Goal: Task Accomplishment & Management: Manage account settings

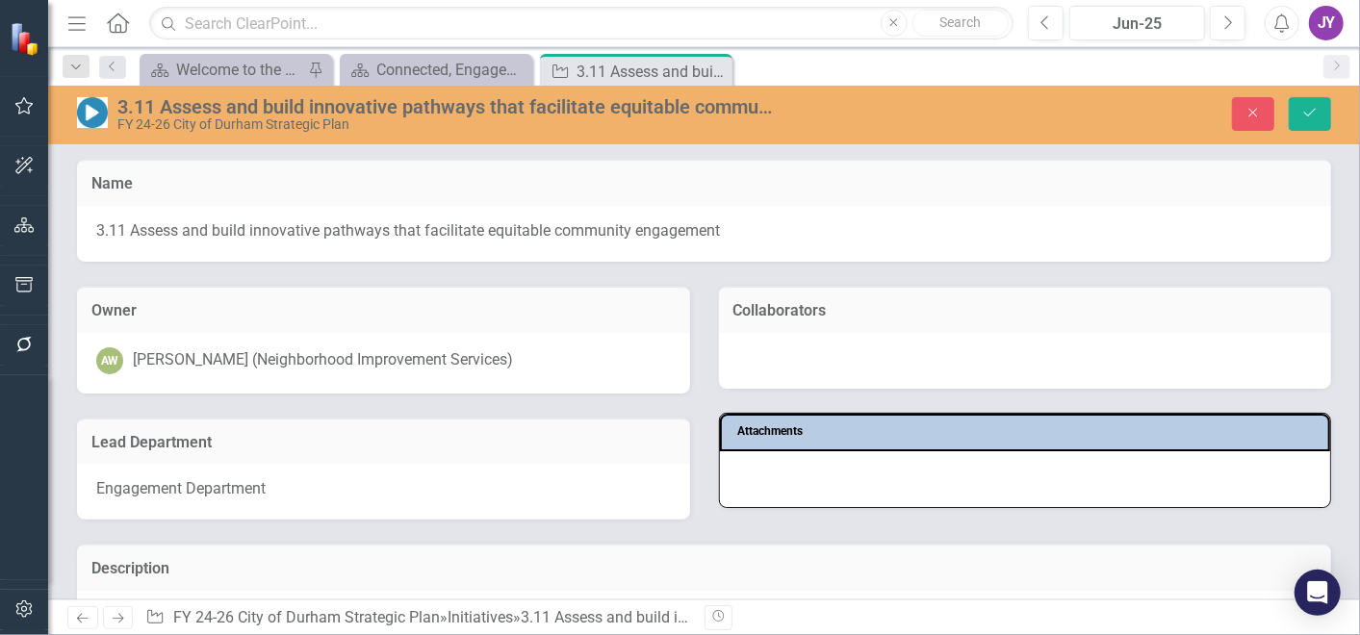
scroll to position [857, 0]
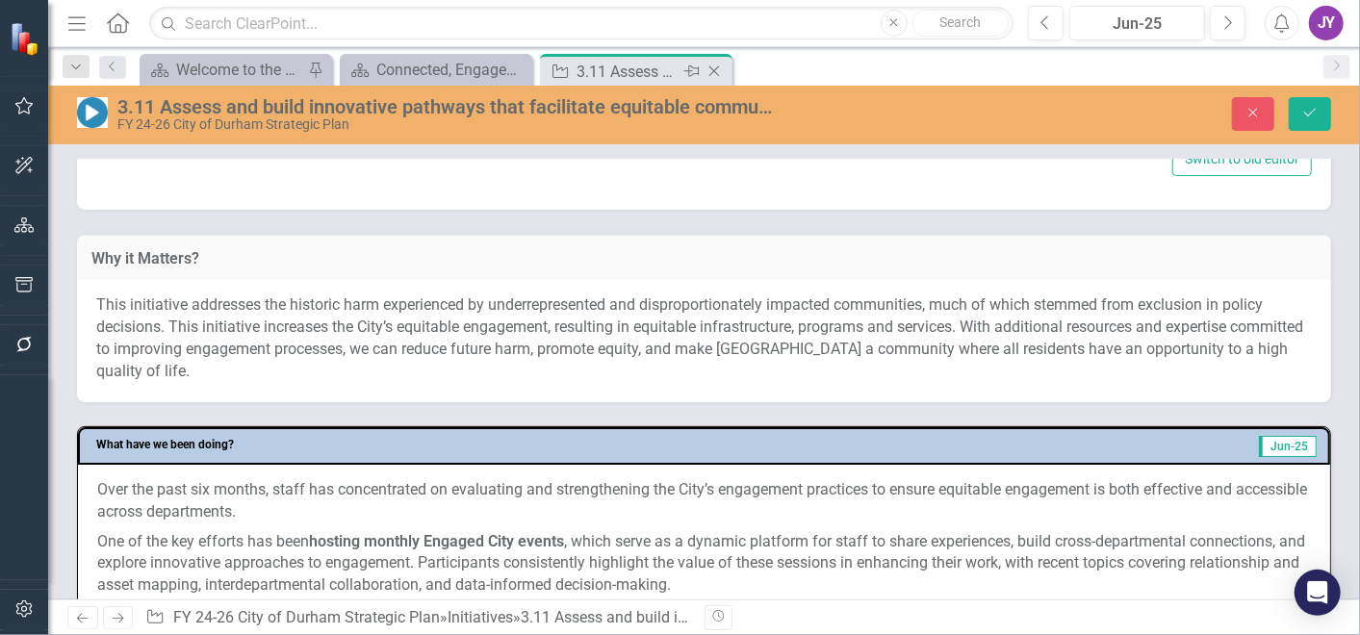
click at [715, 74] on icon "Close" at bounding box center [713, 71] width 19 height 15
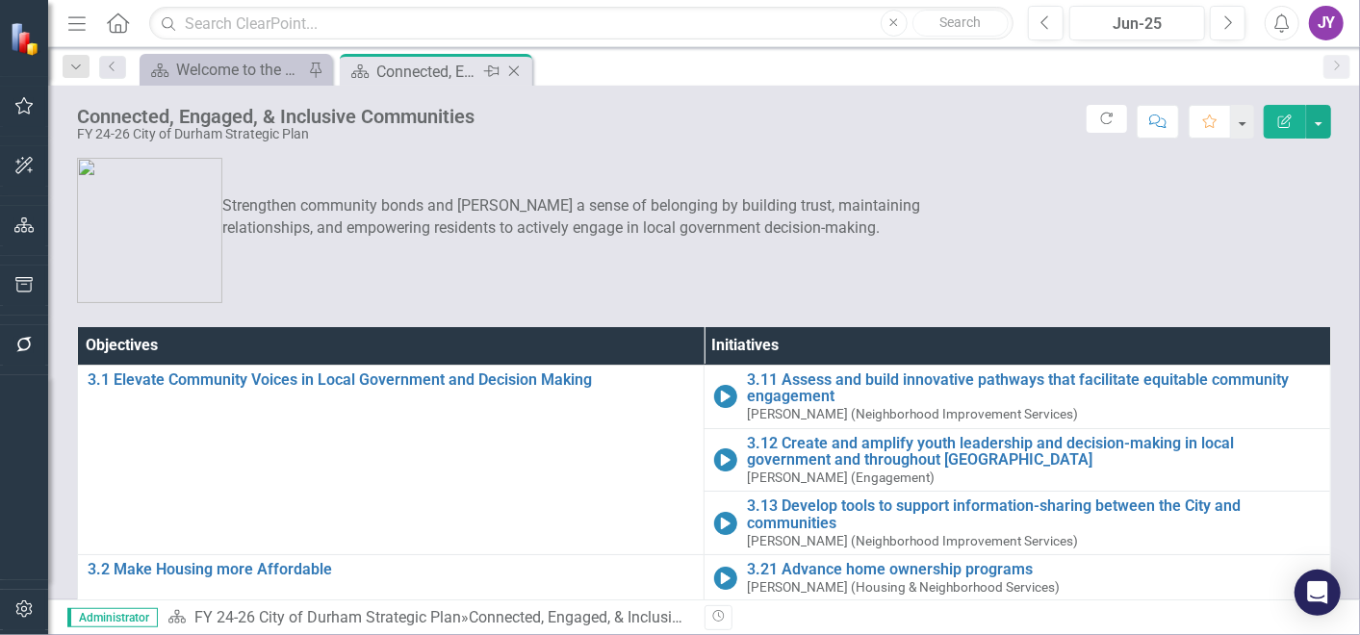
click at [527, 69] on div "Scorecard Connected, Engaged, & Inclusive Communities Pin Close" at bounding box center [436, 70] width 192 height 32
click at [522, 68] on icon "Close" at bounding box center [513, 71] width 19 height 15
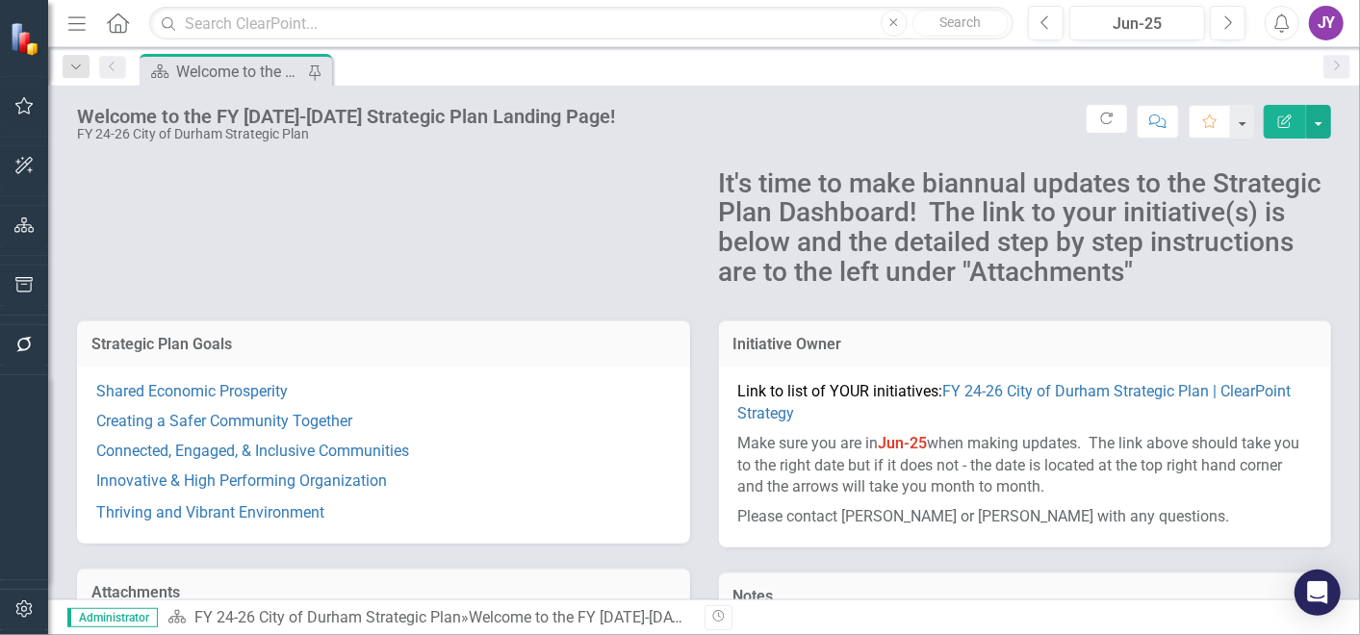
scroll to position [214, 0]
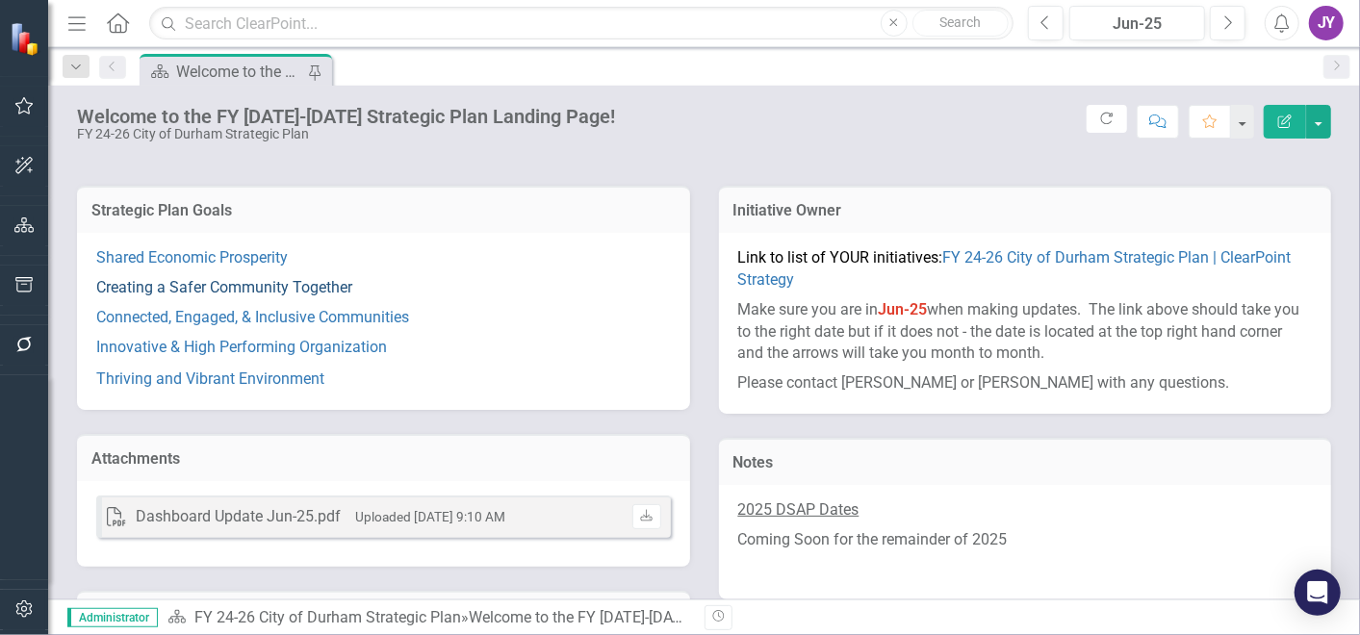
click at [268, 296] on link "Creating a Safer Community Together" at bounding box center [224, 287] width 256 height 18
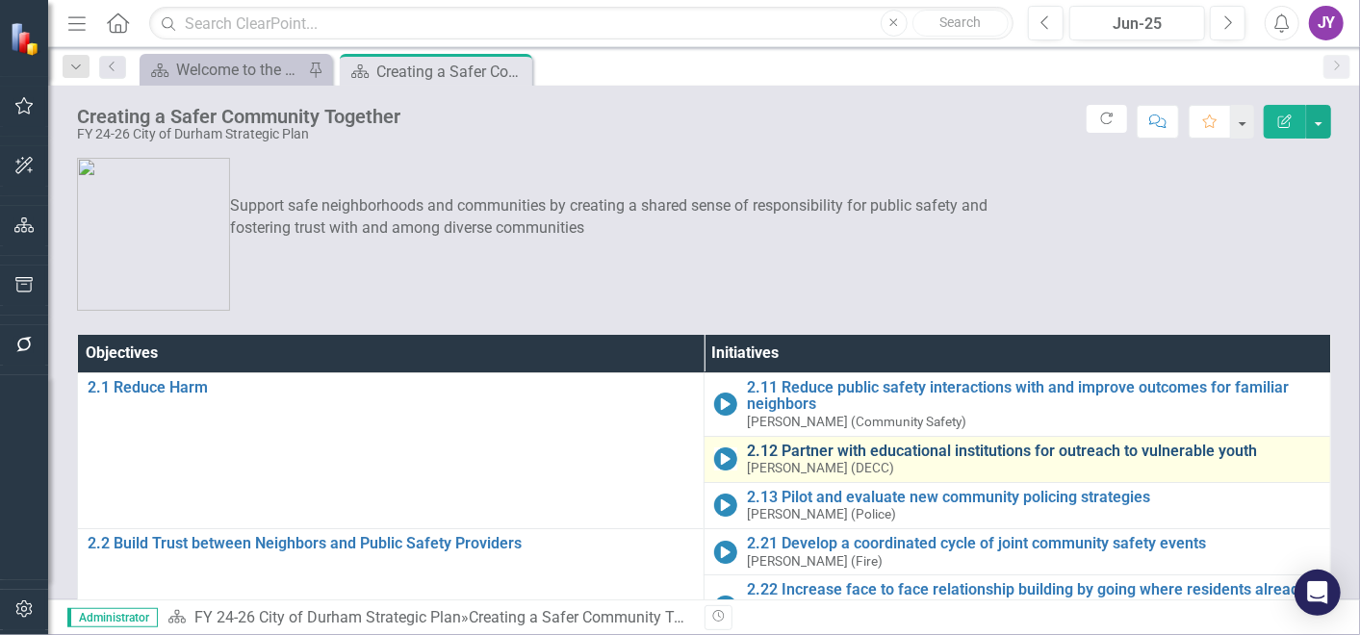
click at [926, 443] on link "2.12 Partner with educational institutions for outreach to vulnerable youth" at bounding box center [1034, 451] width 574 height 17
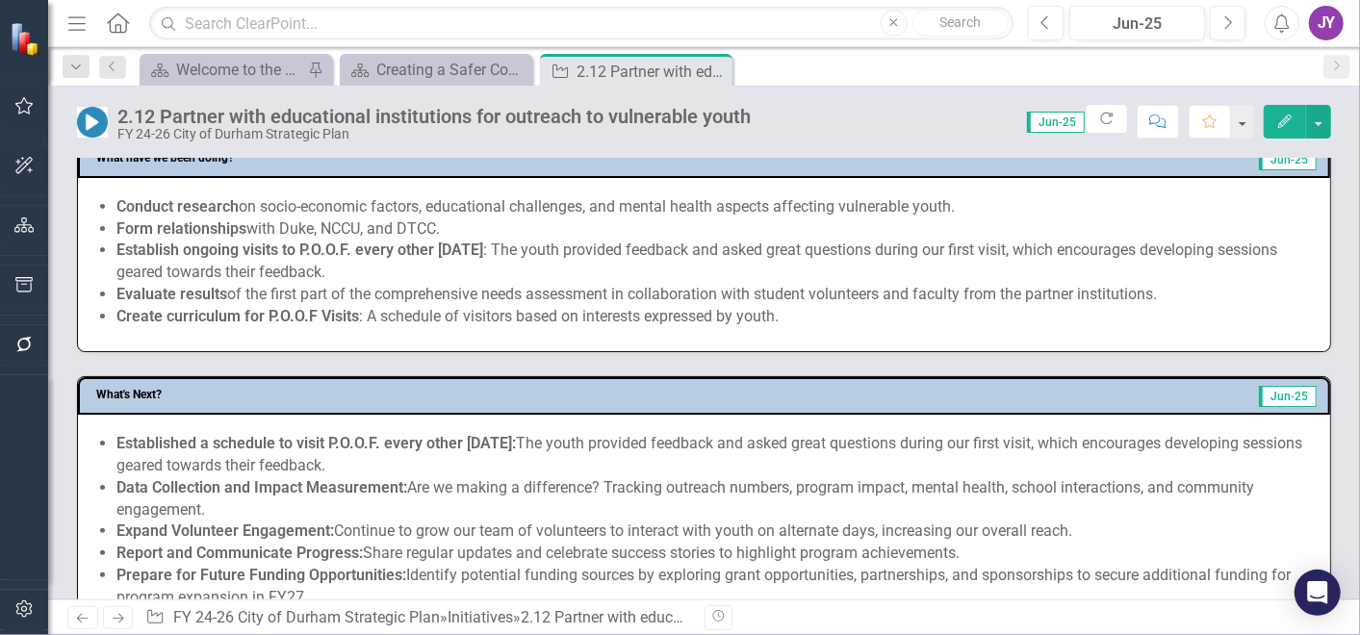
scroll to position [855, 0]
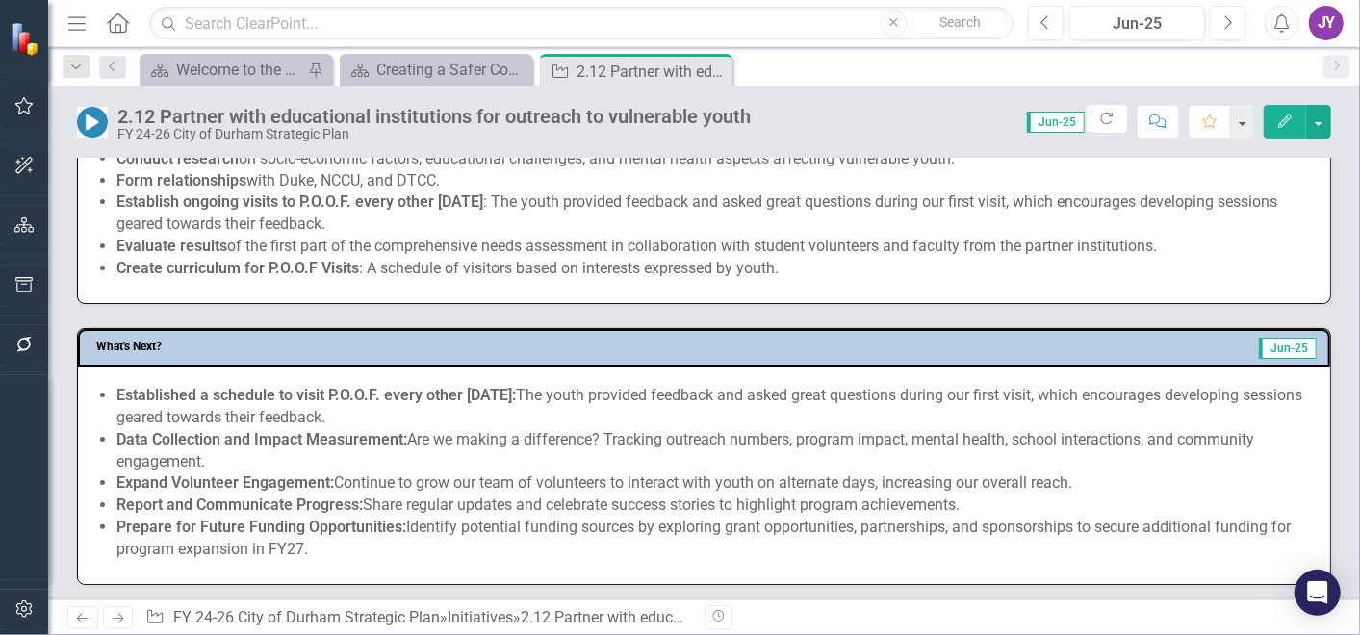
click at [374, 376] on div "Established a schedule to visit P.O.O.F. every other Monday: The youth provided…" at bounding box center [704, 475] width 1252 height 217
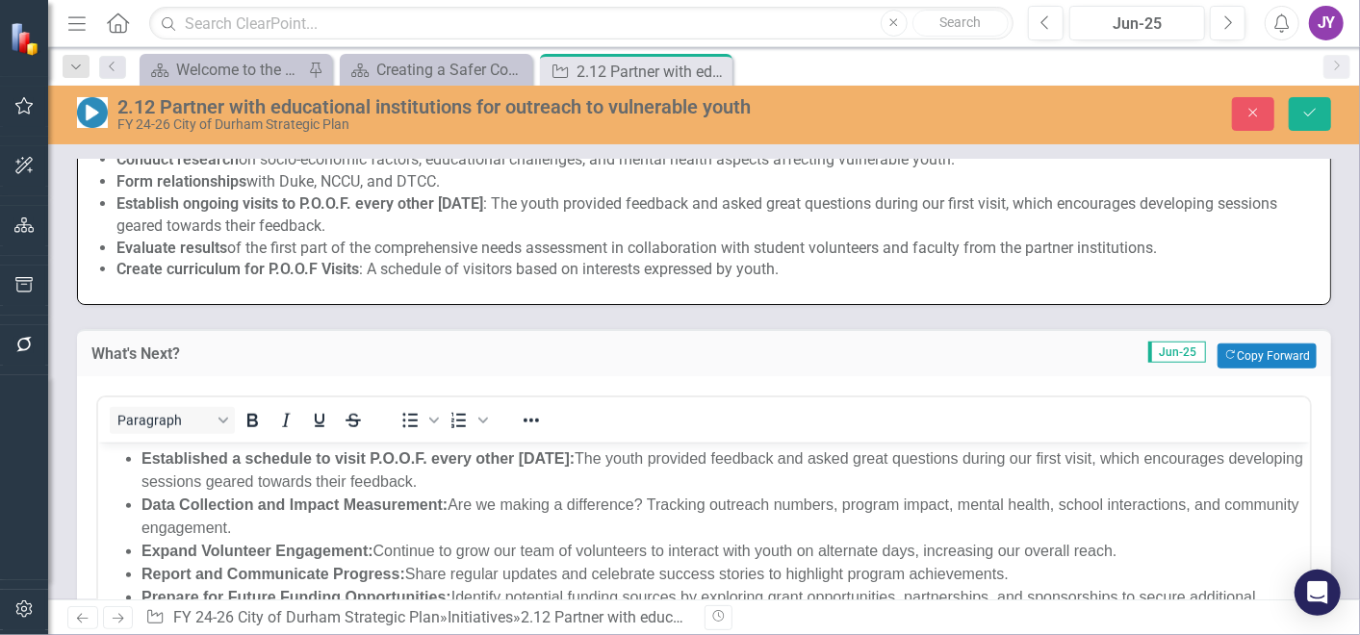
scroll to position [0, 0]
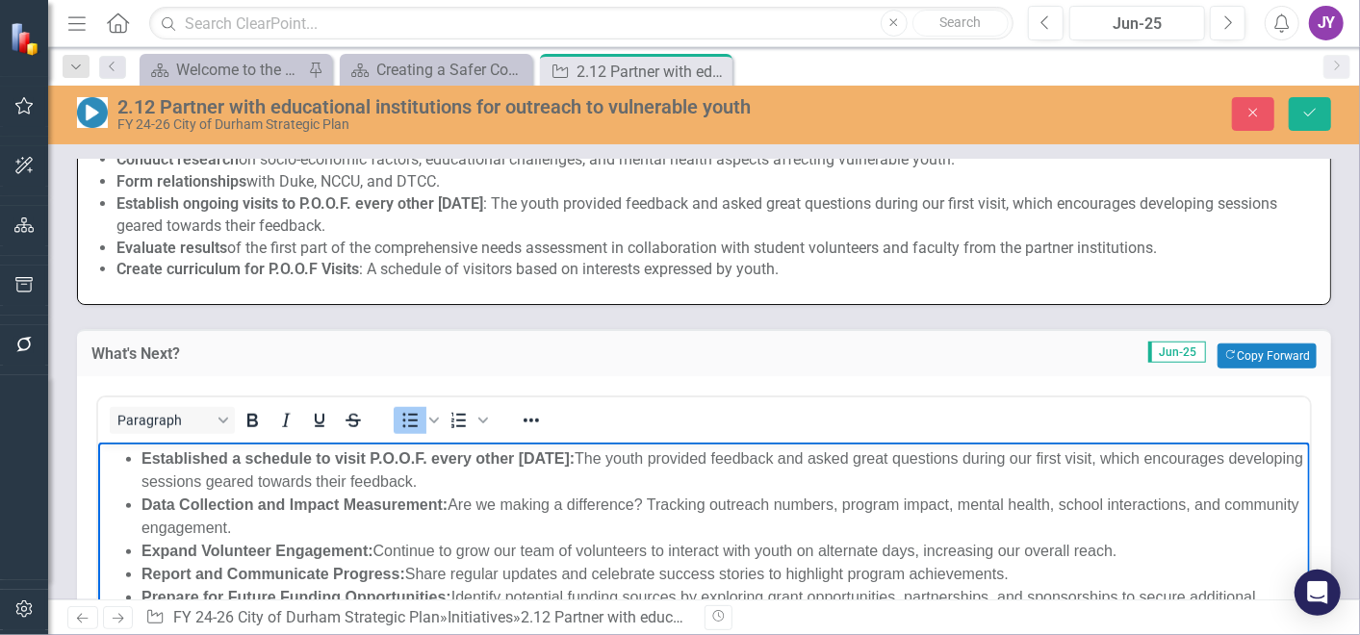
drag, startPoint x: 559, startPoint y: 486, endPoint x: 587, endPoint y: 462, distance: 36.8
click at [587, 462] on li "Established a schedule to visit P.O.O.F. every other Monday: The youth provided…" at bounding box center [722, 470] width 1163 height 46
paste body "Rich Text Area. Press ALT-0 for help."
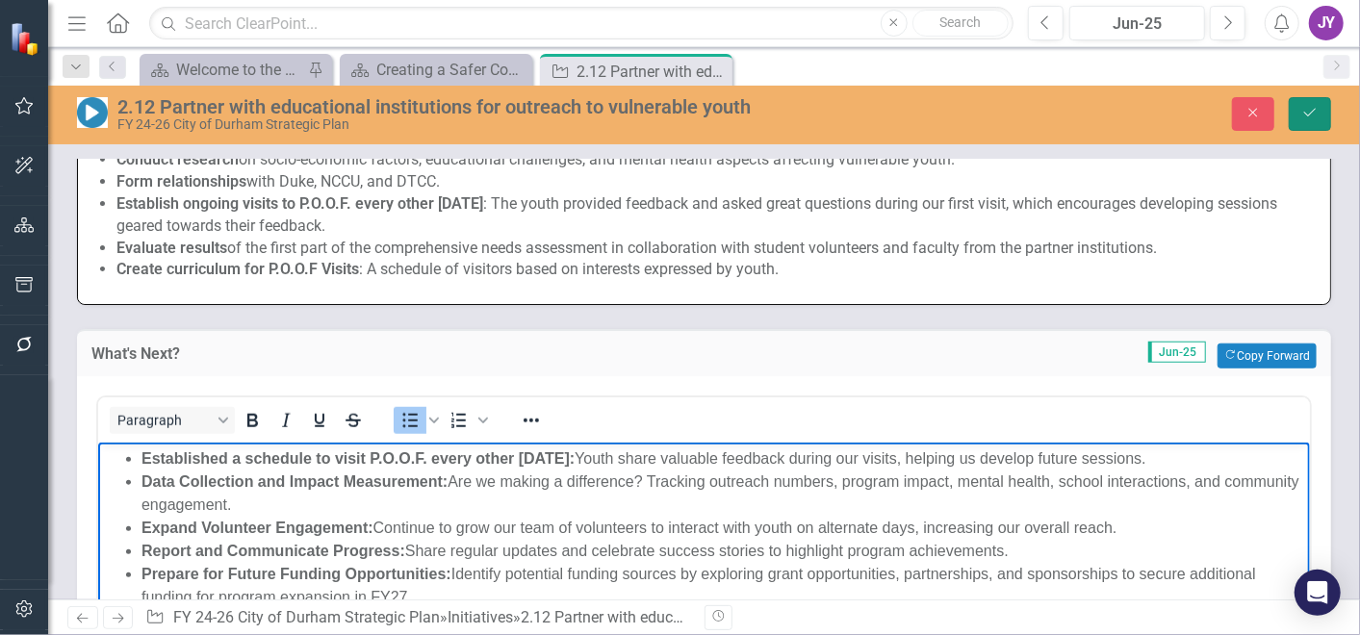
click at [1324, 110] on button "Save" at bounding box center [1310, 114] width 42 height 34
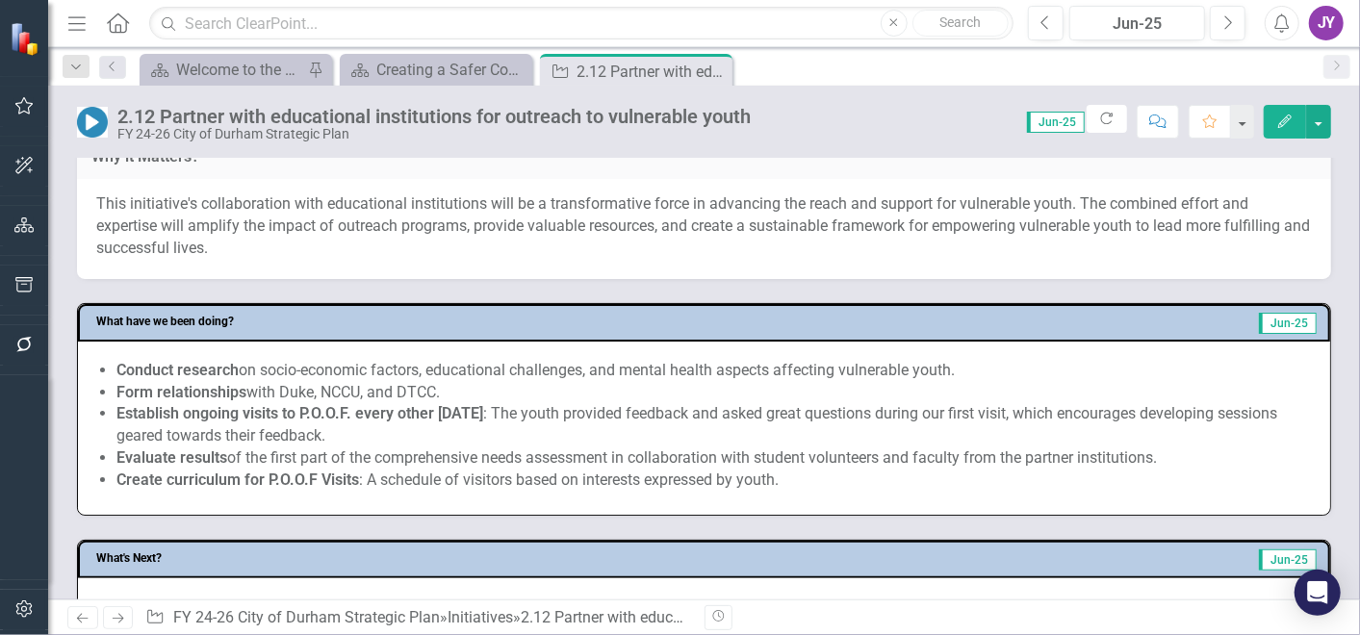
scroll to position [748, 0]
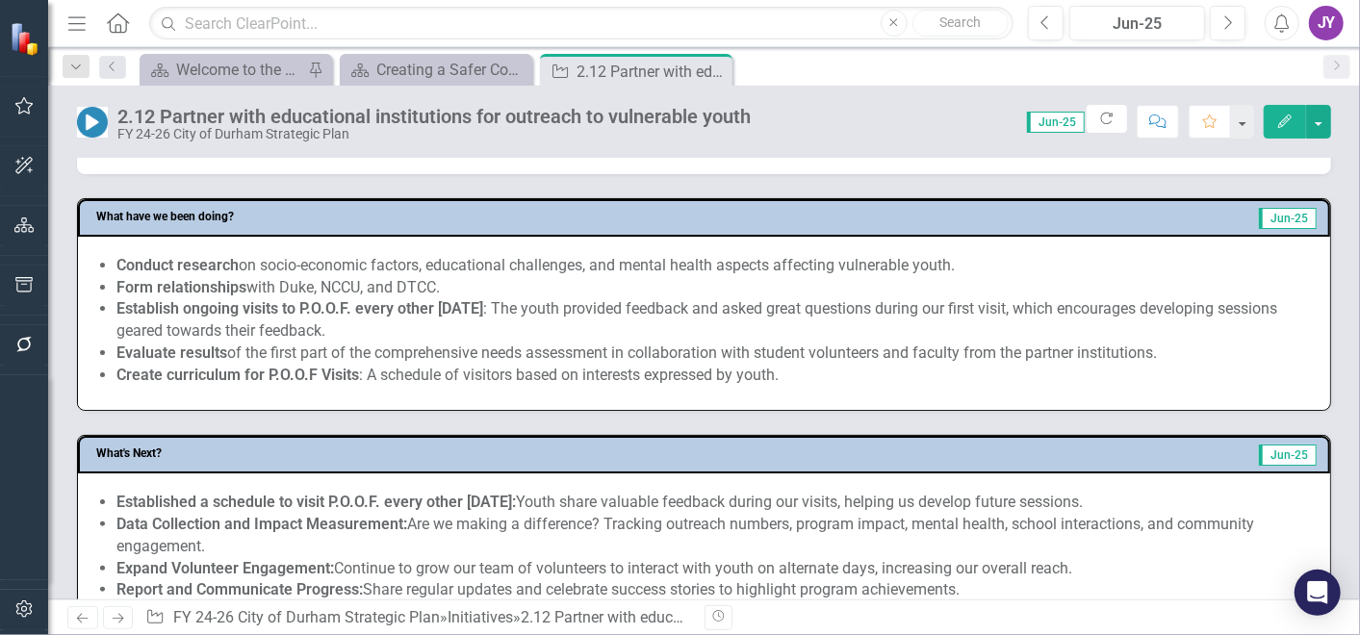
click at [604, 271] on li "Conduct research on socio-economic factors, educational challenges, and mental …" at bounding box center [713, 266] width 1194 height 22
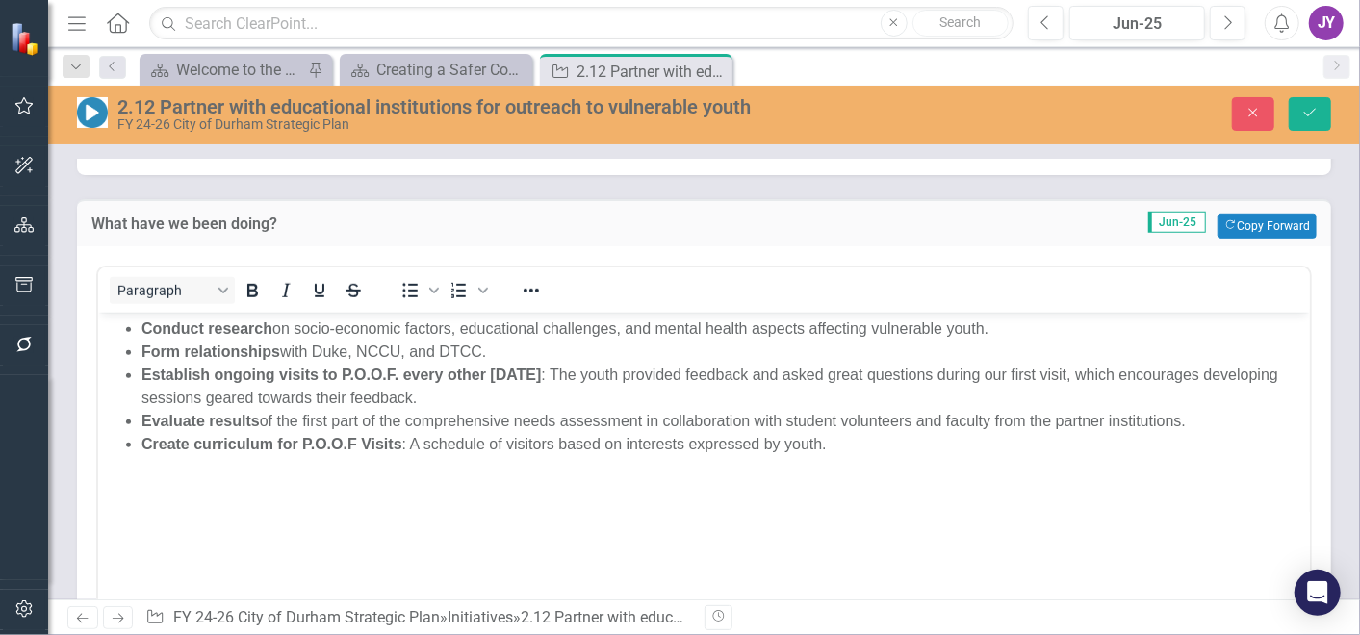
scroll to position [0, 0]
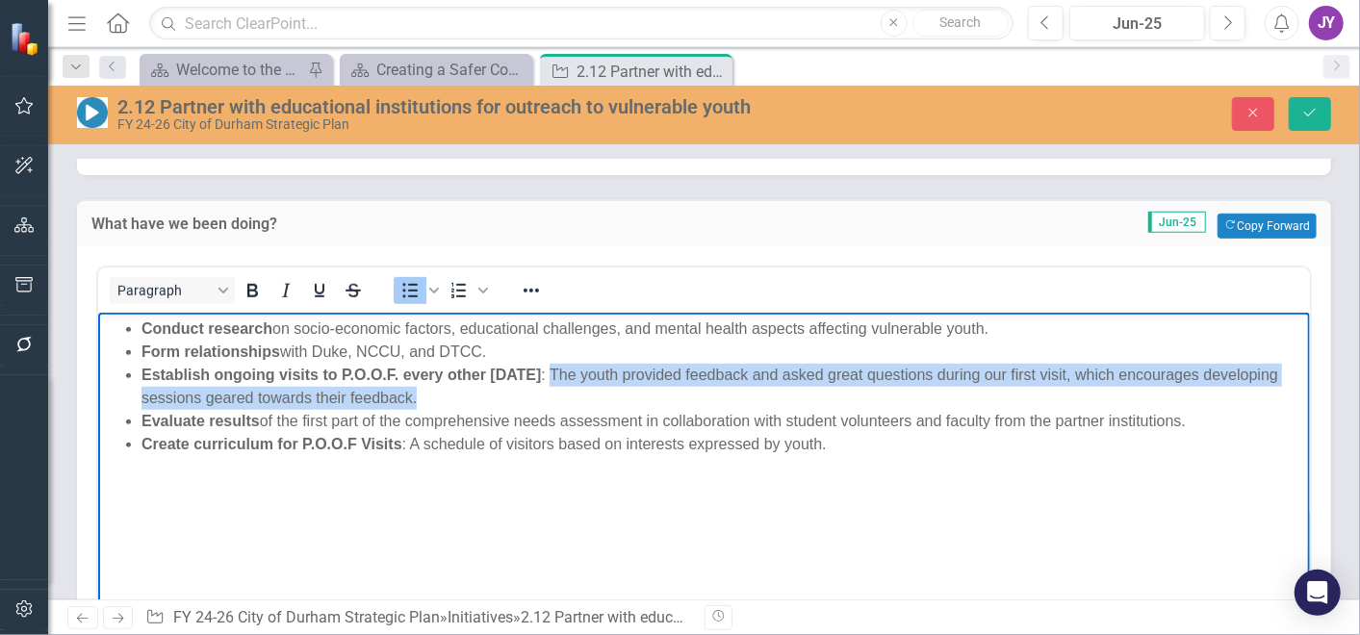
drag, startPoint x: 527, startPoint y: 396, endPoint x: 559, endPoint y: 371, distance: 40.4
click at [559, 371] on li "Establish ongoing visits to P.O.O.F. every other Monday : The youth provided fe…" at bounding box center [722, 386] width 1163 height 46
paste body "Rich Text Area. Press ALT-0 for help."
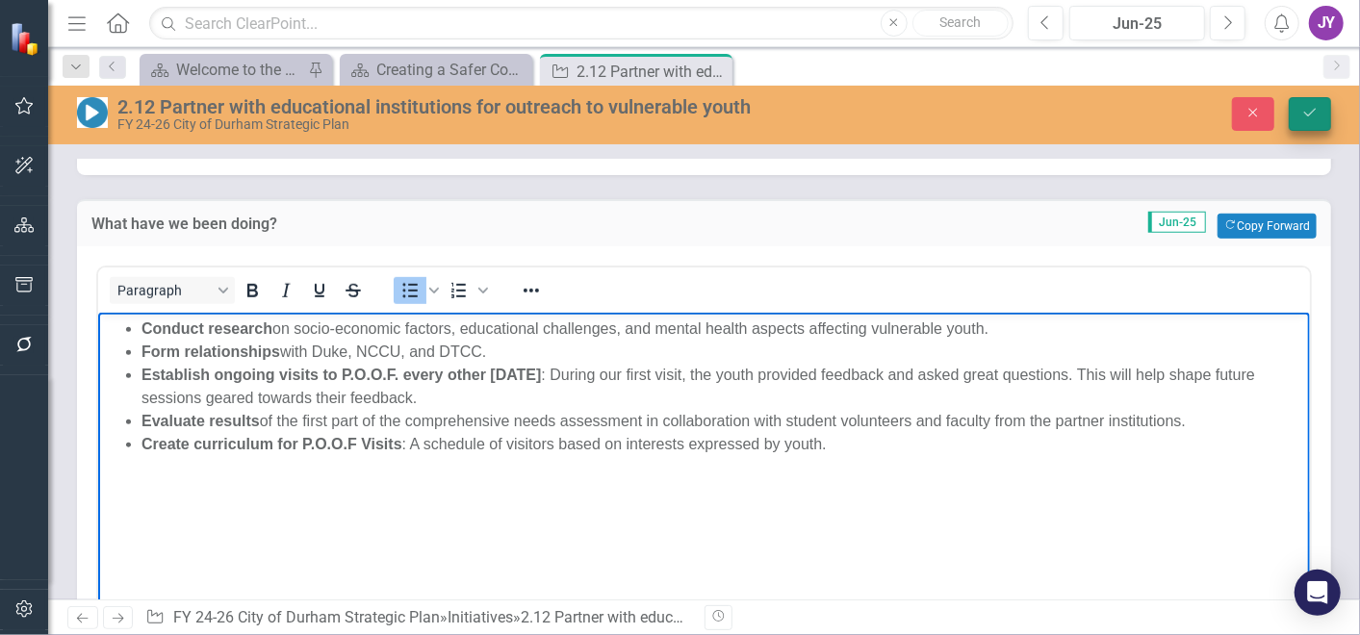
click at [1290, 109] on button "Save" at bounding box center [1310, 114] width 42 height 34
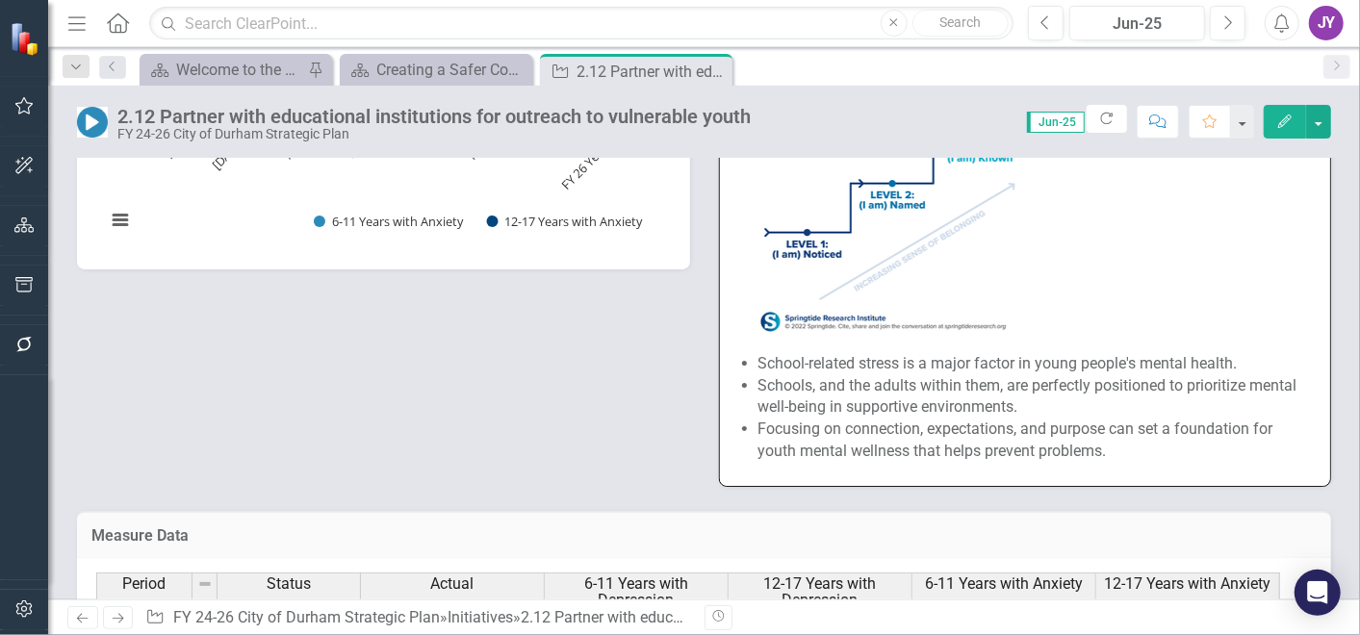
scroll to position [1496, 0]
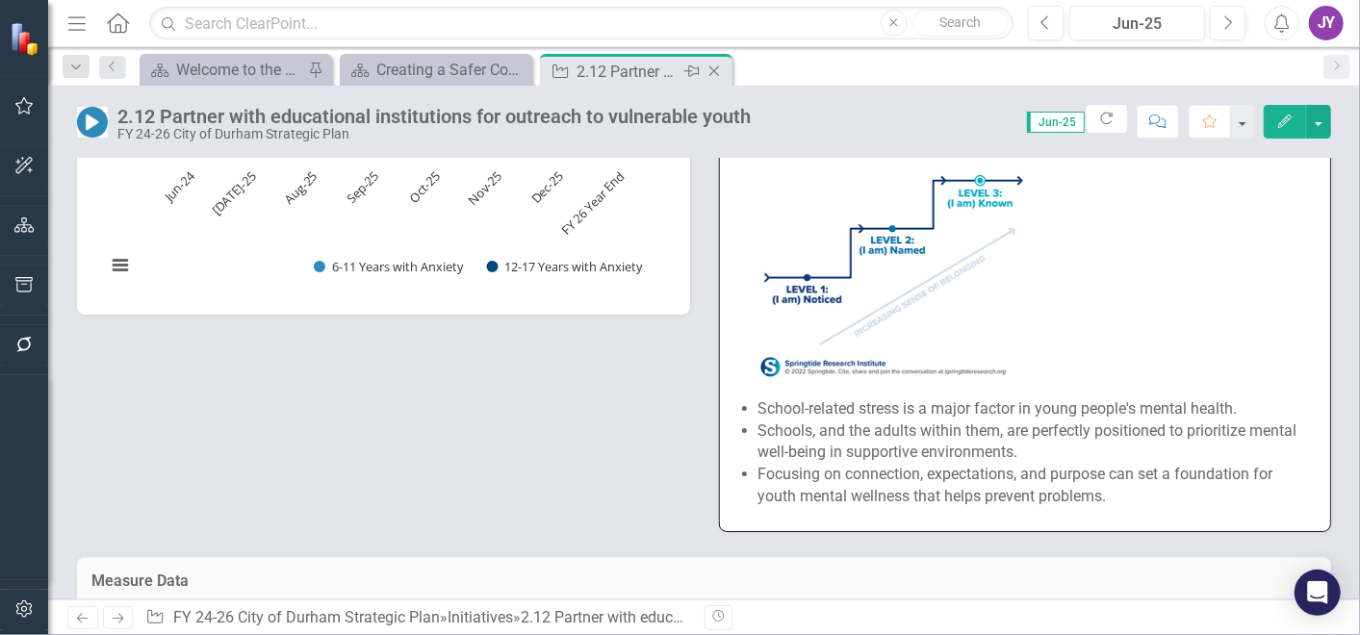
click at [719, 72] on icon "Close" at bounding box center [713, 71] width 19 height 15
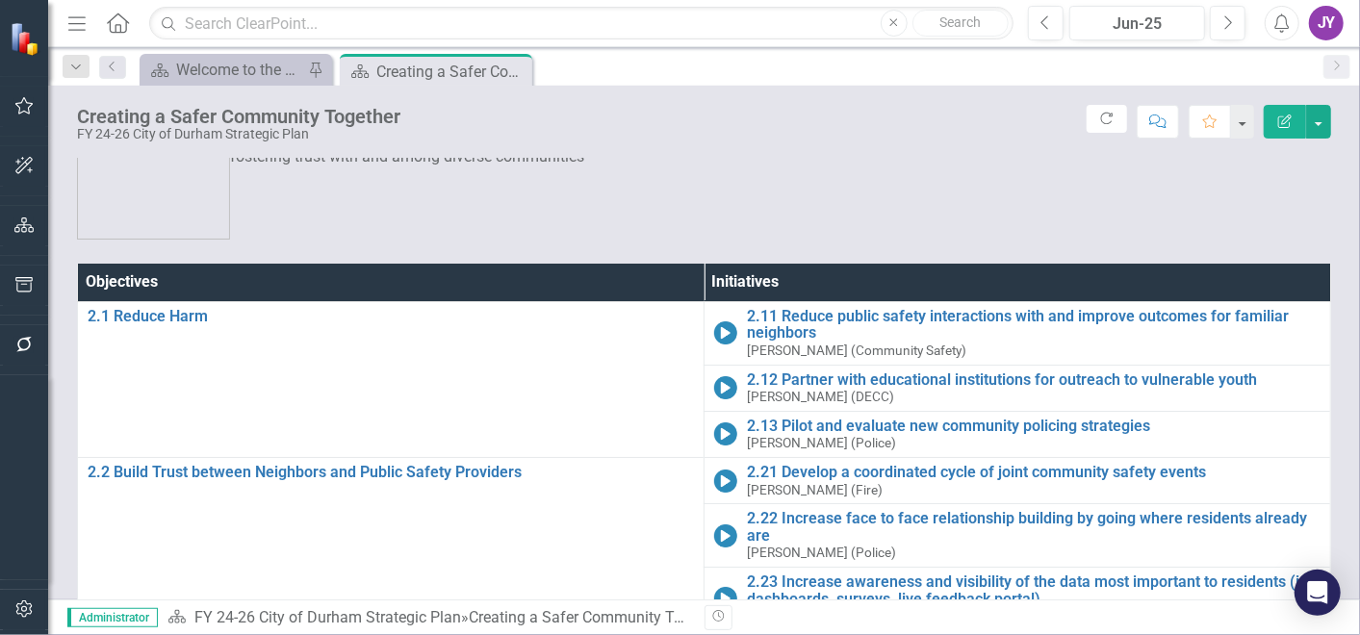
scroll to position [56, 0]
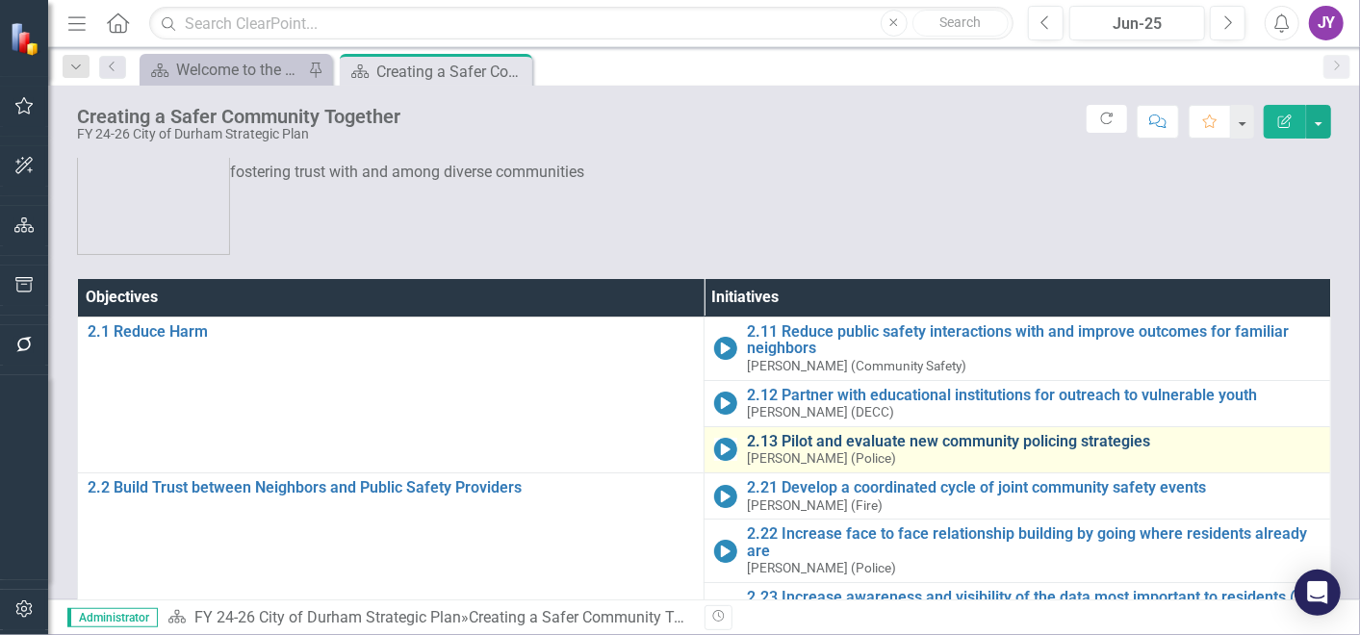
click at [747, 433] on link "2.13 Pilot and evaluate new community policing strategies" at bounding box center [1034, 441] width 574 height 17
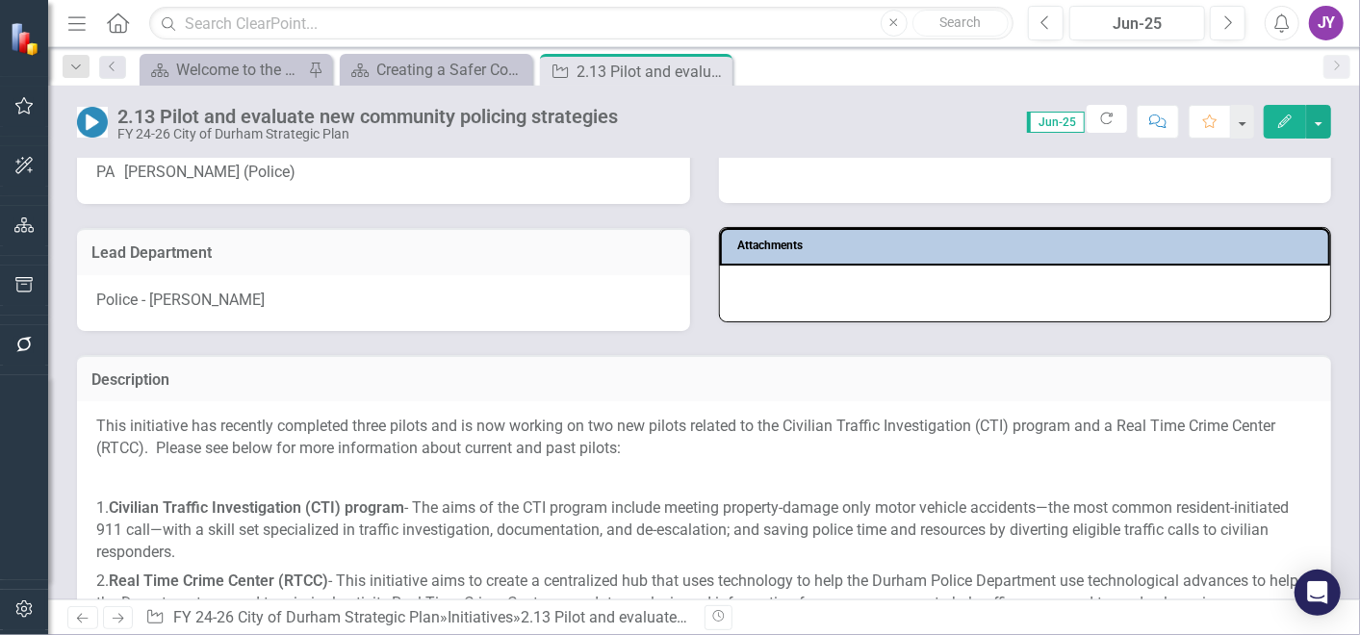
scroll to position [427, 0]
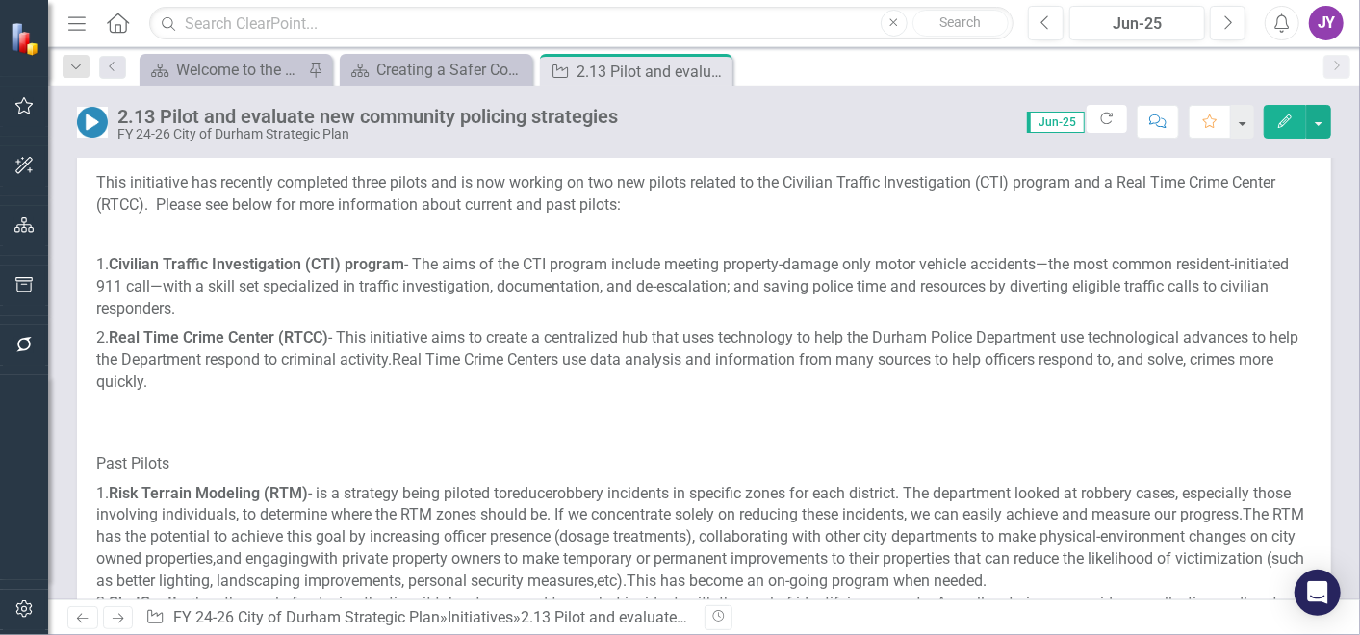
click at [267, 292] on p "1. Civilian Traffic Investigation (CTI) program - The aims of the CTI program i…" at bounding box center [703, 287] width 1215 height 74
click at [269, 291] on span "1. Civilian Traffic Investigation (CTI) program - The aims of the CTI program i…" at bounding box center [692, 286] width 1192 height 63
click at [296, 344] on strong "Real Time Crime Center (RTCC)" at bounding box center [218, 337] width 219 height 18
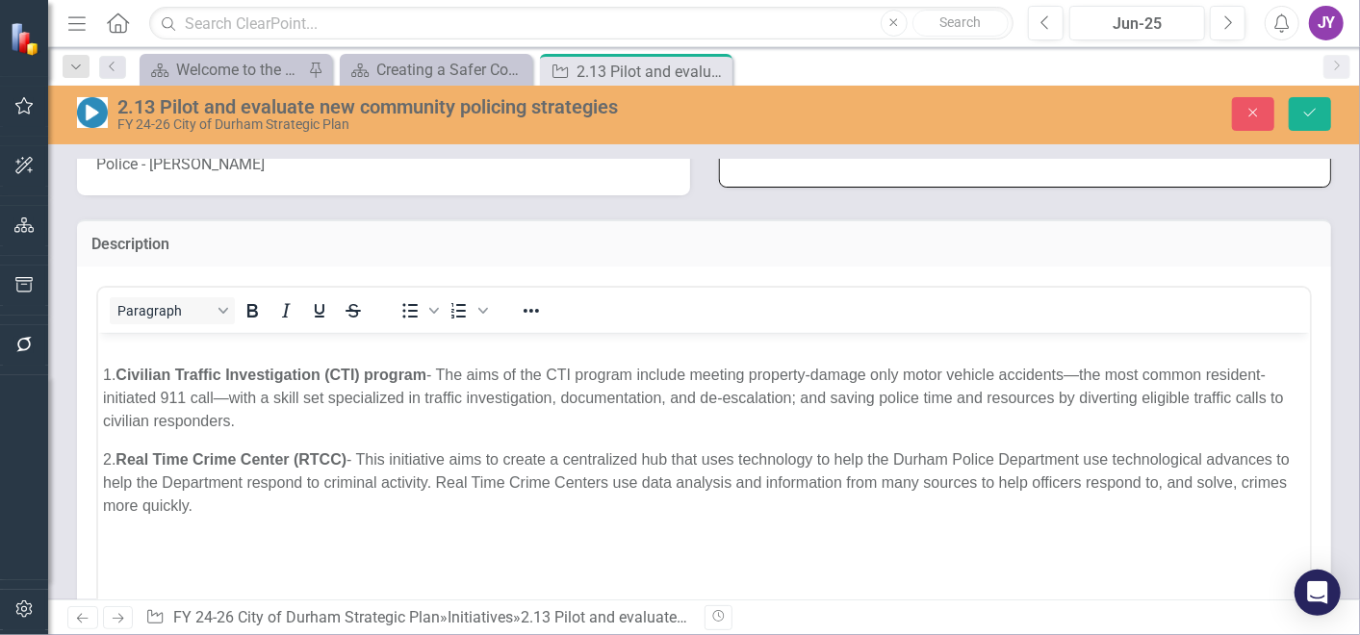
scroll to position [107, 0]
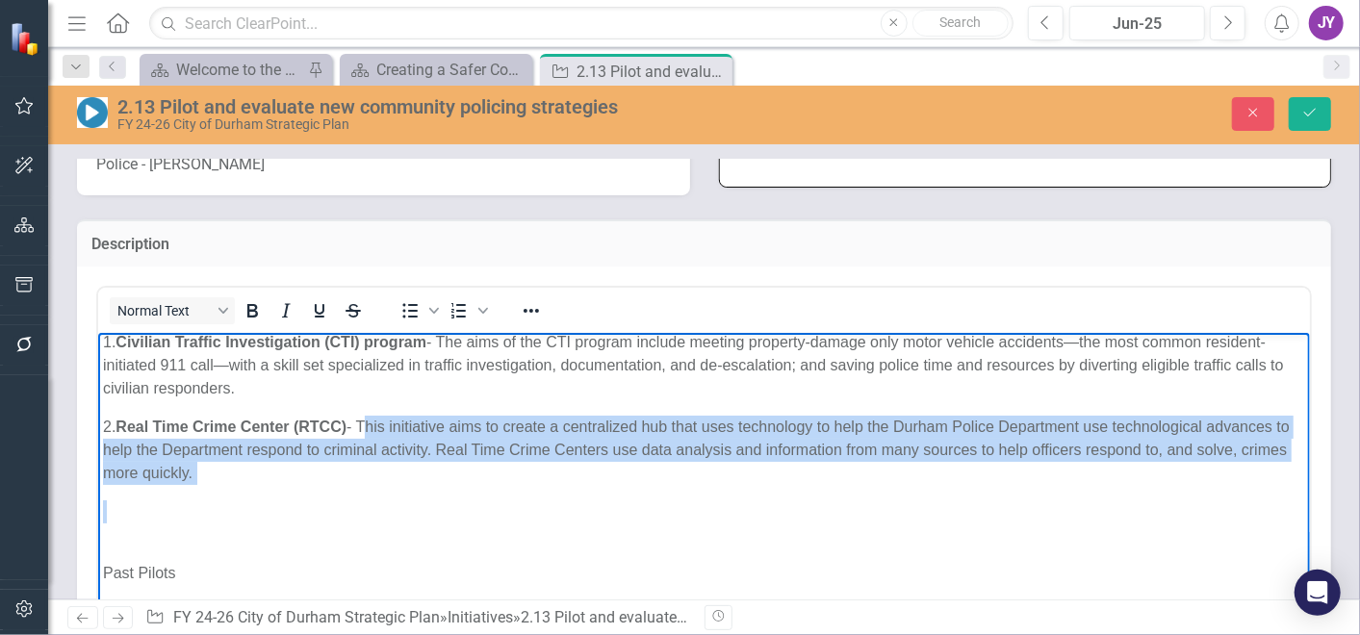
drag, startPoint x: 391, startPoint y: 484, endPoint x: 364, endPoint y: 428, distance: 62.0
click at [364, 428] on div "This initiative has recently completed three pilots and is now working on two n…" at bounding box center [703, 472] width 1202 height 485
paste body "Rich Text Area. Press ALT-0 for help."
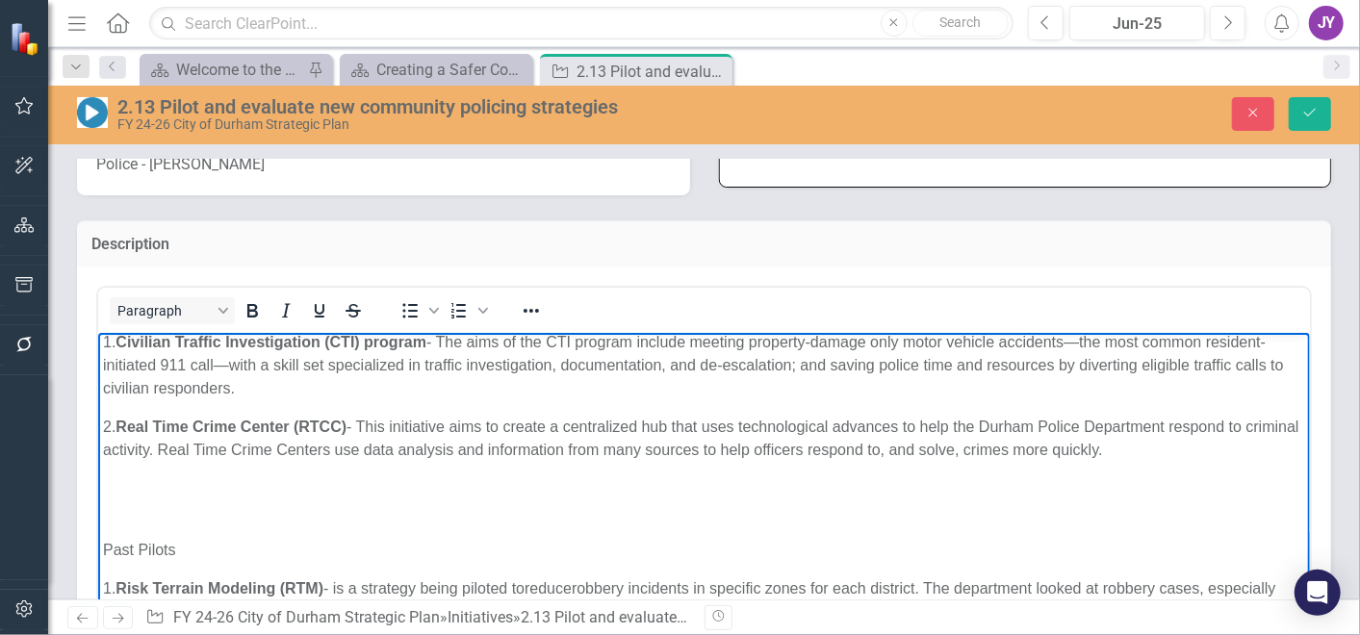
click at [314, 493] on div "Rich Text Area. Press ALT-0 for help." at bounding box center [703, 487] width 1202 height 23
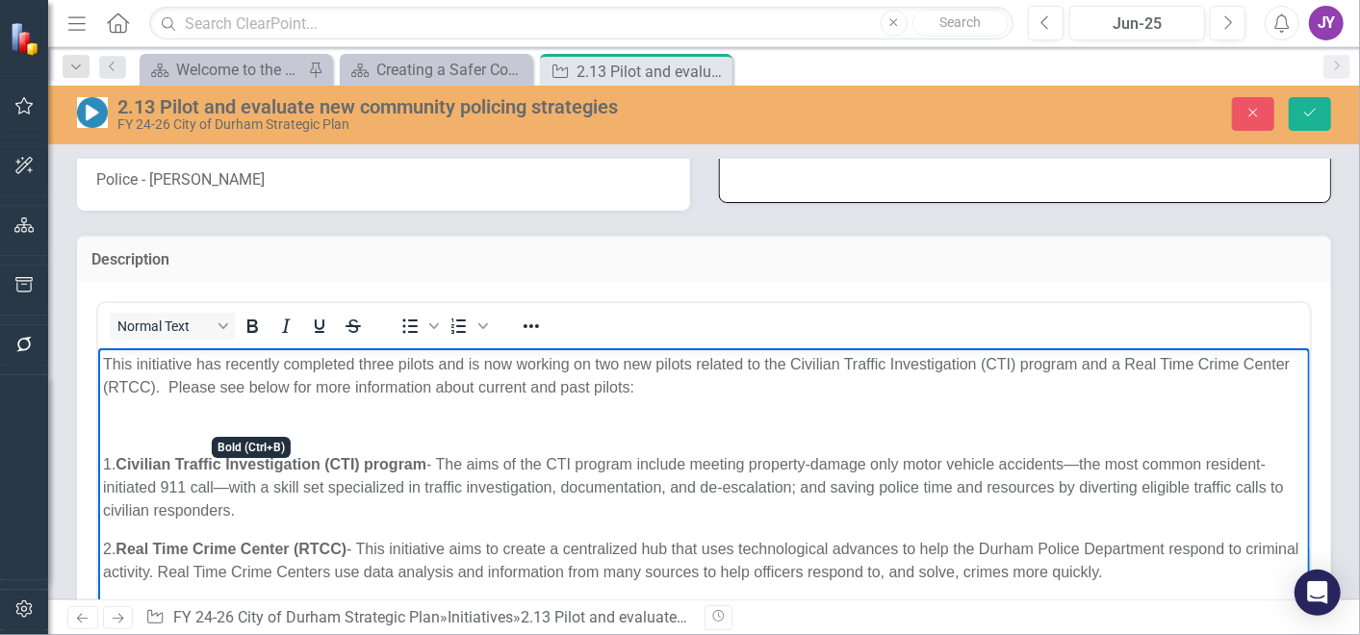
scroll to position [427, 0]
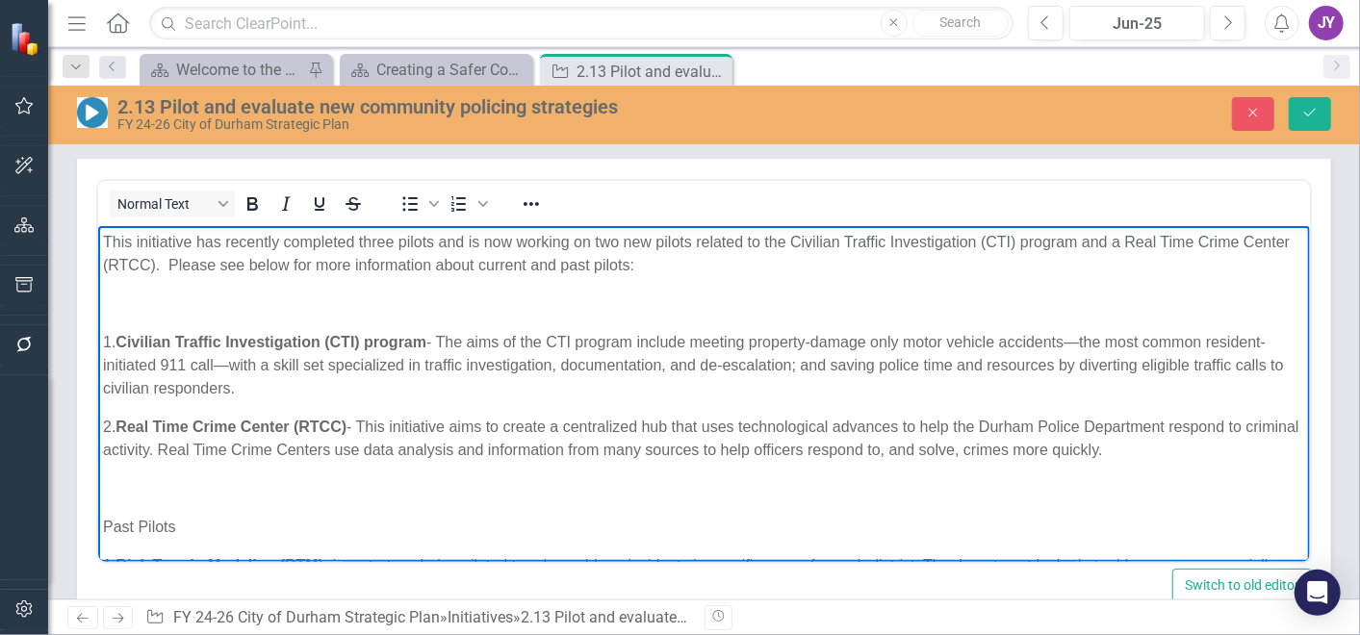
click at [147, 315] on div "This initiative has recently completed three pilots and is now working on two n…" at bounding box center [703, 449] width 1202 height 439
click at [570, 335] on span "1. Civilian Traffic Investigation (CTI) program - The aims of the CTI program i…" at bounding box center [692, 364] width 1181 height 63
click at [578, 313] on p "Rich Text Area. Press ALT-0 for help." at bounding box center [703, 303] width 1202 height 23
drag, startPoint x: 227, startPoint y: 300, endPoint x: 97, endPoint y: 296, distance: 130.0
click at [97, 296] on body "This initiative has recently completed three pilots and is now working on two n…" at bounding box center [703, 518] width 1212 height 587
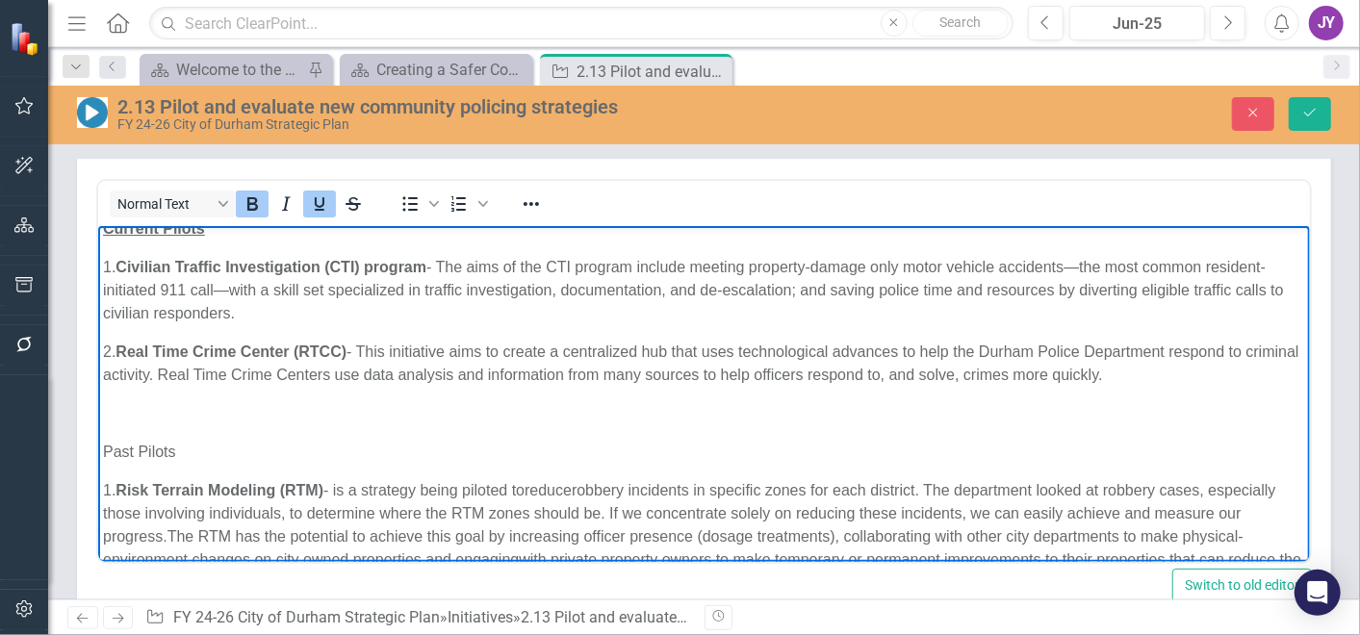
scroll to position [107, 0]
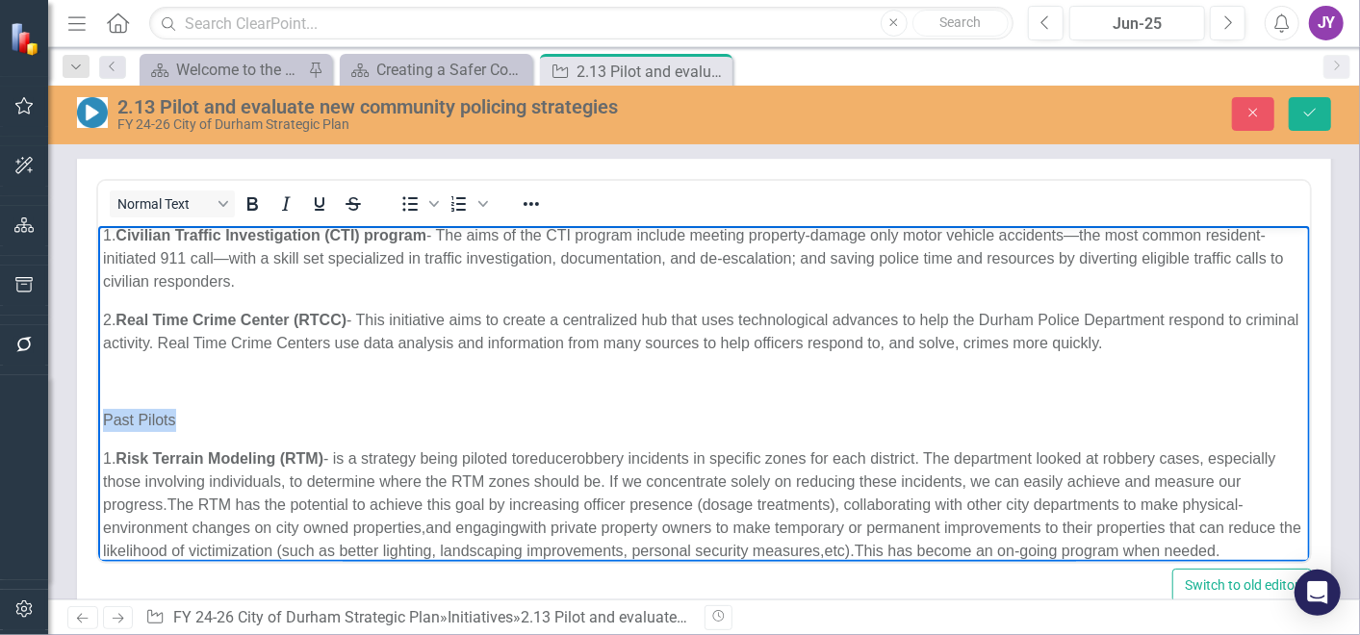
drag, startPoint x: 195, startPoint y: 419, endPoint x: 136, endPoint y: 623, distance: 212.6
click at [97, 401] on html "This initiative has recently completed three pilots and is now working on two n…" at bounding box center [703, 411] width 1212 height 587
click at [1306, 111] on icon "Save" at bounding box center [1309, 112] width 17 height 13
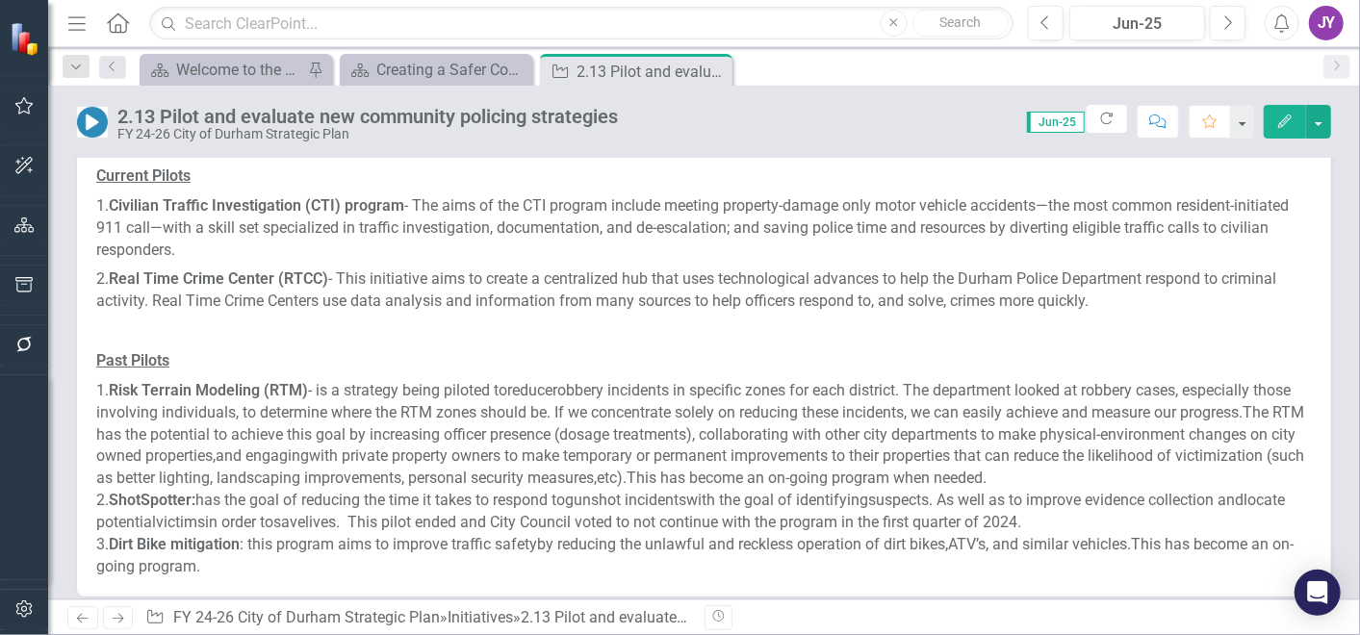
scroll to position [534, 0]
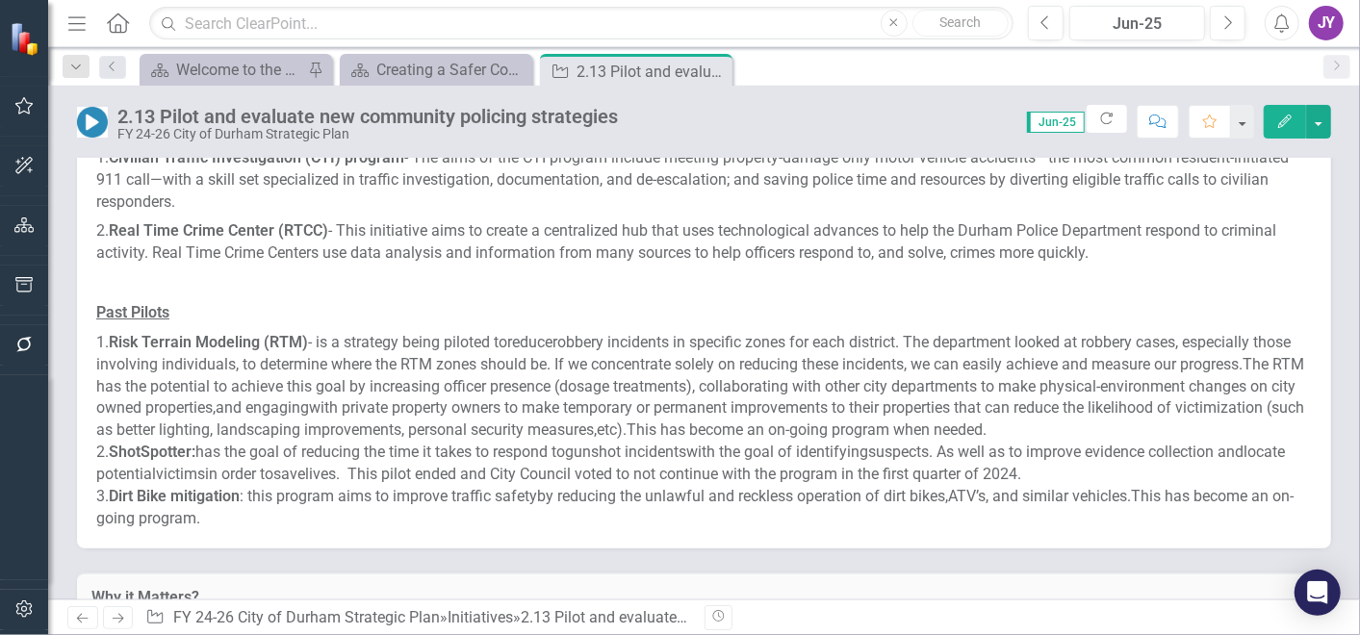
click at [882, 385] on span "The RTM has the potential to achieve this goal by increasing officer presence (…" at bounding box center [700, 386] width 1208 height 63
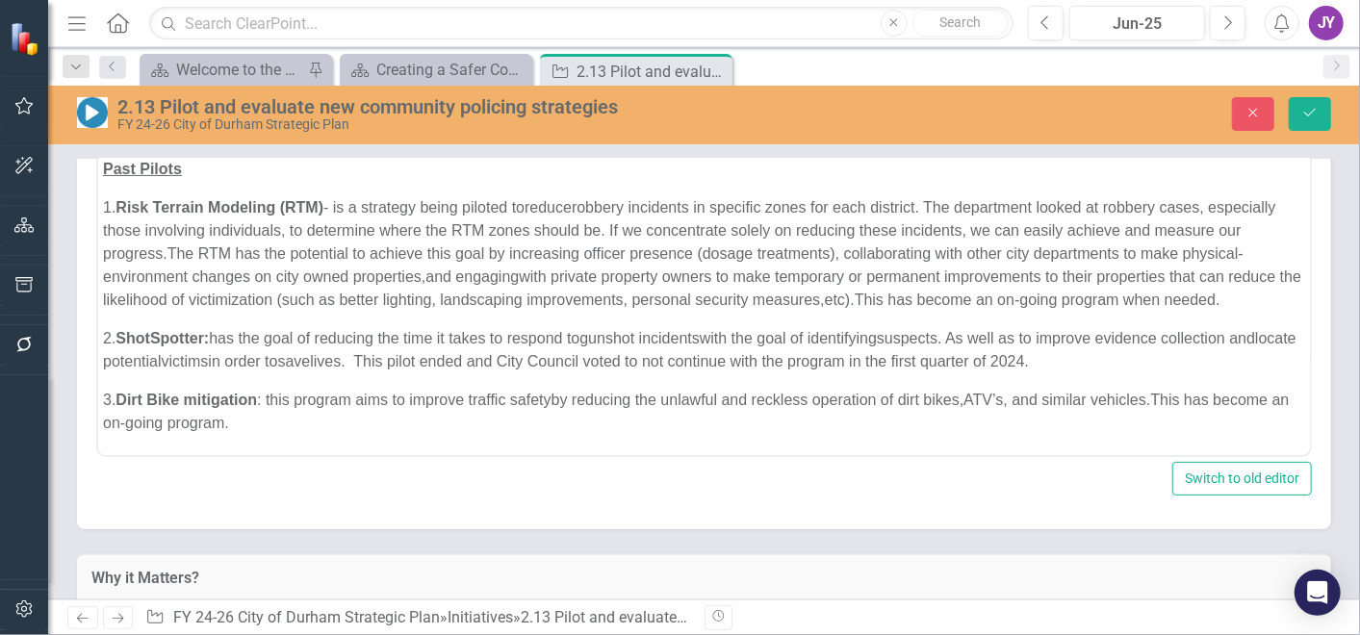
scroll to position [272, 0]
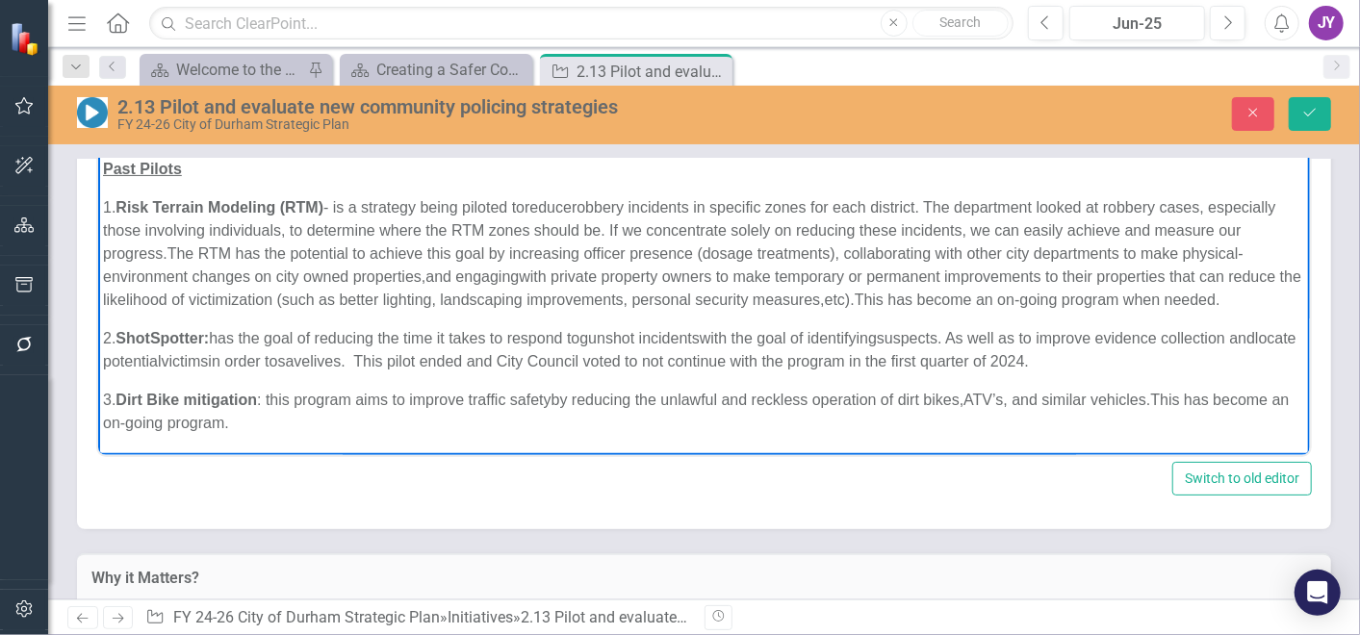
drag, startPoint x: 407, startPoint y: 298, endPoint x: 493, endPoint y: 226, distance: 112.0
click at [345, 195] on p "1. Risk Terrain Modeling (RTM) - is a strategy being piloted to reduce robbery …" at bounding box center [703, 252] width 1202 height 115
click at [876, 331] on span "with the goal of identifying" at bounding box center [787, 337] width 177 height 16
click at [1247, 107] on icon "Close" at bounding box center [1252, 112] width 17 height 13
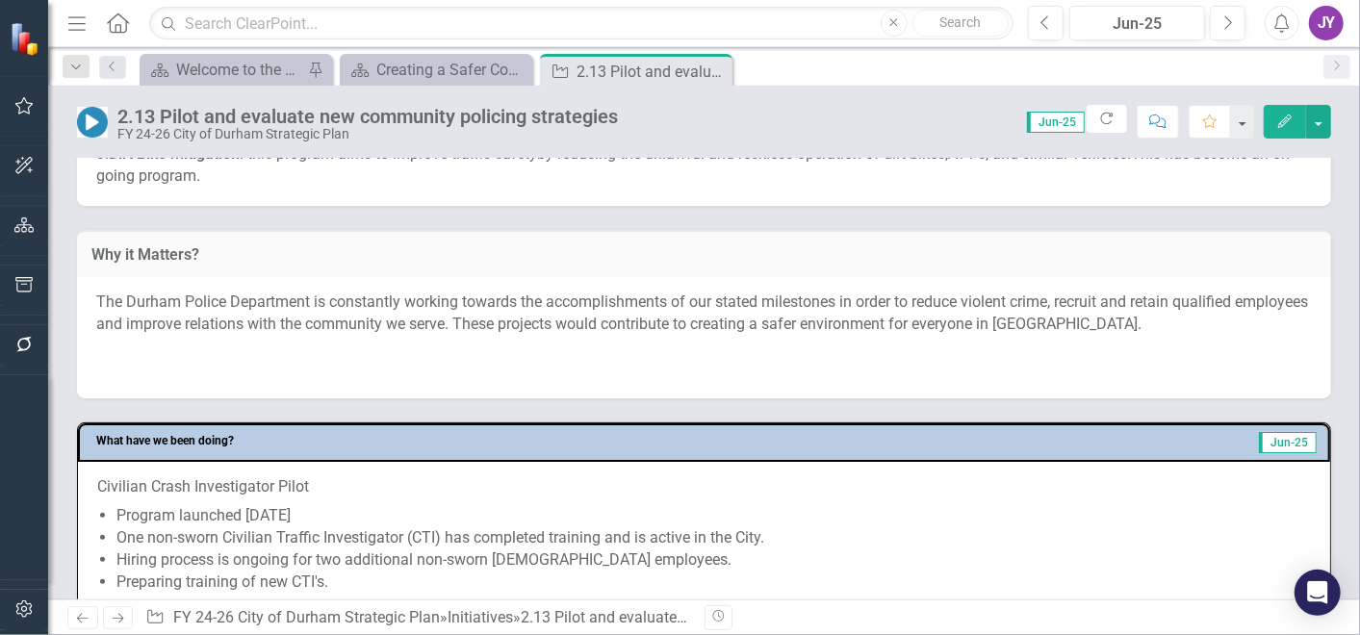
scroll to position [1069, 0]
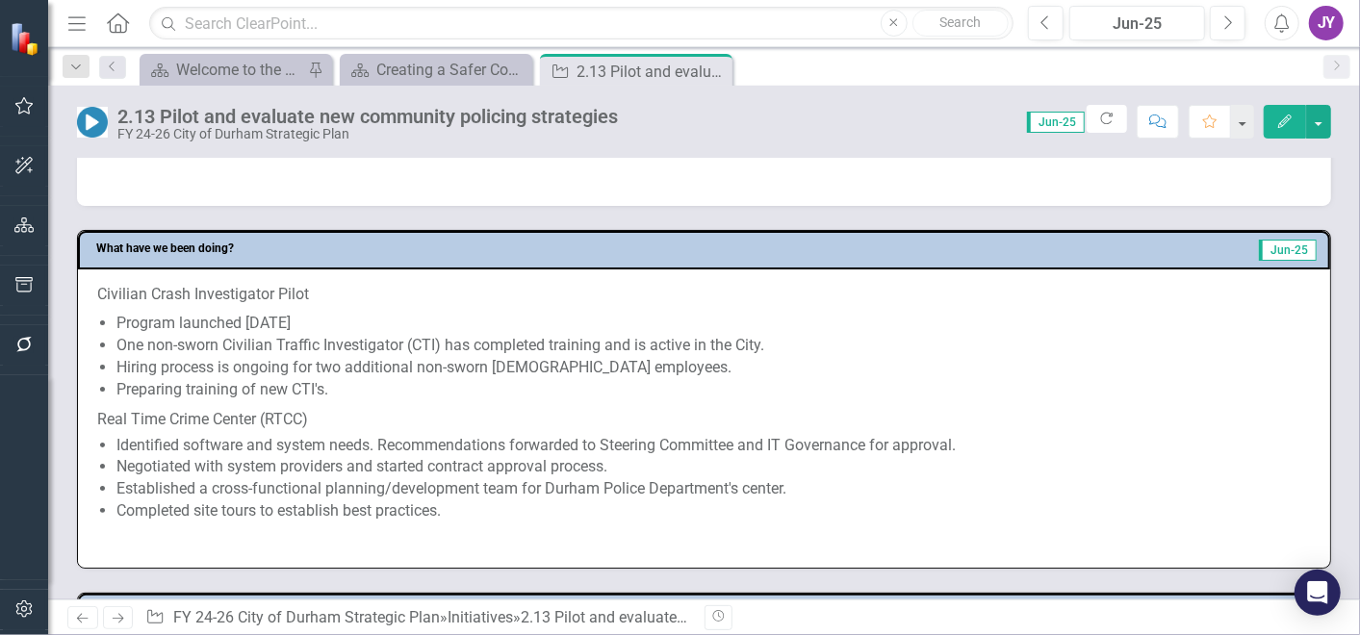
click at [340, 354] on li "One non-sworn Civilian Traffic Investigator (CTI) has completed training and is…" at bounding box center [713, 346] width 1194 height 22
click at [337, 352] on li "One non-sworn Civilian Traffic Investigator (CTI) has completed training and is…" at bounding box center [713, 346] width 1194 height 22
click at [341, 389] on li "Preparing training of new CTI's." at bounding box center [713, 390] width 1194 height 22
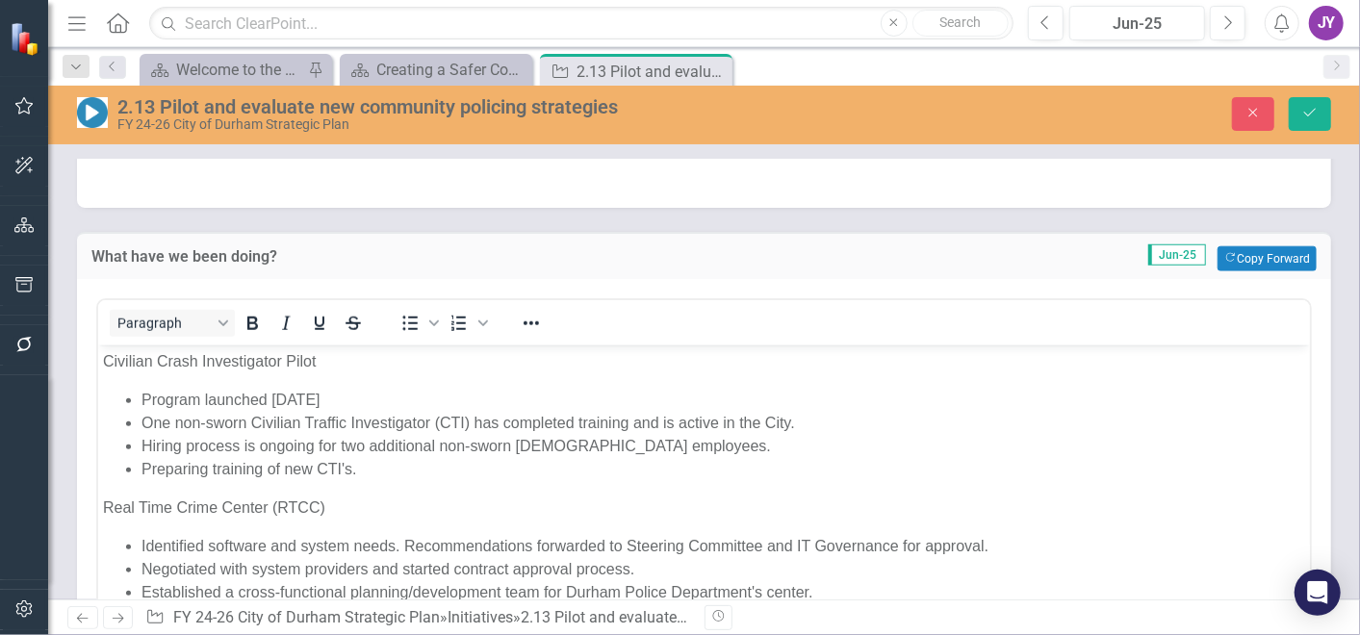
click at [367, 396] on li "Program launched June 2025" at bounding box center [722, 399] width 1163 height 23
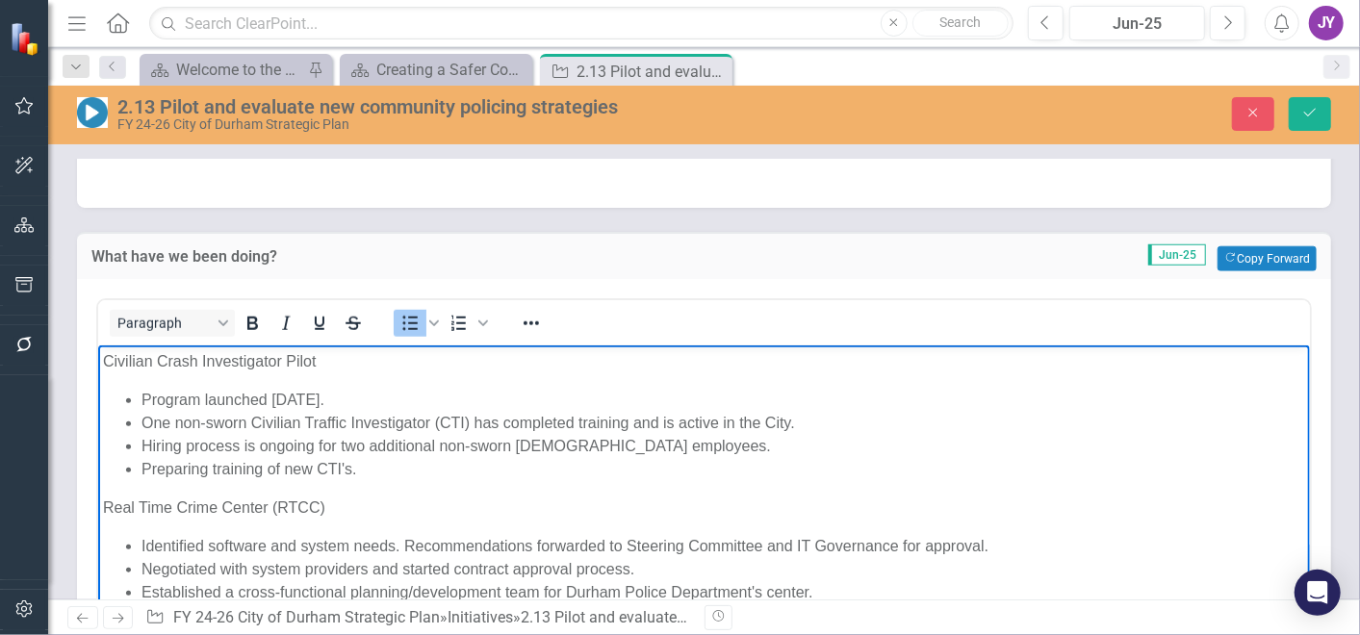
click at [531, 467] on li "Preparing training of new CTI's." at bounding box center [722, 468] width 1163 height 23
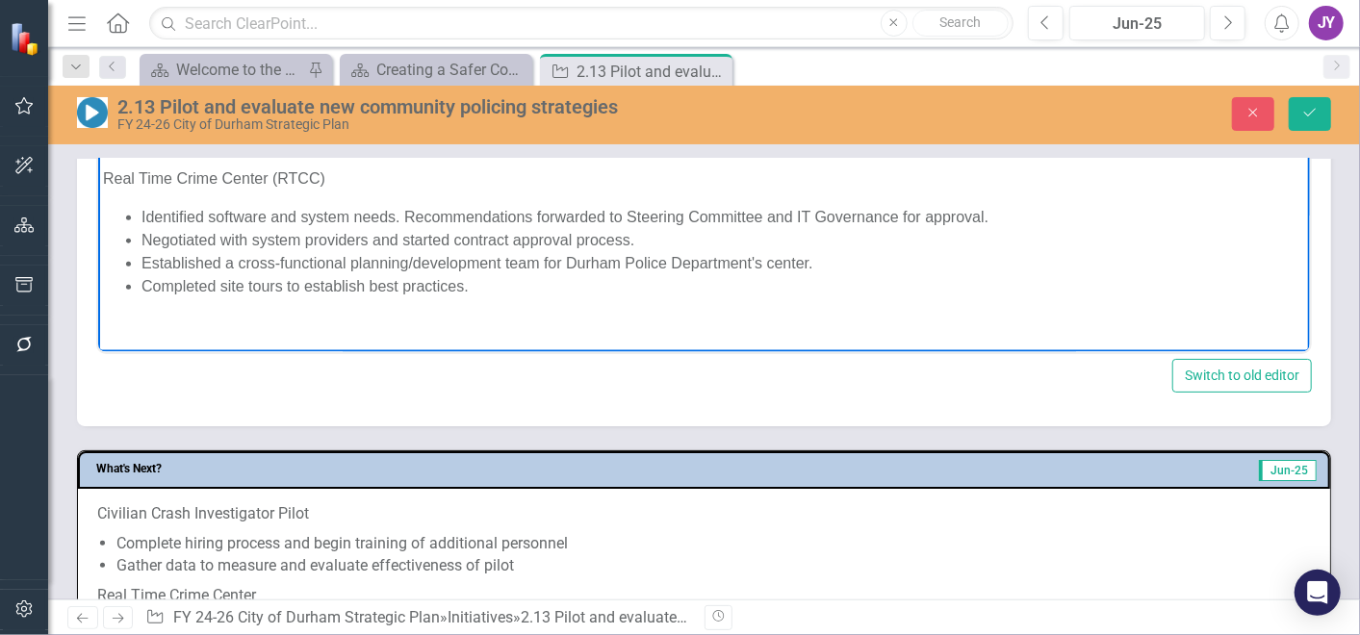
scroll to position [1603, 0]
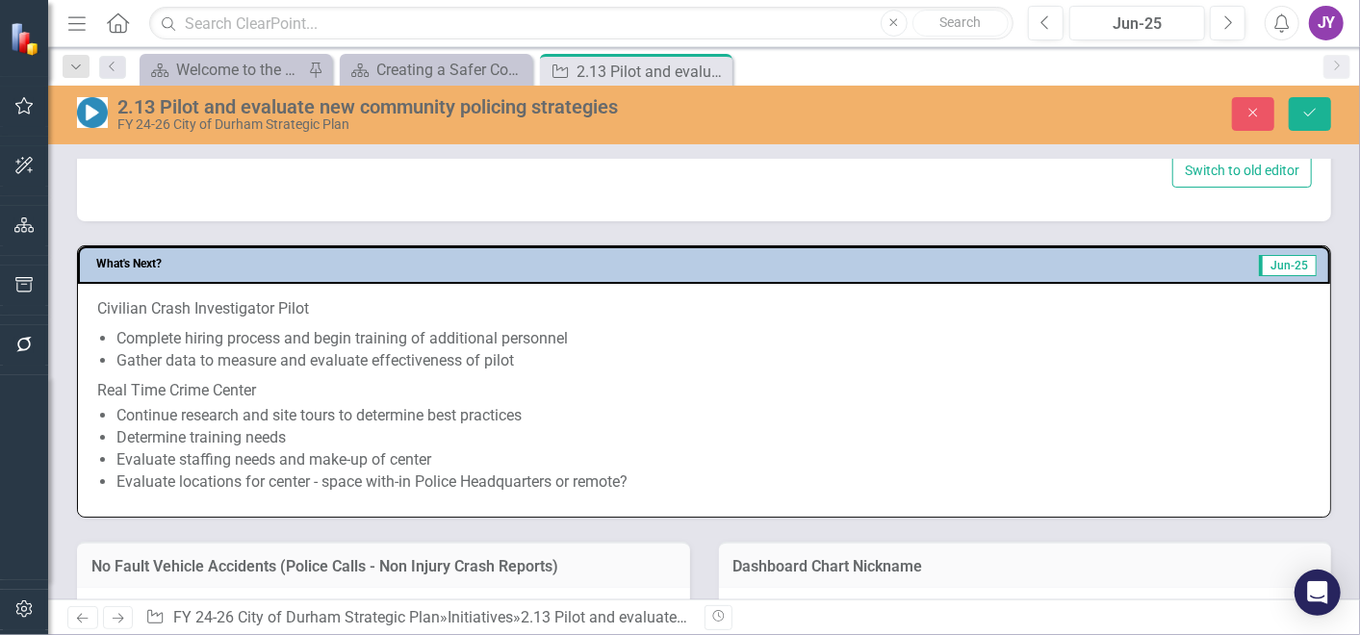
click at [530, 385] on p "Real Time Crime Center" at bounding box center [704, 389] width 1214 height 26
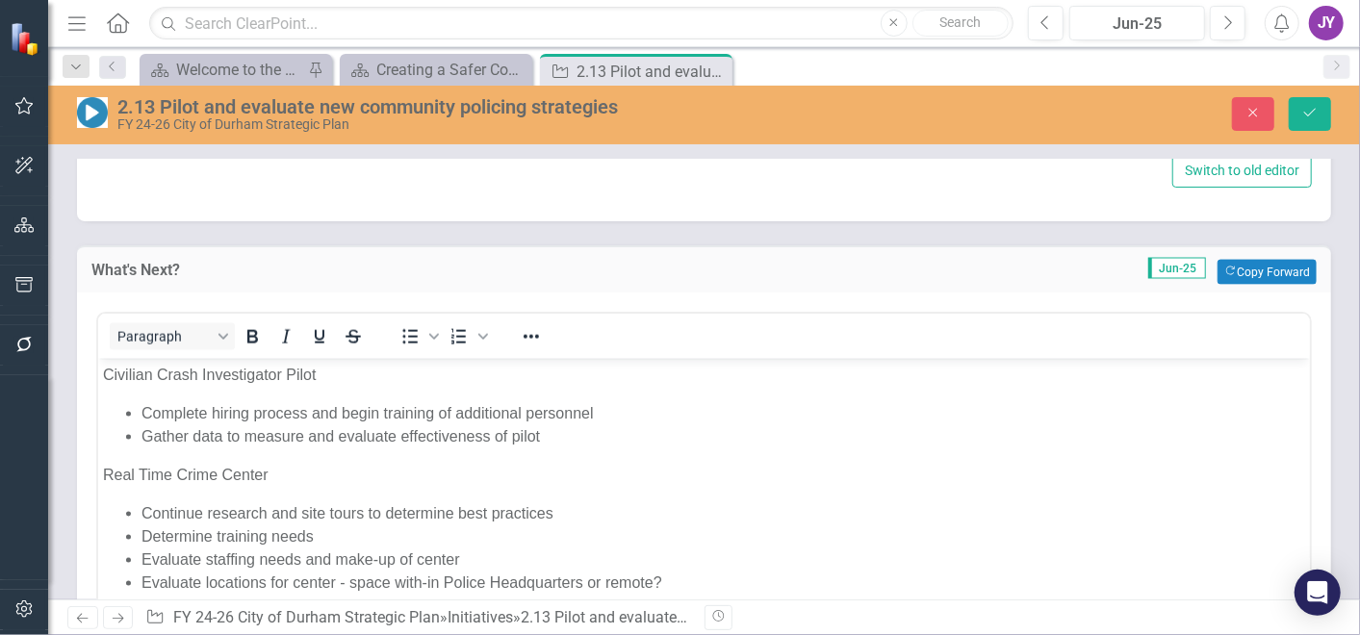
scroll to position [0, 0]
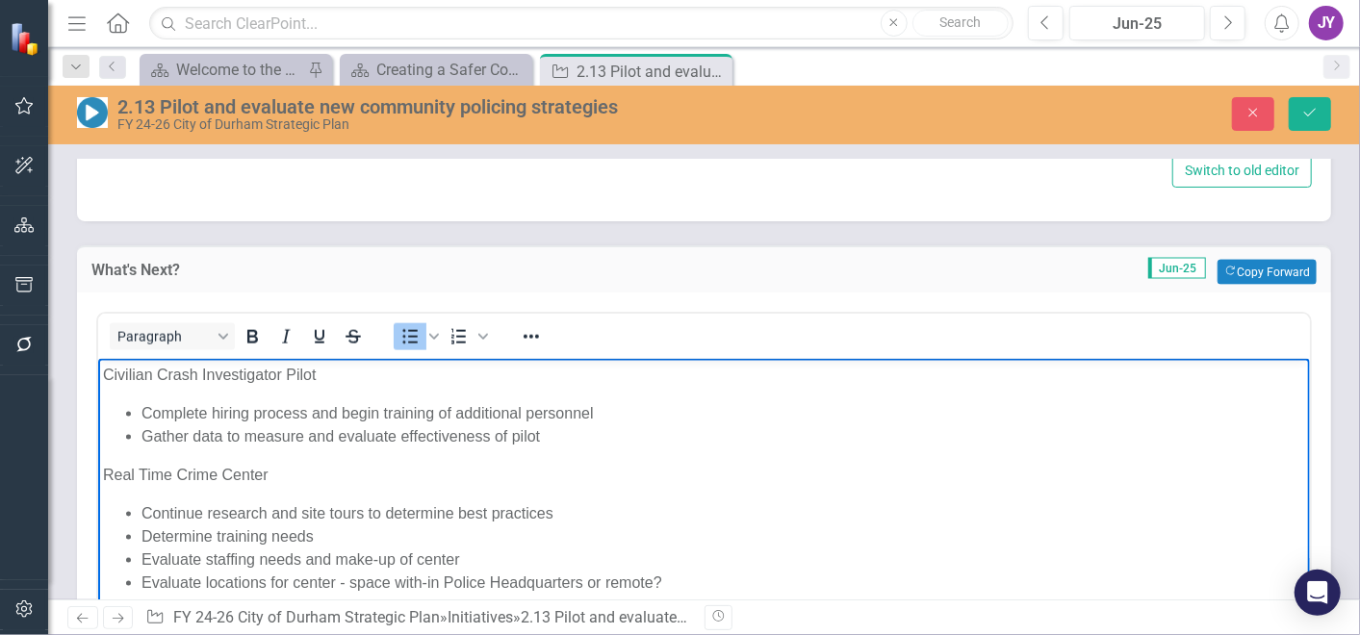
click at [650, 417] on li "Complete hiring process and begin training of additional personnel" at bounding box center [722, 412] width 1163 height 23
click at [580, 439] on li "Gather data to measure and evaluate effectiveness of pilot" at bounding box center [722, 435] width 1163 height 23
click at [582, 513] on li "Continue research and site tours to determine best practices" at bounding box center [722, 512] width 1163 height 23
click at [518, 536] on li "Determine training needs" at bounding box center [722, 535] width 1163 height 23
click at [518, 551] on li "Evaluate staffing needs and make-up of center" at bounding box center [722, 559] width 1163 height 23
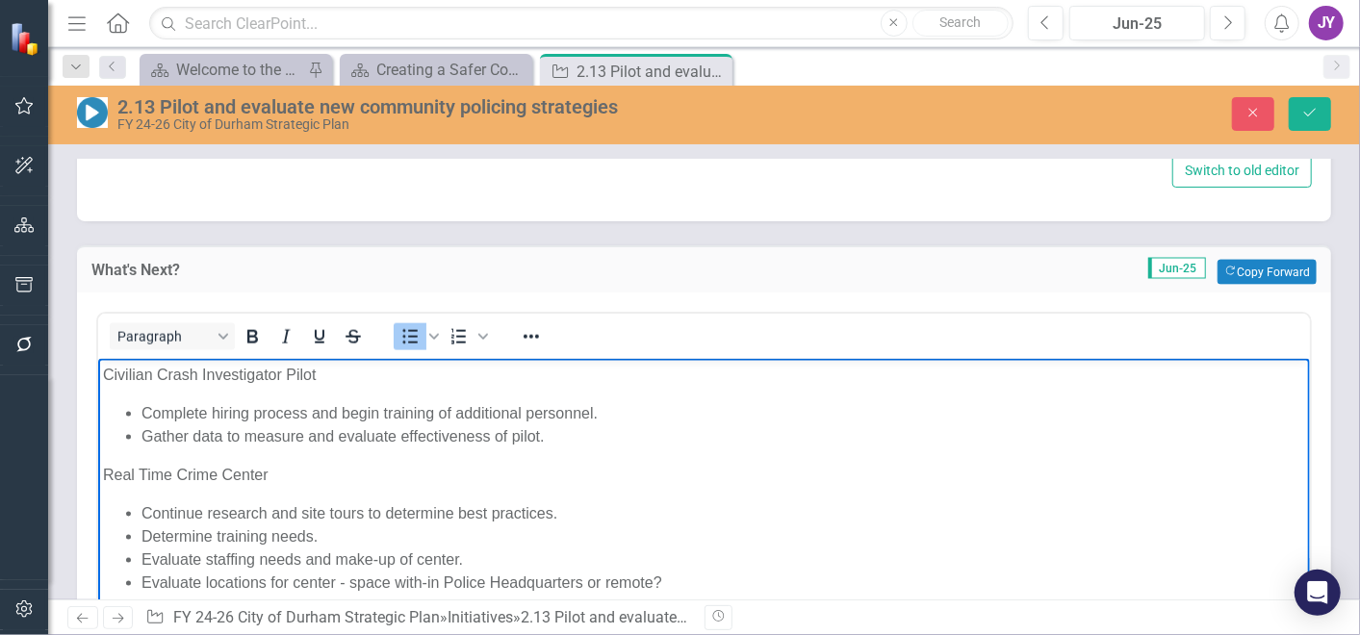
scroll to position [1817, 0]
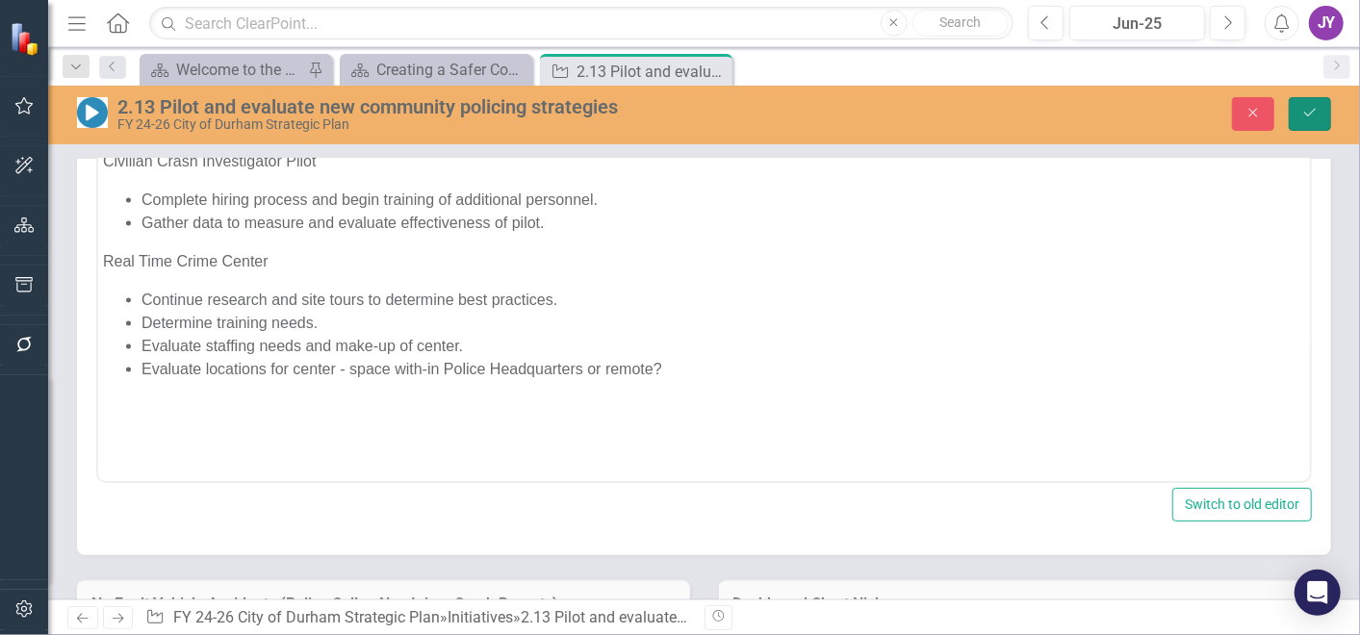
click at [1314, 108] on button "Save" at bounding box center [1310, 114] width 42 height 34
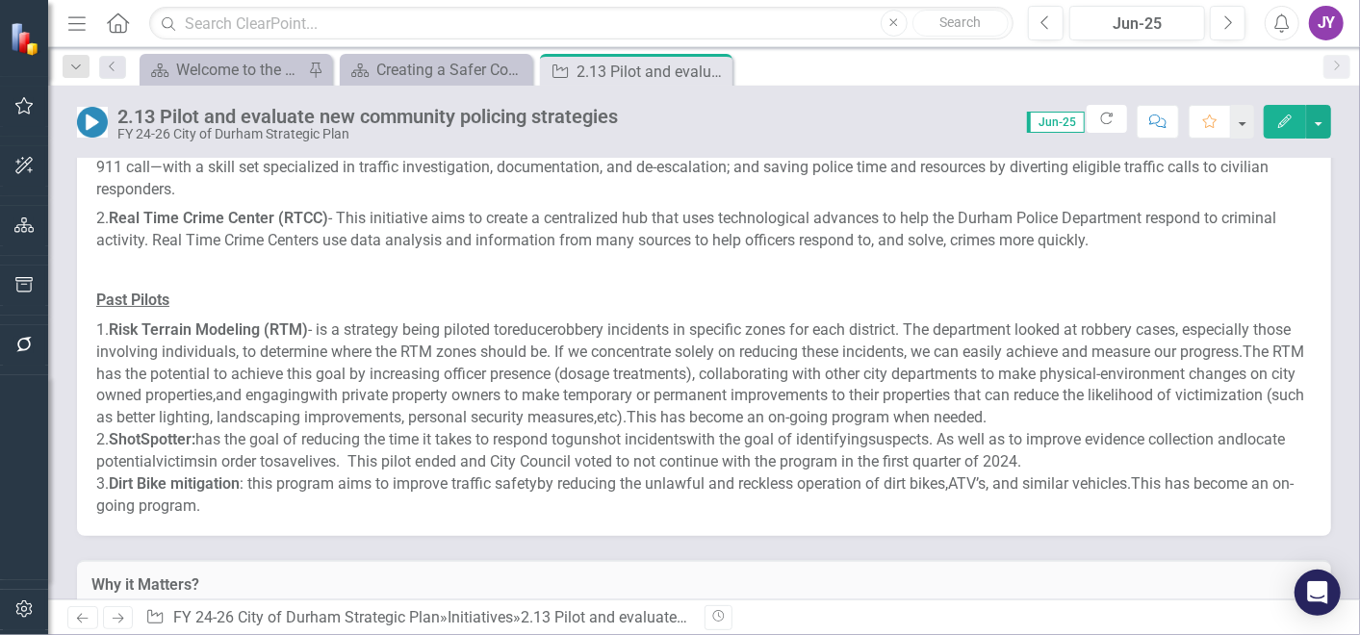
scroll to position [748, 0]
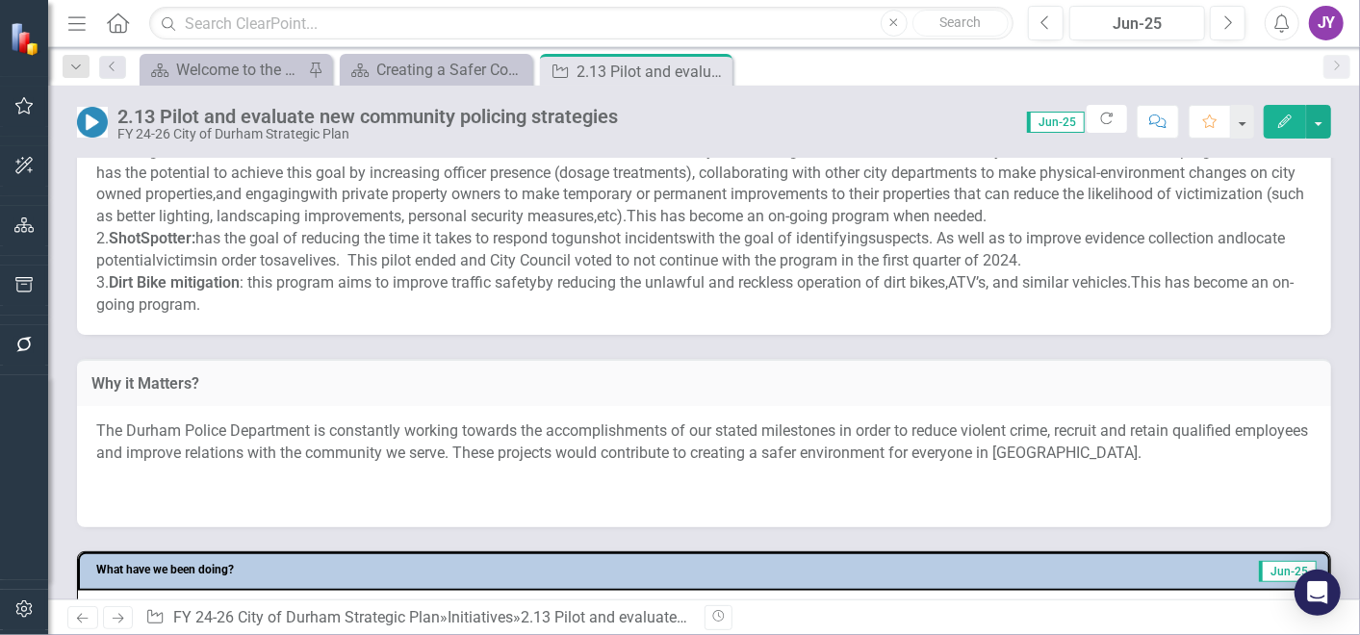
click at [494, 453] on span "The Durham Police Department is constantly working towards the accomplishments …" at bounding box center [702, 442] width 1212 height 40
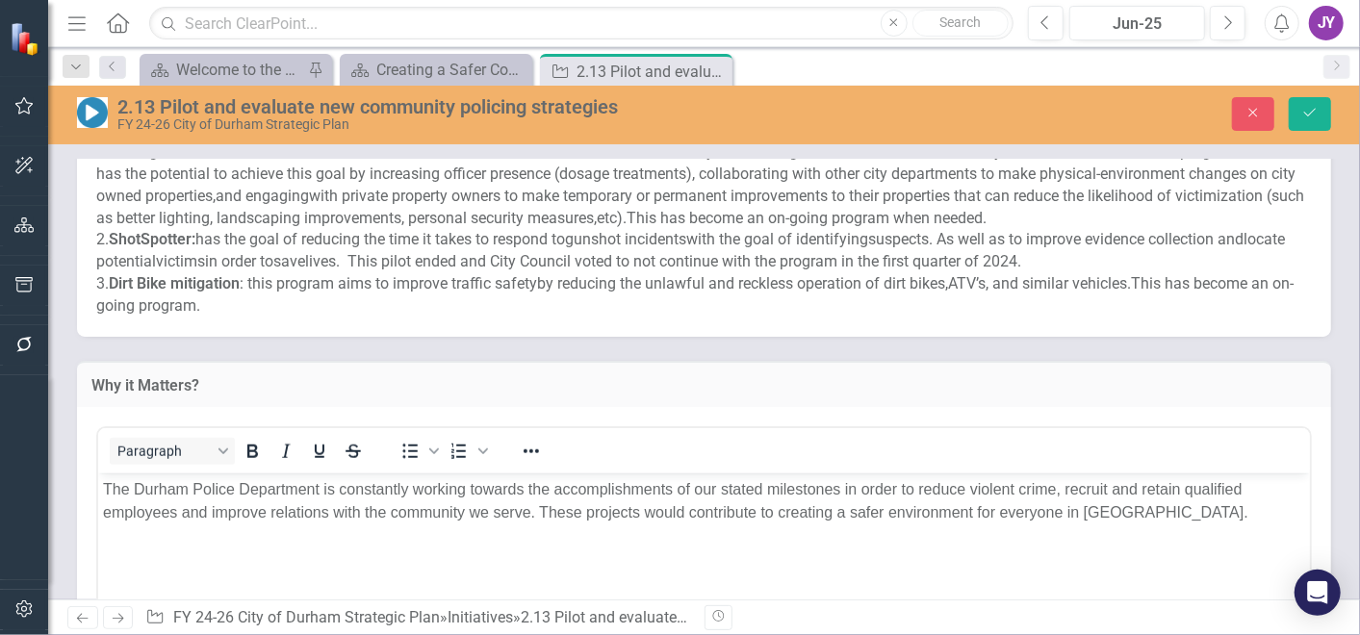
scroll to position [0, 0]
click at [330, 552] on div "Rich Text Area. Press ALT-0 for help." at bounding box center [703, 551] width 1202 height 23
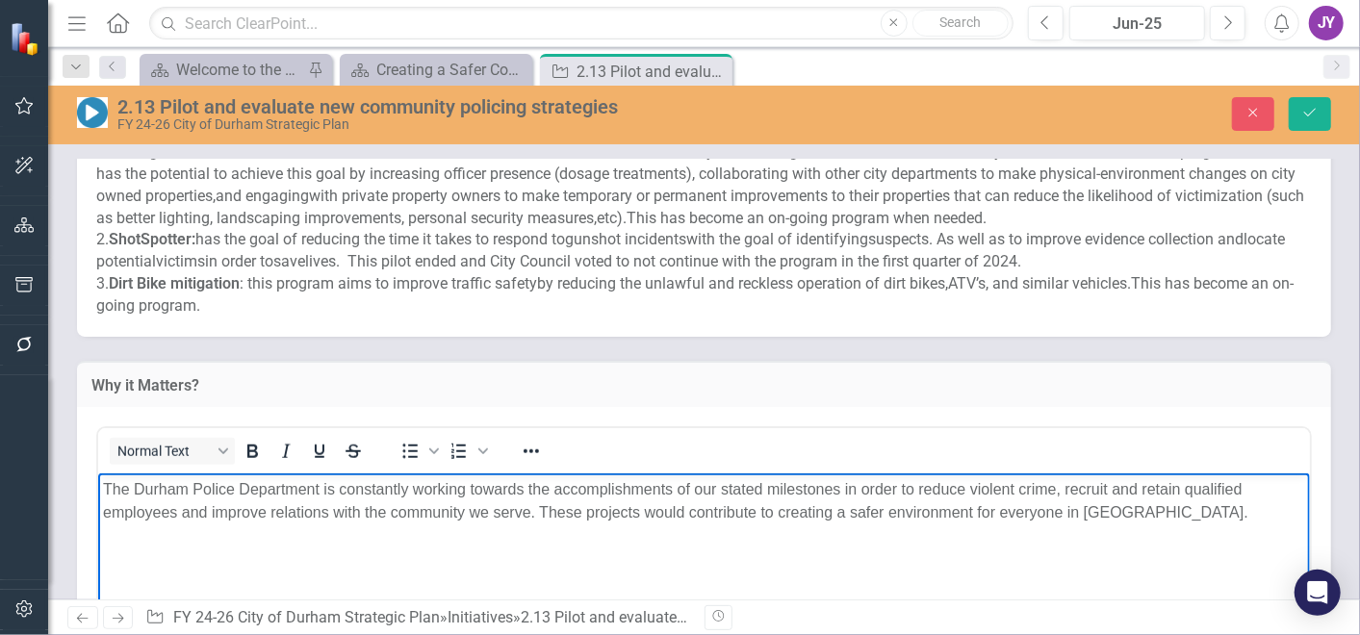
click at [313, 562] on p "Rich Text Area. Press ALT-0 for help." at bounding box center [703, 551] width 1202 height 23
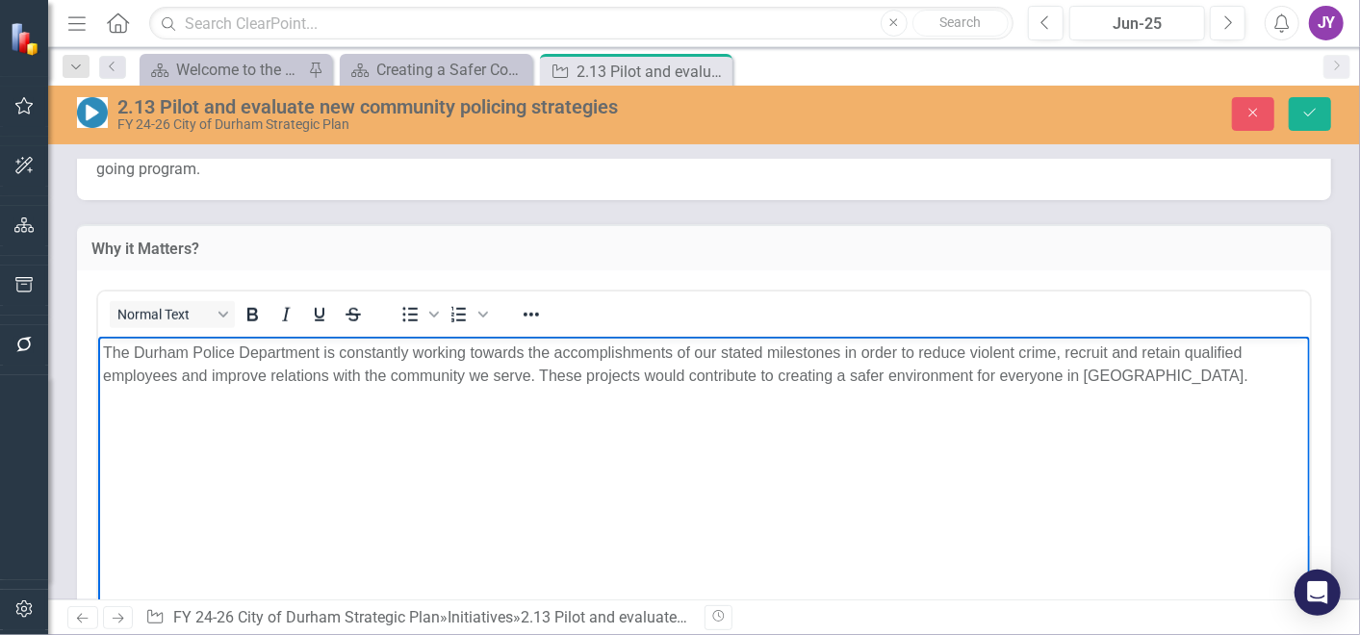
scroll to position [962, 0]
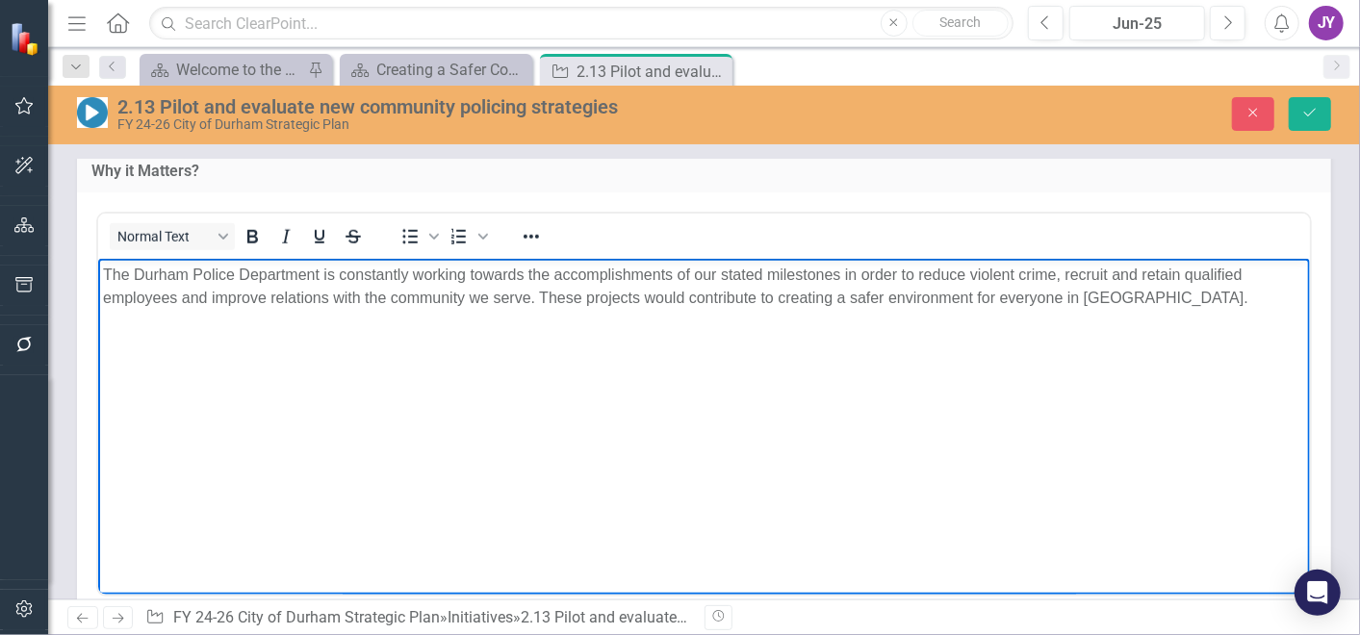
click at [271, 467] on body "The Durham Police Department is constantly working towards the accomplishments …" at bounding box center [703, 403] width 1212 height 289
click at [251, 494] on body "The Durham Police Department is constantly working towards the accomplishments …" at bounding box center [703, 403] width 1212 height 289
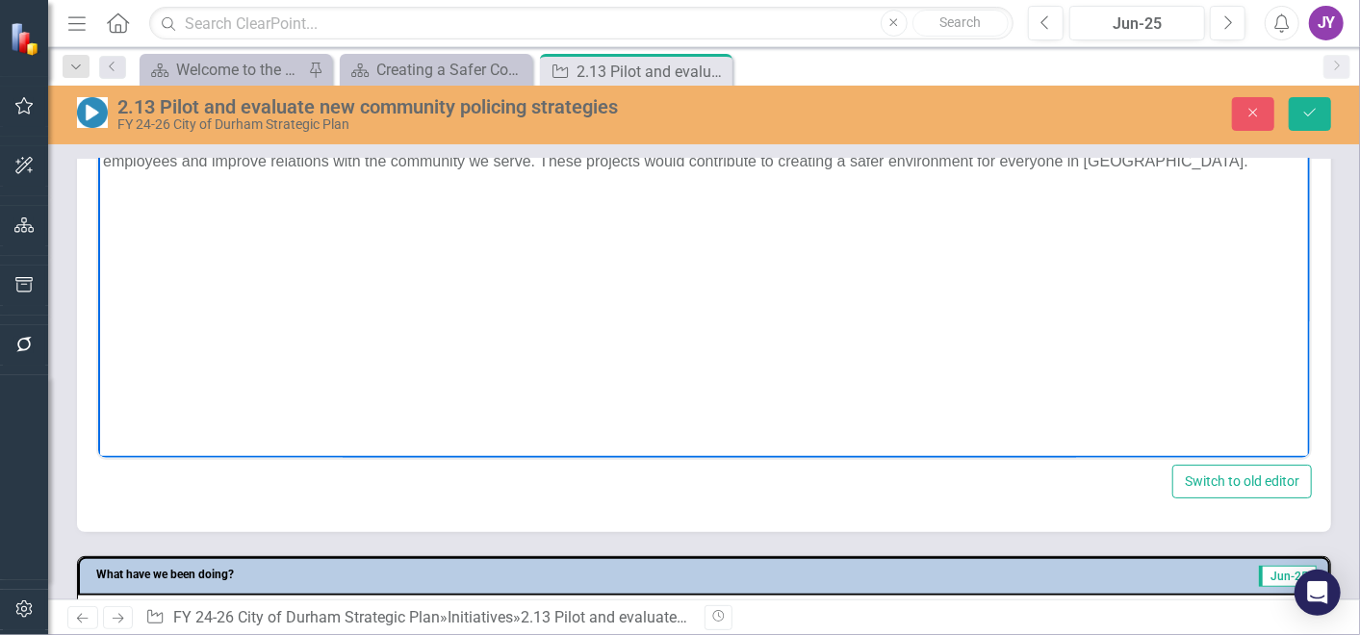
scroll to position [1176, 0]
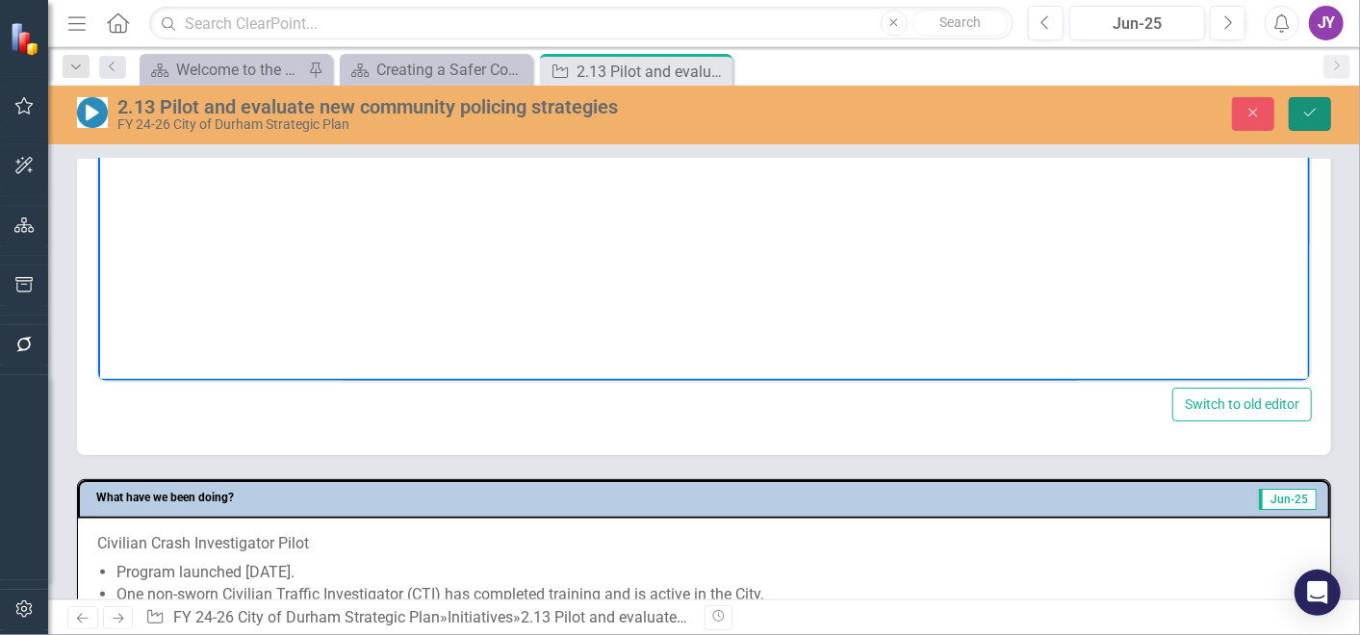
click at [1313, 114] on icon "Save" at bounding box center [1309, 112] width 17 height 13
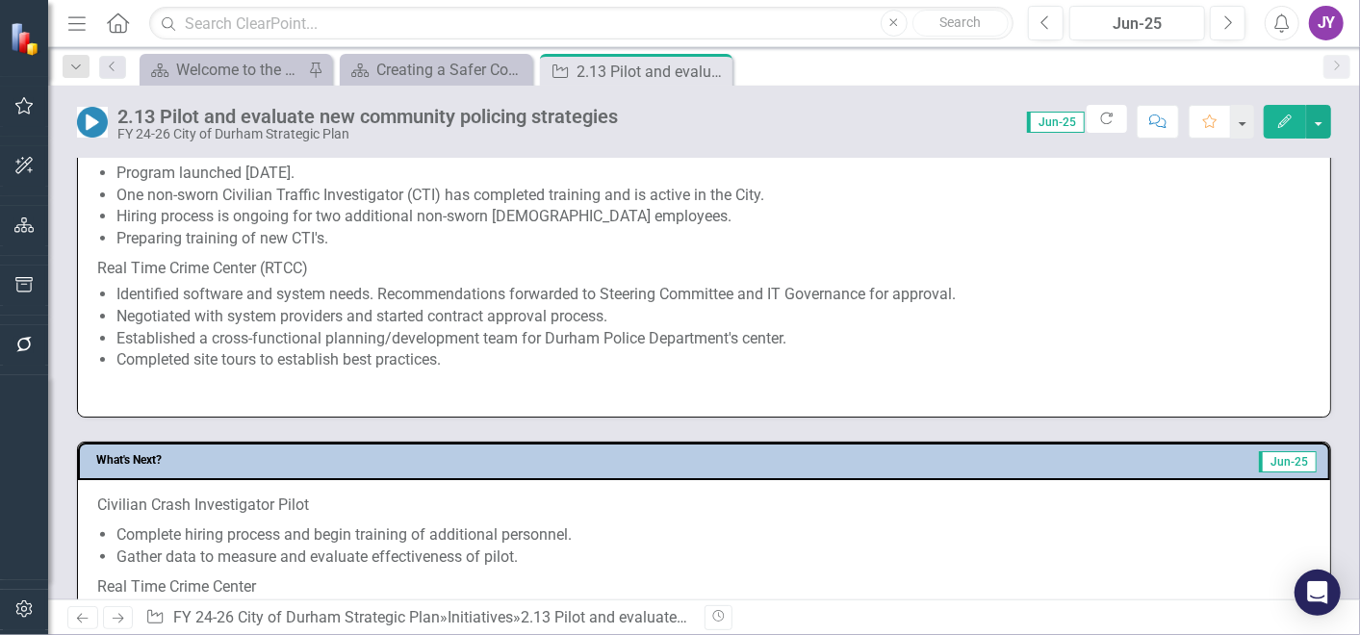
click at [423, 50] on div "Dropdown Search Scorecard Welcome to the FY 2024-2026 Strategic Plan Landing Pa…" at bounding box center [704, 66] width 1312 height 38
click at [455, 74] on div "Creating a Safer Community Together" at bounding box center [439, 70] width 127 height 24
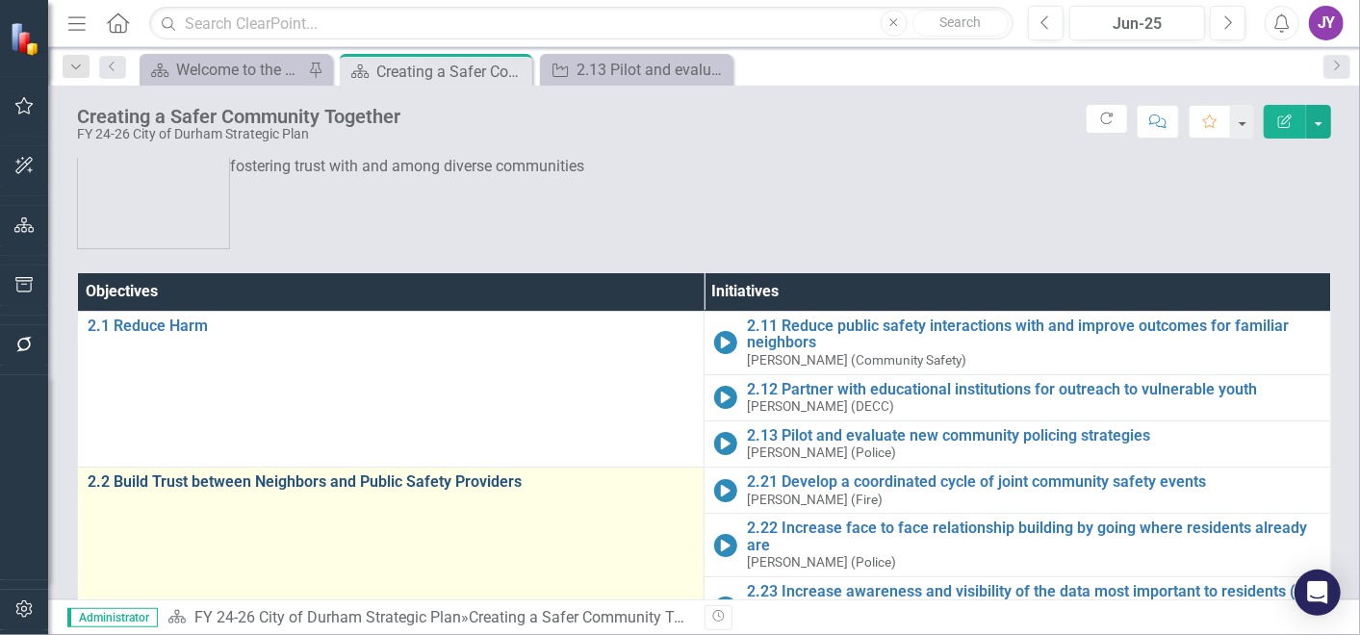
scroll to position [107, 0]
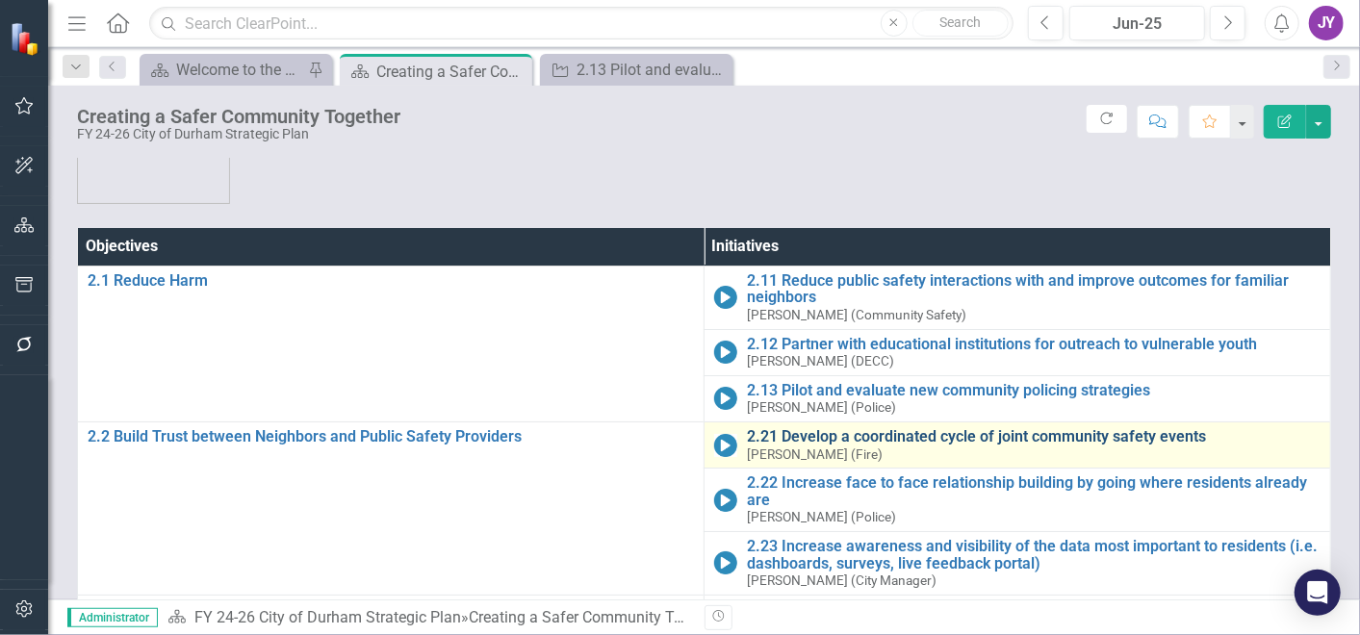
click at [747, 428] on link "2.21 Develop a coordinated cycle of joint community safety events" at bounding box center [1034, 436] width 574 height 17
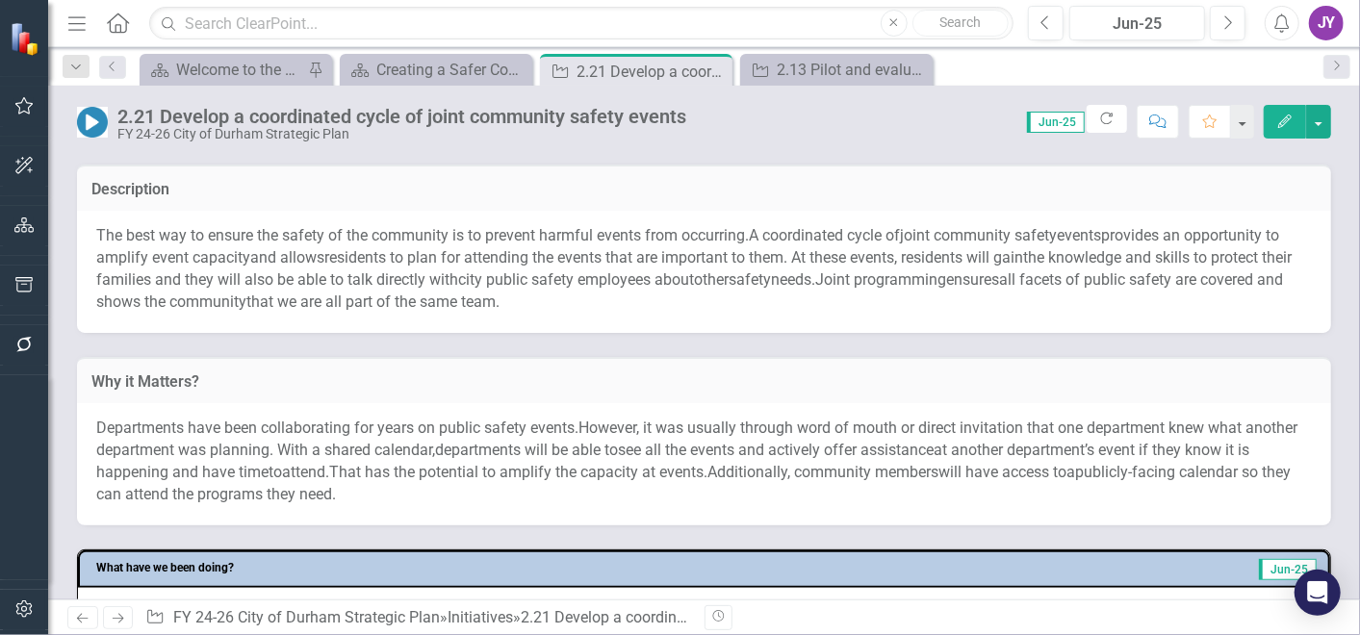
scroll to position [427, 0]
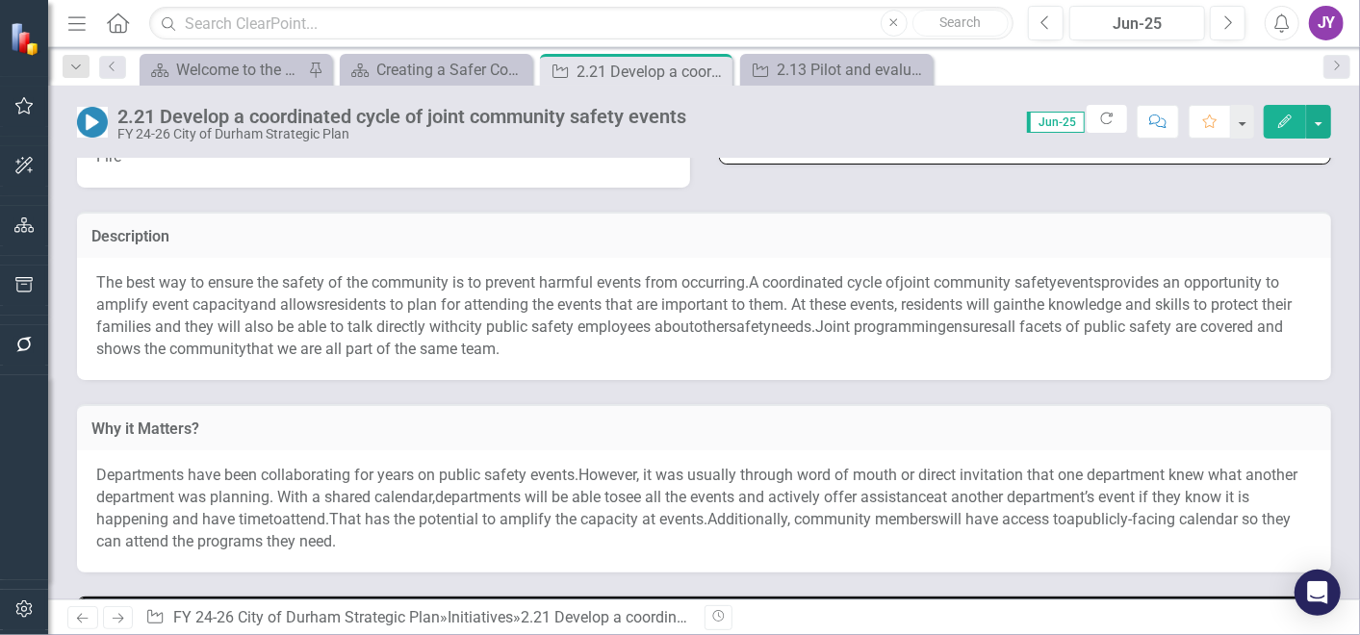
click at [481, 325] on span "the knowledge and skills to protect their families and they will also be able t…" at bounding box center [693, 315] width 1195 height 40
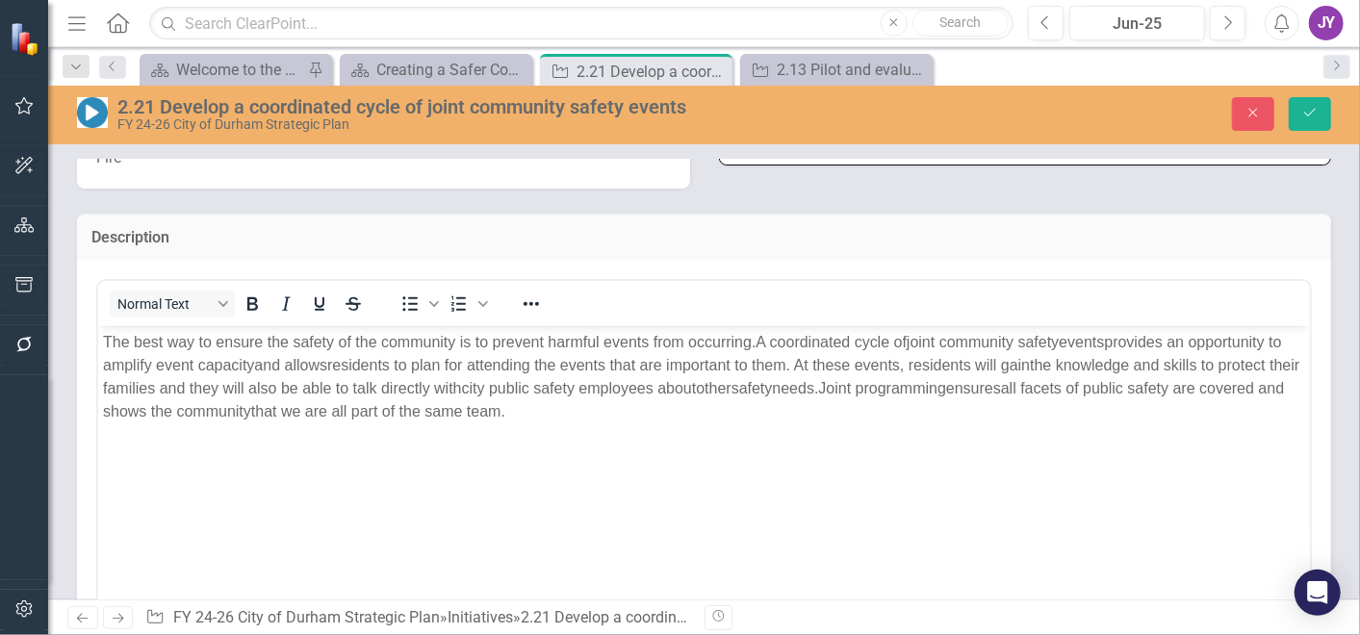
scroll to position [0, 0]
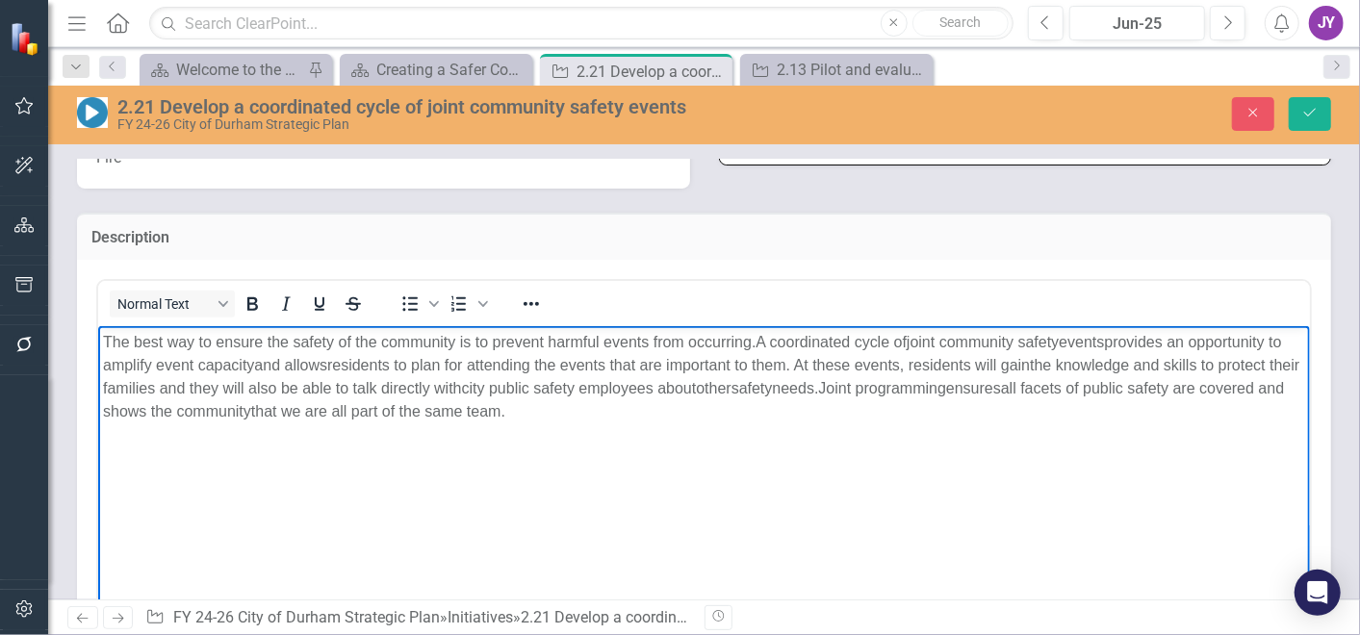
click at [422, 374] on p "The best way to ensure the safety of the community is to prevent harmful events…" at bounding box center [703, 376] width 1202 height 92
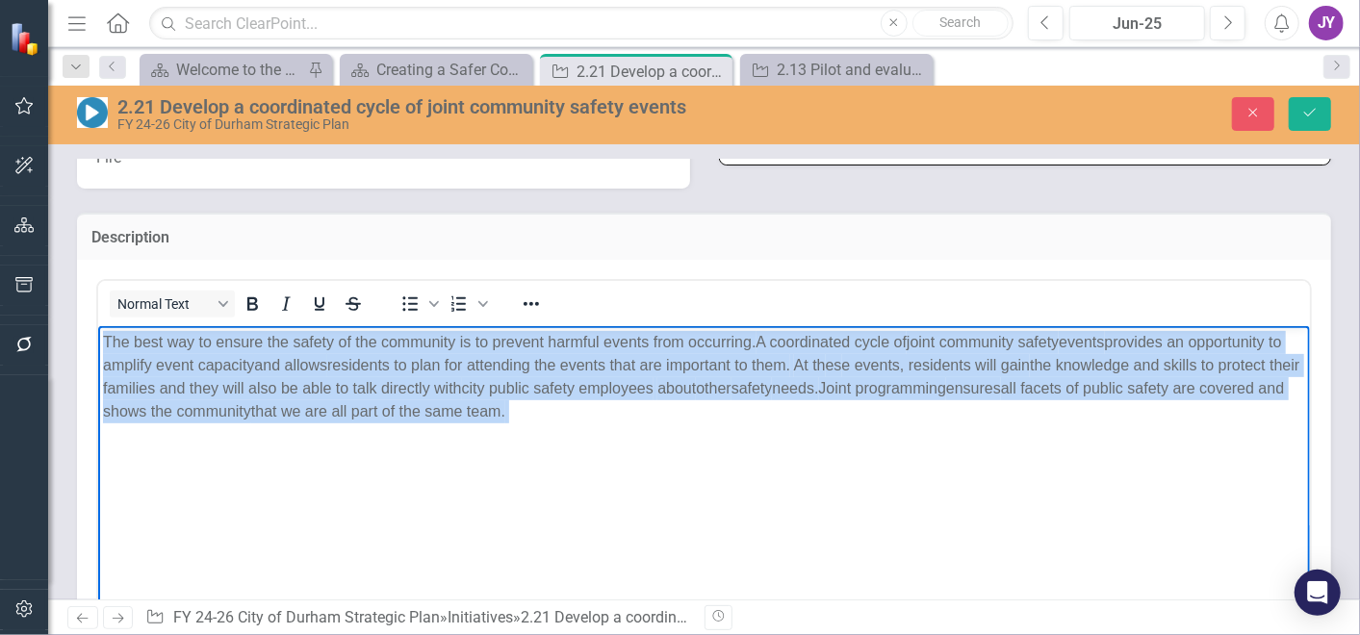
click at [422, 374] on p "The best way to ensure the safety of the community is to prevent harmful events…" at bounding box center [703, 376] width 1202 height 92
paste body "Rich Text Area. Press ALT-0 for help."
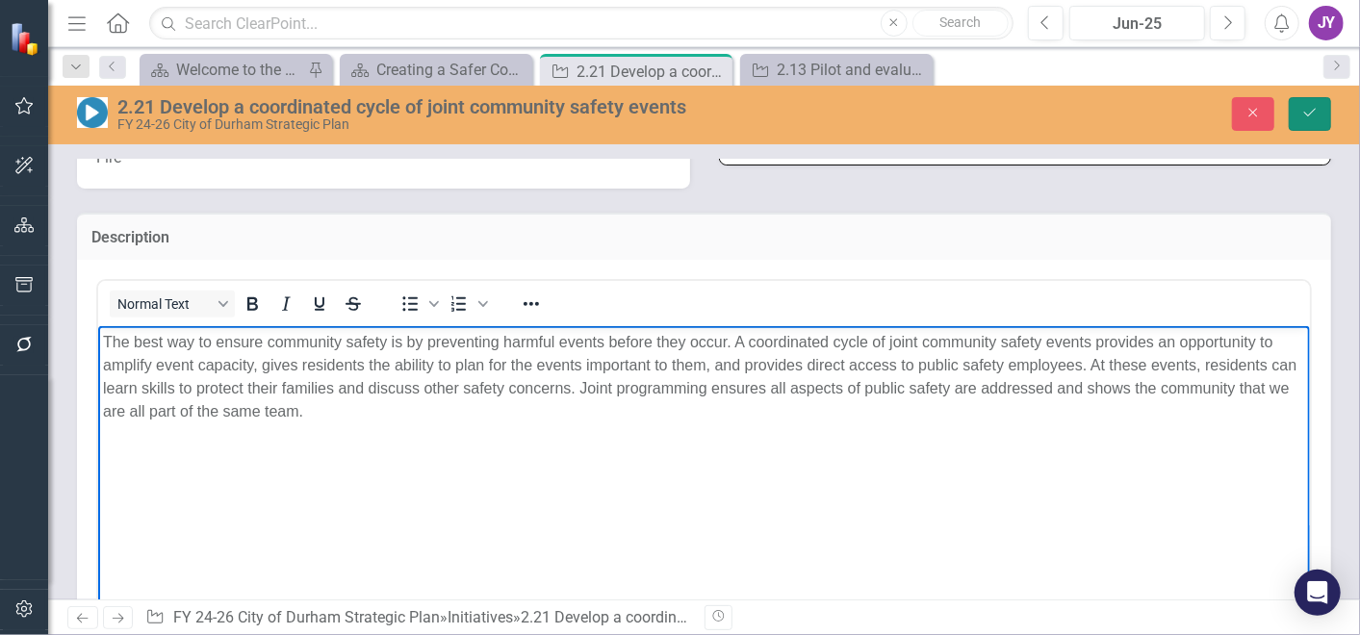
click at [1298, 111] on button "Save" at bounding box center [1310, 114] width 42 height 34
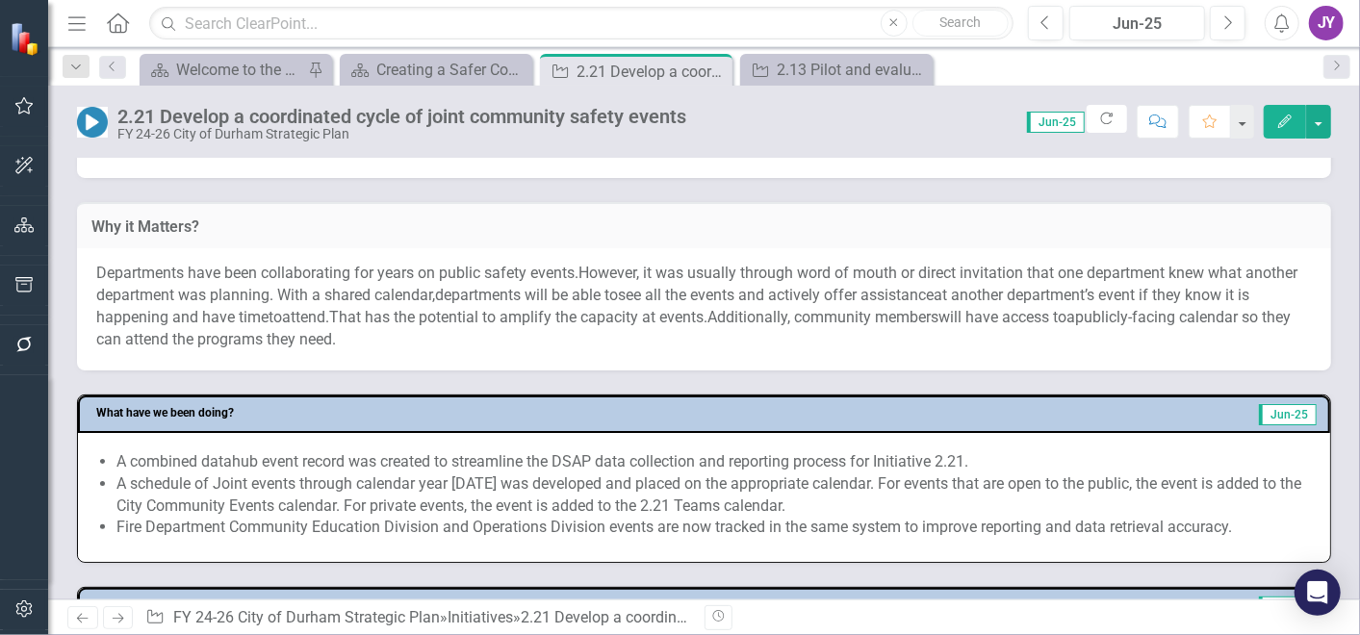
scroll to position [748, 0]
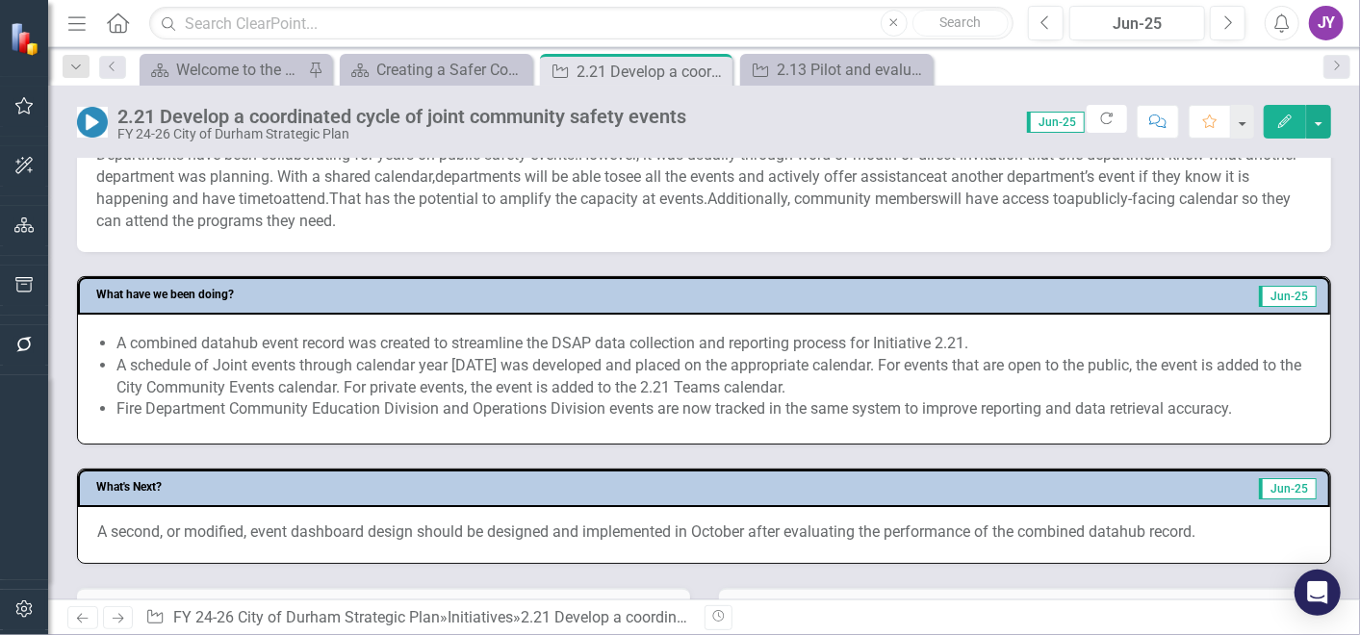
click at [641, 447] on div "What's Next? Jun-25 A second, or modified, event dashboard design should be des…" at bounding box center [704, 504] width 1283 height 119
click at [822, 344] on li "A combined datahub event record was created to streamline the DSAP data collect…" at bounding box center [713, 344] width 1194 height 22
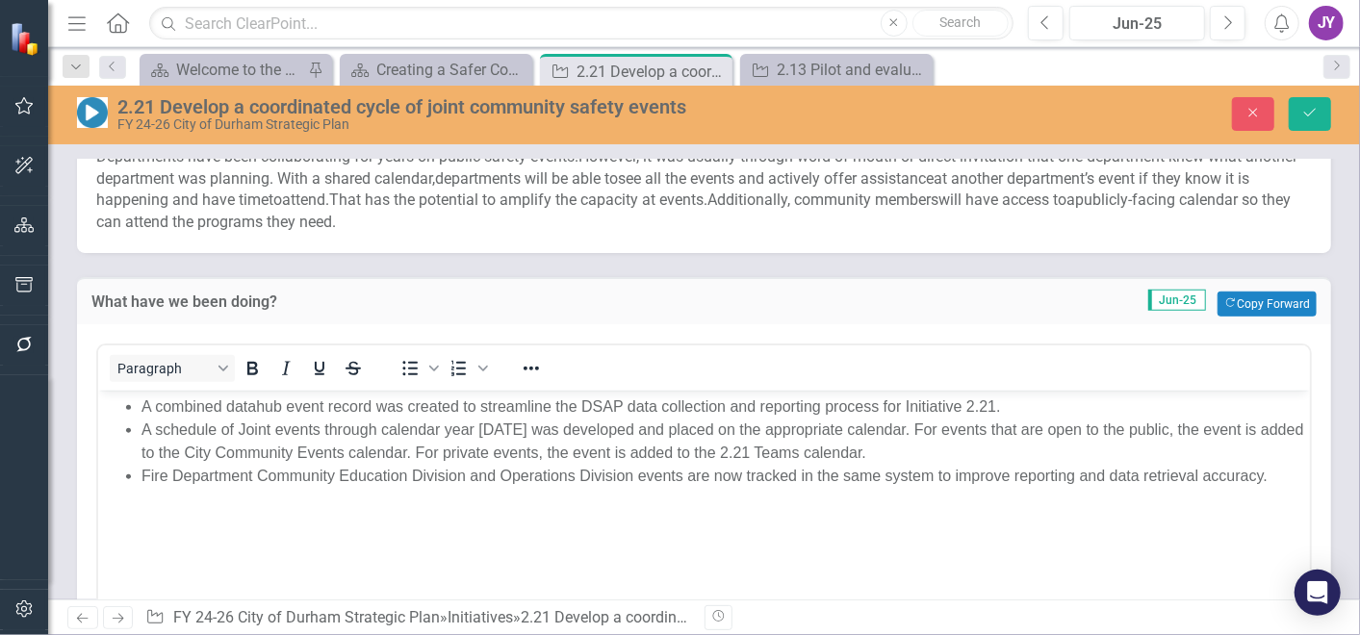
scroll to position [0, 0]
click at [470, 405] on li "A combined datahub event record was created to streamline the DSAP data collect…" at bounding box center [722, 407] width 1163 height 23
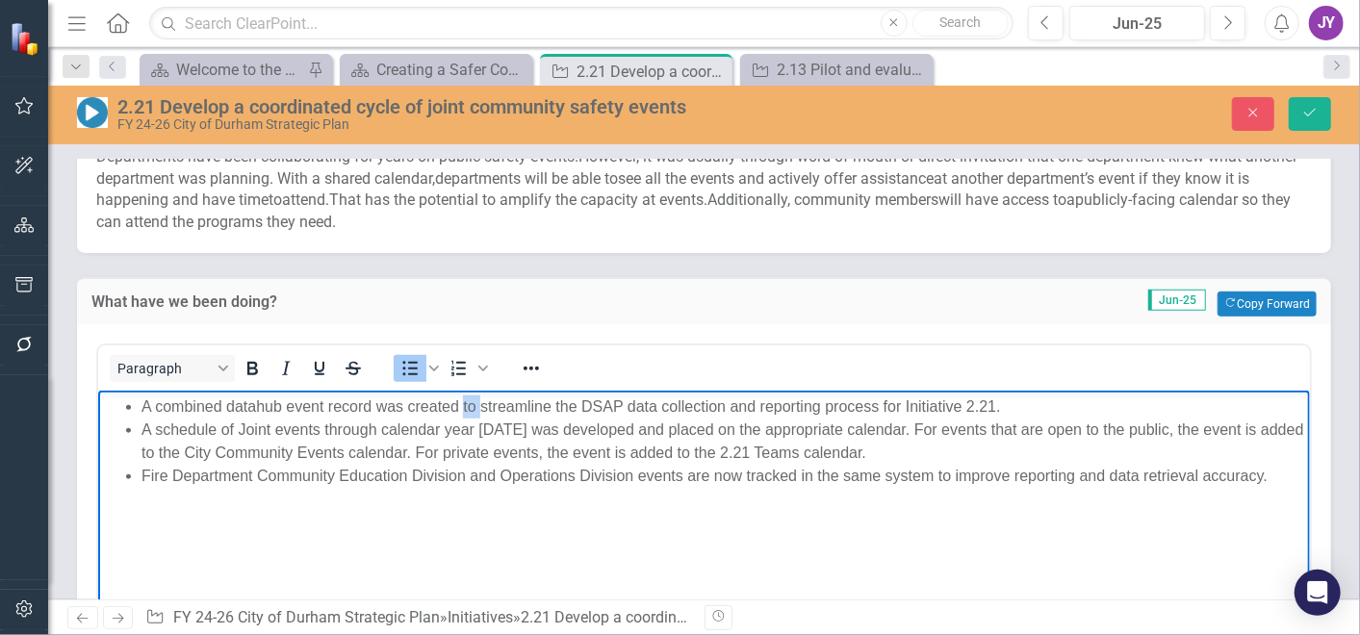
click at [470, 405] on li "A combined datahub event record was created to streamline the DSAP data collect…" at bounding box center [722, 407] width 1163 height 23
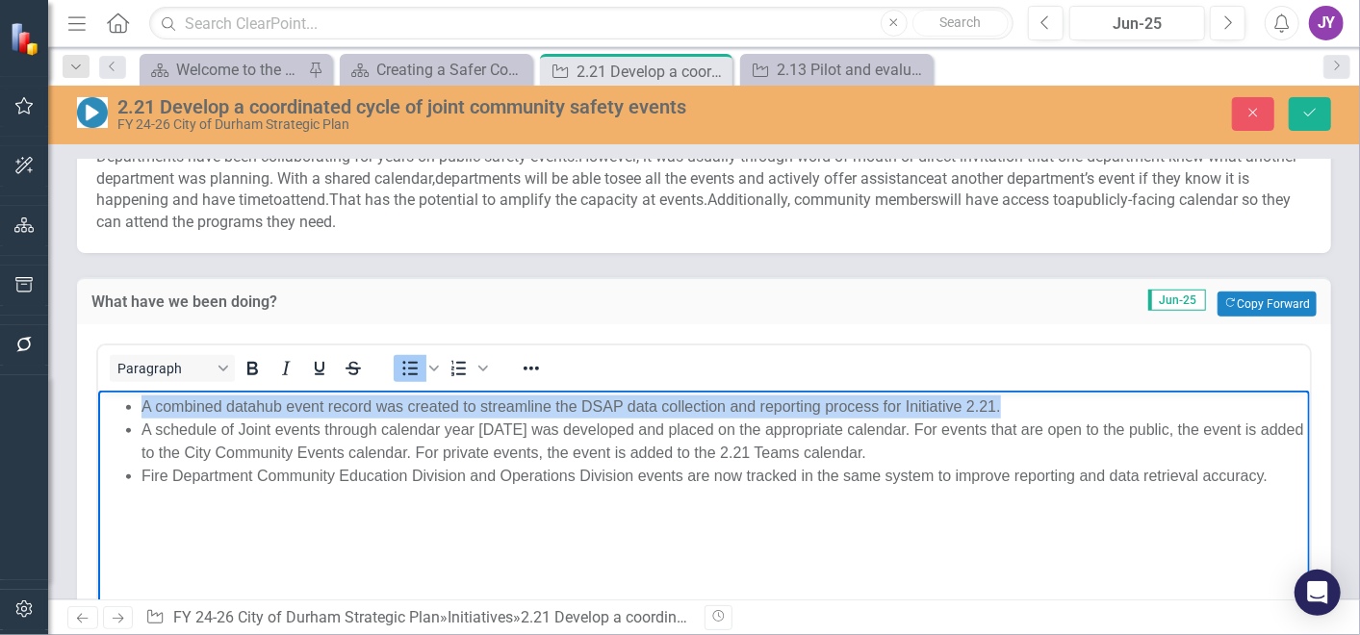
click at [470, 405] on li "A combined datahub event record was created to streamline the DSAP data collect…" at bounding box center [722, 407] width 1163 height 23
paste body "Rich Text Area. Press ALT-0 for help."
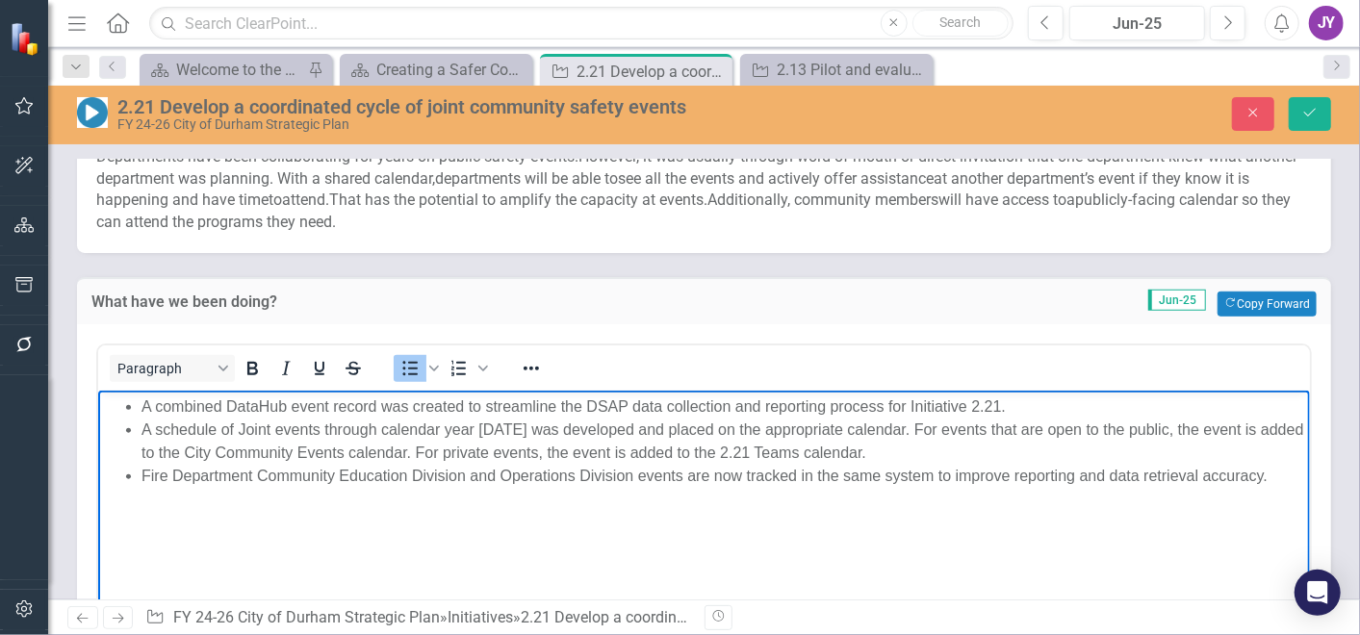
click at [887, 433] on li "A schedule of Joint events through calendar year 2025 was developed and placed …" at bounding box center [722, 442] width 1163 height 46
click at [579, 426] on li "A schedule of Joint events through calendar year 2025 was developed and placed …" at bounding box center [722, 442] width 1163 height 46
click at [576, 426] on li "A schedule of Joint events through calendar year 2025 was developed and placed …" at bounding box center [722, 442] width 1163 height 46
click at [575, 425] on li "A schedule of Joint events through calendar year 2025 was developed and placed …" at bounding box center [722, 442] width 1163 height 46
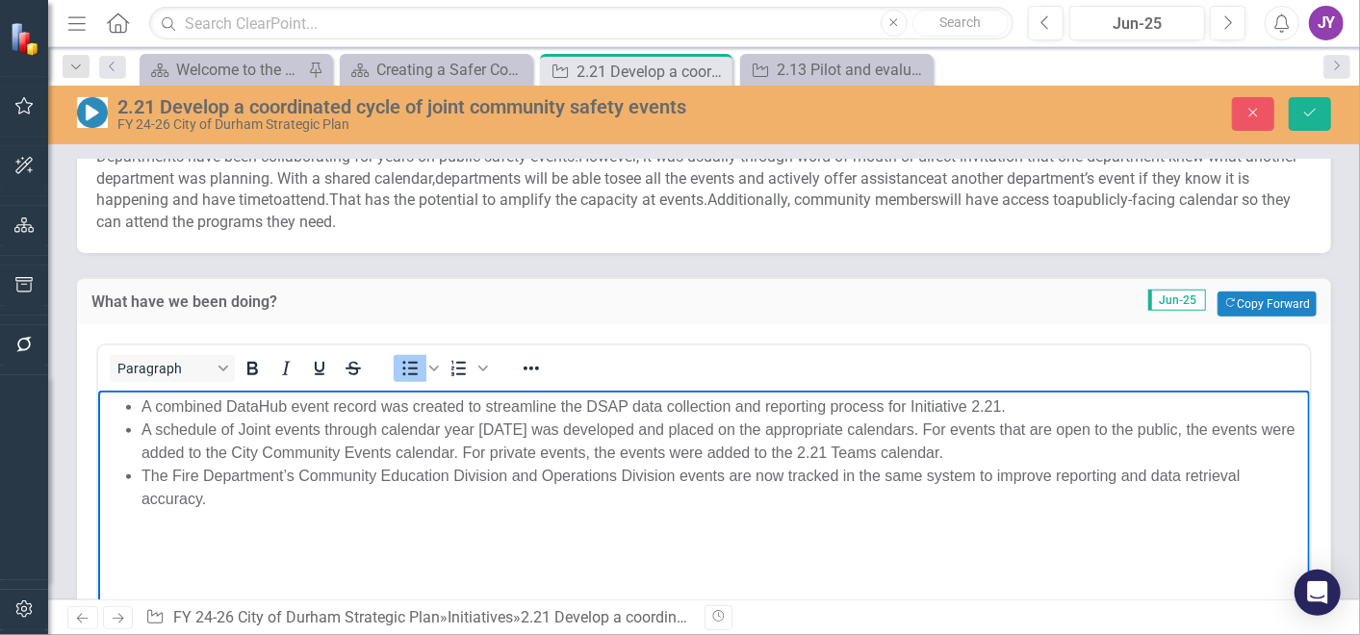
click at [906, 432] on li "A schedule of Joint events through calendar year 2025 was developed and placed …" at bounding box center [722, 442] width 1163 height 46
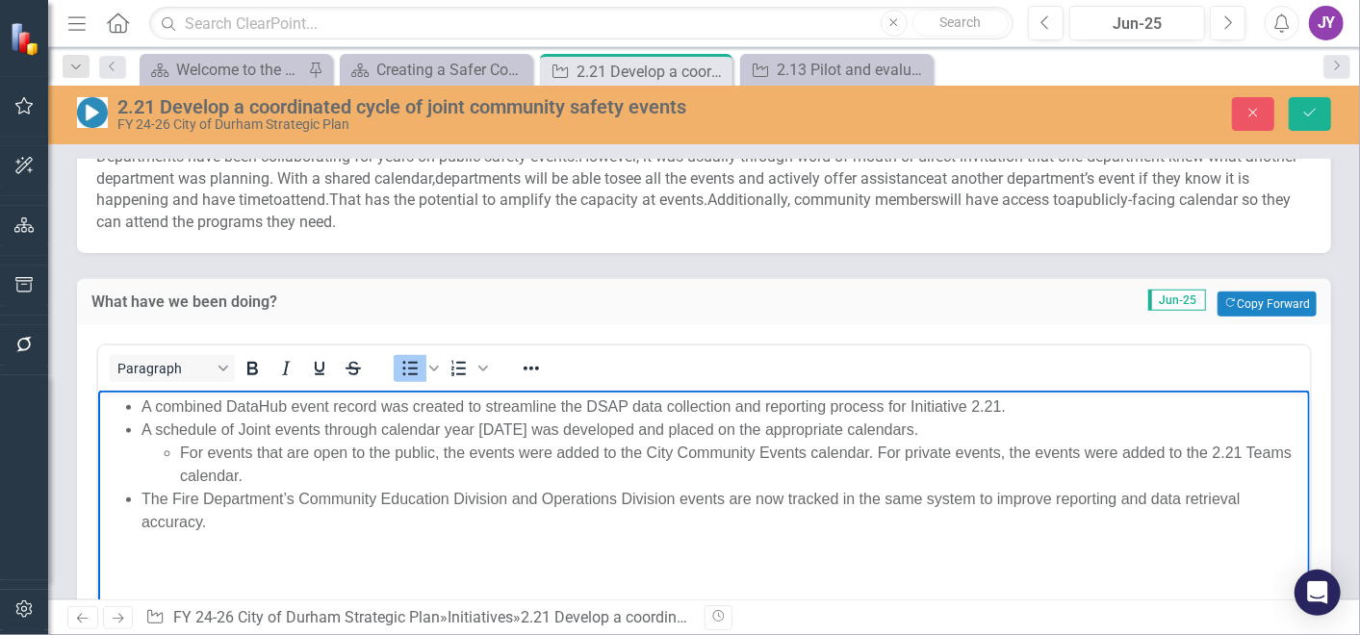
click at [882, 448] on li "For events that are open to the public, the events were added to the City Commu…" at bounding box center [741, 465] width 1125 height 46
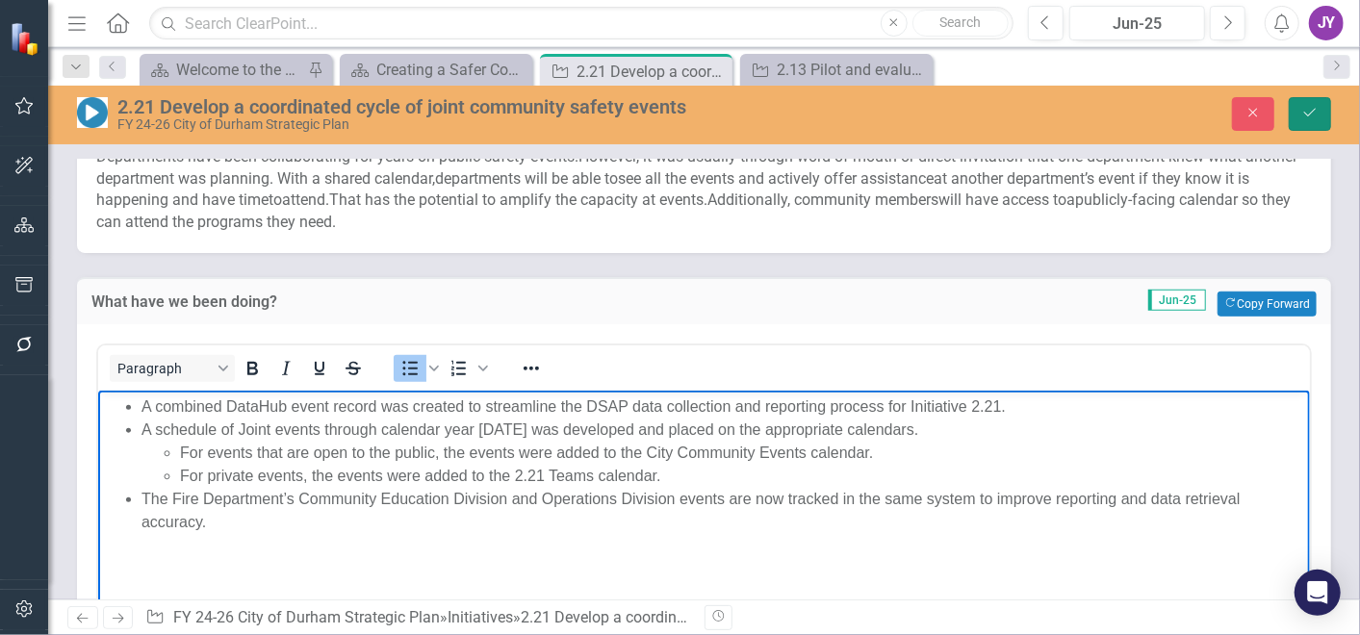
click at [1314, 120] on button "Save" at bounding box center [1310, 114] width 42 height 34
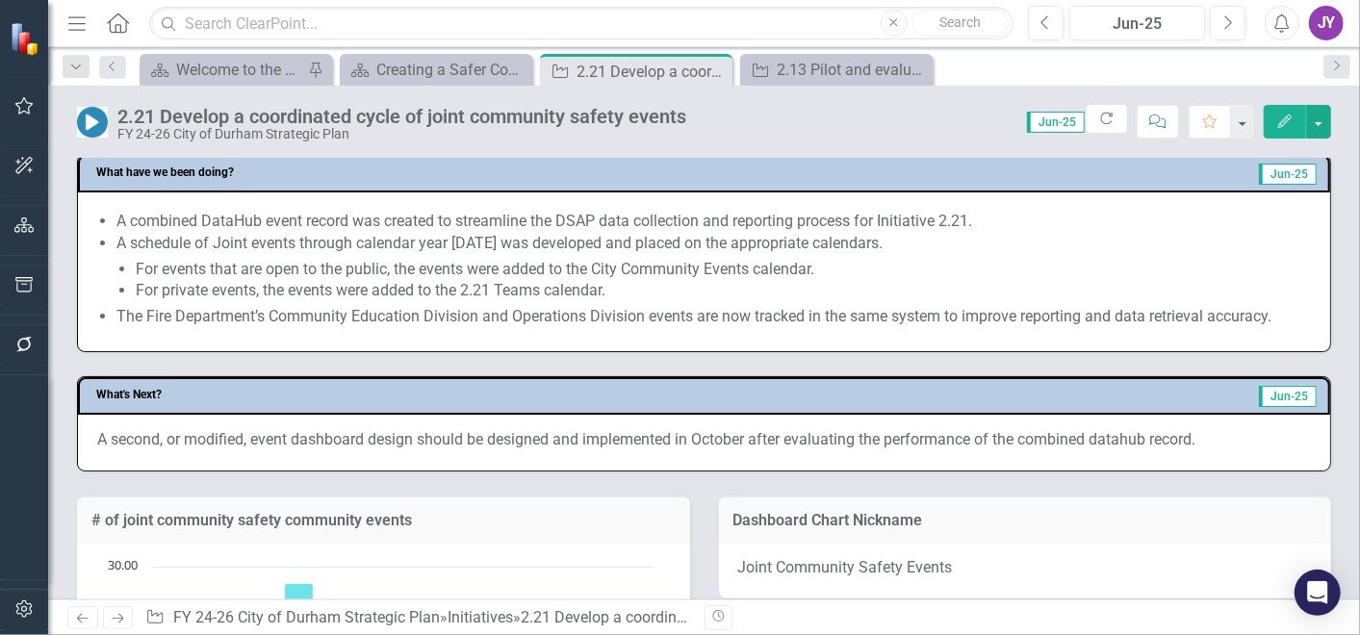
scroll to position [1069, 0]
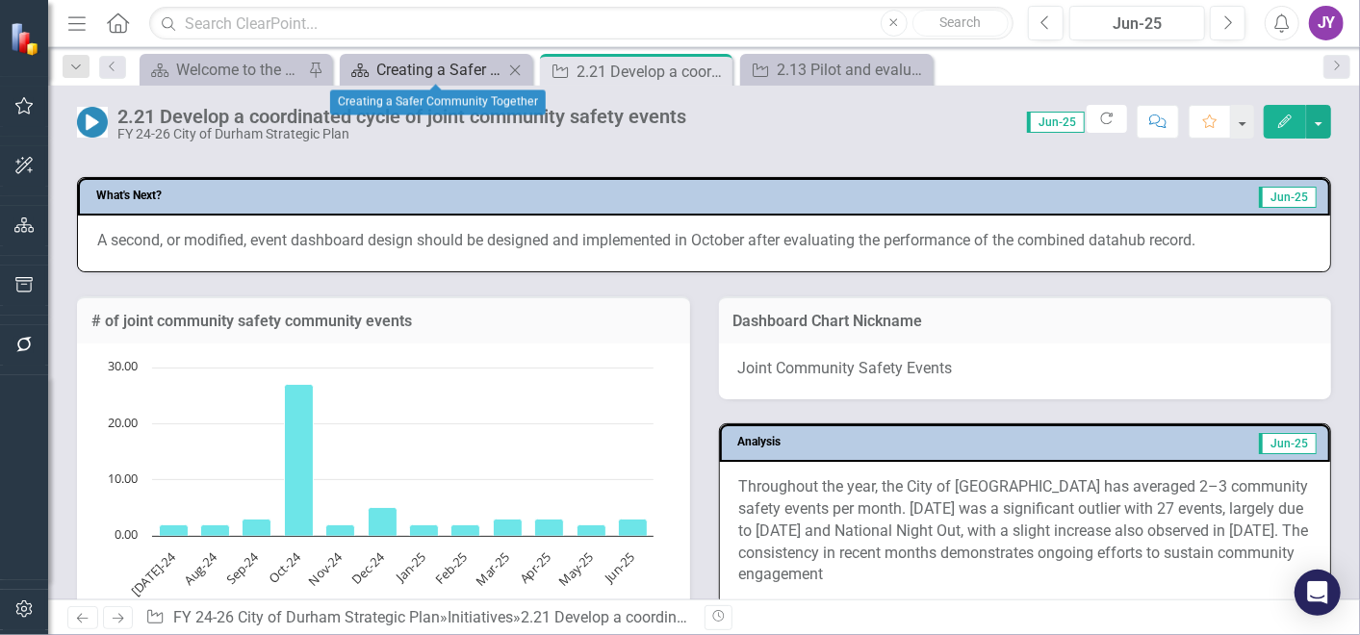
click at [438, 74] on div "Creating a Safer Community Together" at bounding box center [439, 70] width 127 height 24
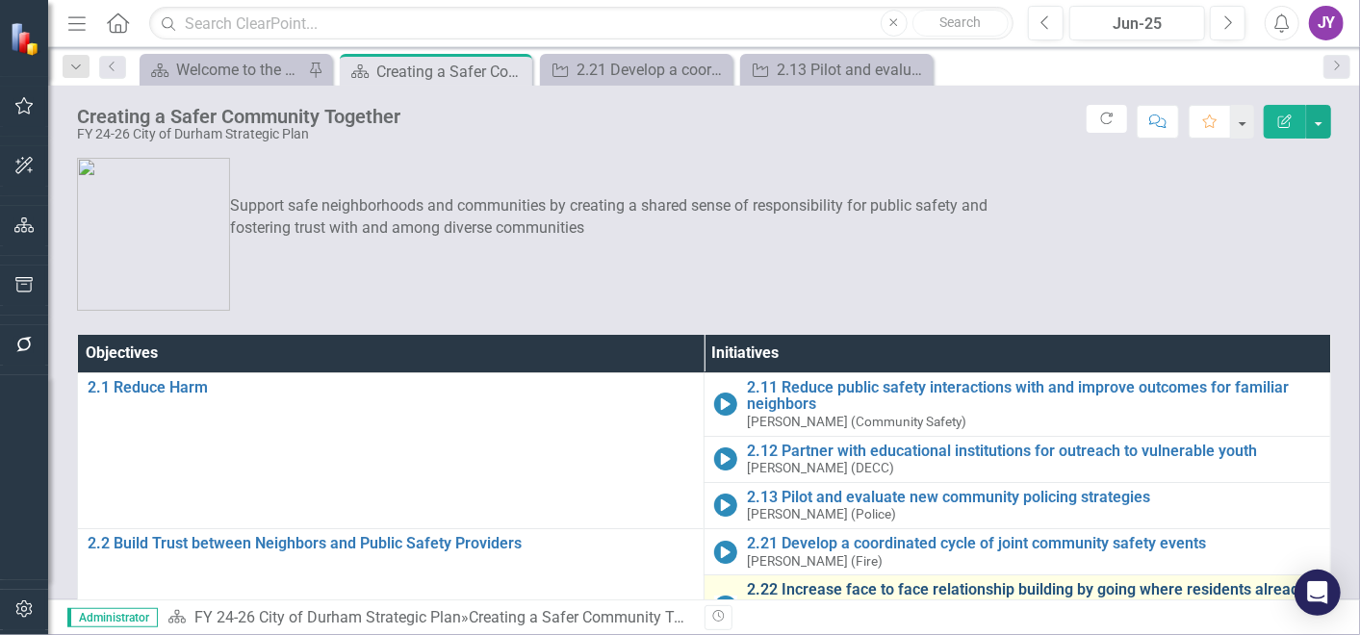
click at [747, 581] on link "2.22 Increase face to face relationship building by going where residents alrea…" at bounding box center [1034, 598] width 574 height 34
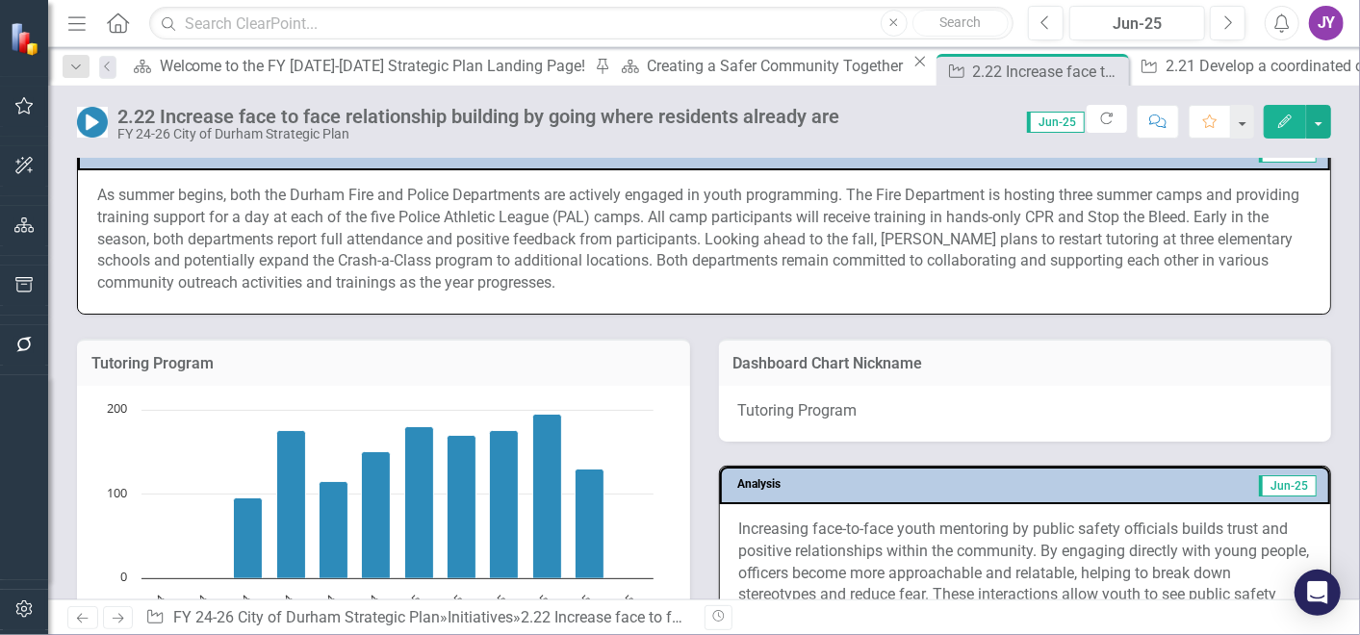
scroll to position [962, 0]
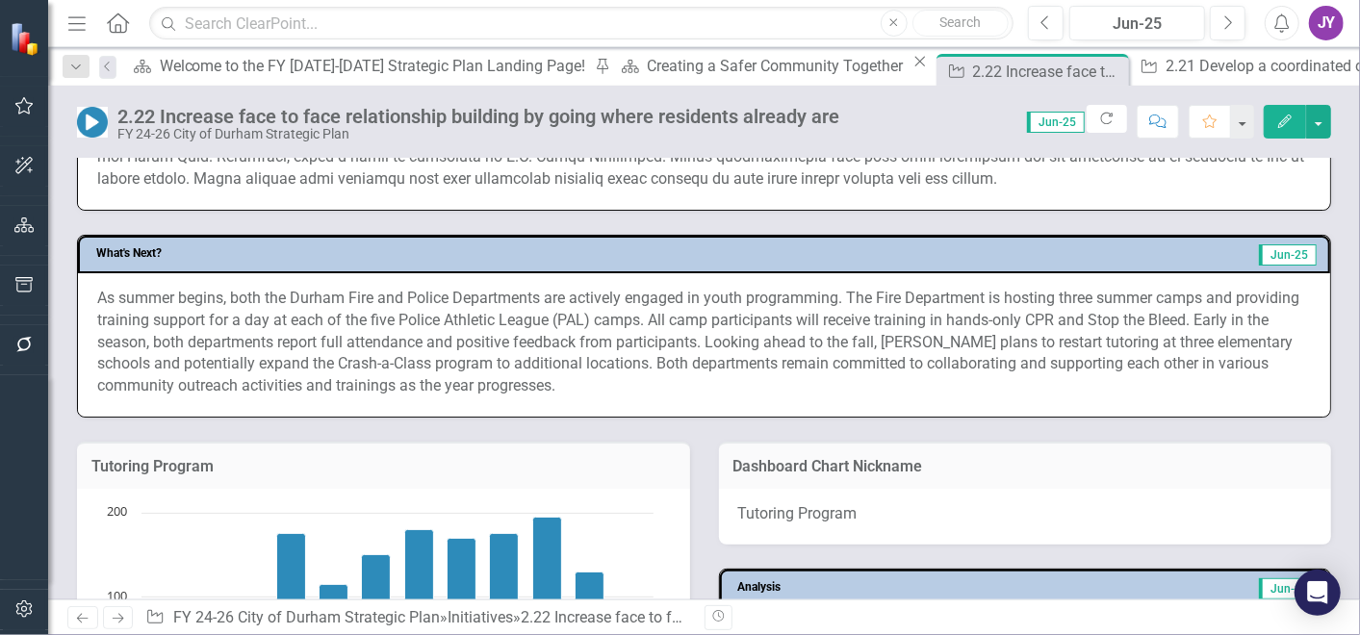
click at [729, 351] on p "As summer begins, both the Durham Fire and Police Departments are actively enga…" at bounding box center [704, 343] width 1214 height 110
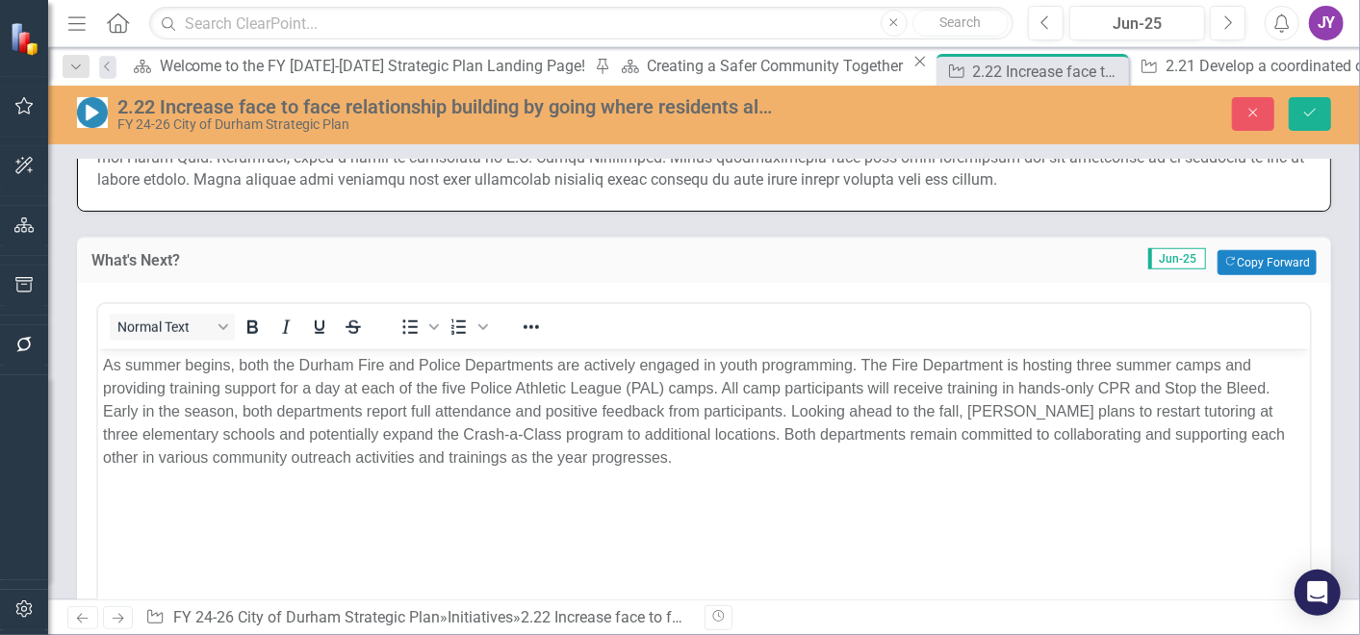
scroll to position [0, 0]
click at [789, 404] on p "As summer begins, both the Durham Fire and Police Departments are actively enga…" at bounding box center [703, 411] width 1202 height 115
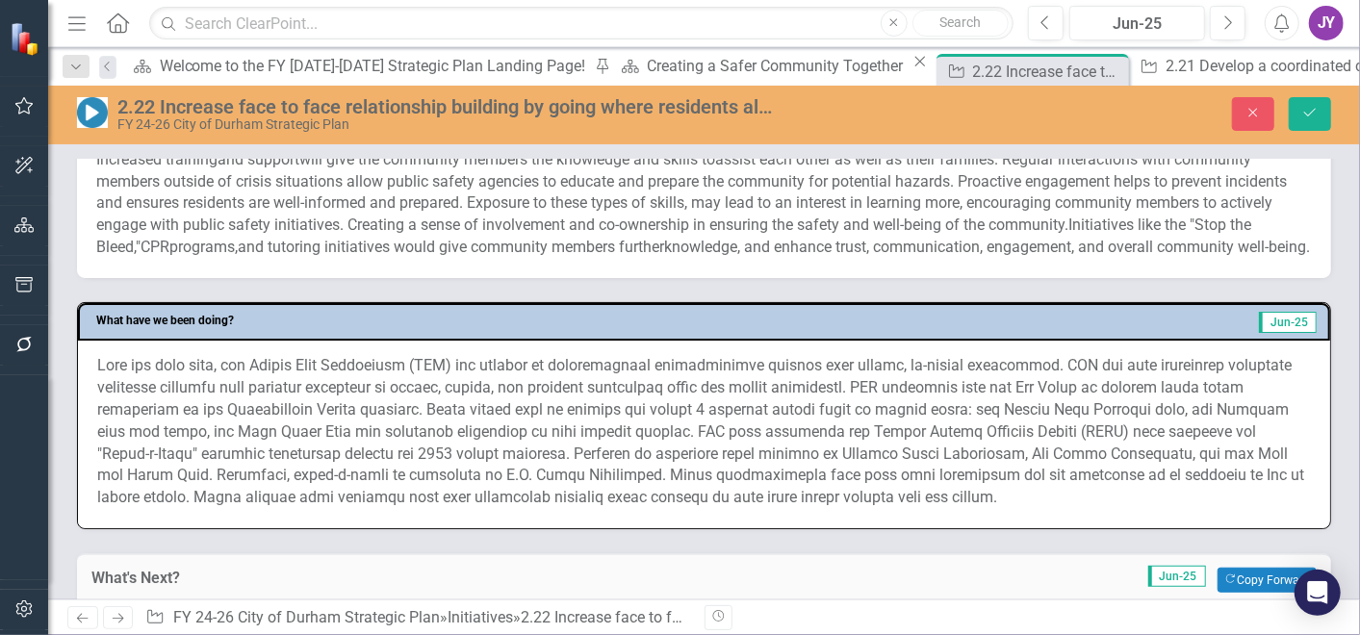
scroll to position [641, 0]
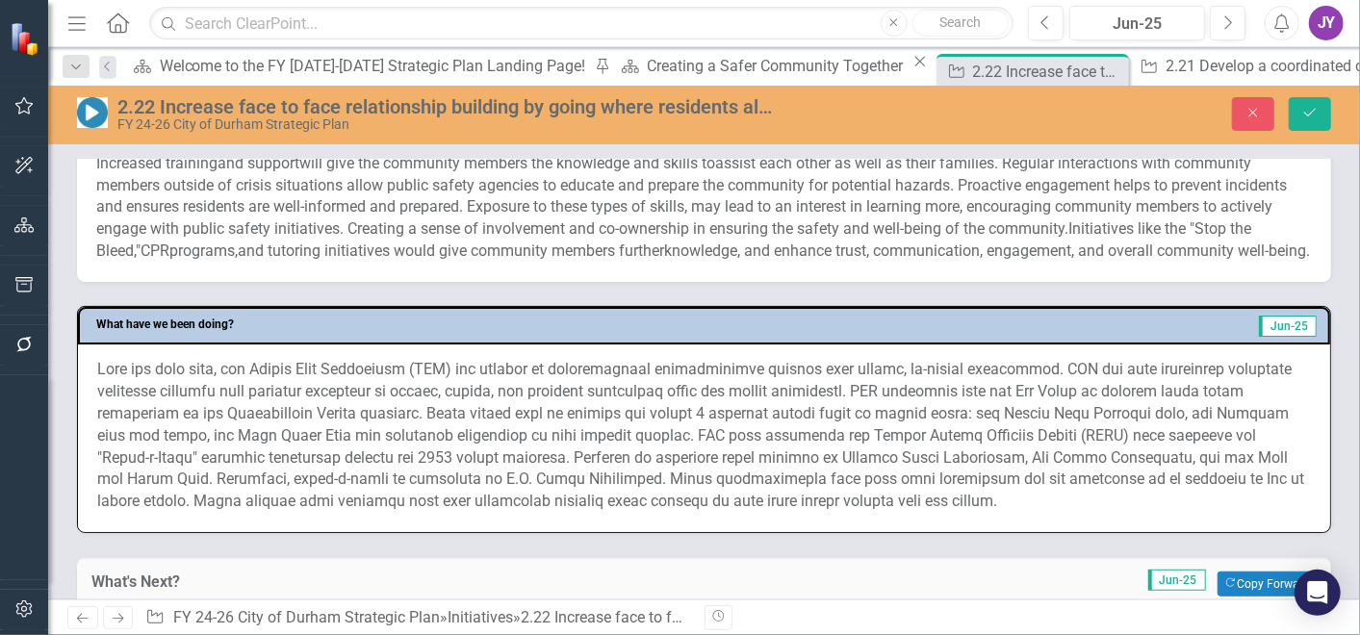
click at [621, 441] on p at bounding box center [704, 436] width 1214 height 154
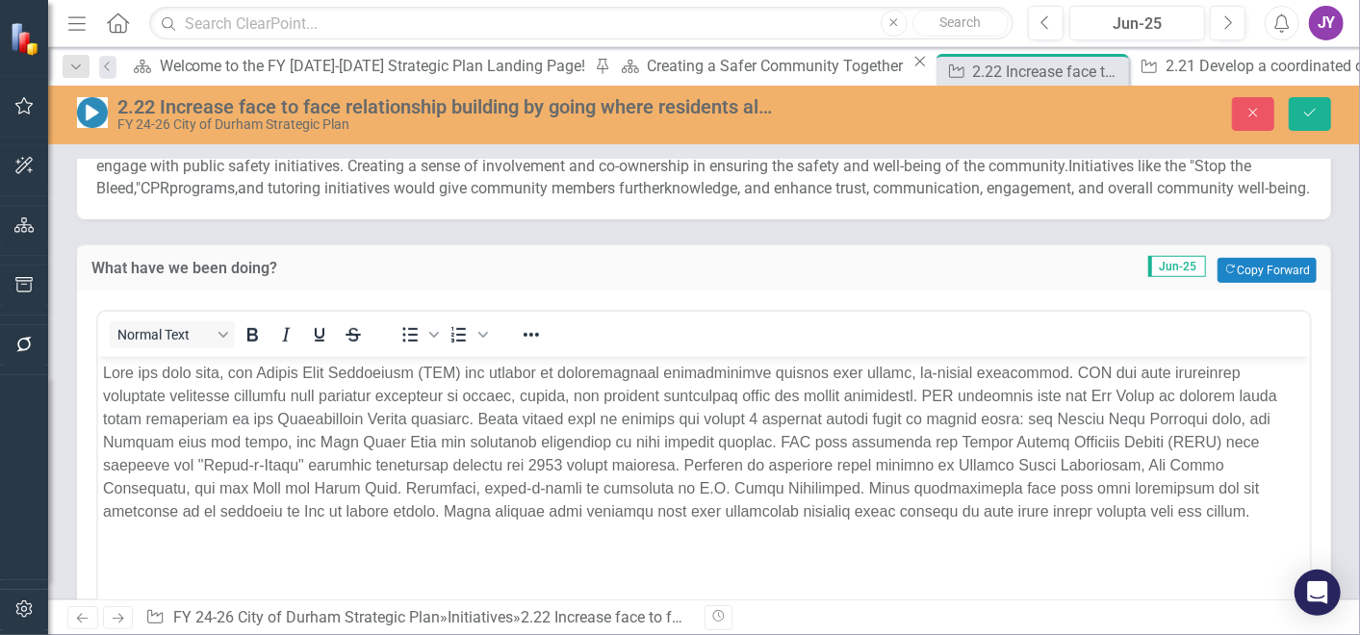
scroll to position [748, 0]
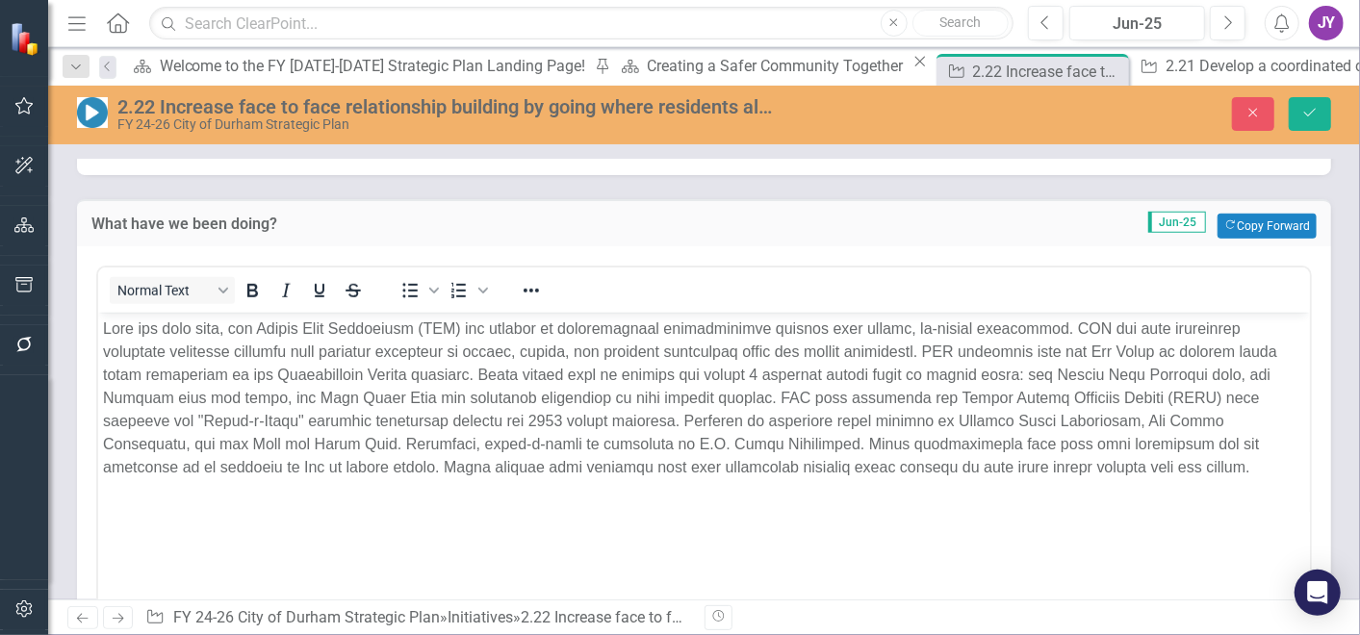
click at [1085, 323] on p "Rich Text Area. Press ALT-0 for help." at bounding box center [703, 398] width 1202 height 162
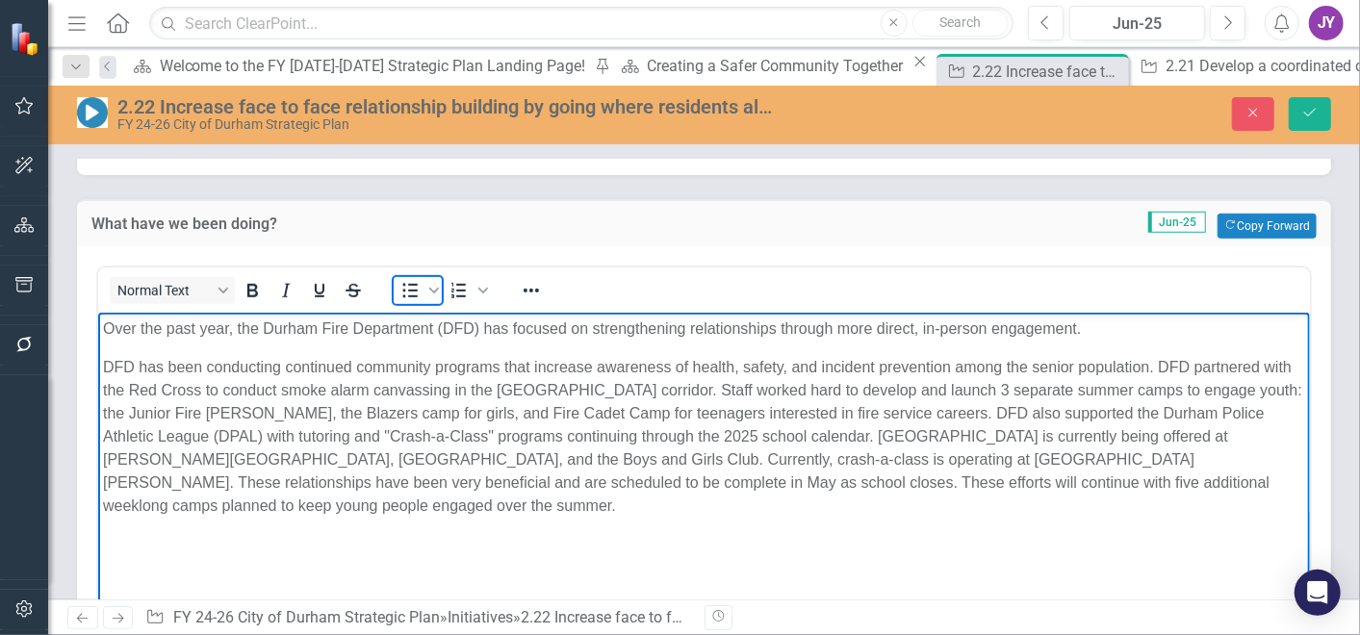
click at [398, 302] on icon "Bullet list" at bounding box center [409, 290] width 23 height 23
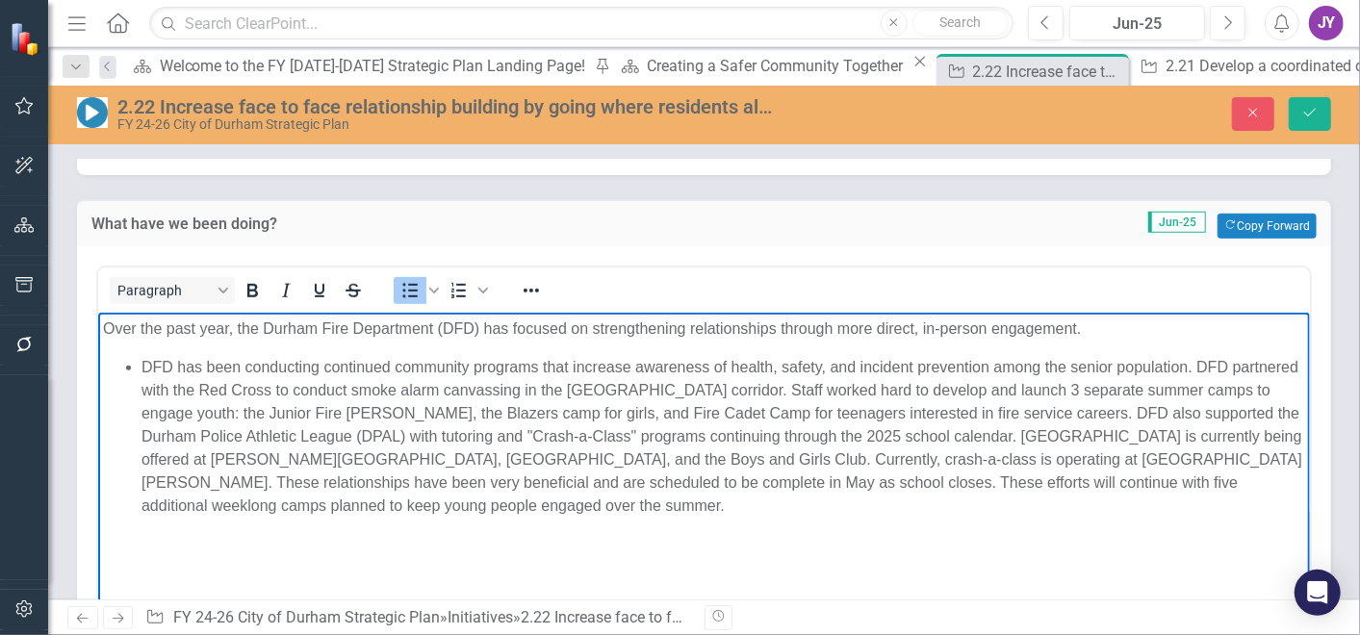
click at [1195, 362] on li "DFD has been conducting continued community programs that increase awareness of…" at bounding box center [722, 436] width 1163 height 162
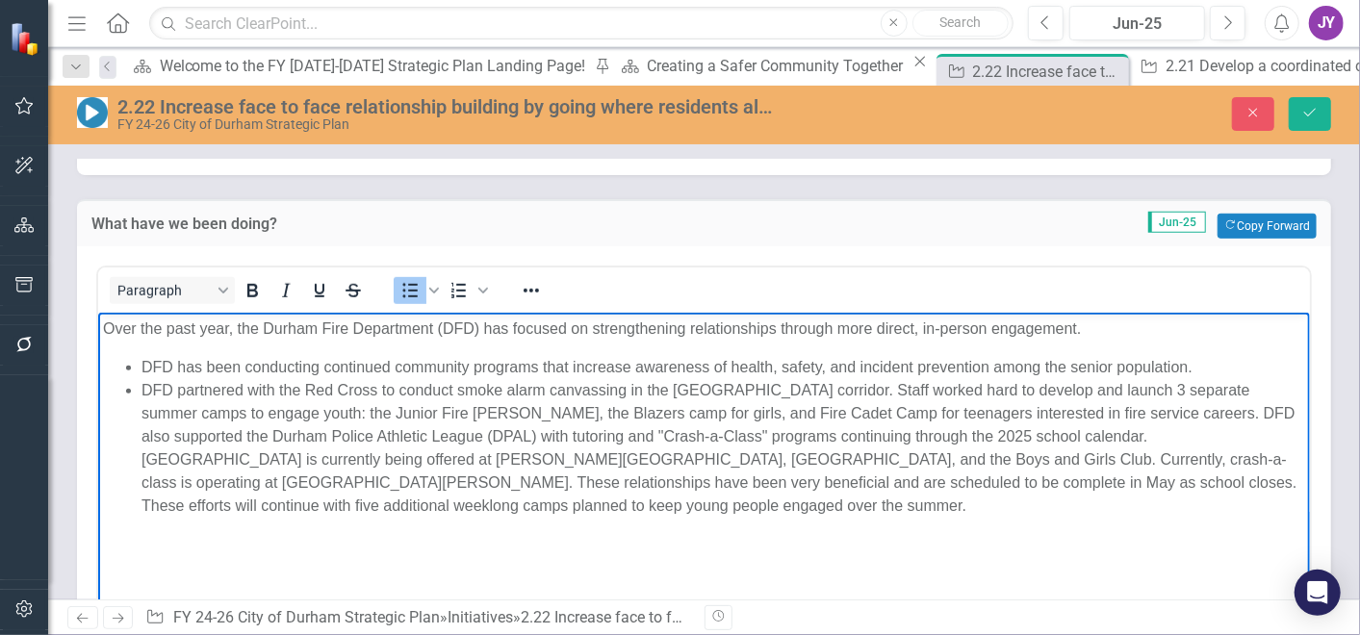
click at [865, 389] on li "DFD partnered with the Red Cross to conduct smoke alarm canvassing in the Fayet…" at bounding box center [722, 447] width 1163 height 139
click at [860, 387] on li "DFD partnered with the Red Cross to conduct smoke alarm canvassing in the Fayet…" at bounding box center [722, 447] width 1163 height 139
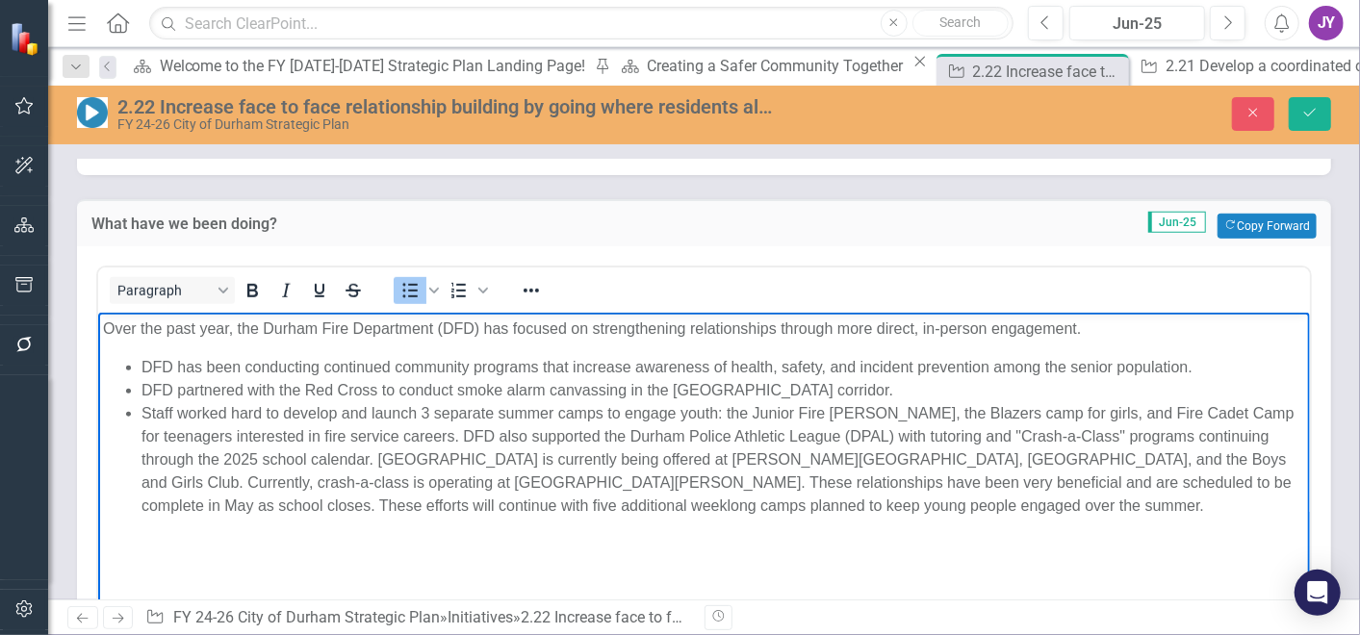
click at [438, 432] on li "Staff worked hard to develop and launch 3 separate summer camps to engage youth…" at bounding box center [722, 458] width 1163 height 115
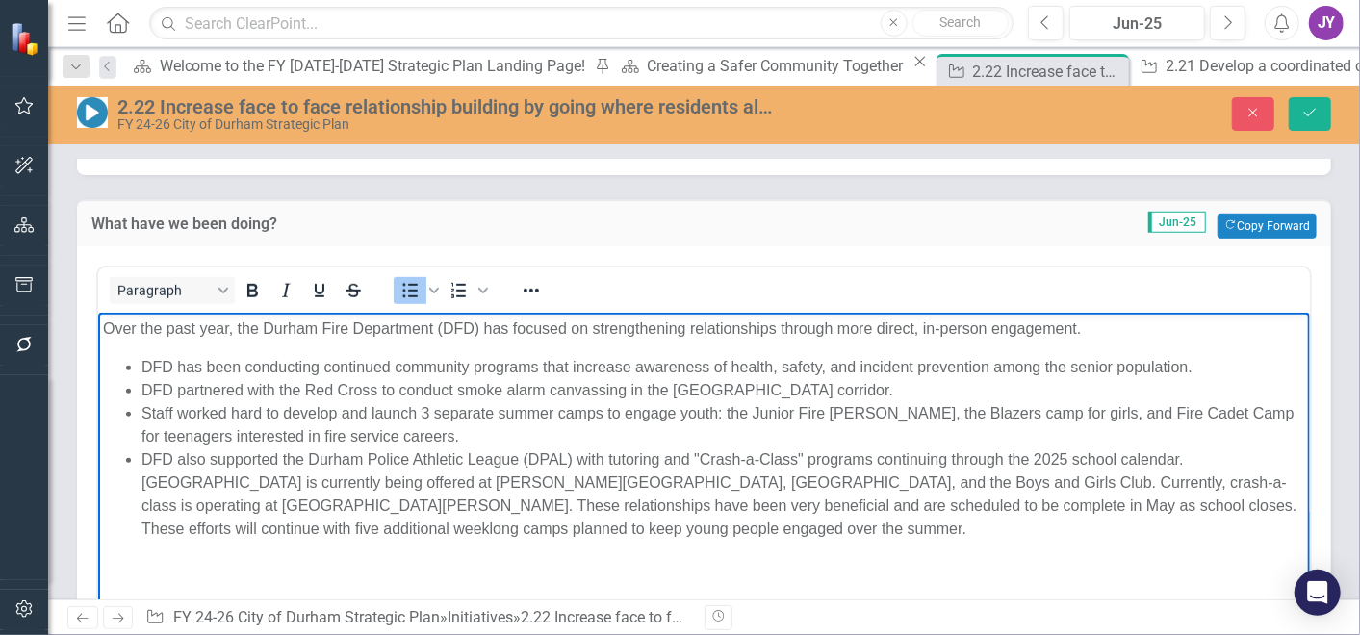
click at [1186, 450] on li "DFD also supported the Durham Police Athletic League (DPAL) with tutoring and "…" at bounding box center [722, 493] width 1163 height 92
click at [529, 302] on icon "Reveal or hide additional toolbar items" at bounding box center [531, 290] width 23 height 23
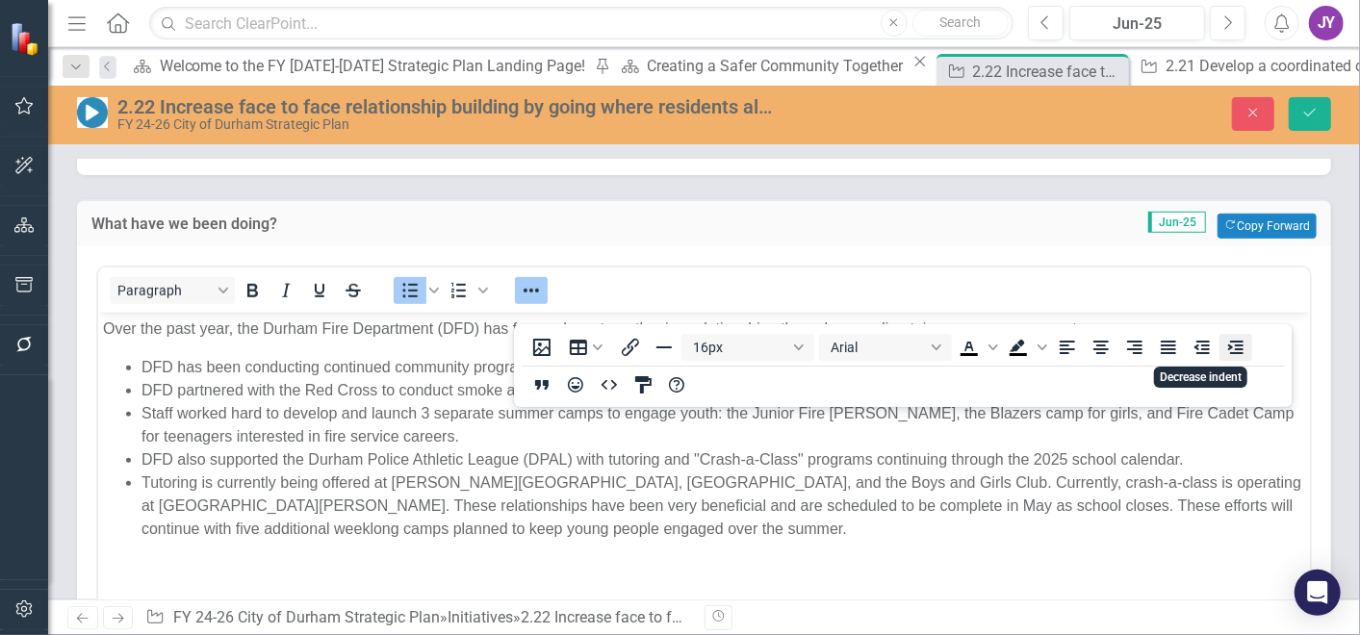
click at [1243, 347] on icon "Increase indent" at bounding box center [1234, 347] width 23 height 23
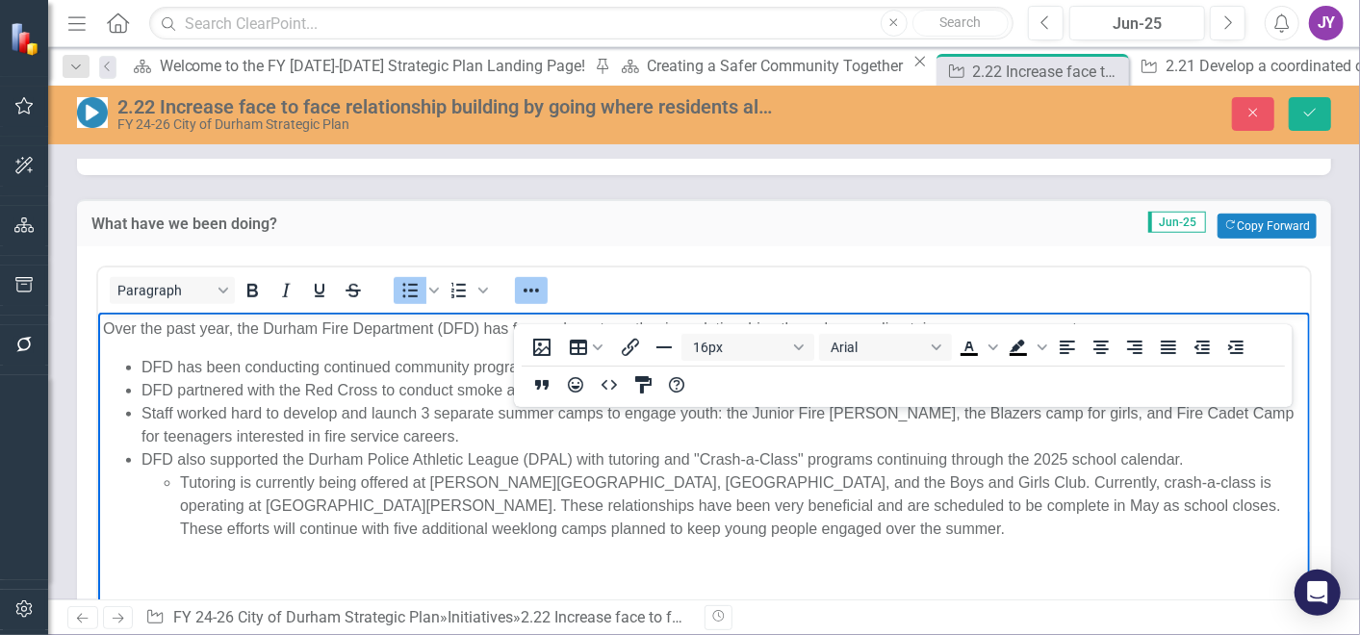
click at [311, 501] on li "Tutoring is currently being offered at Merrick Moore Elementary, Oak Grove Elem…" at bounding box center [741, 505] width 1125 height 69
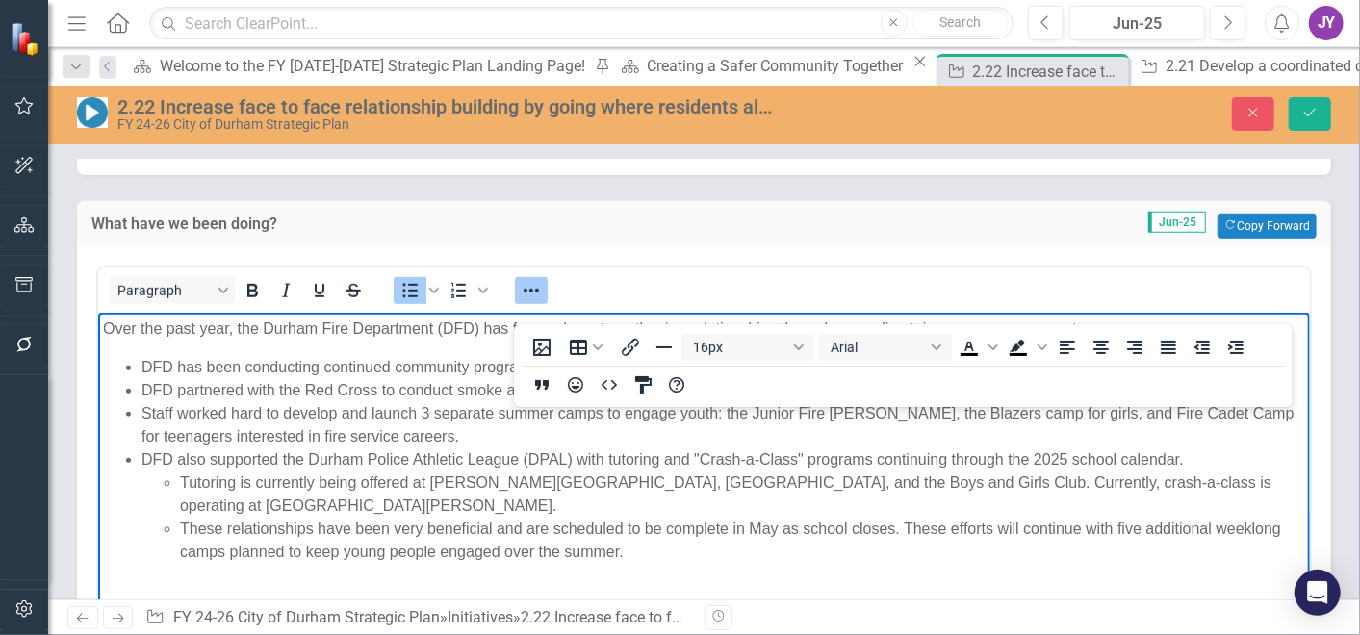
click at [198, 455] on li "DFD also supported the Durham Police Athletic League (DPAL) with tutoring and "…" at bounding box center [722, 504] width 1163 height 115
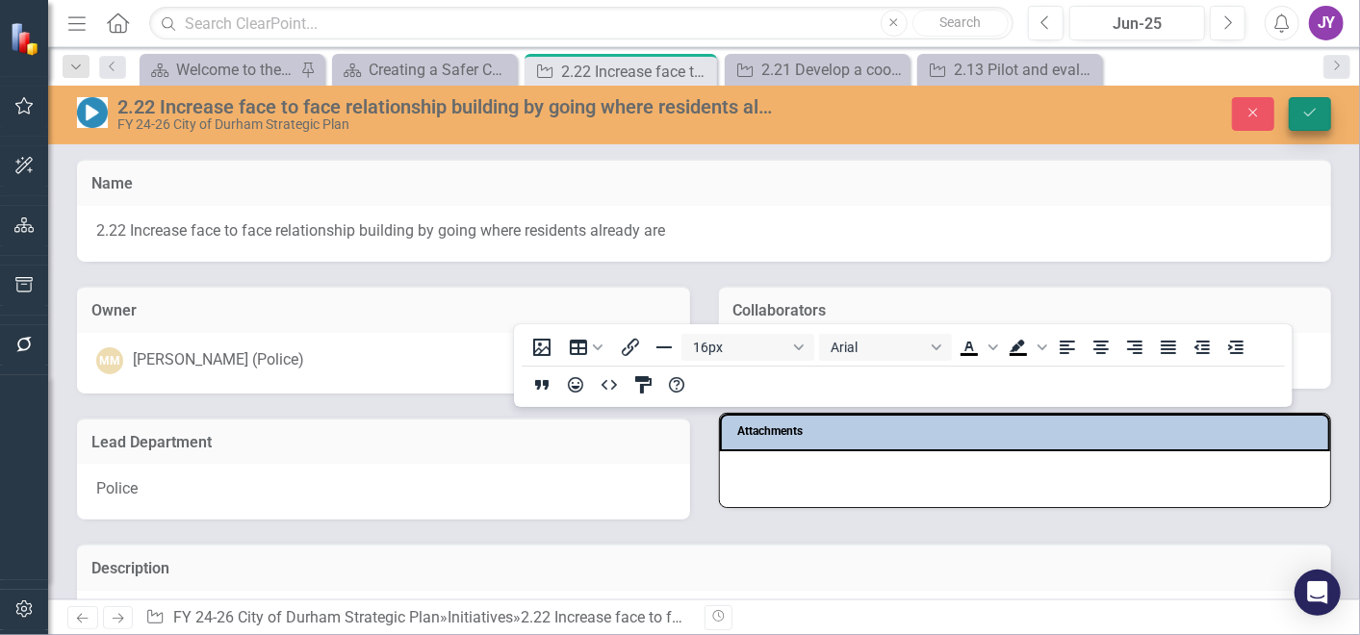
scroll to position [748, 0]
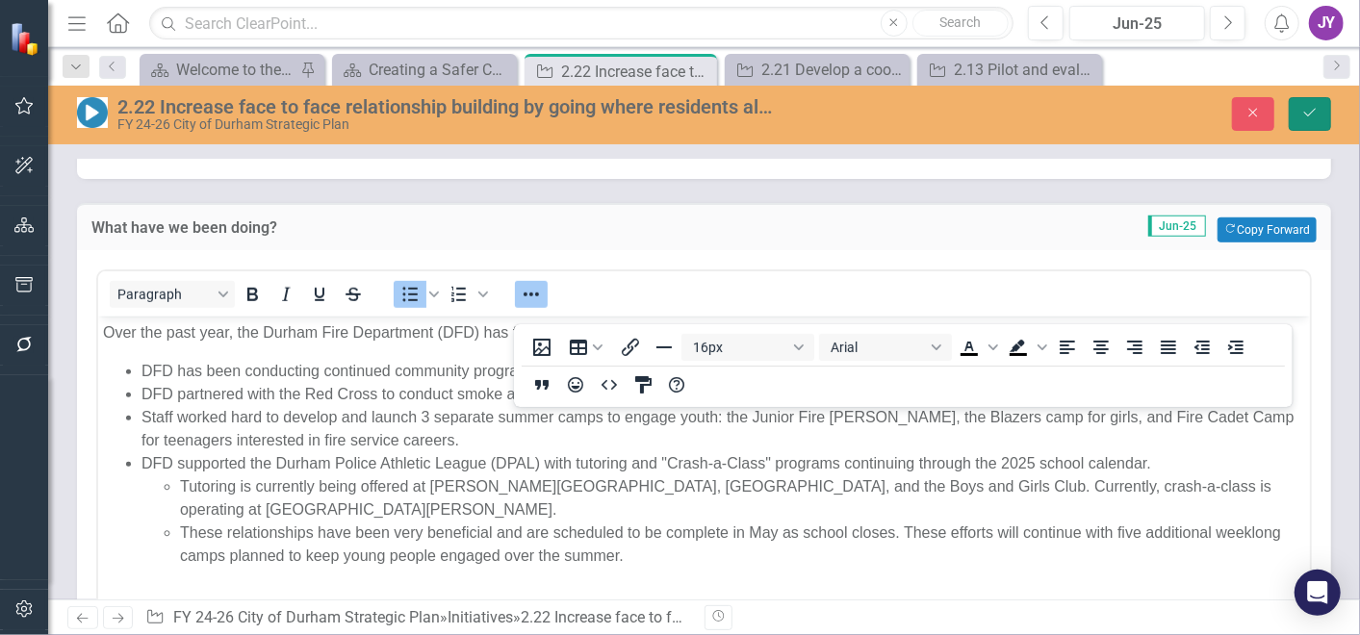
click at [1312, 126] on button "Save" at bounding box center [1310, 114] width 42 height 34
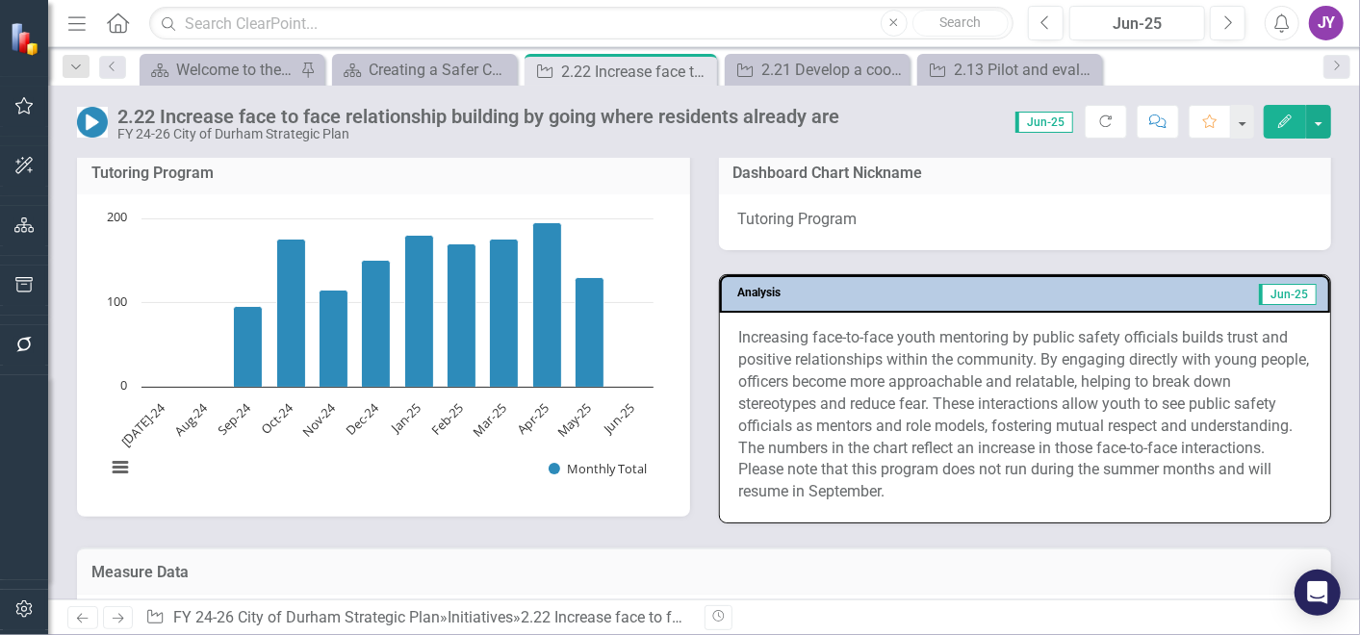
scroll to position [1390, 0]
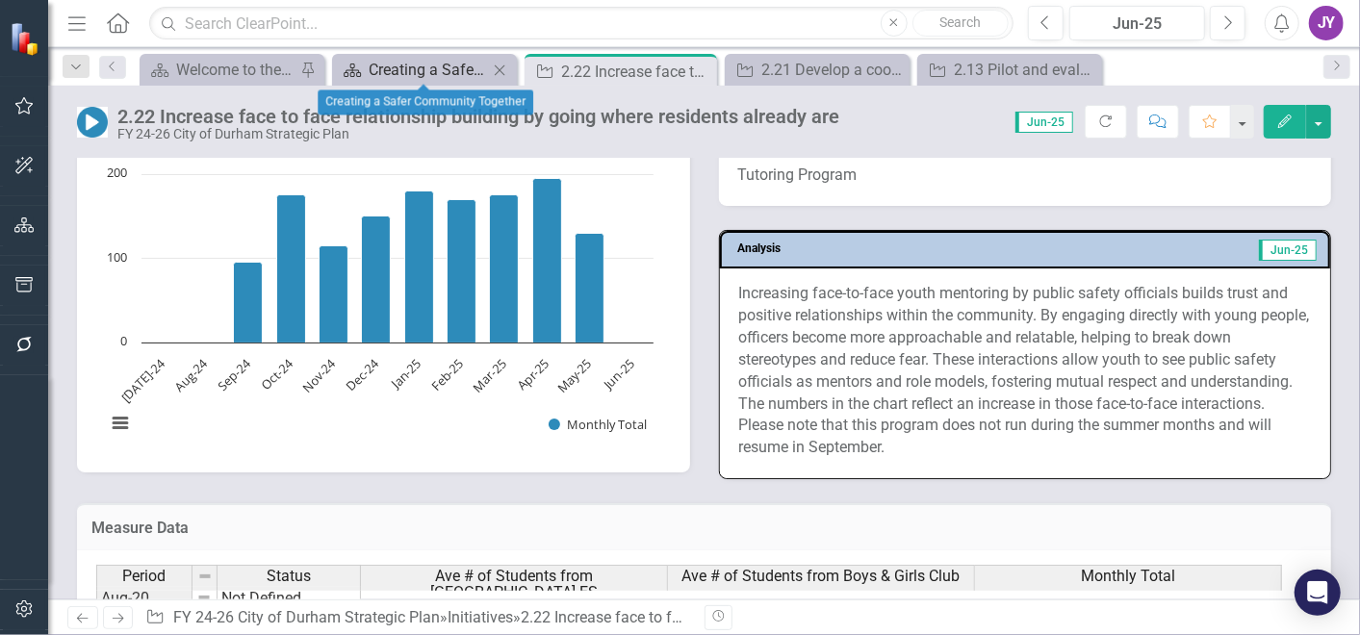
click at [445, 69] on div "Creating a Safer Community Together" at bounding box center [428, 70] width 119 height 24
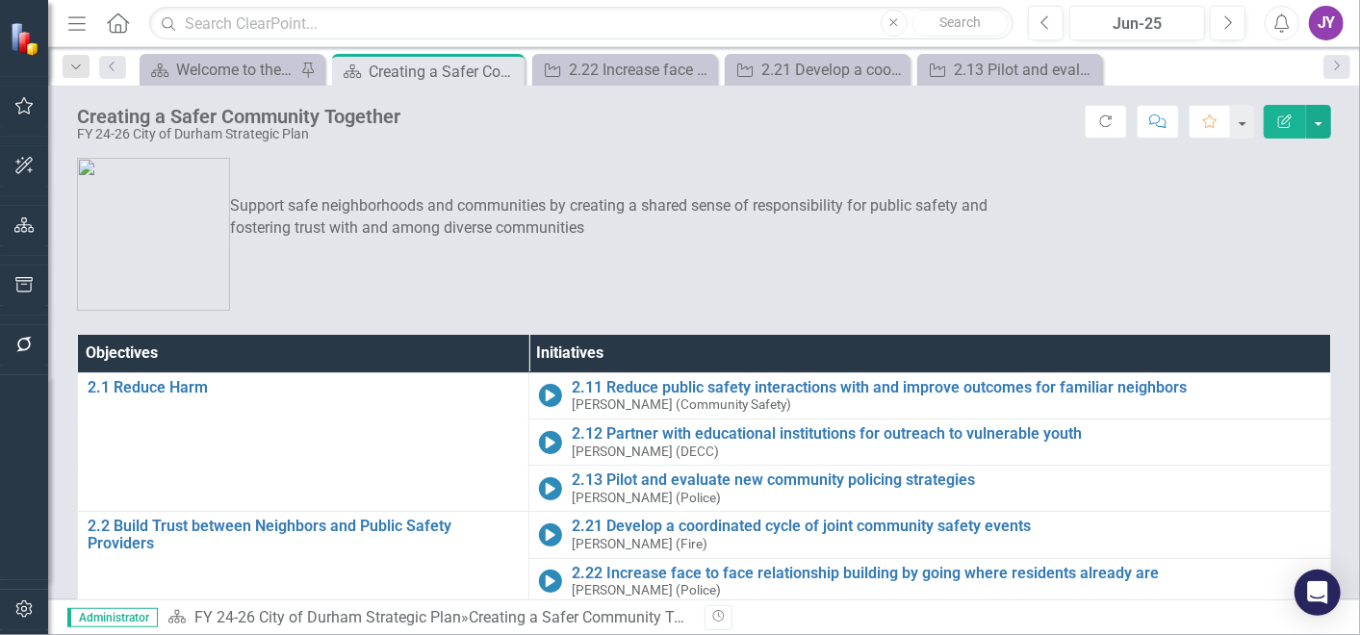
scroll to position [214, 0]
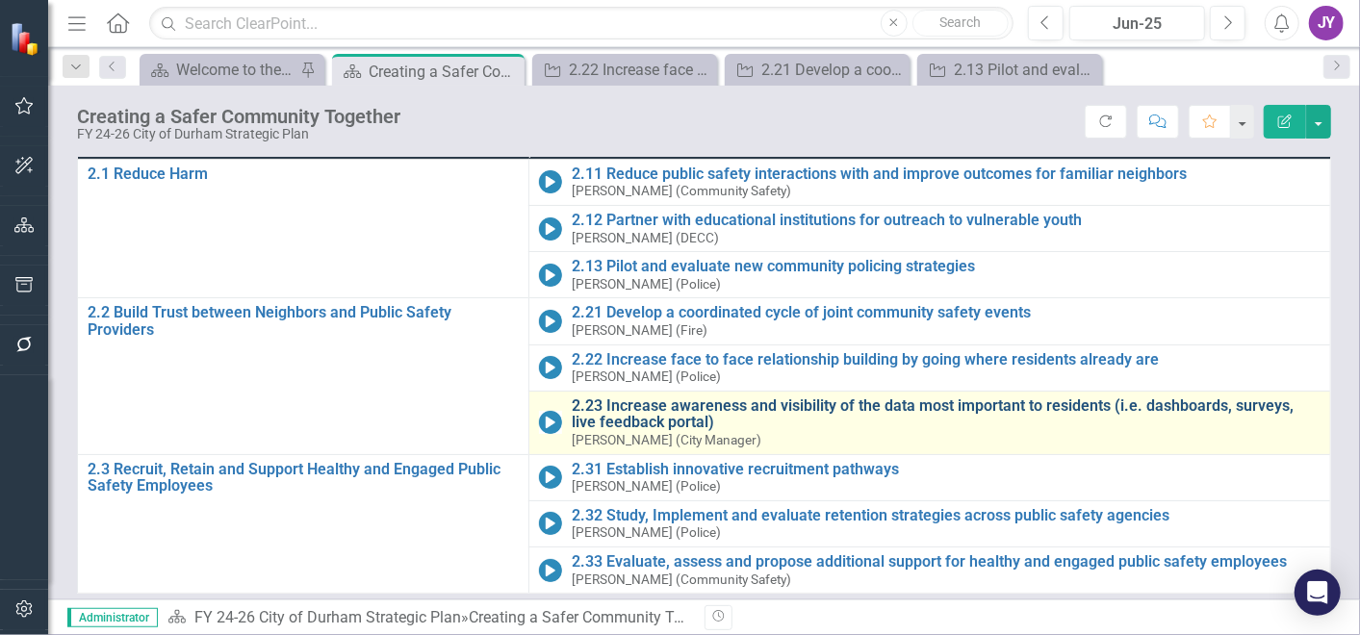
click at [621, 398] on link "2.23 Increase awareness and visibility of the data most important to residents …" at bounding box center [946, 414] width 749 height 34
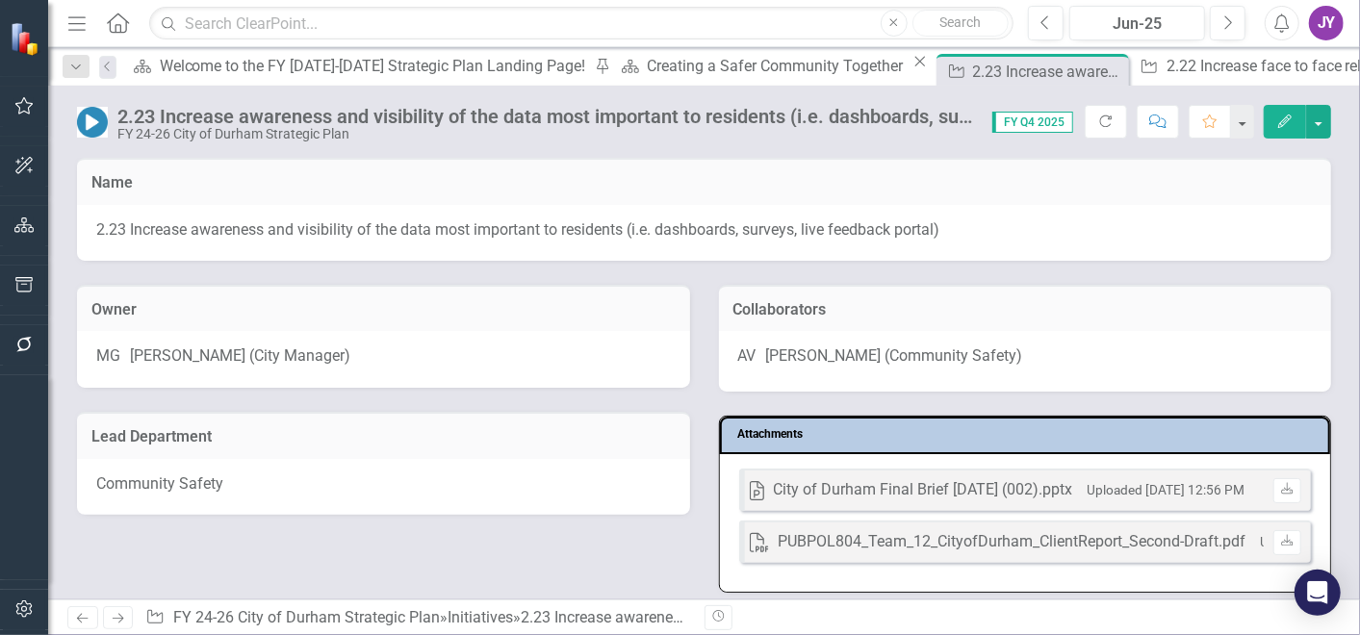
scroll to position [427, 0]
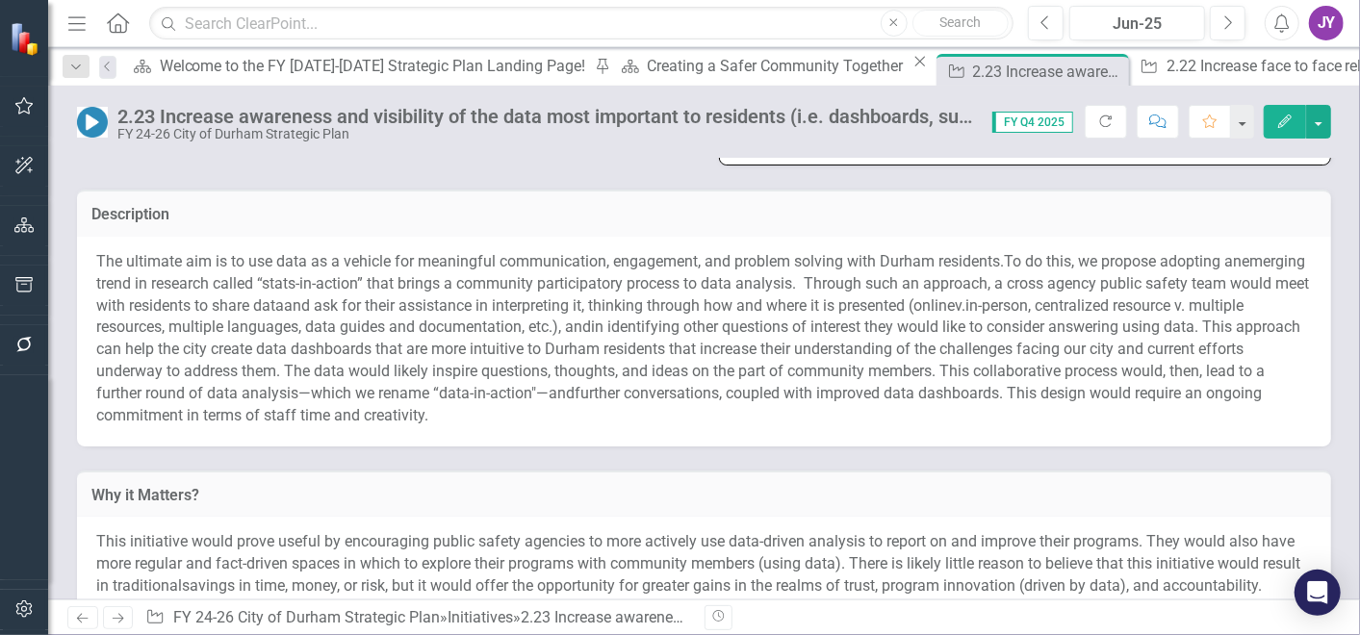
click at [611, 325] on span ", centralized resource v. multiple resources, multiple languages, data guides a…" at bounding box center [669, 316] width 1147 height 40
click at [611, 324] on span ", centralized resource v. multiple resources, multiple languages, data guides a…" at bounding box center [669, 316] width 1147 height 40
click at [611, 323] on span ", centralized resource v. multiple resources, multiple languages, data guides a…" at bounding box center [669, 316] width 1147 height 40
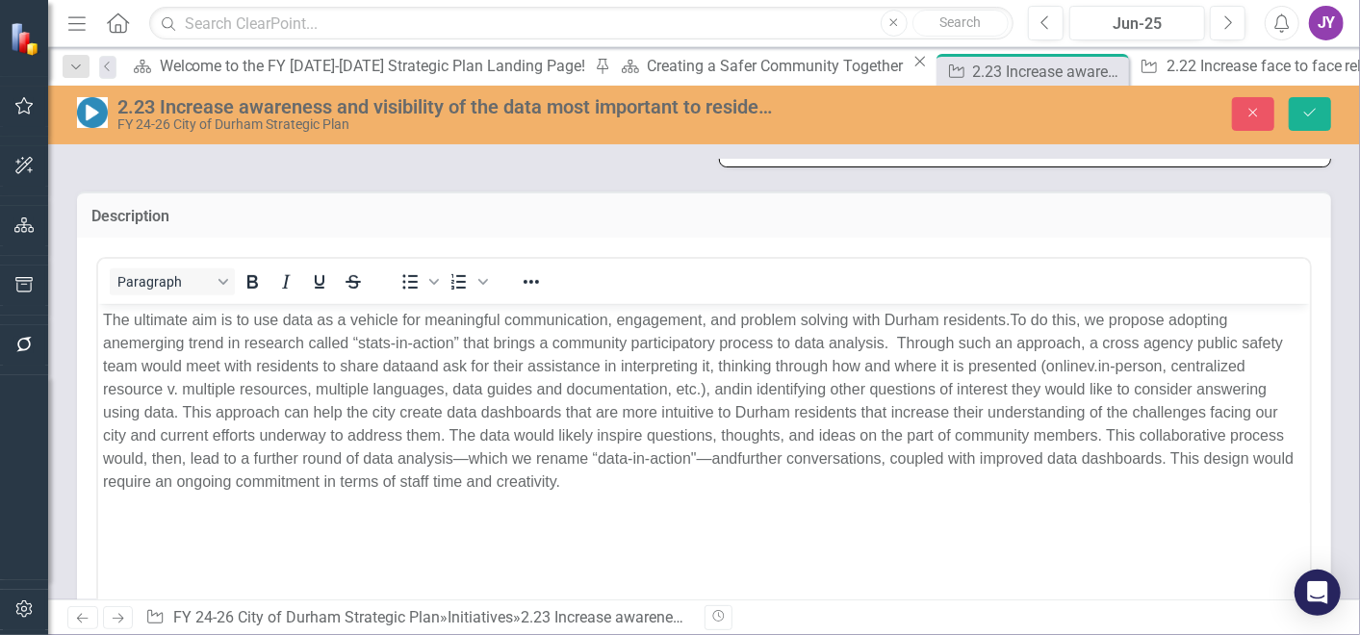
scroll to position [0, 0]
click at [523, 358] on span "r assistance in interpreting it, thinking through how and where it is prese" at bounding box center [761, 366] width 489 height 16
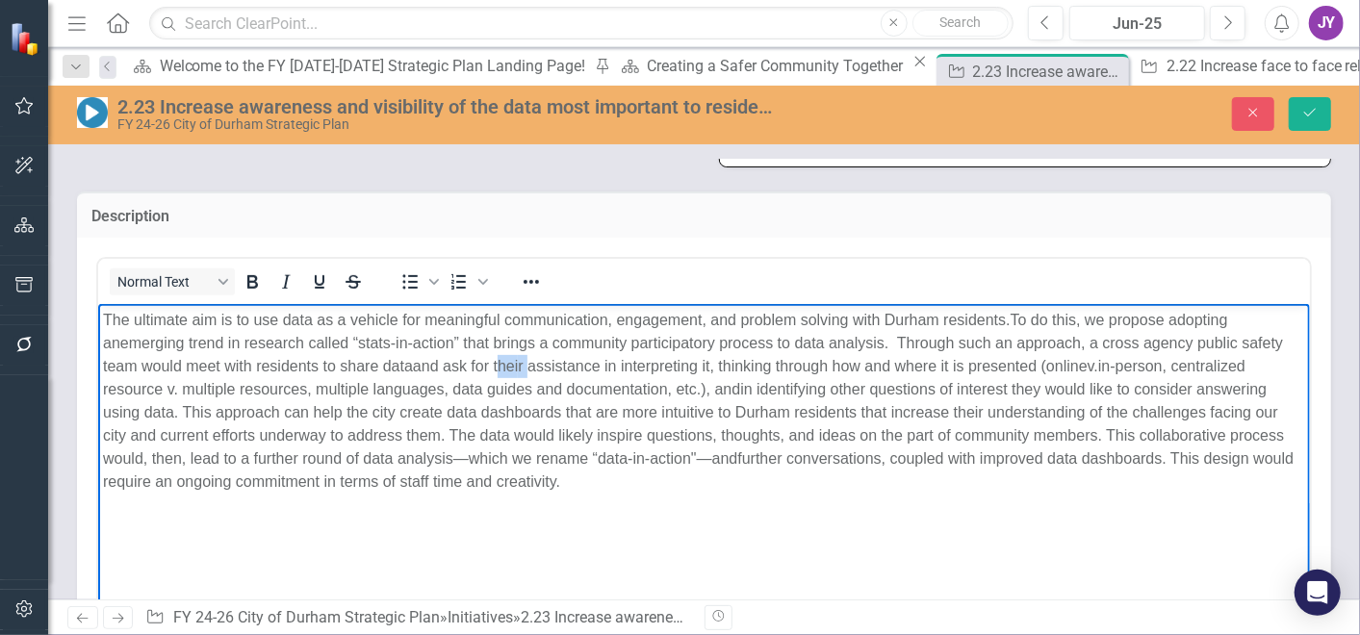
click at [523, 358] on span "r assistance in interpreting it, thinking through how and where it is prese" at bounding box center [761, 366] width 489 height 16
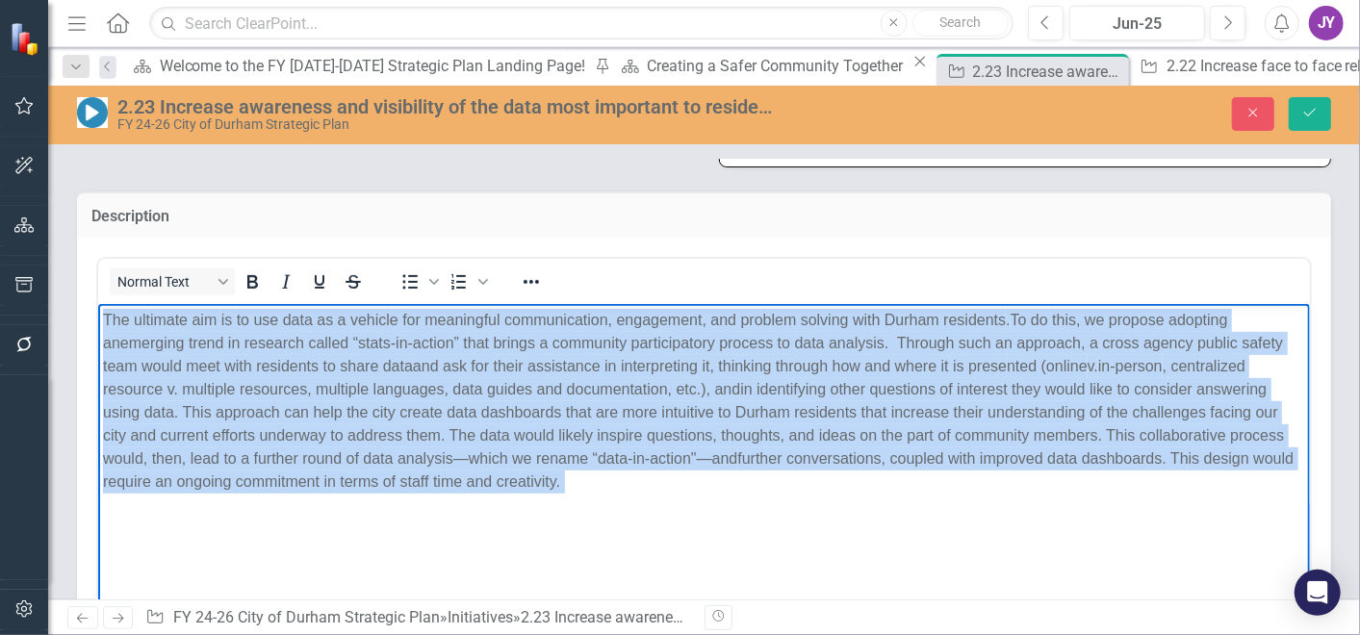
paste body "Rich Text Area. Press ALT-0 for help."
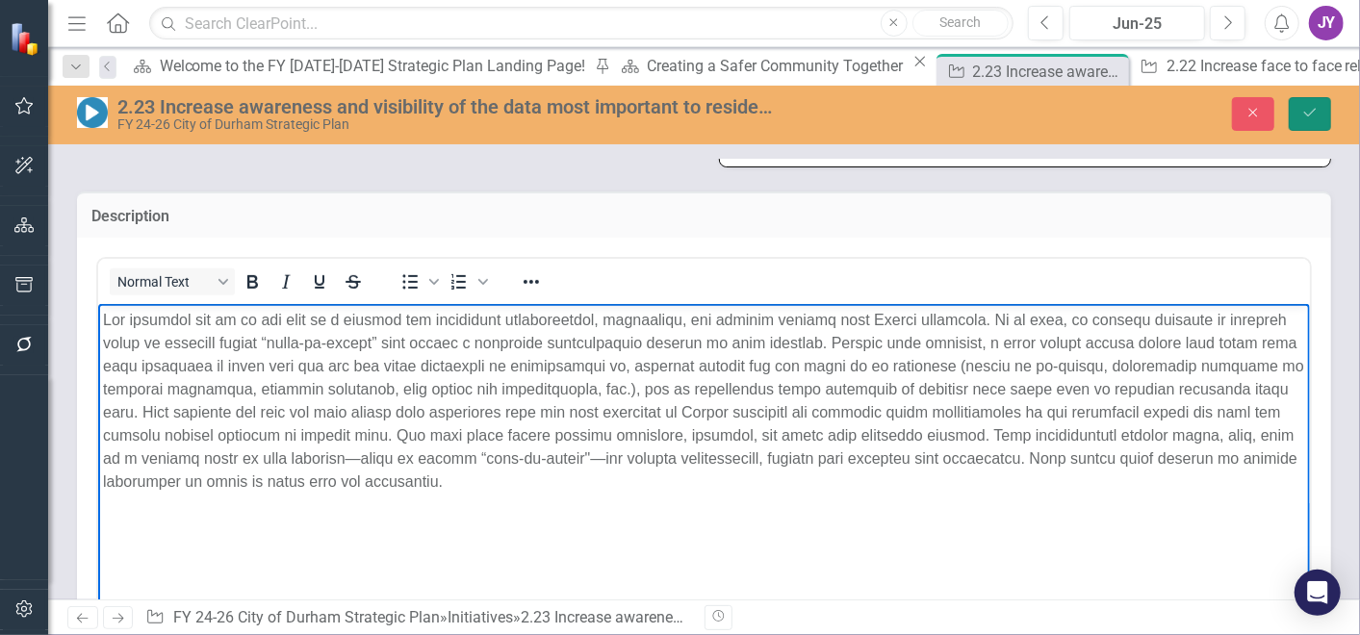
click at [1303, 111] on icon "Save" at bounding box center [1309, 112] width 17 height 13
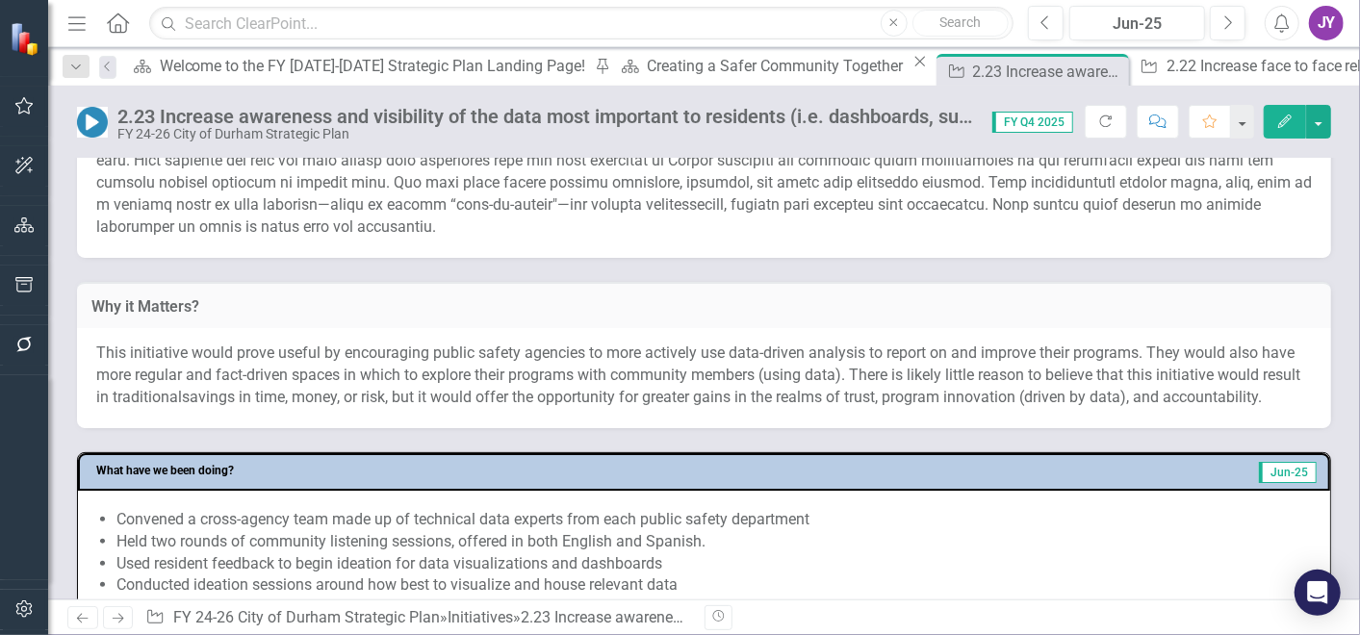
scroll to position [748, 0]
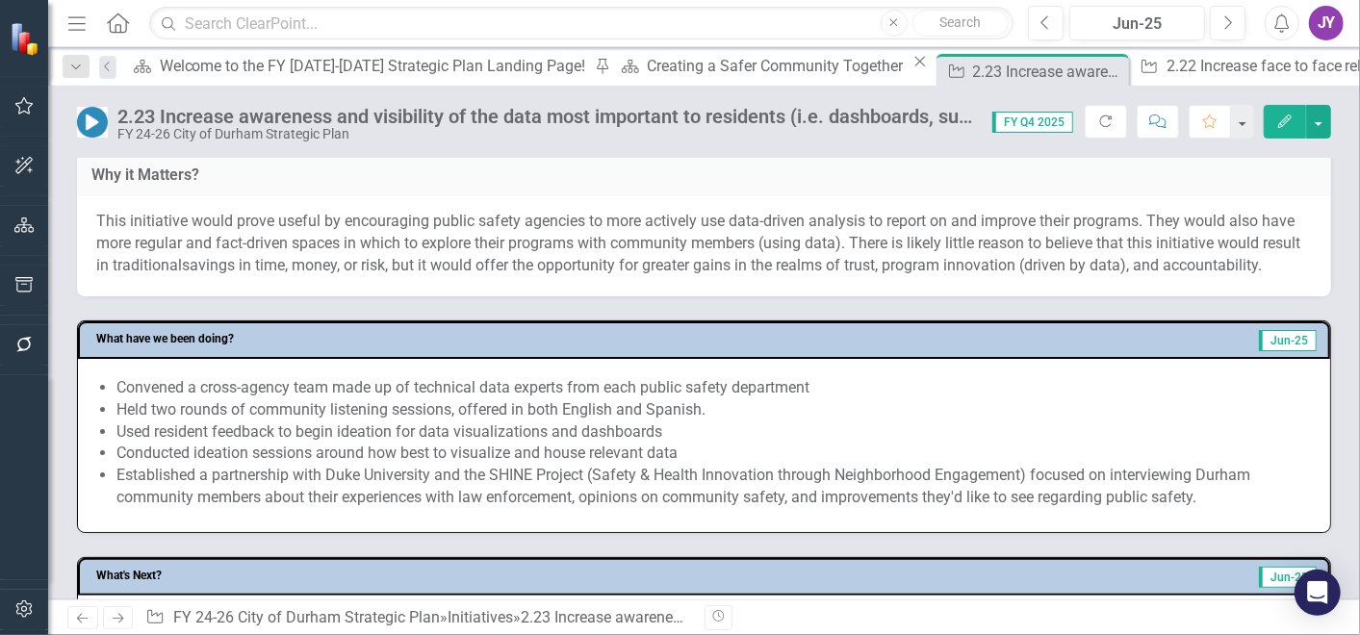
click at [473, 422] on li "Held two rounds of community listening sessions, offered in both English and Sp…" at bounding box center [713, 410] width 1194 height 22
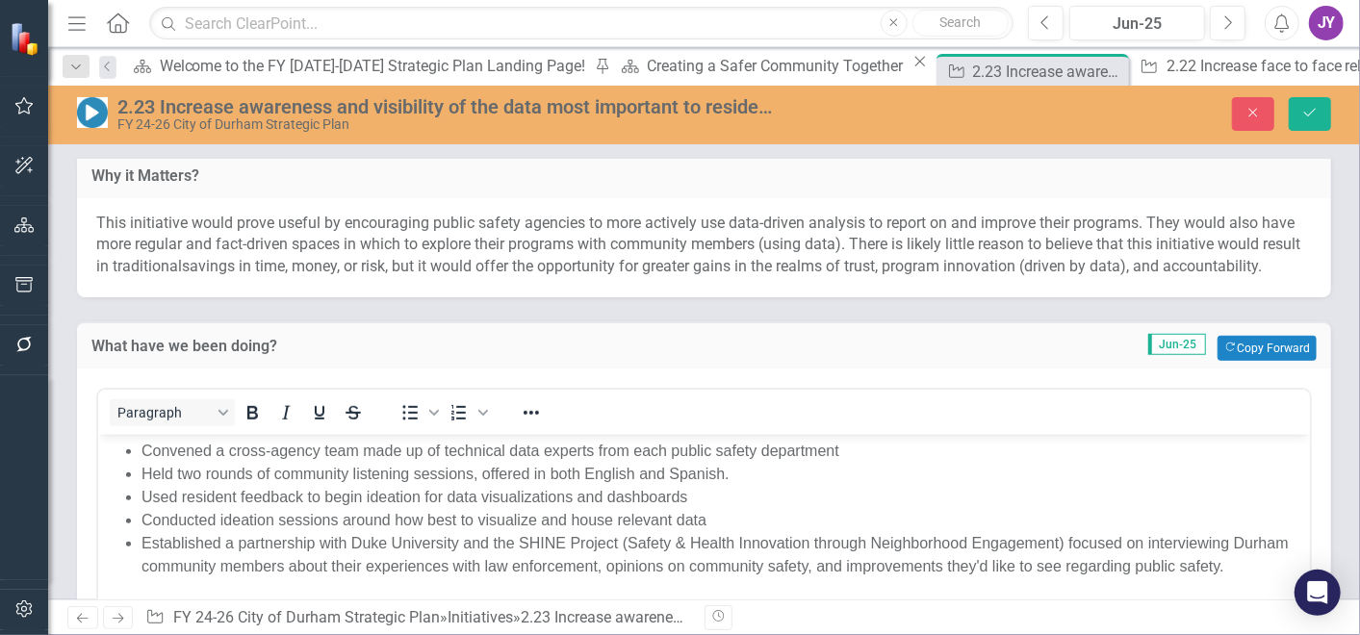
scroll to position [0, 0]
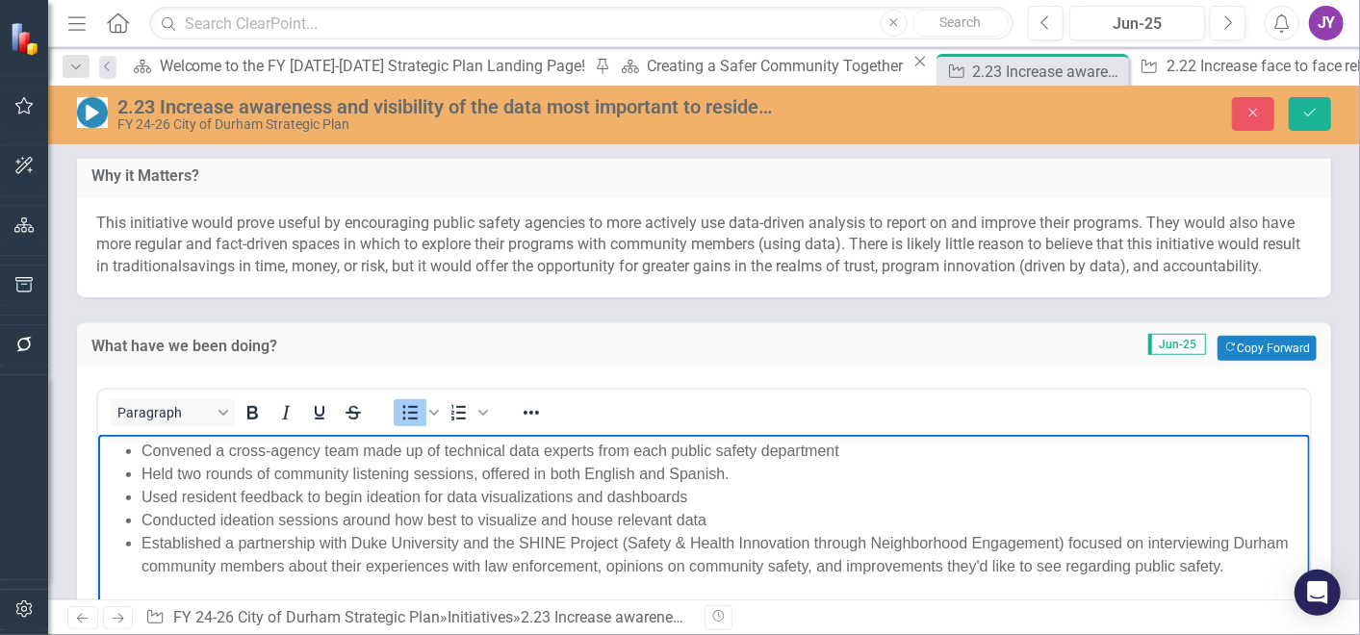
click at [426, 489] on li "Used resident feedback to begin ideation for data visualizations and dashboards" at bounding box center [722, 497] width 1163 height 23
paste body "Rich Text Area. Press ALT-0 for help."
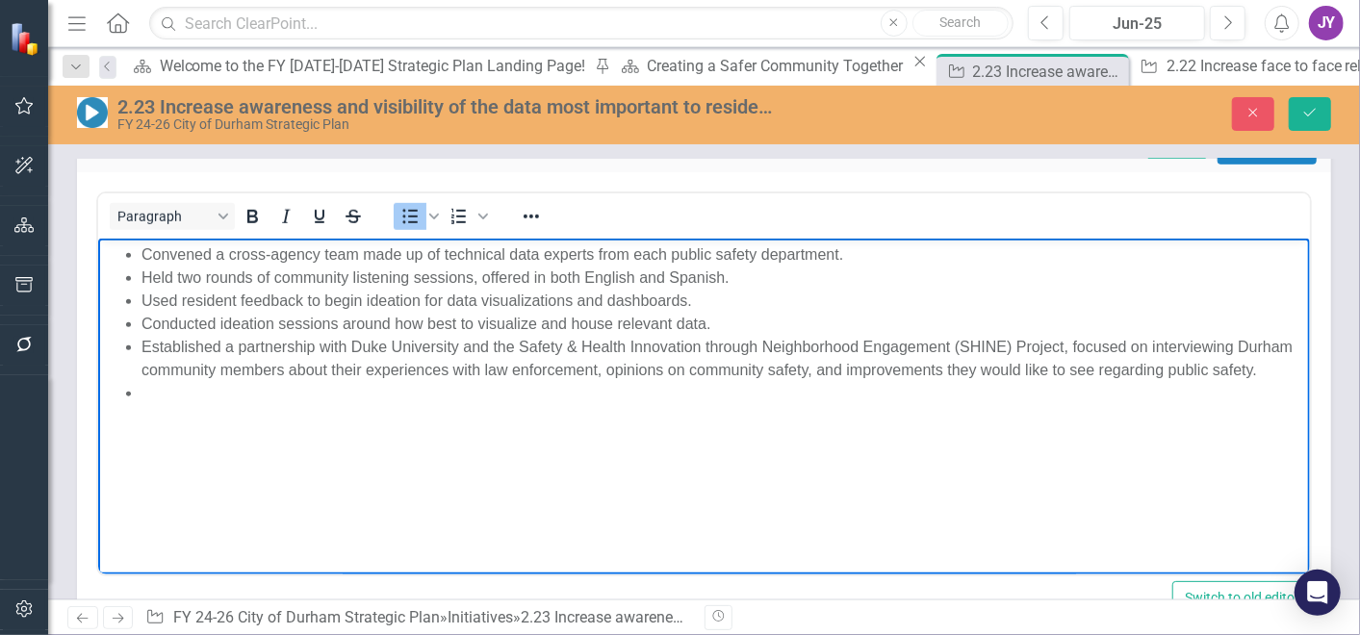
scroll to position [962, 0]
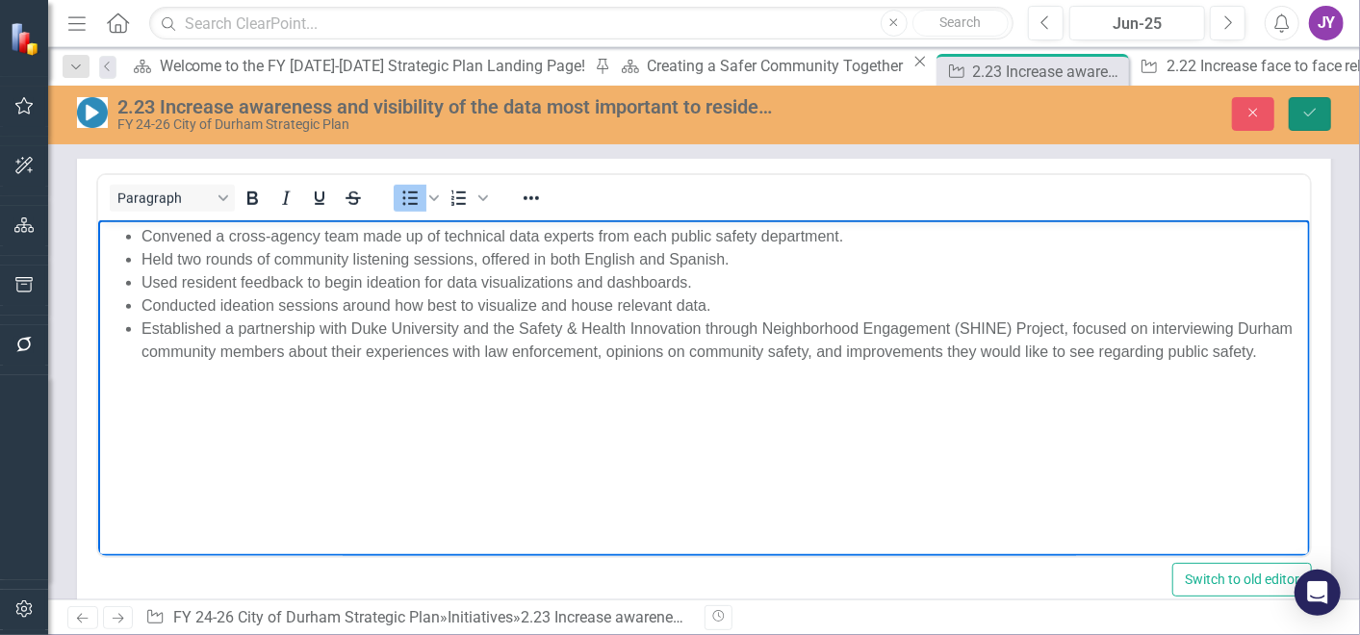
click at [1321, 102] on button "Save" at bounding box center [1310, 114] width 42 height 34
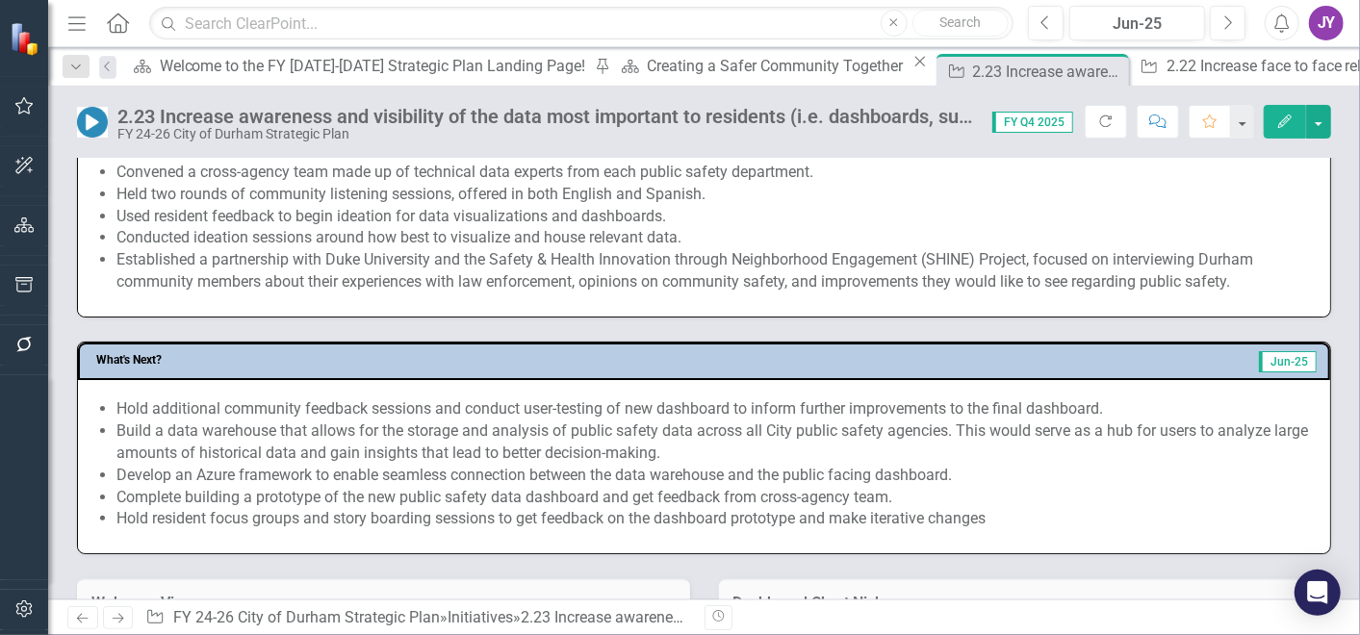
scroll to position [1069, 0]
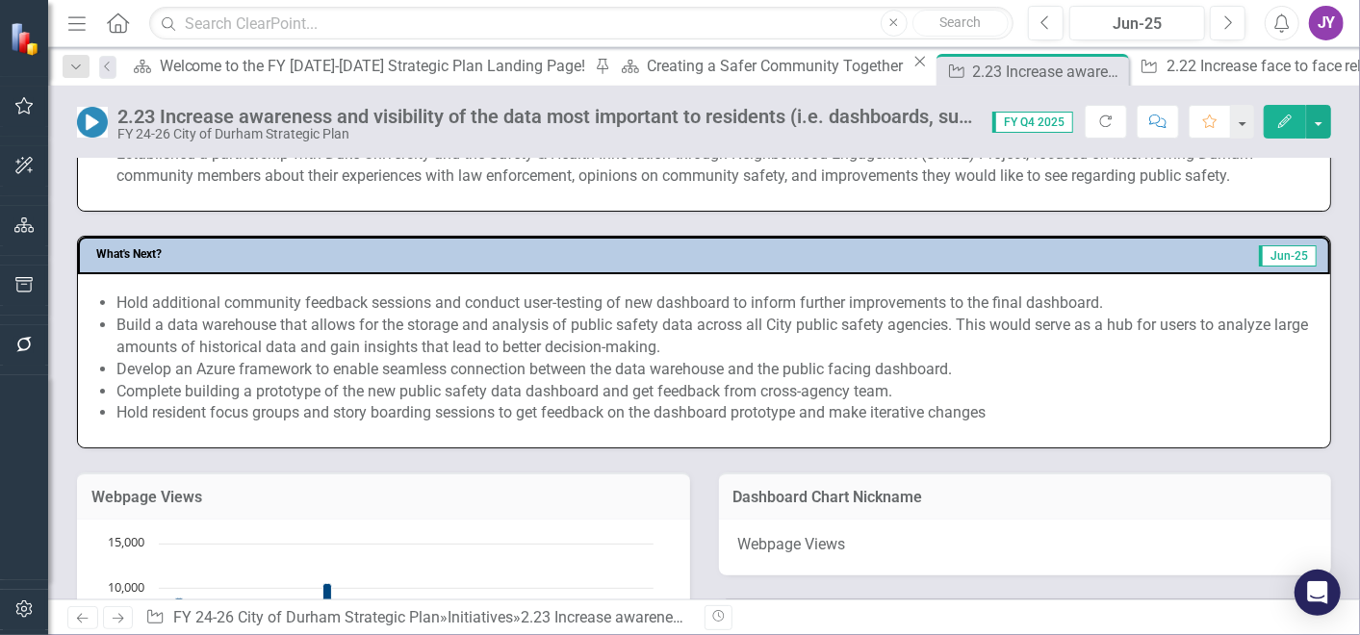
click at [613, 403] on li "Complete building a prototype of the new public safety data dashboard and get f…" at bounding box center [713, 392] width 1194 height 22
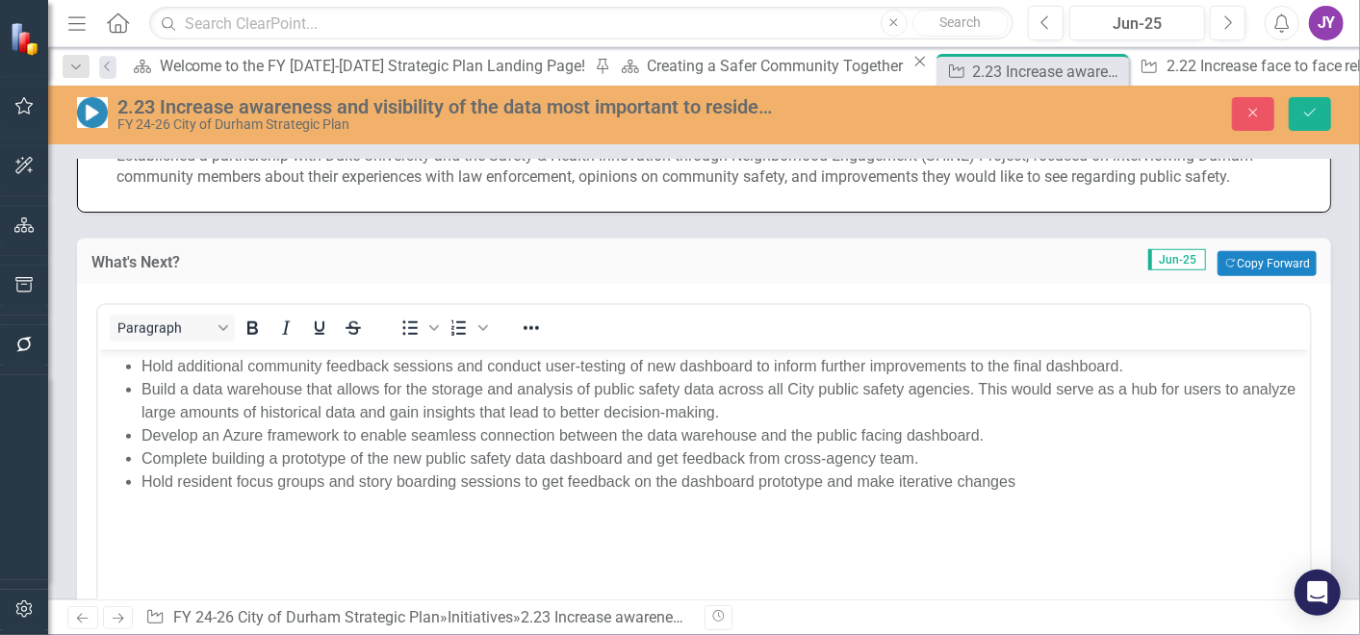
scroll to position [0, 0]
click at [649, 366] on li "Hold additional community feedback sessions and conduct user-testing of new das…" at bounding box center [722, 366] width 1163 height 23
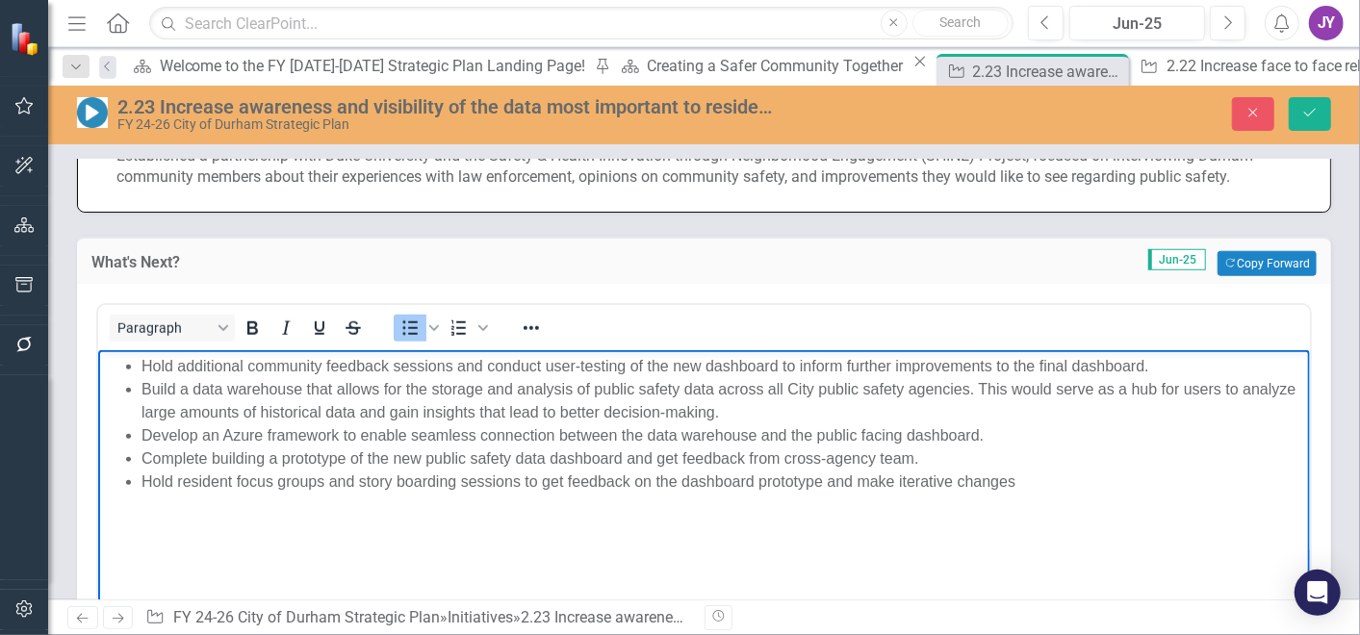
click at [1052, 477] on li "Hold resident focus groups and story boarding sessions to get feedback on the d…" at bounding box center [722, 482] width 1163 height 23
drag, startPoint x: 1312, startPoint y: 111, endPoint x: 1247, endPoint y: 117, distance: 64.8
click at [1312, 111] on icon "Save" at bounding box center [1309, 112] width 17 height 13
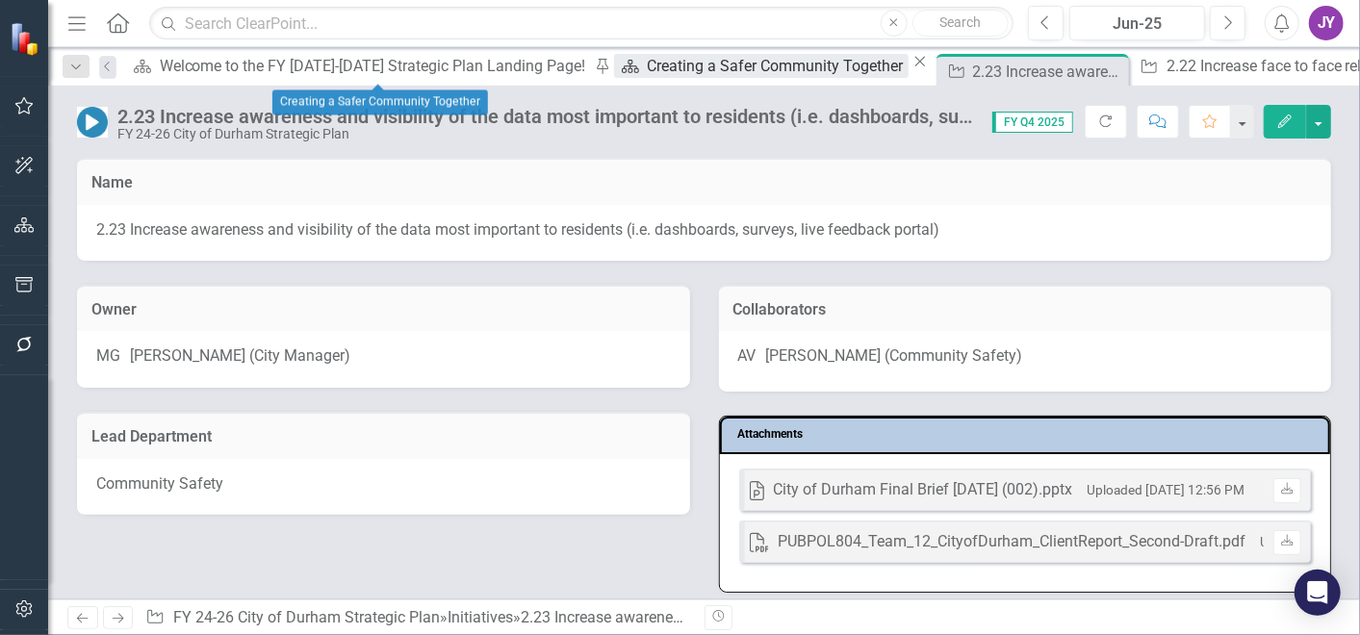
click at [647, 68] on div "Creating a Safer Community Together" at bounding box center [777, 66] width 261 height 24
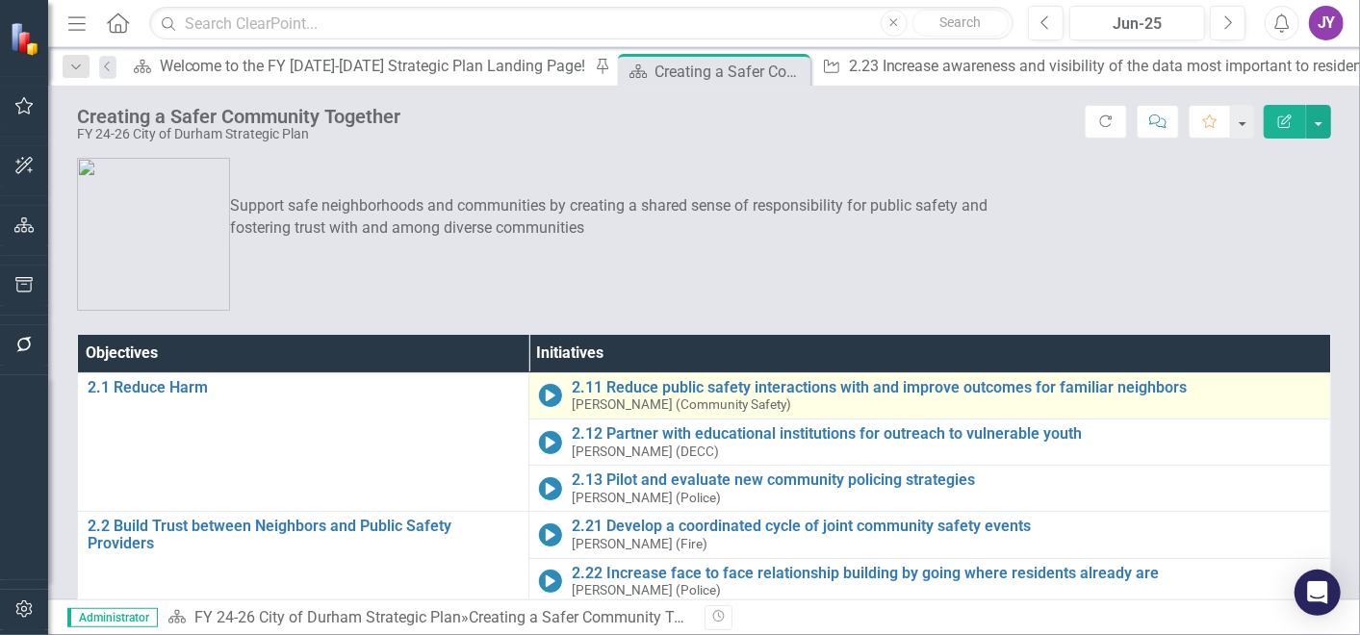
scroll to position [269, 0]
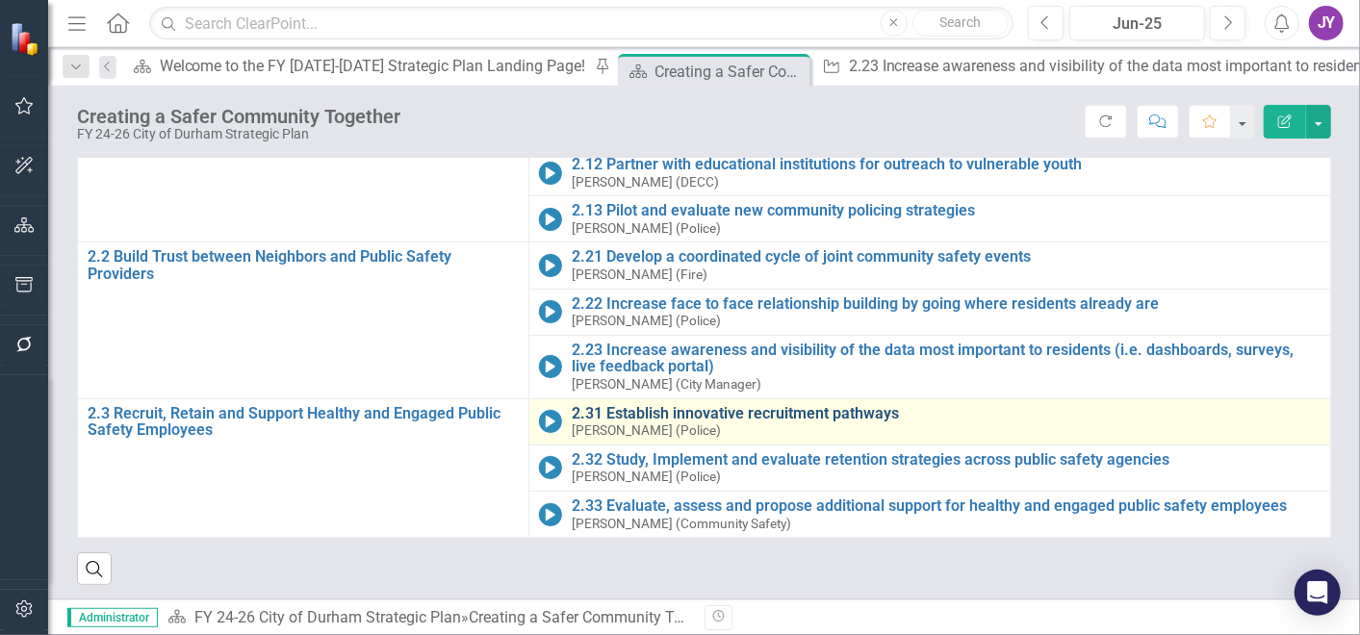
click at [644, 405] on link "2.31 Establish innovative recruitment pathways" at bounding box center [946, 413] width 749 height 17
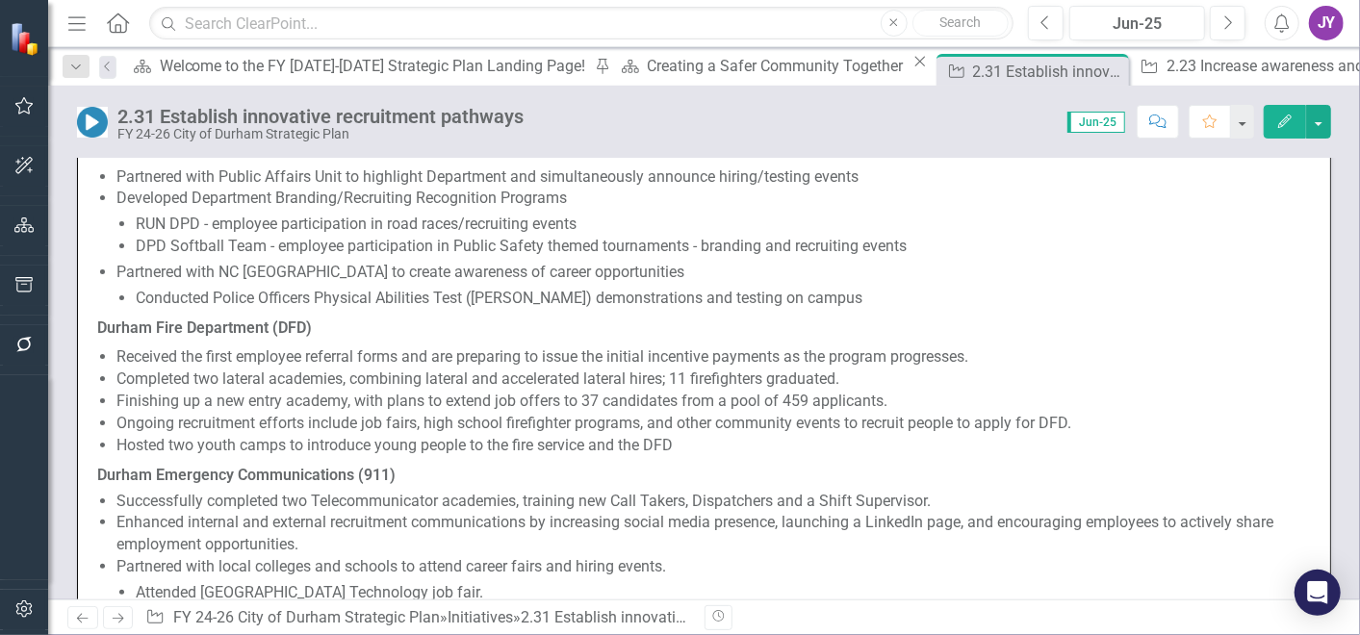
scroll to position [1069, 0]
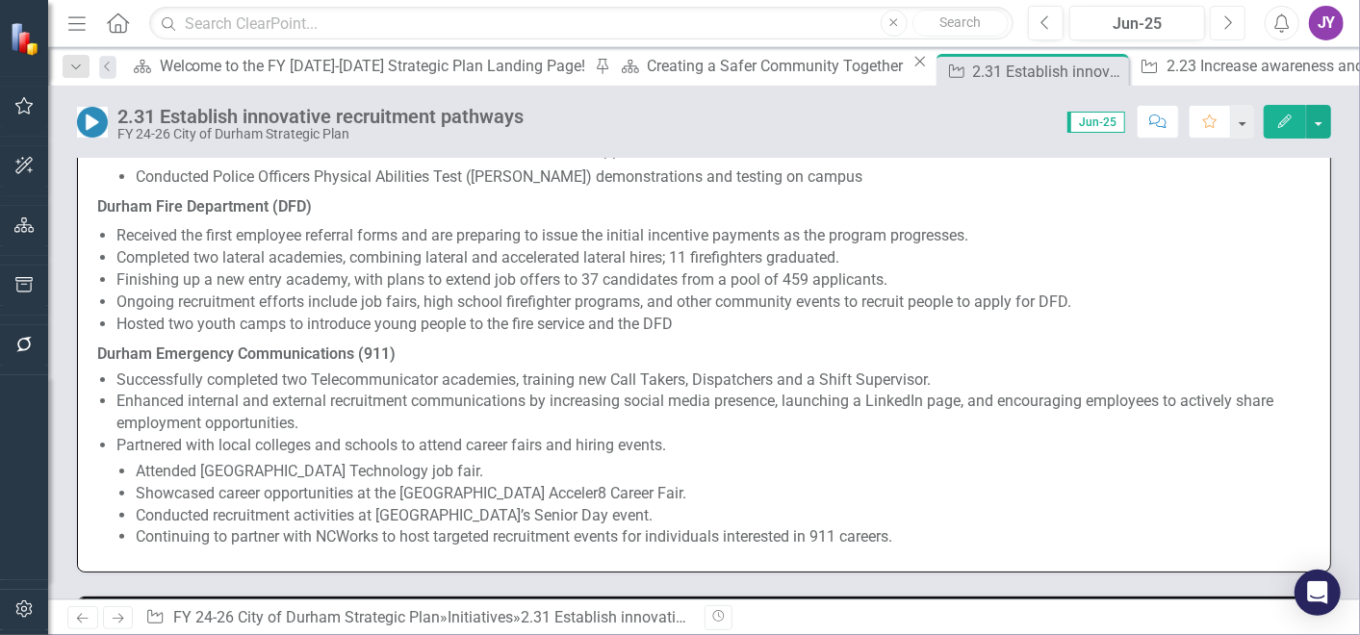
click at [1232, 30] on icon "Next" at bounding box center [1227, 22] width 11 height 17
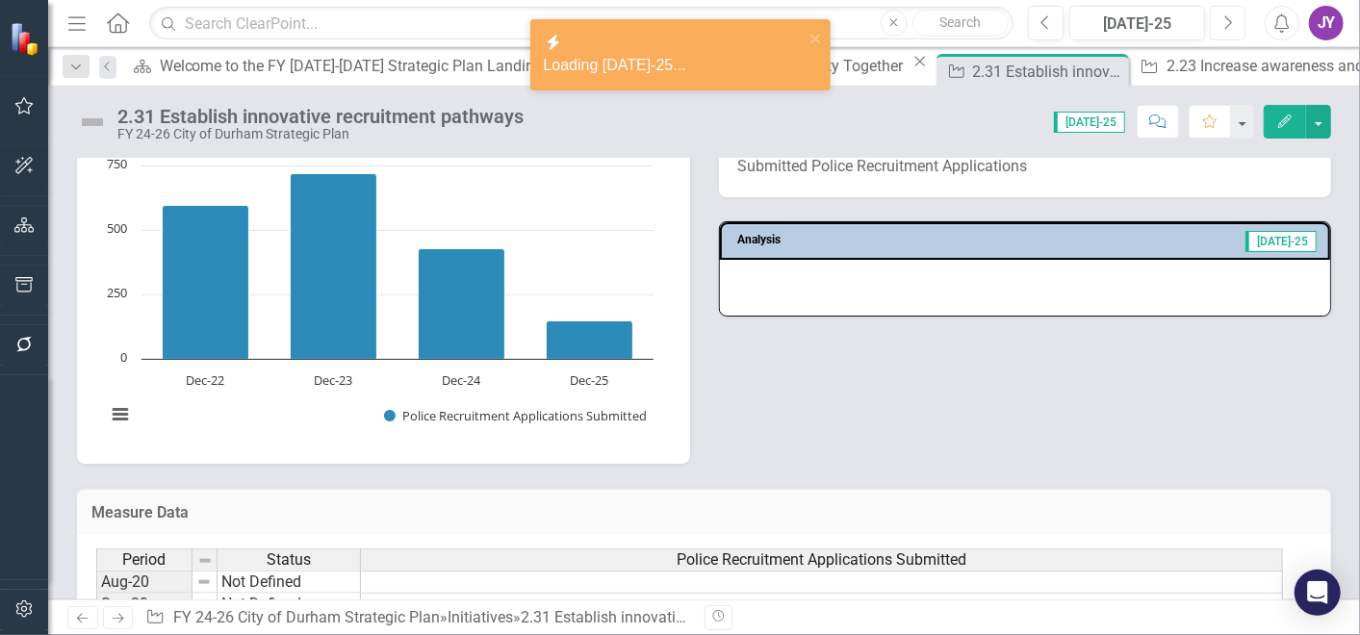
scroll to position [748, 0]
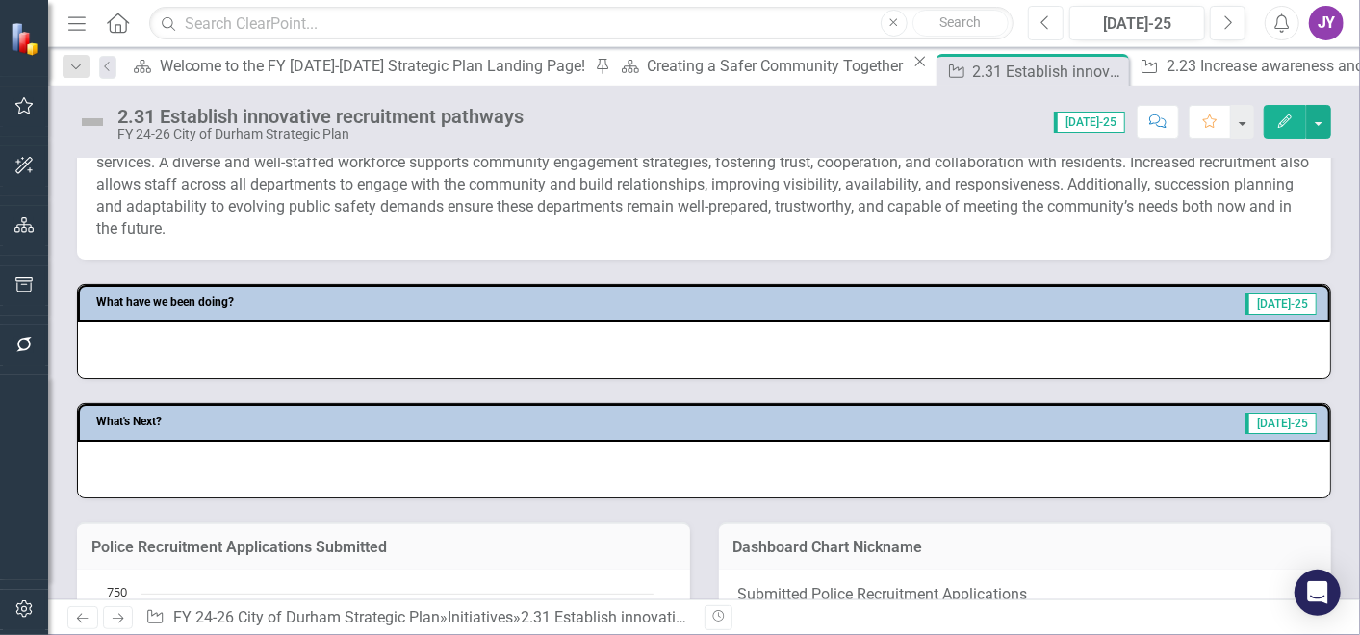
click at [1061, 24] on button "Previous" at bounding box center [1046, 23] width 36 height 35
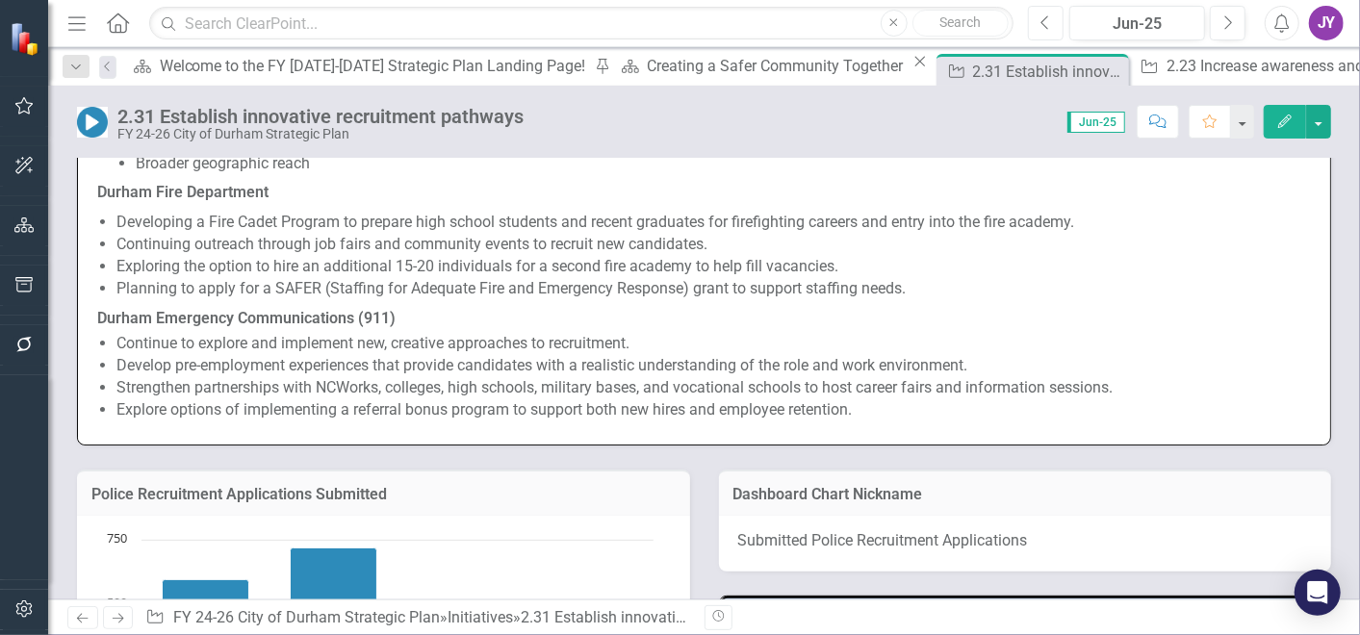
scroll to position [1710, 0]
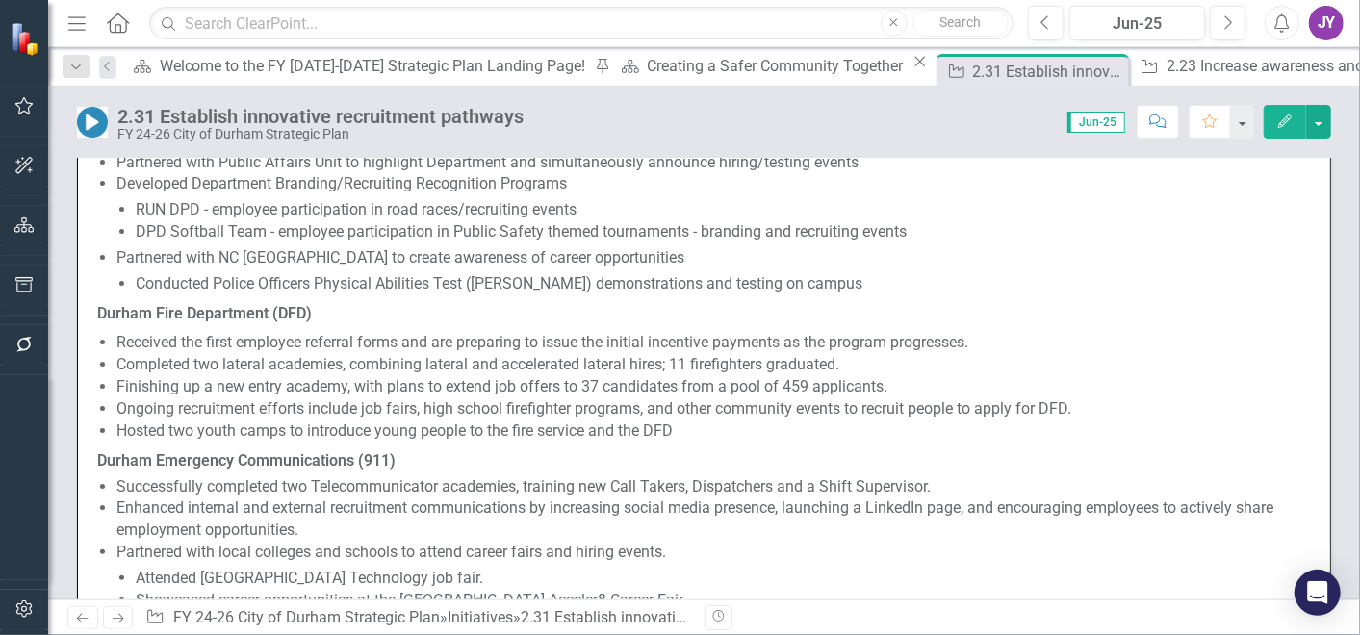
click at [486, 329] on p "Durham Fire Department (DFD)" at bounding box center [704, 314] width 1214 height 30
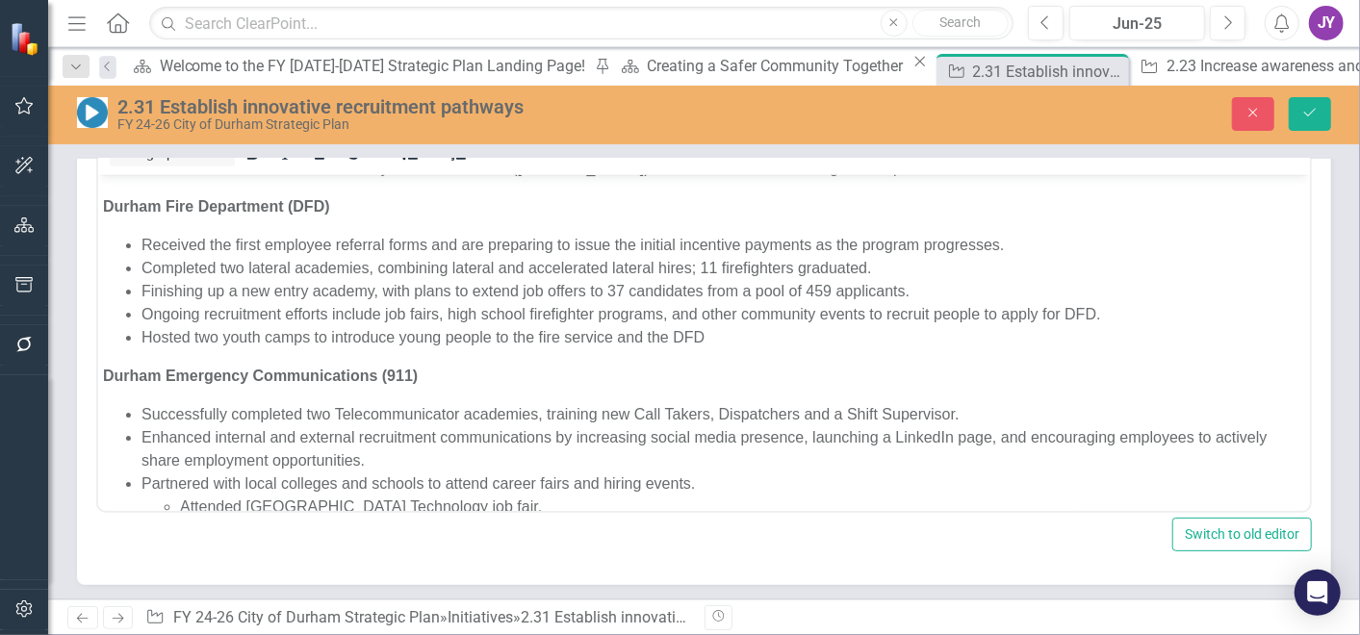
scroll to position [272, 0]
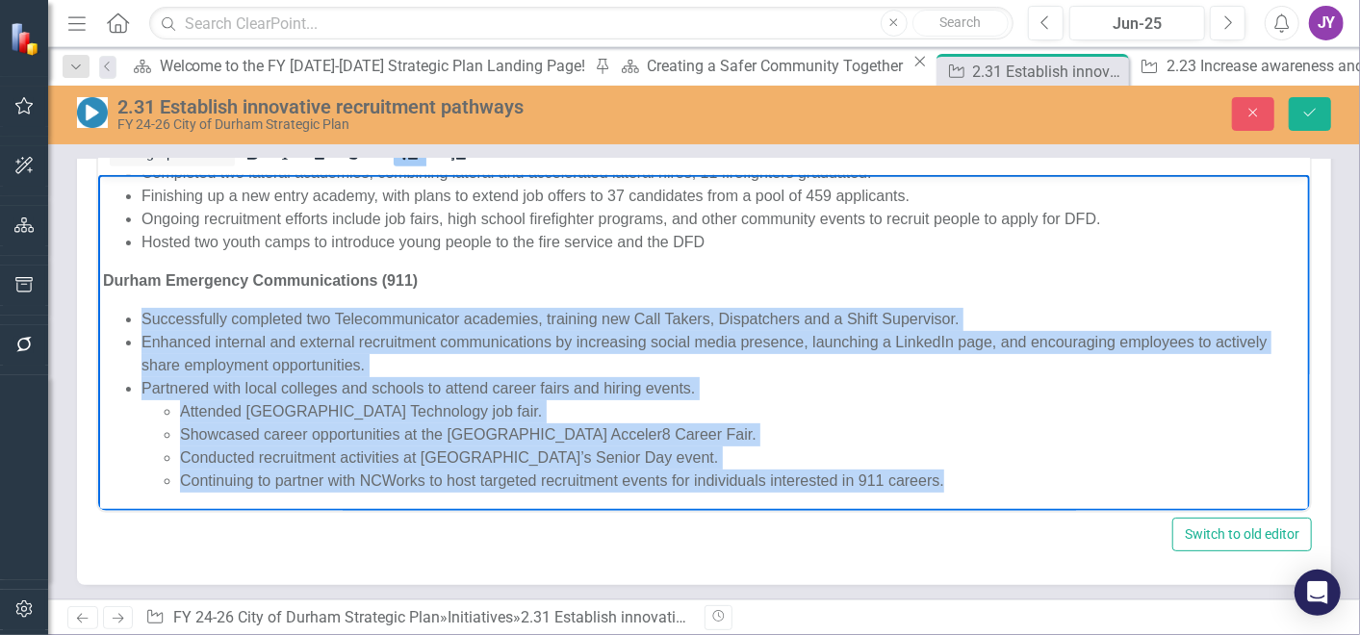
drag, startPoint x: 964, startPoint y: 479, endPoint x: 103, endPoint y: 302, distance: 879.3
click at [103, 302] on body "Durham Police Department (DPD) Partnered with Public Affairs Unit to highlight …" at bounding box center [703, 207] width 1212 height 610
copy ul "Successfully completed two Telecommunicator academies, training new Call Takers…"
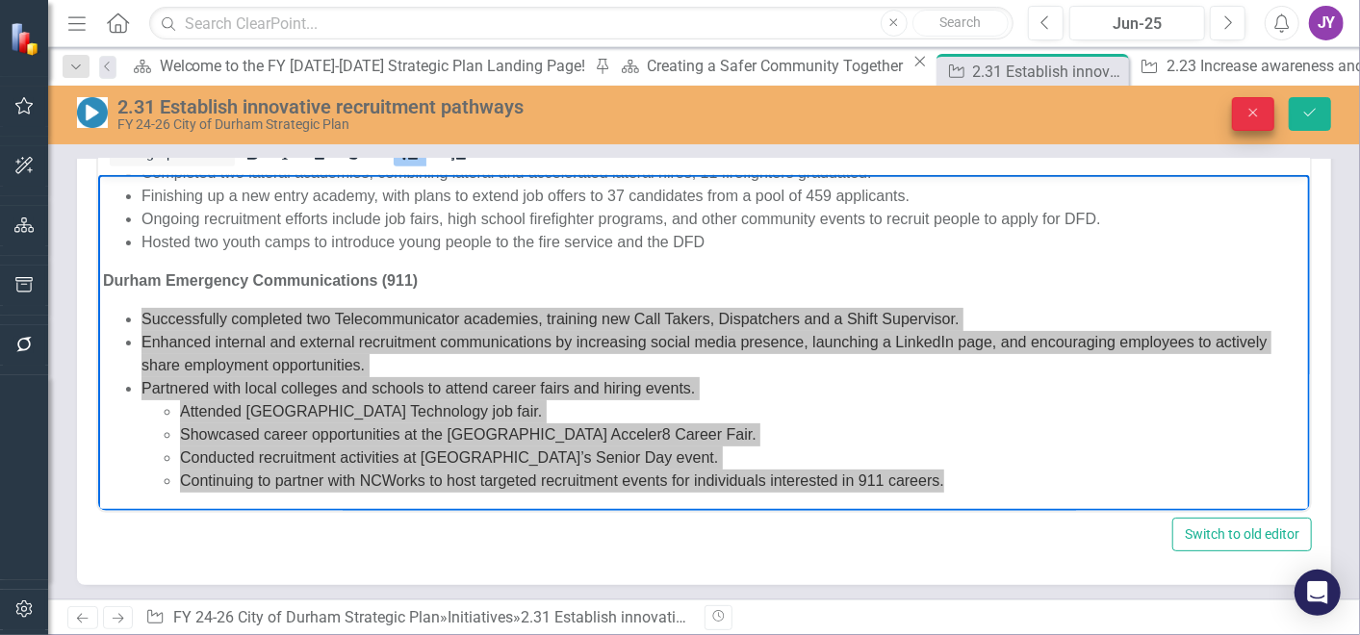
click at [1242, 97] on button "Close" at bounding box center [1253, 114] width 42 height 34
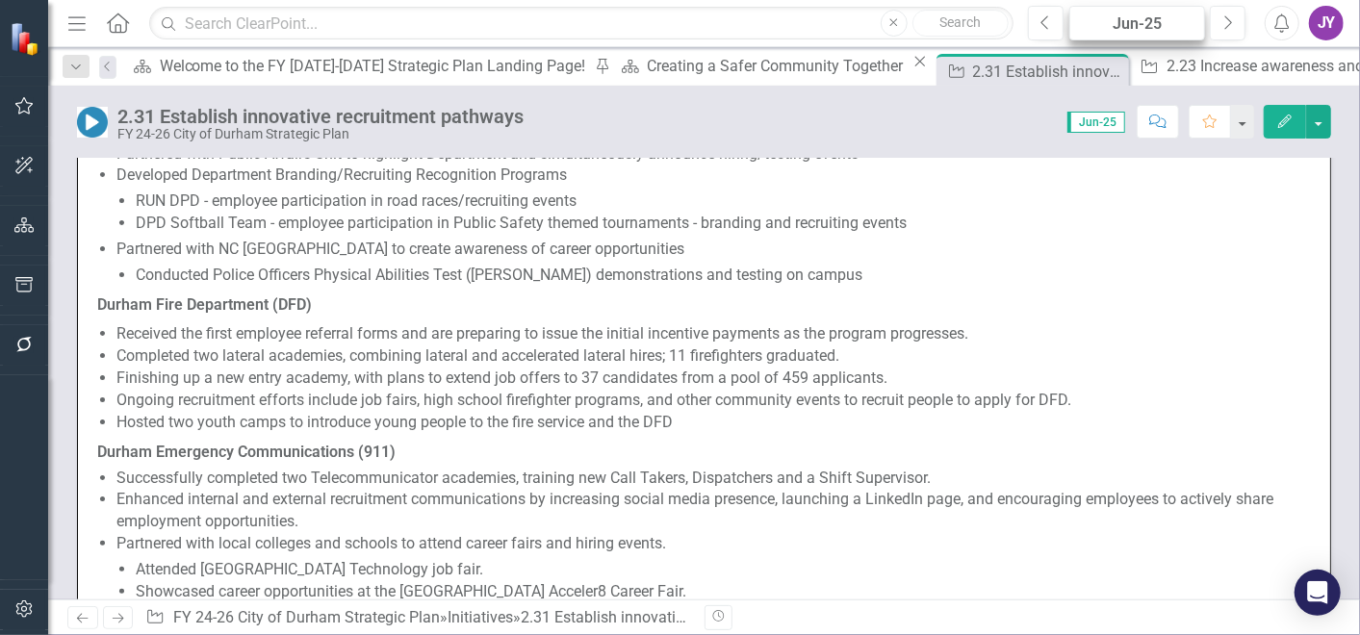
scroll to position [962, 0]
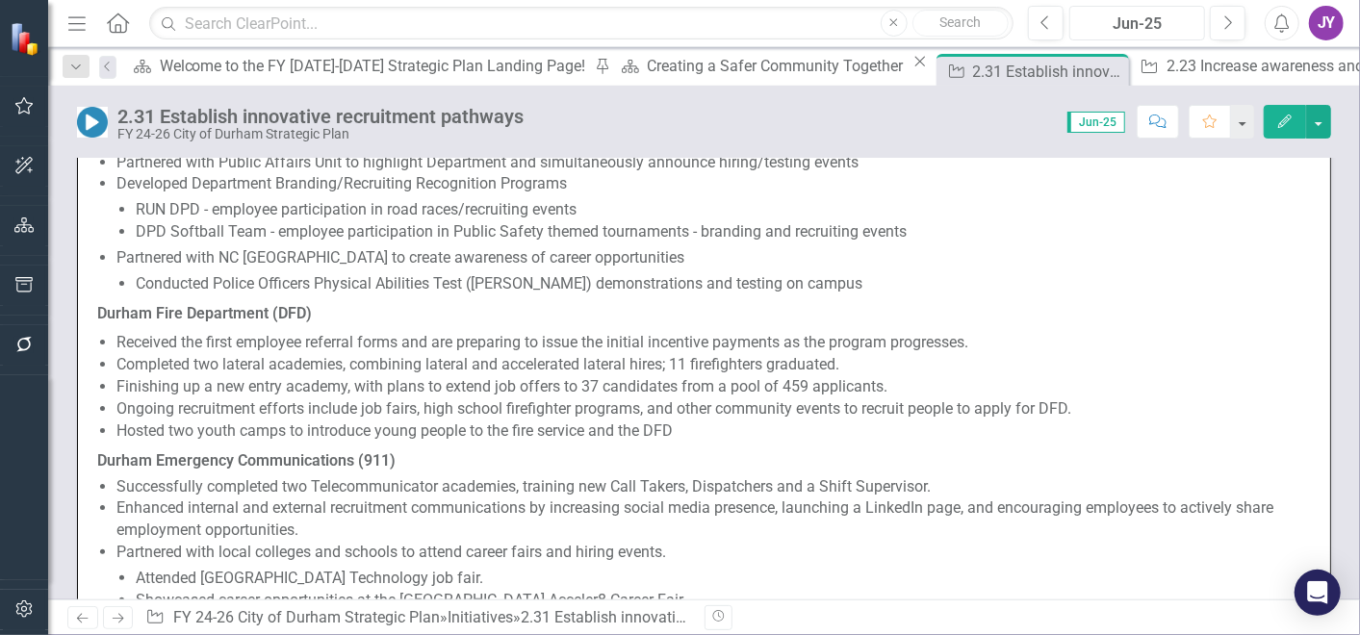
click at [1083, 14] on div "Jun-25" at bounding box center [1137, 24] width 122 height 23
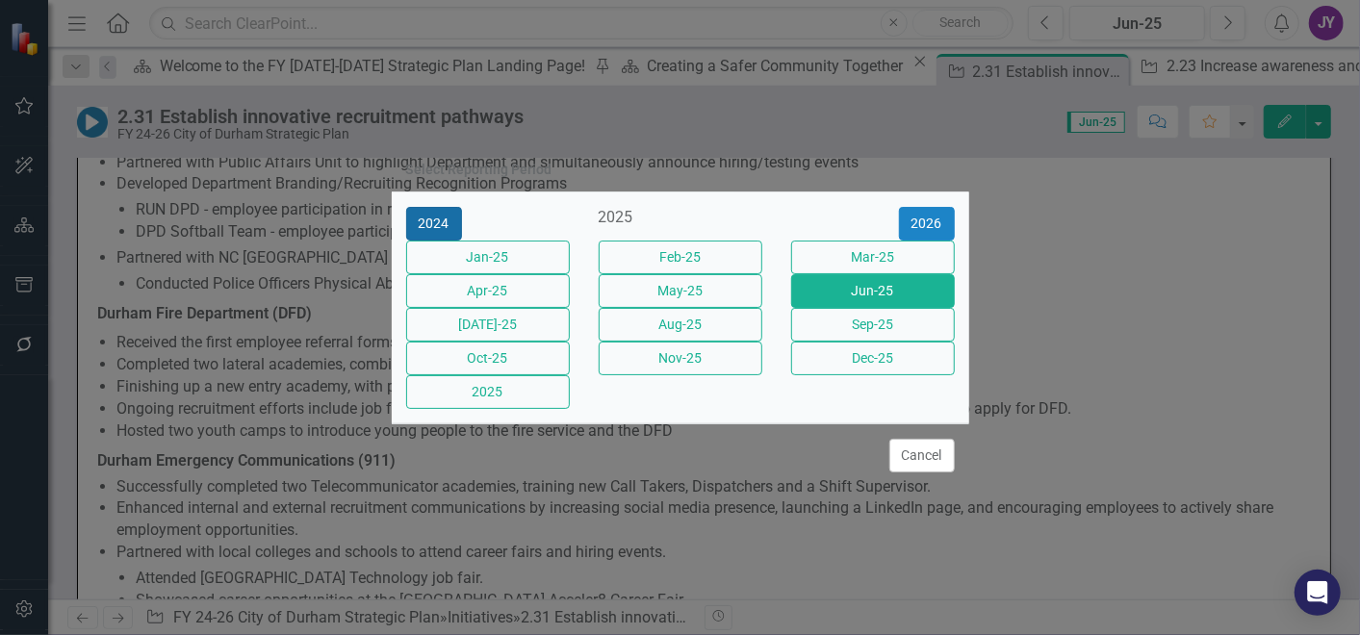
click at [425, 207] on button "2024" at bounding box center [434, 224] width 56 height 34
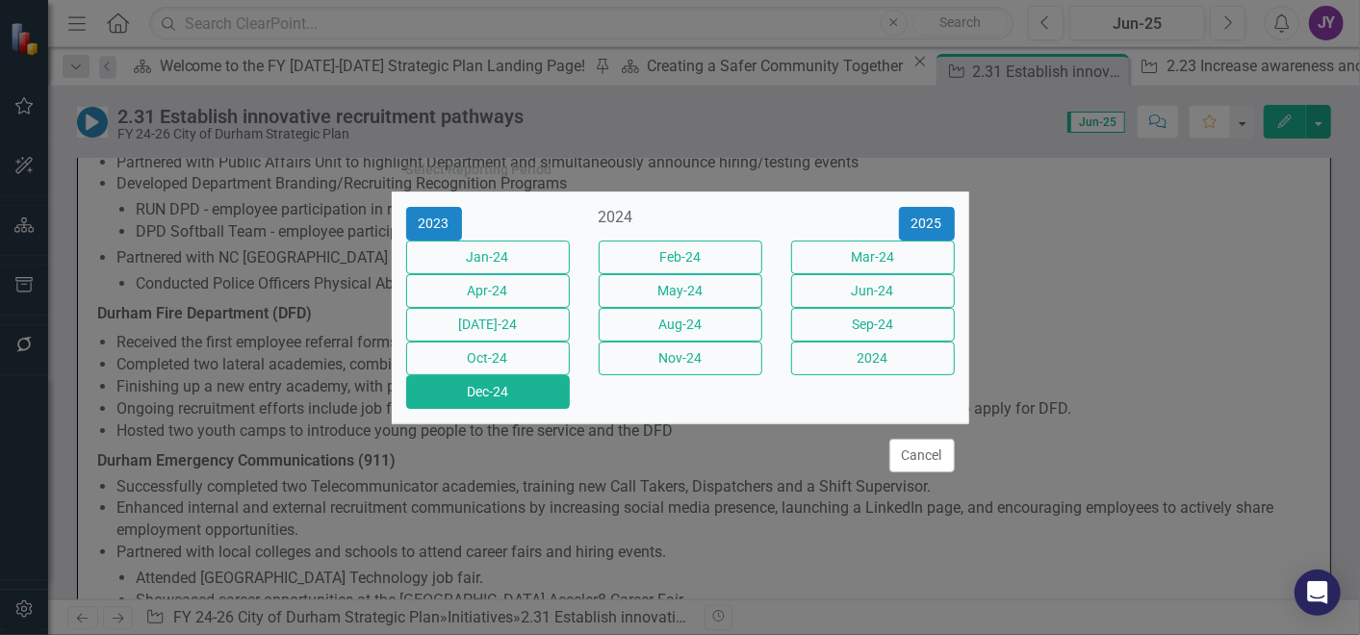
click at [492, 408] on button "Dec-24" at bounding box center [488, 392] width 164 height 34
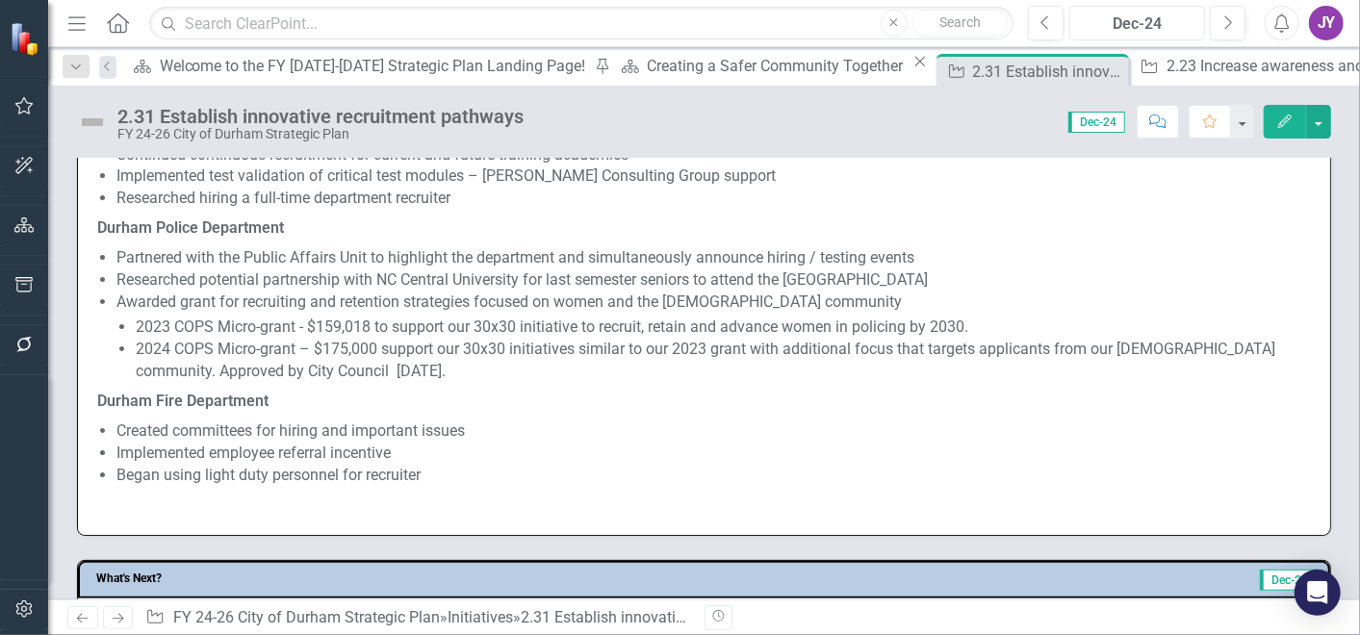
scroll to position [962, 0]
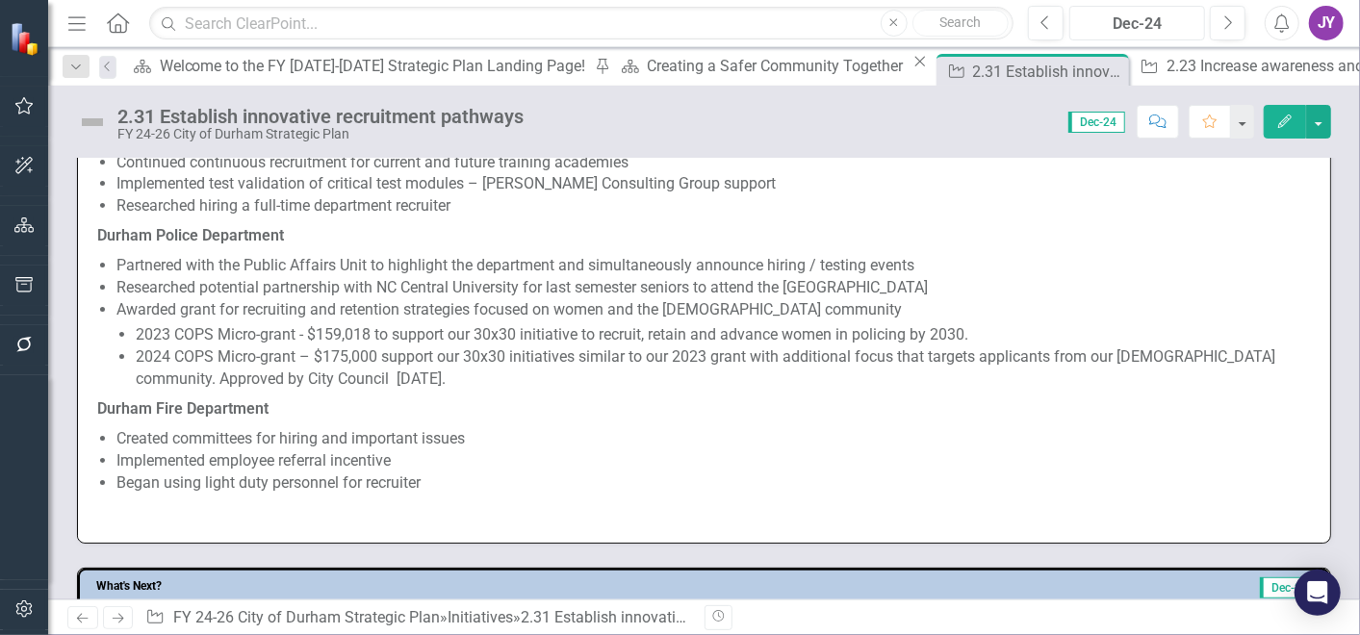
click at [1191, 23] on div "Dec-24" at bounding box center [1137, 24] width 122 height 23
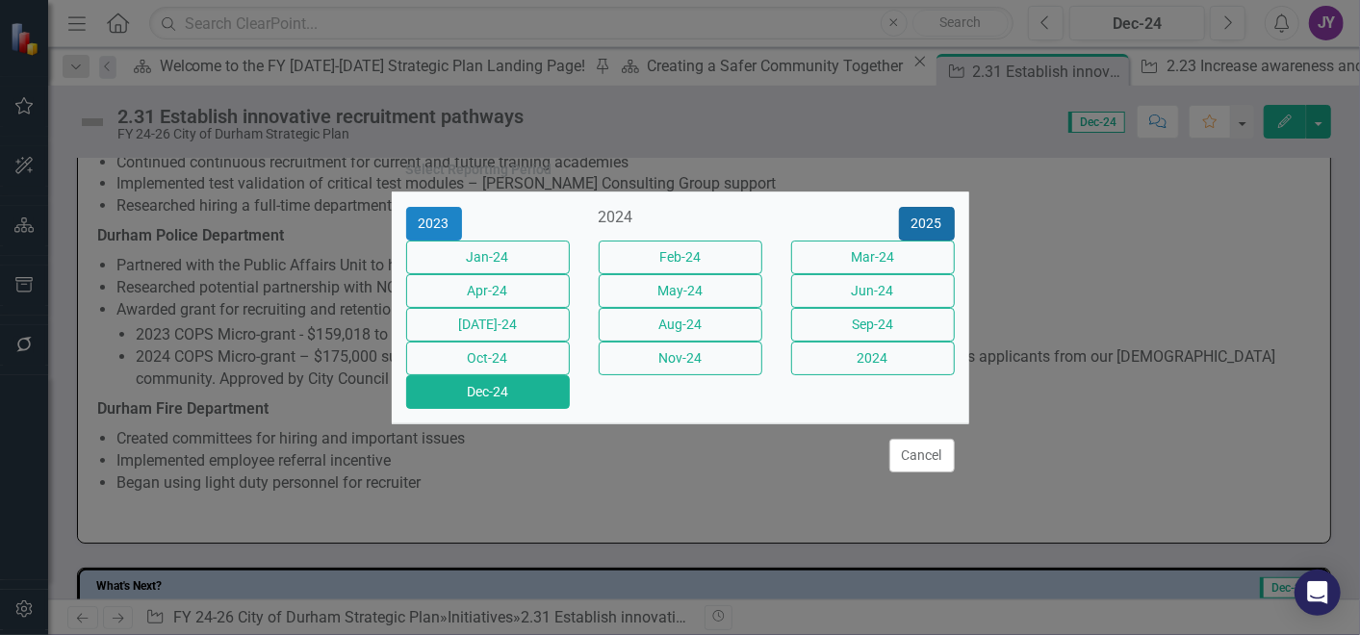
click at [934, 207] on button "2025" at bounding box center [927, 224] width 56 height 34
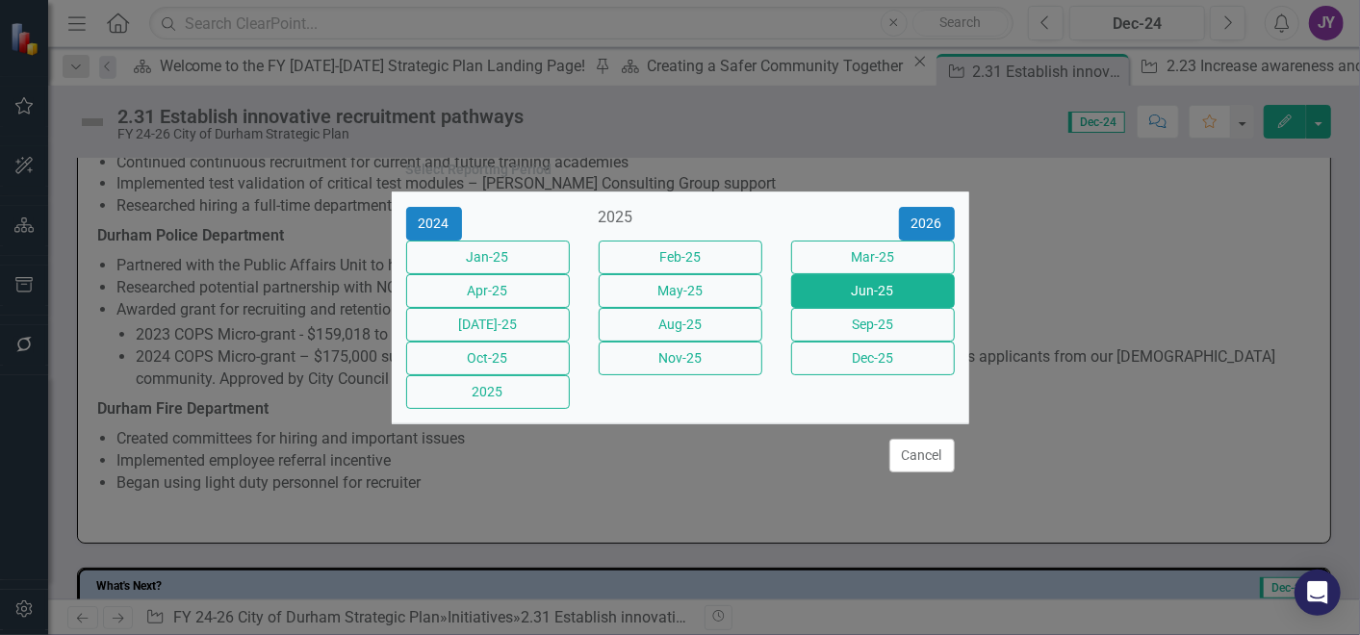
click at [858, 297] on button "Jun-25" at bounding box center [873, 291] width 164 height 34
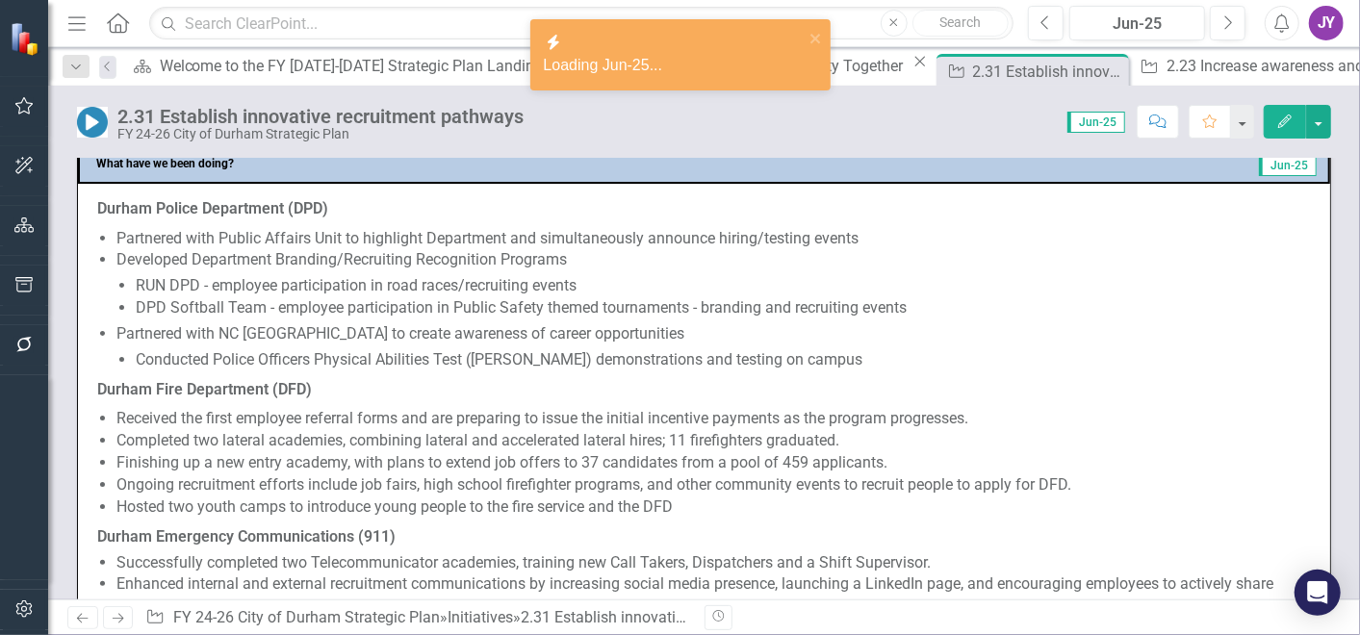
scroll to position [855, 0]
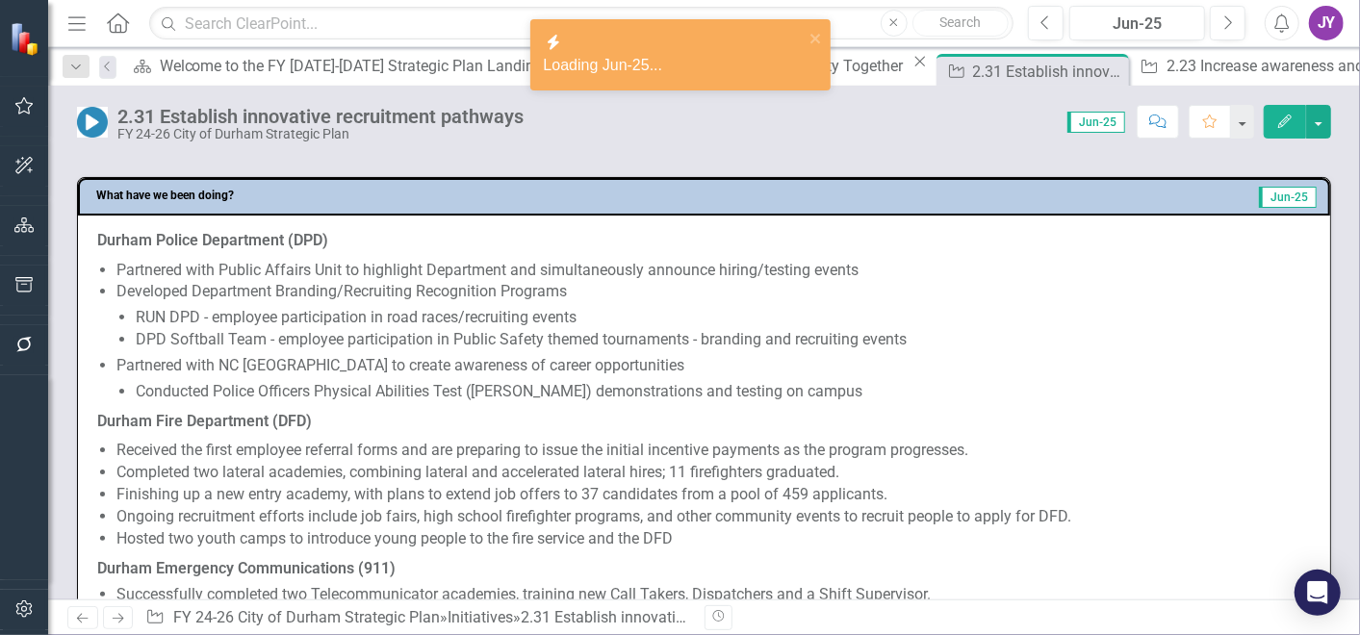
click at [418, 364] on li "Partnered with NC [GEOGRAPHIC_DATA] to create awareness of career opportunities…" at bounding box center [713, 379] width 1194 height 48
click at [418, 361] on ul "Partnered with Public Affairs Unit to highlight Department and simultaneously a…" at bounding box center [713, 331] width 1194 height 143
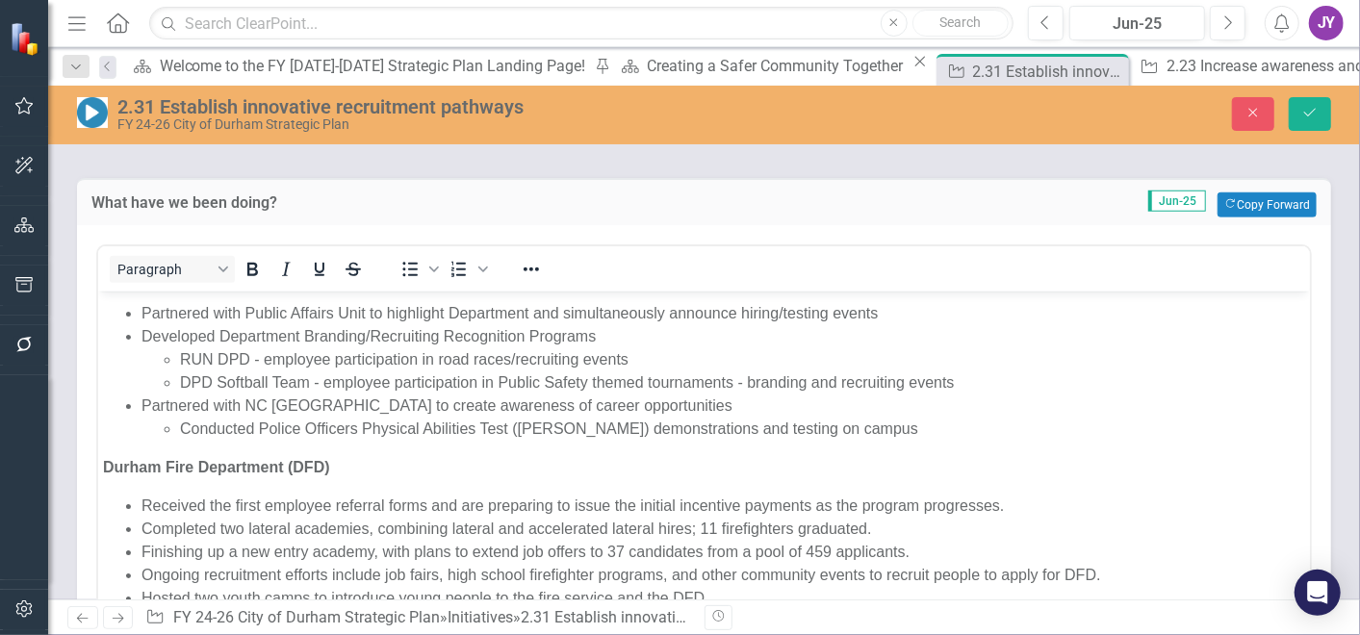
scroll to position [0, 0]
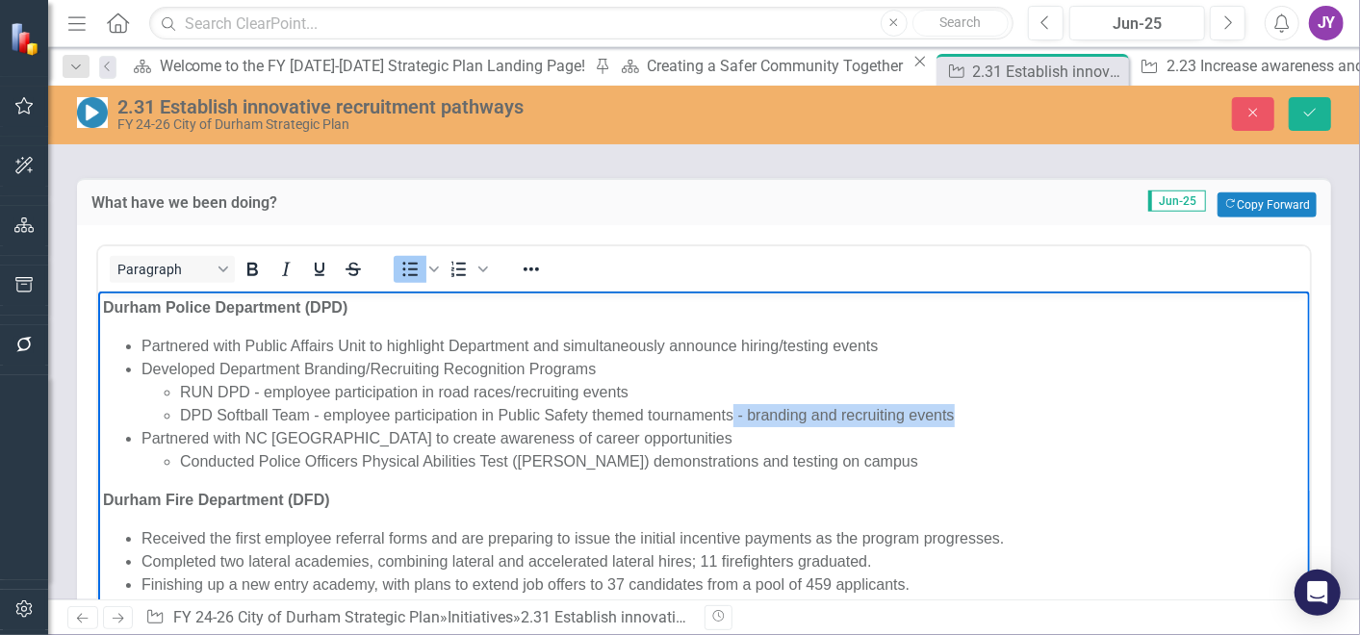
drag, startPoint x: 960, startPoint y: 413, endPoint x: 729, endPoint y: 419, distance: 231.0
click at [729, 419] on li "DPD Softball Team - employee participation in Public Safety themed tournaments …" at bounding box center [741, 414] width 1125 height 23
drag, startPoint x: 663, startPoint y: 393, endPoint x: 647, endPoint y: 381, distance: 20.0
click at [663, 393] on li "RUN DPD - employee participation in road races/recruiting events" at bounding box center [741, 391] width 1125 height 23
click at [639, 371] on li "Developed Department Branding/Recruiting Recognition Programs RUN DPD - employe…" at bounding box center [722, 391] width 1163 height 69
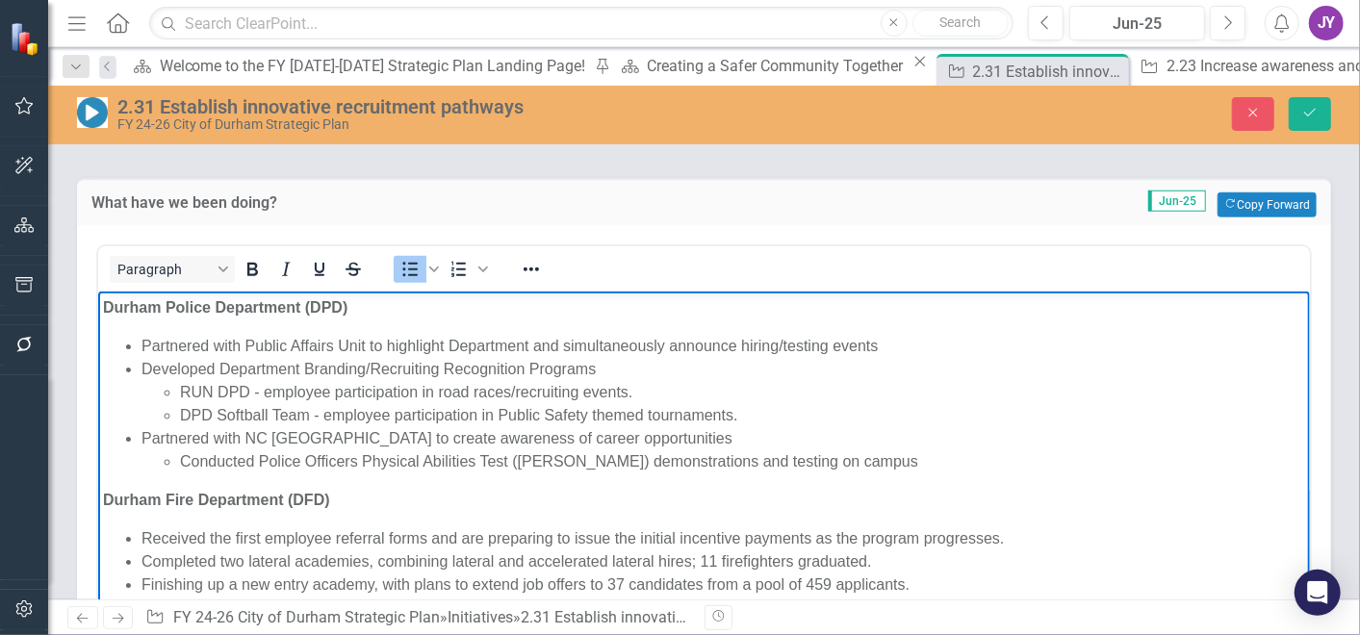
click at [894, 348] on li "Partnered with Public Affairs Unit to highlight Department and simultaneously a…" at bounding box center [722, 345] width 1163 height 23
click at [679, 374] on li "Developed Department Branding/Recruiting Recognition Programs RUN DPD - employe…" at bounding box center [722, 391] width 1163 height 69
click at [592, 365] on li "Developed Department Branding/Recruiting Recognition Programs RUN DPD - employe…" at bounding box center [722, 391] width 1163 height 69
click at [881, 458] on li "Conducted Police Officers Physical Abilities Test ([PERSON_NAME]) demonstration…" at bounding box center [741, 460] width 1125 height 23
click at [716, 432] on li "Partnered with NC [GEOGRAPHIC_DATA] to create awareness of career opportunities…" at bounding box center [722, 449] width 1163 height 46
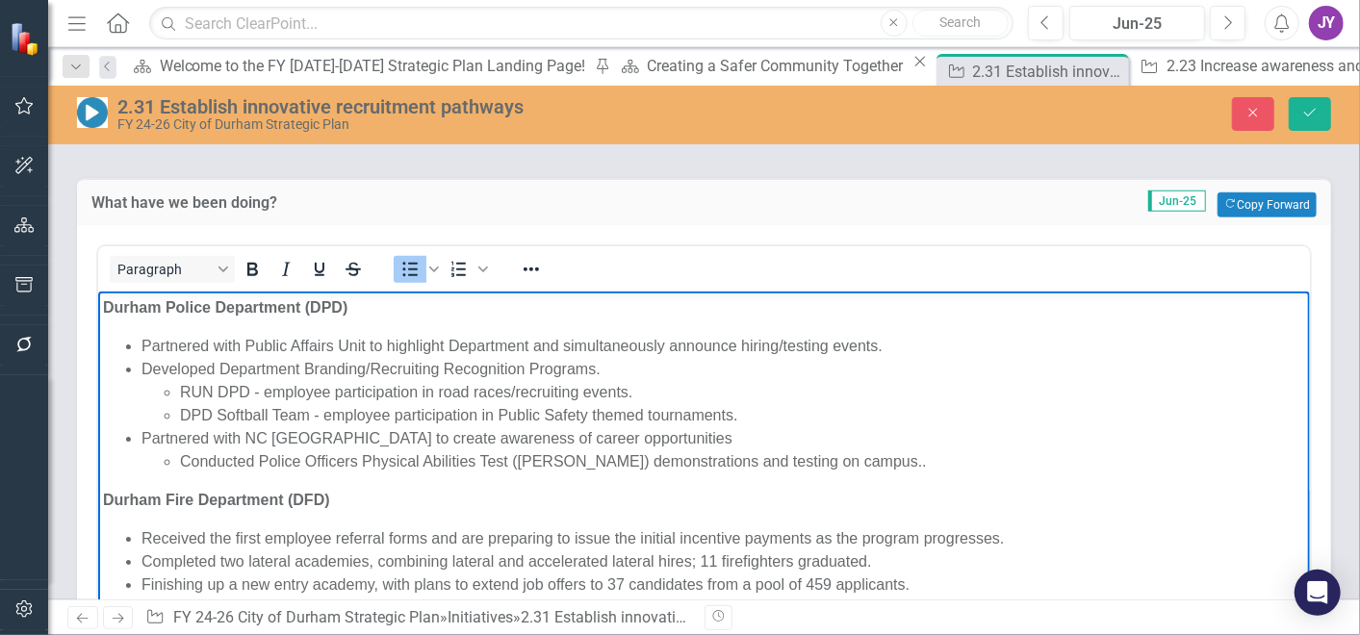
click at [710, 447] on li "Partnered with NC [GEOGRAPHIC_DATA] to create awareness of career opportunities…" at bounding box center [722, 449] width 1163 height 46
click at [699, 437] on li "Partnered with NC [GEOGRAPHIC_DATA] to create awareness of career opportunities…" at bounding box center [722, 449] width 1163 height 46
click at [700, 430] on li "Partnered with NC [GEOGRAPHIC_DATA] to create awareness of career opportunities…" at bounding box center [722, 449] width 1163 height 46
click at [679, 432] on li "Partnered with NC [GEOGRAPHIC_DATA] to create awareness of career opportunities…" at bounding box center [722, 449] width 1163 height 46
click at [695, 431] on li "Partnered with NC [GEOGRAPHIC_DATA] to create awareness of career opportunities…" at bounding box center [722, 449] width 1163 height 46
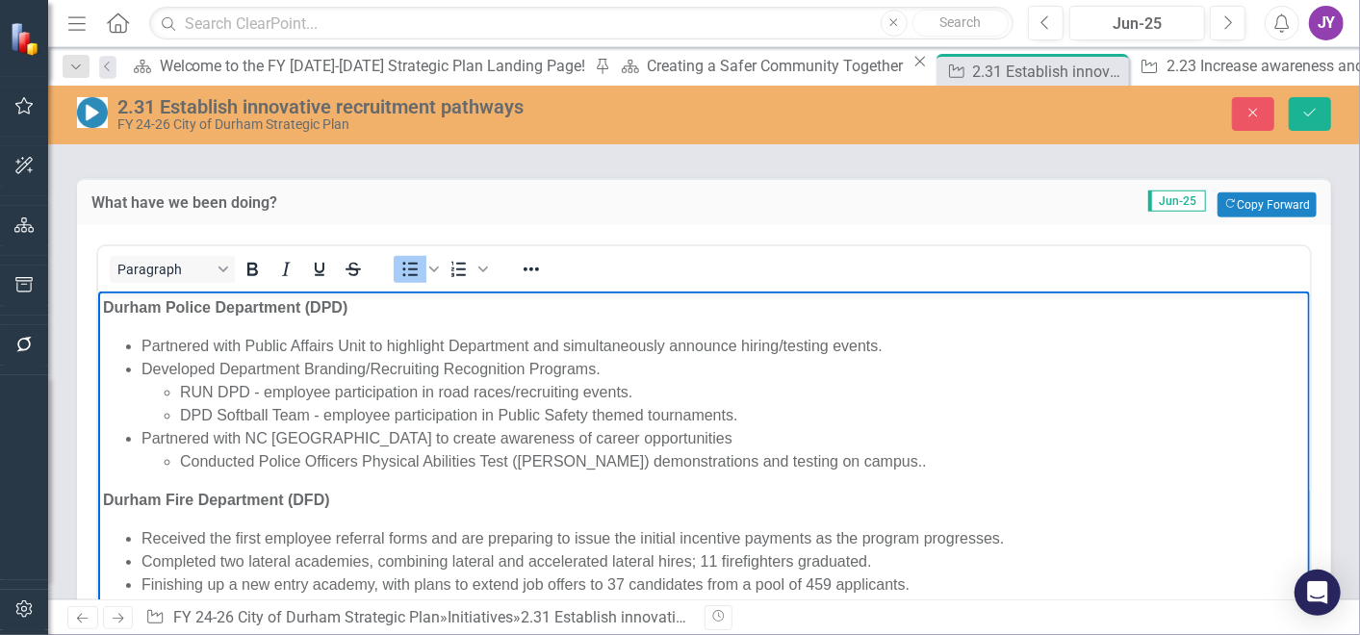
click at [692, 437] on li "Partnered with NC [GEOGRAPHIC_DATA] to create awareness of career opportunities…" at bounding box center [722, 449] width 1163 height 46
click at [671, 434] on li "Partnered with NC [GEOGRAPHIC_DATA] to create awareness of career opportunities…" at bounding box center [722, 449] width 1163 height 46
click at [867, 463] on li "Conducted Police Officers Physical Abilities Test ([PERSON_NAME]) demonstration…" at bounding box center [741, 460] width 1125 height 23
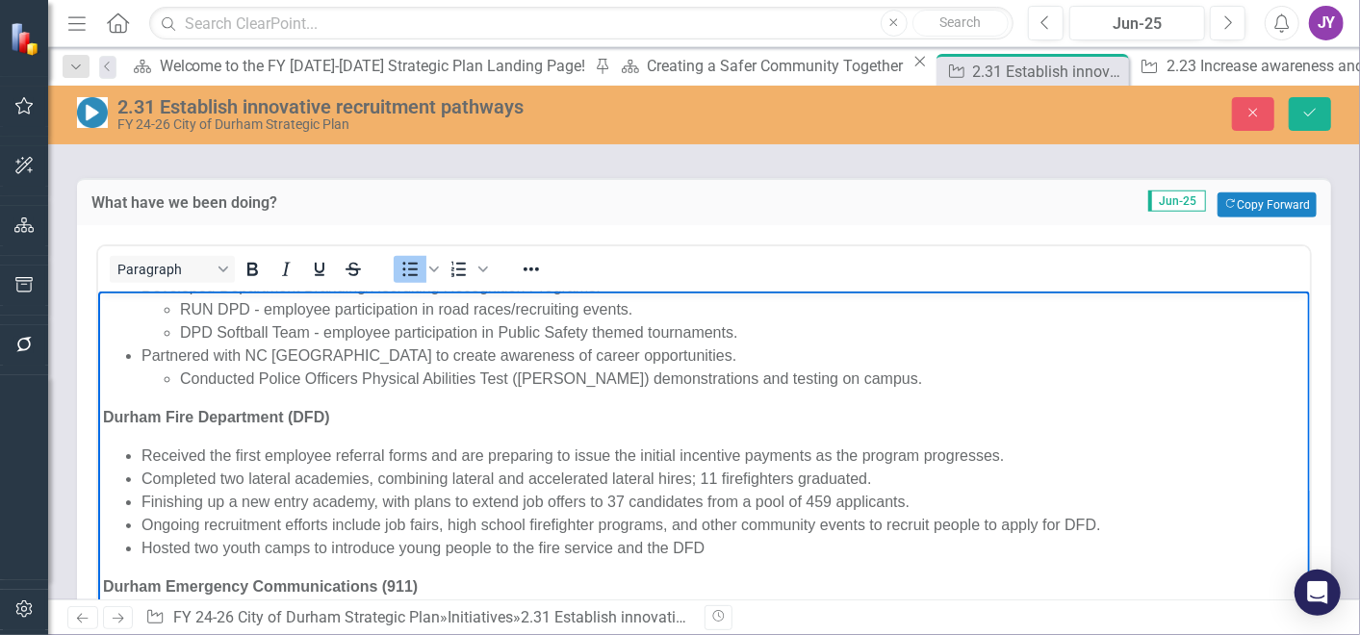
scroll to position [214, 0]
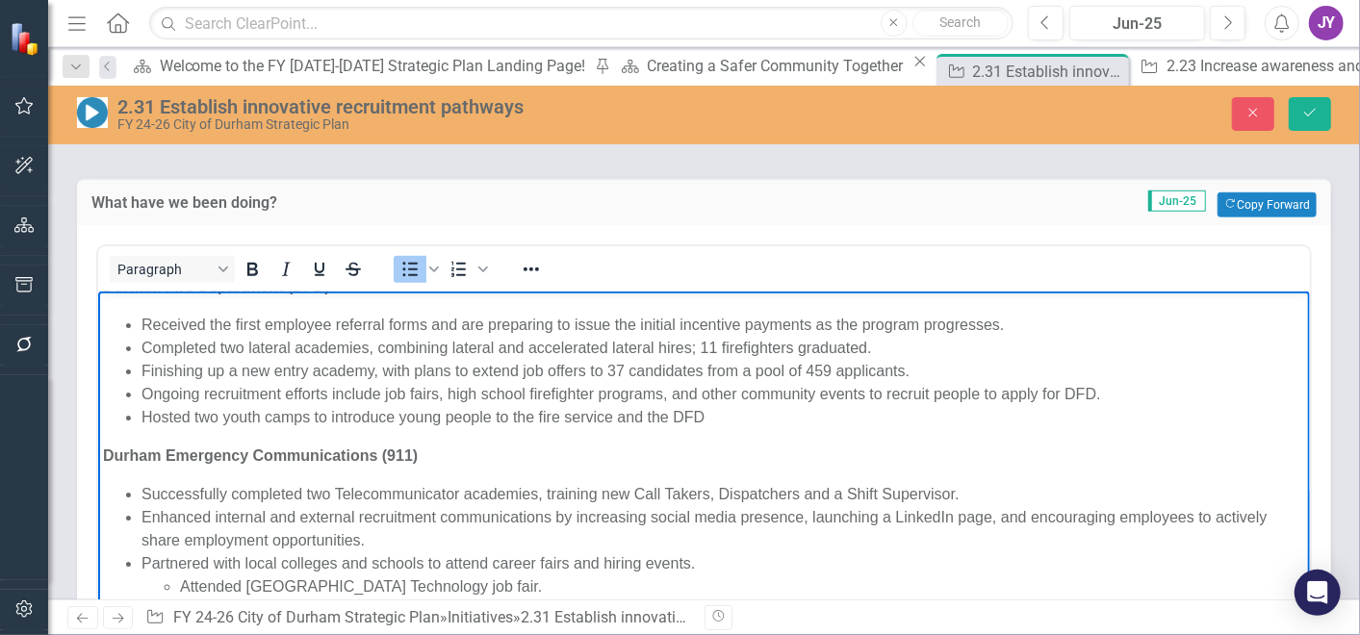
click at [785, 403] on div "Ongoing recruitment efforts include job fairs, high school firefighter programs…" at bounding box center [722, 393] width 1163 height 23
click at [760, 415] on div "Hosted two youth camps to introduce young people to the fire service and the DFD" at bounding box center [722, 416] width 1163 height 23
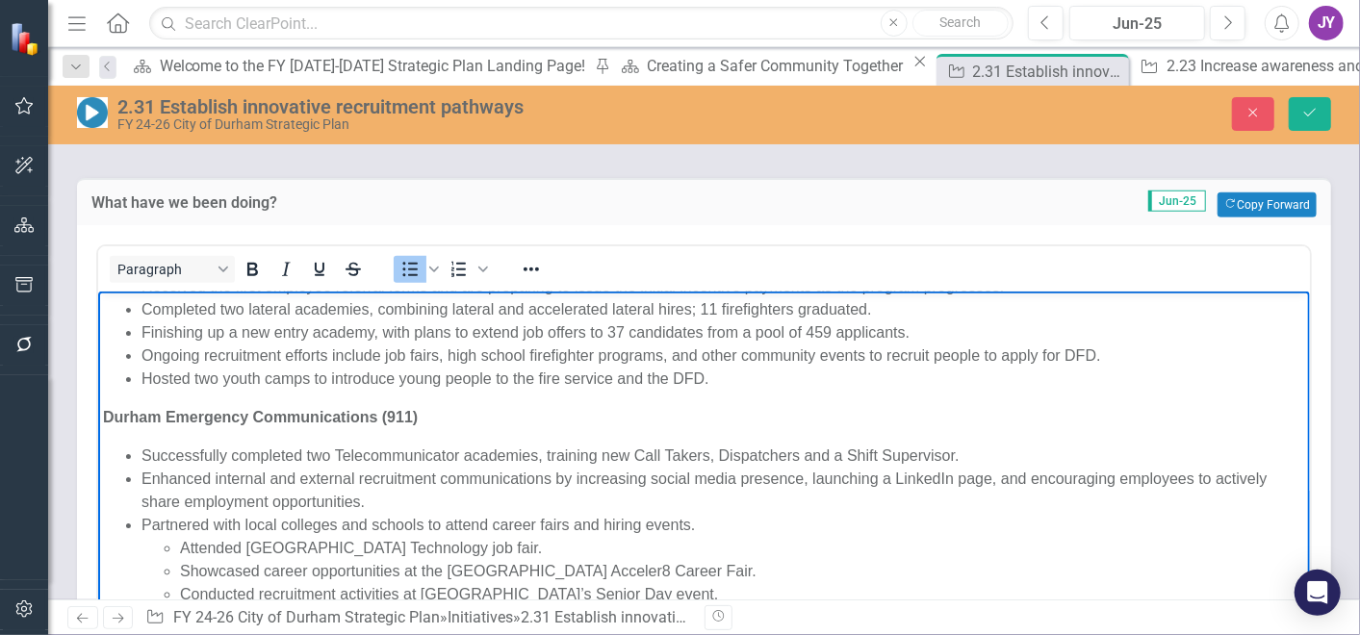
scroll to position [272, 0]
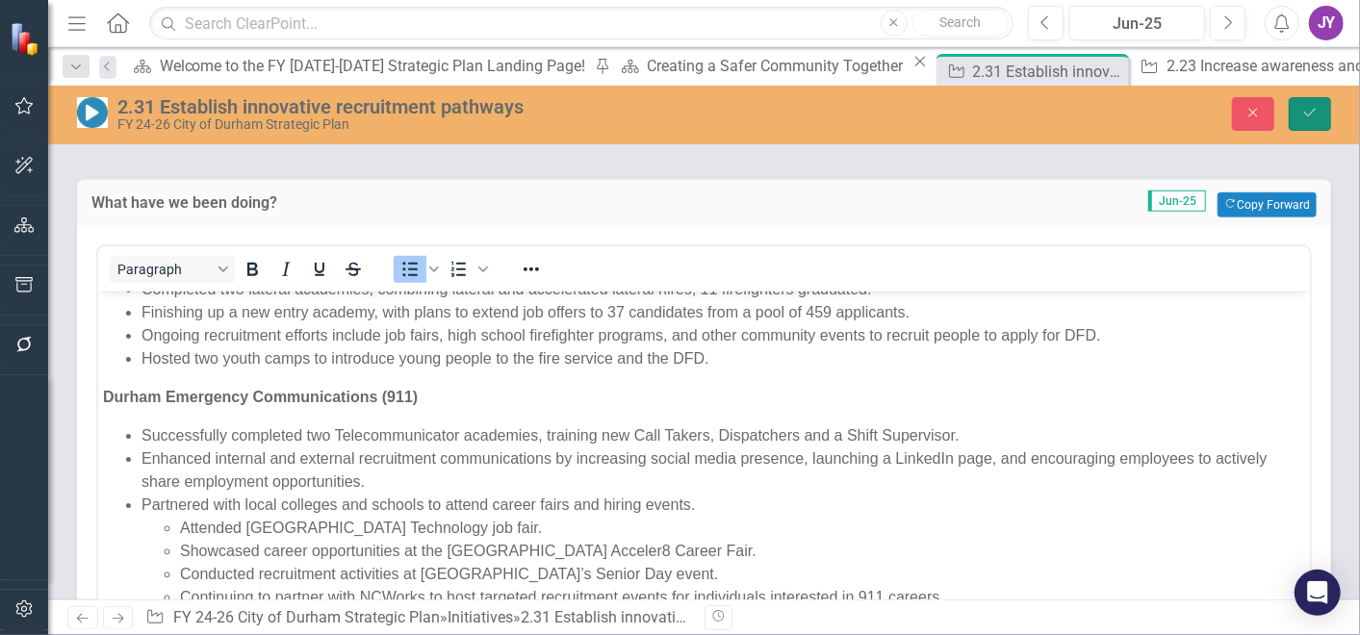
click at [1309, 123] on button "Save" at bounding box center [1310, 114] width 42 height 34
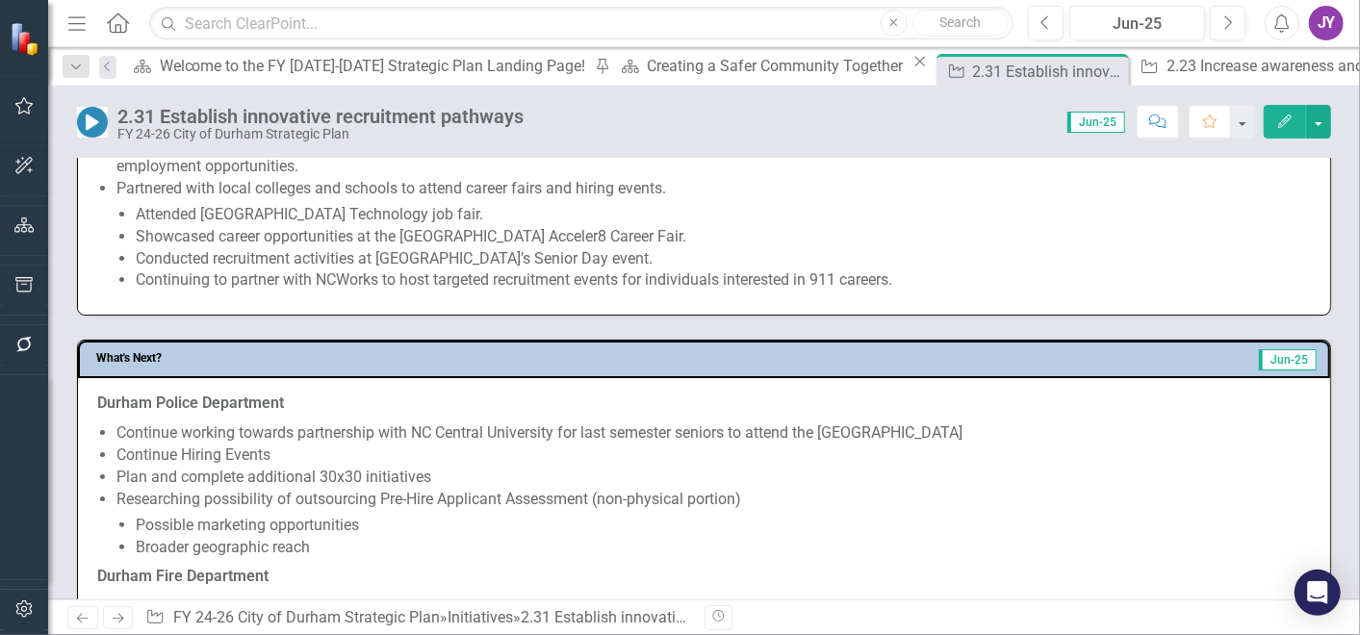
scroll to position [1390, 0]
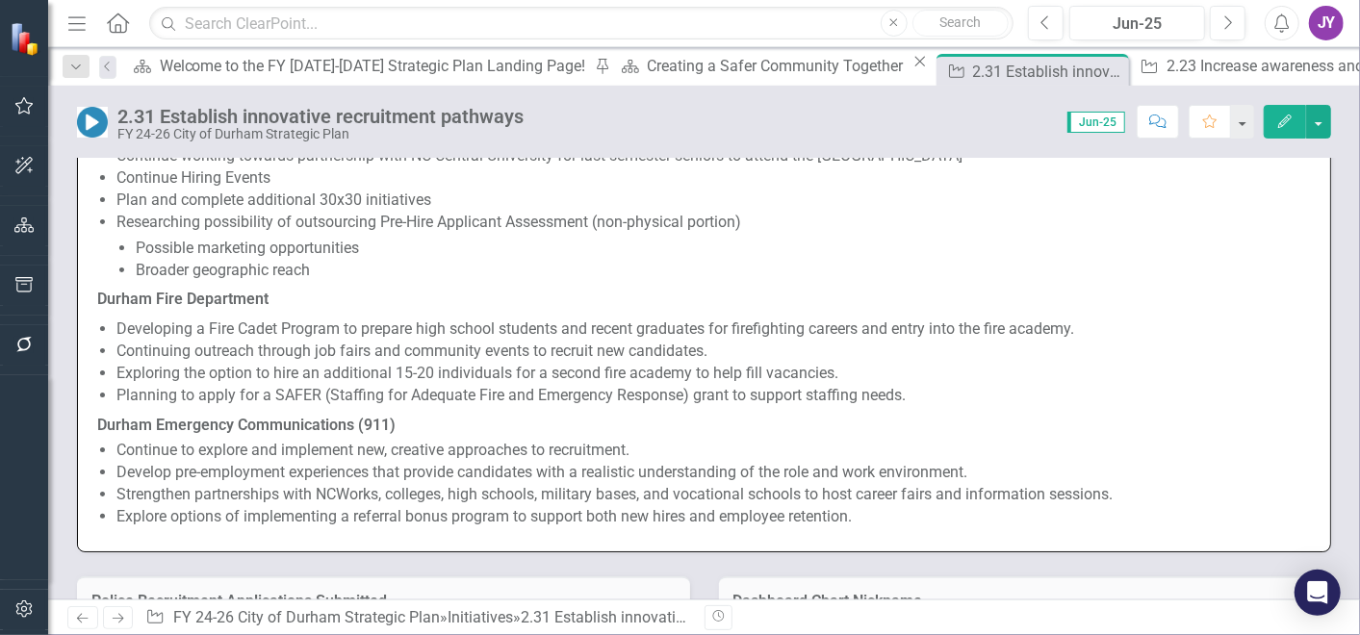
click at [428, 363] on li "Continuing outreach through job fairs and community events to recruit new candi…" at bounding box center [713, 352] width 1194 height 22
click at [431, 372] on ul "Developing a Fire Cadet Program to prepare high school students and recent grad…" at bounding box center [713, 363] width 1194 height 88
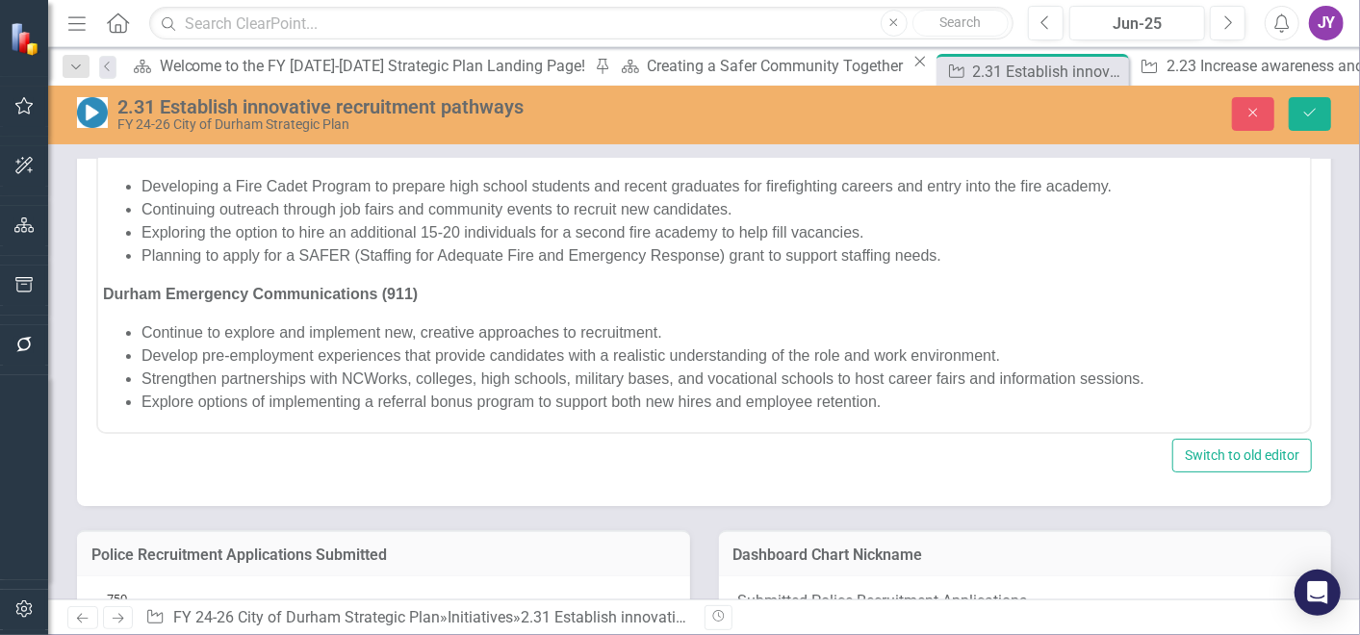
scroll to position [1719, 0]
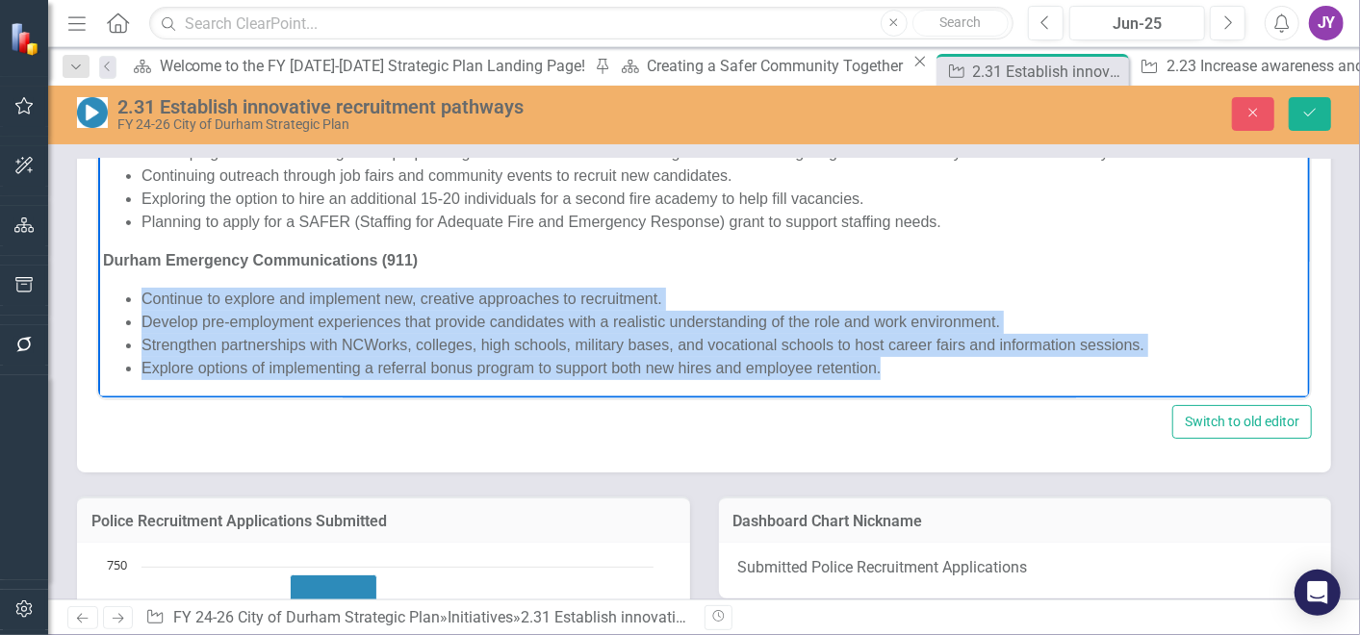
drag, startPoint x: 906, startPoint y: 370, endPoint x: 138, endPoint y: 304, distance: 770.8
click at [139, 304] on ul "Continue to explore and implement new, creative approaches to recruitment. Deve…" at bounding box center [703, 333] width 1202 height 92
copy ul "Continue to explore and implement new, creative approaches to recruitment. Deve…"
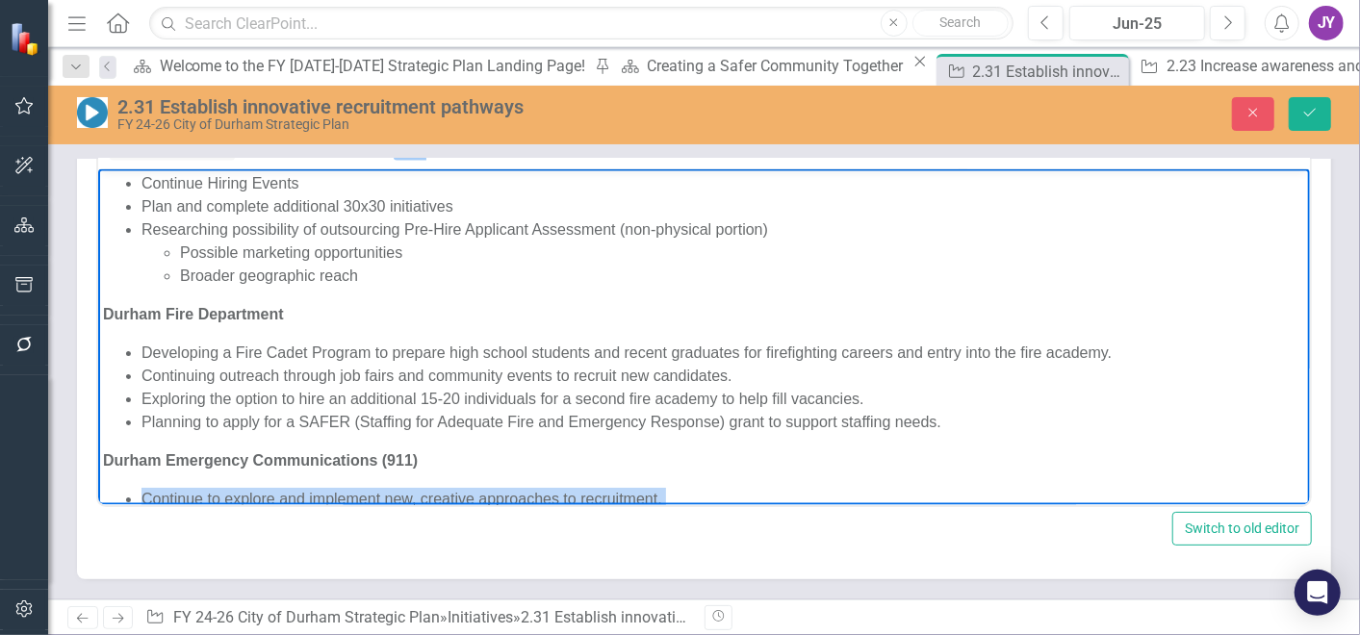
scroll to position [0, 0]
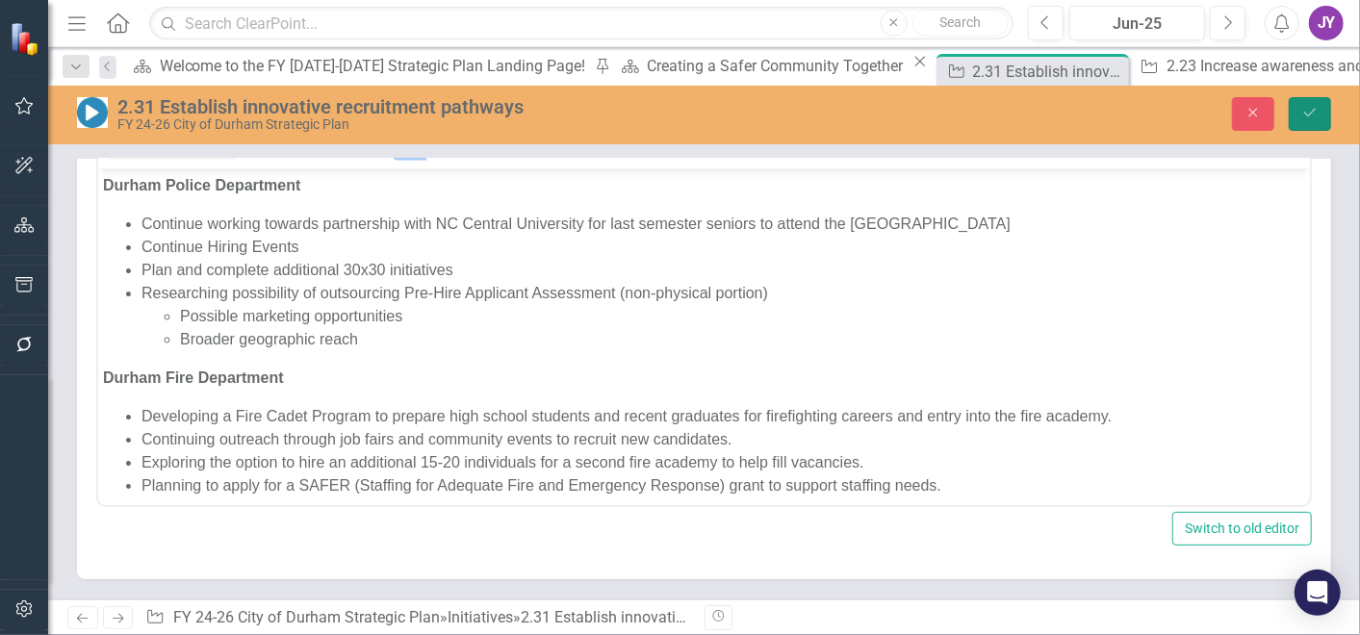
click at [1303, 113] on icon "Save" at bounding box center [1309, 112] width 17 height 13
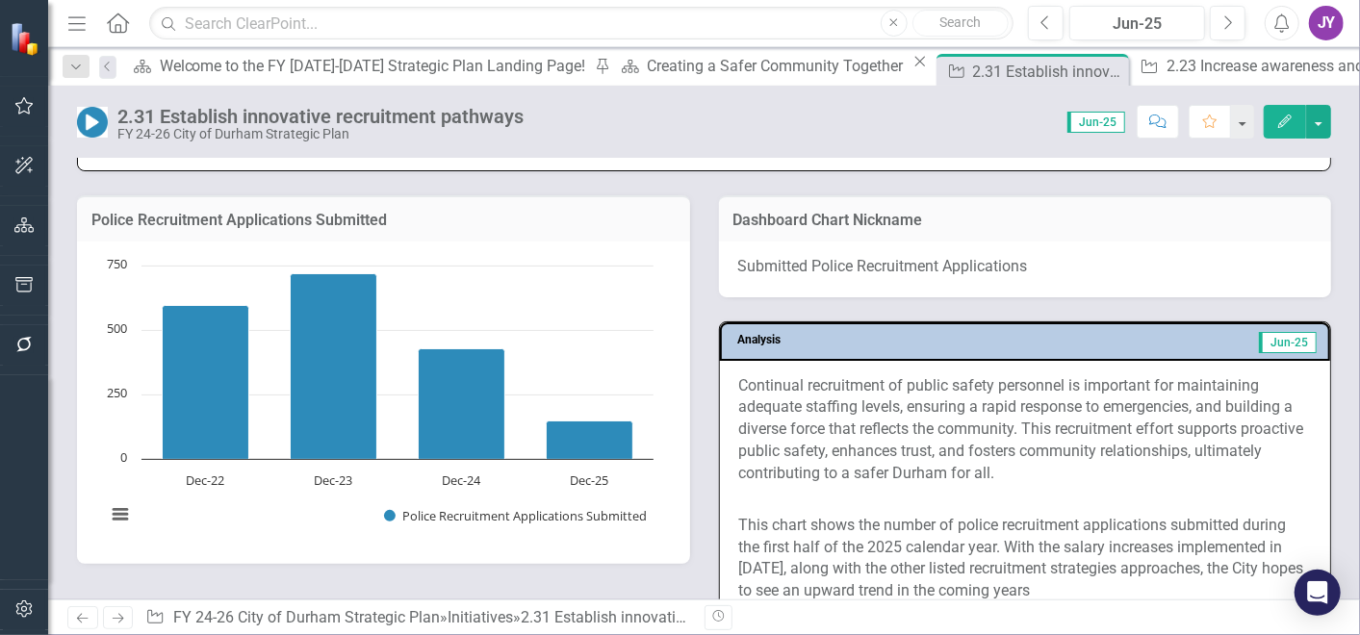
scroll to position [2032, 0]
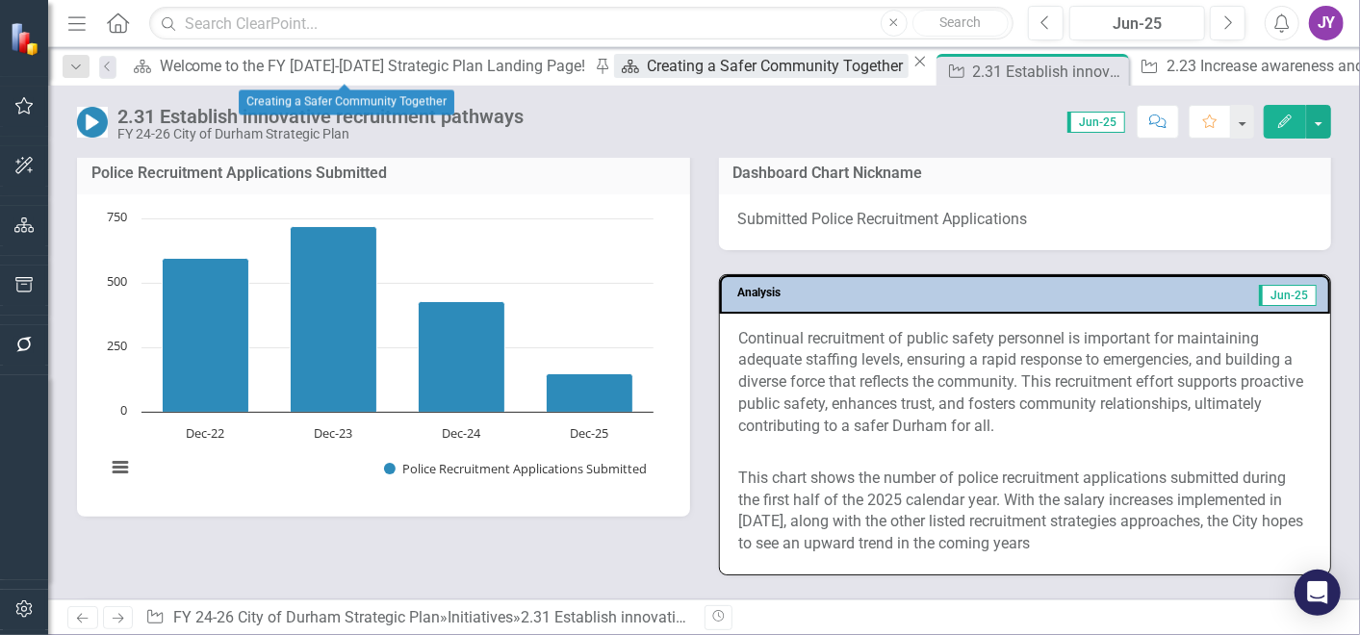
click at [647, 65] on div "Creating a Safer Community Together" at bounding box center [777, 66] width 261 height 24
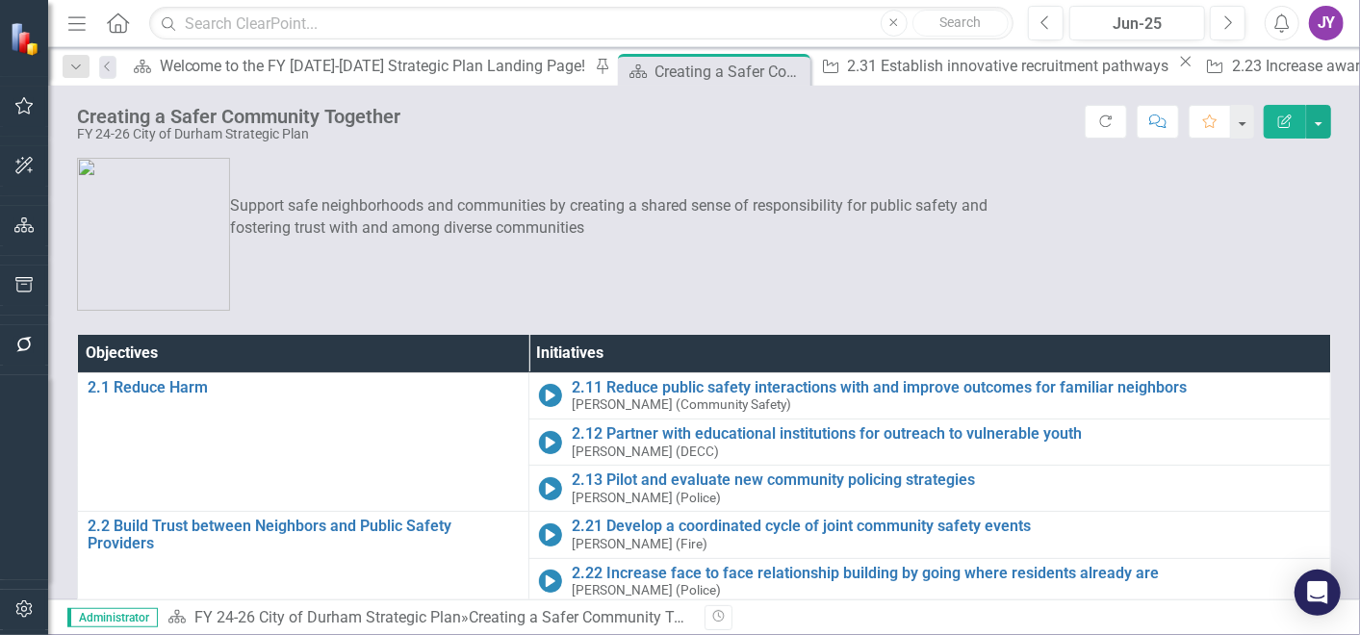
scroll to position [214, 0]
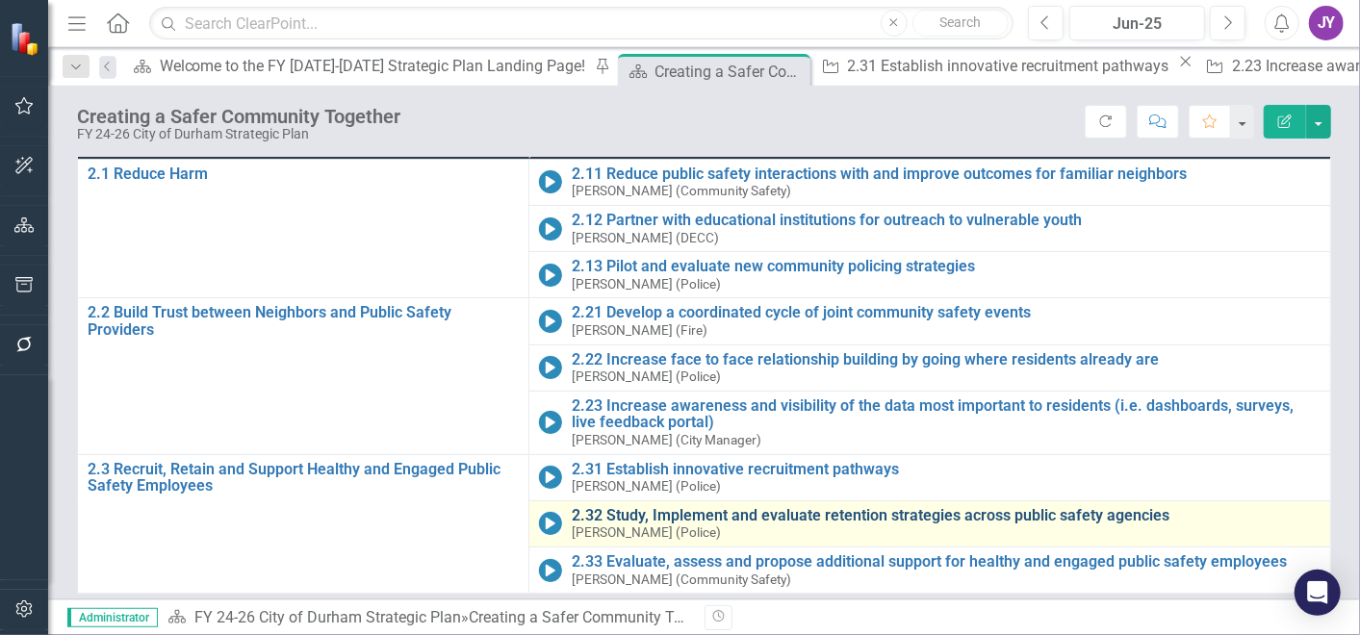
click at [638, 512] on link "2.32 Study, Implement and evaluate retention strategies across public safety ag…" at bounding box center [946, 515] width 749 height 17
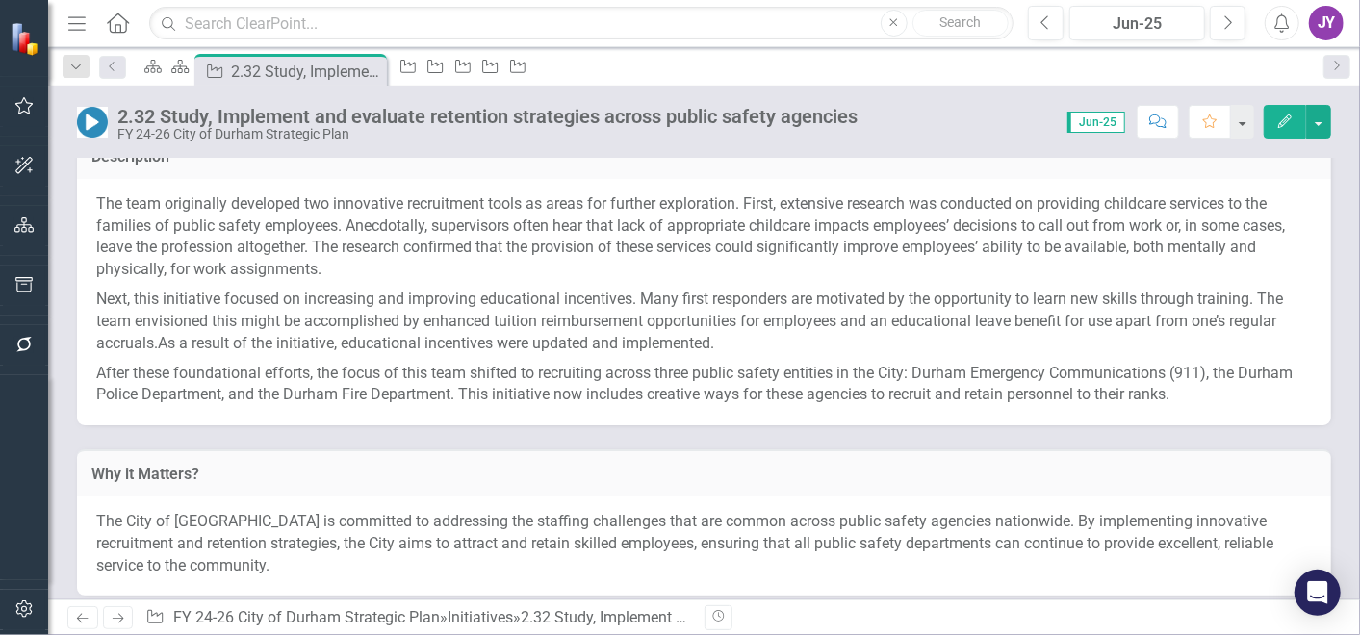
scroll to position [427, 0]
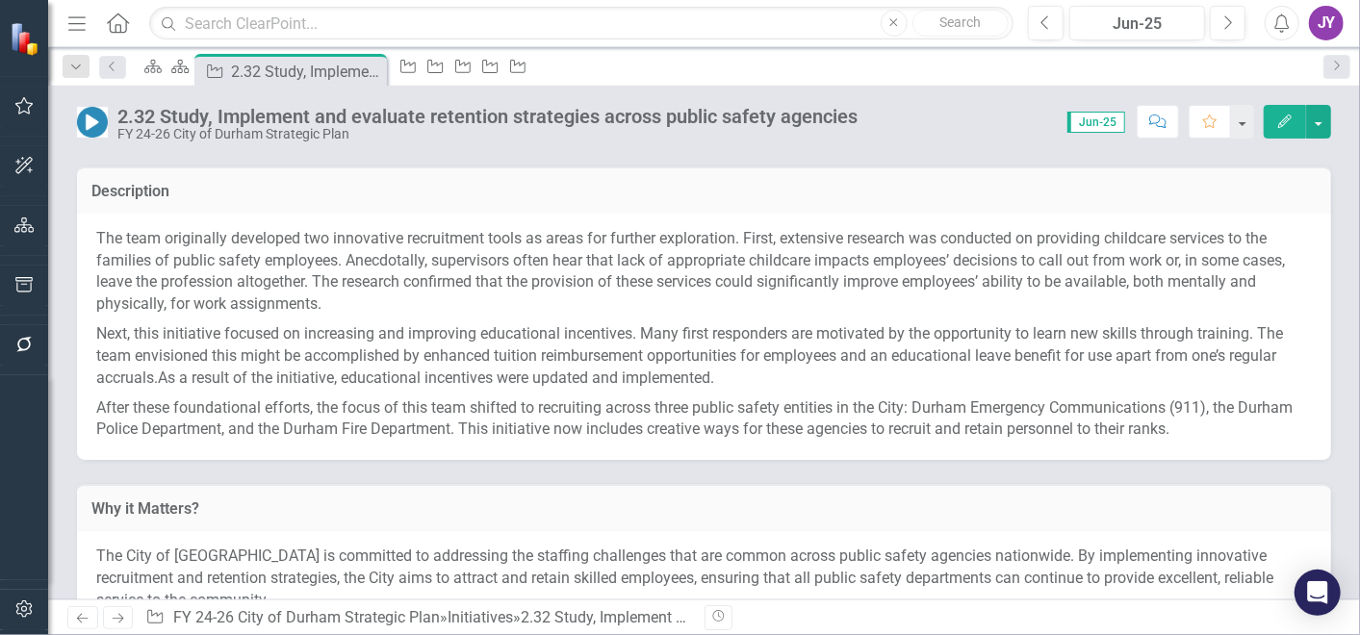
click at [225, 292] on p "The team originally developed two innovative recruitment tools as areas for fur…" at bounding box center [703, 273] width 1215 height 91
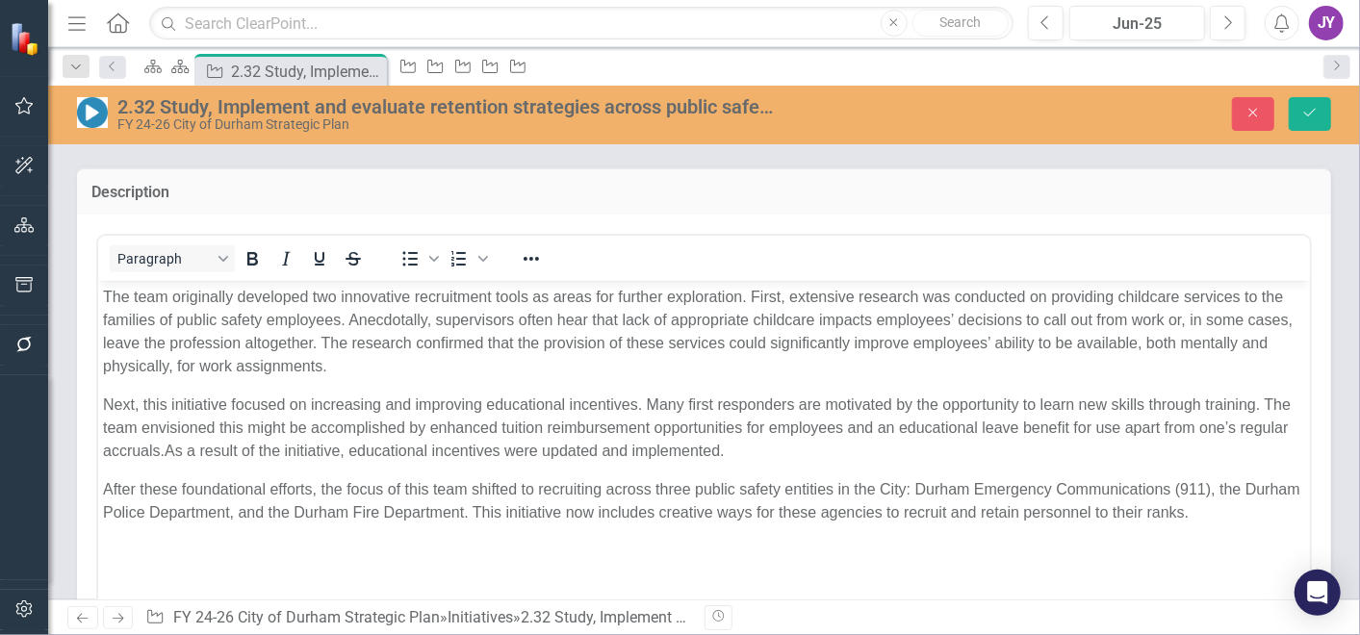
scroll to position [0, 0]
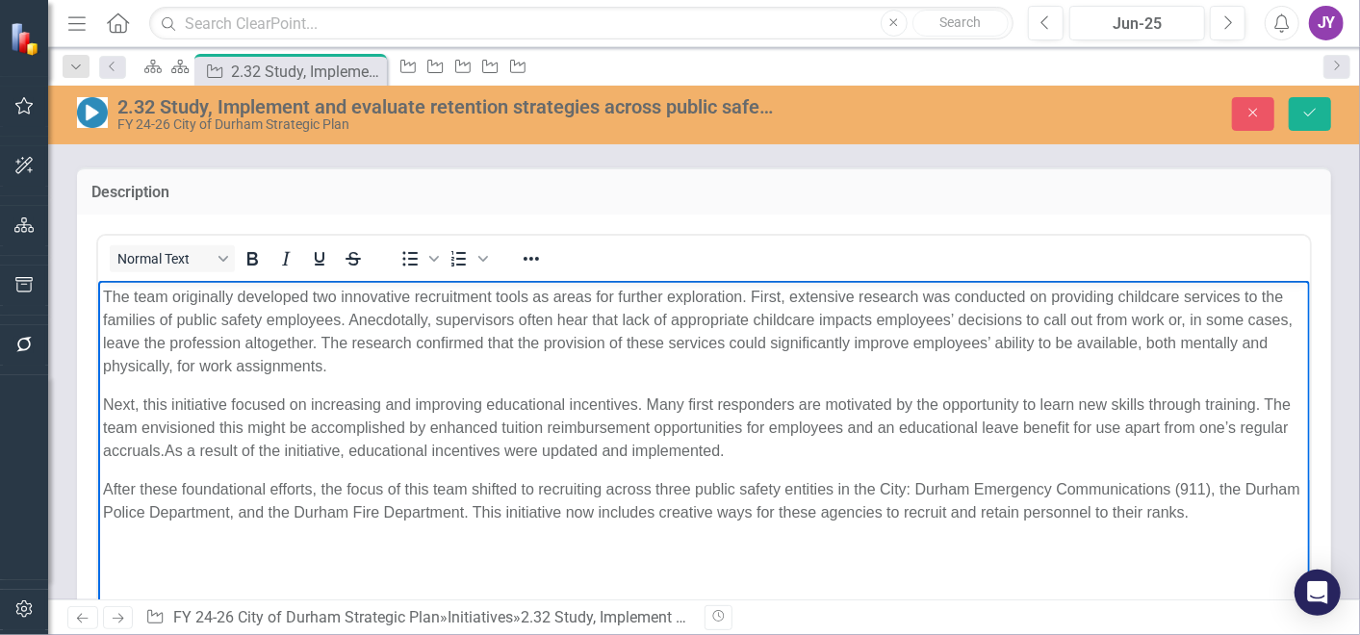
click at [267, 357] on p "The team originally developed two innovative recruitment tools as areas for fur…" at bounding box center [703, 331] width 1202 height 92
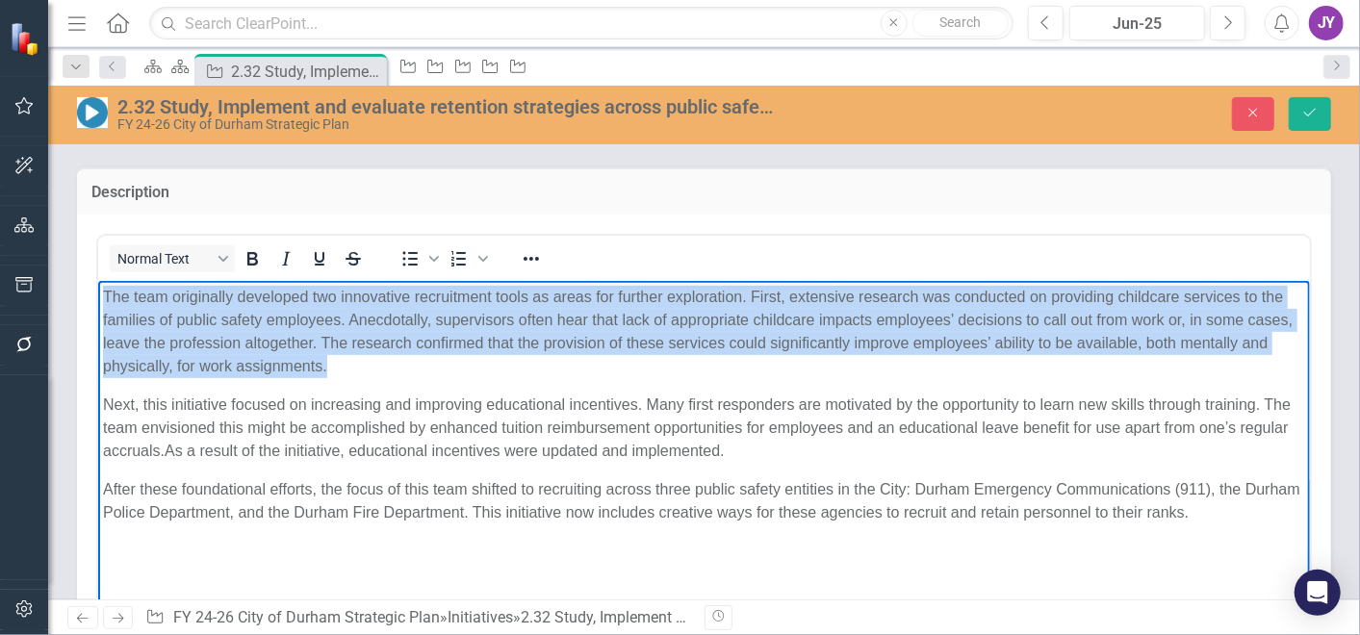
copy p "The team originally developed two innovative recruitment tools as areas for fur…"
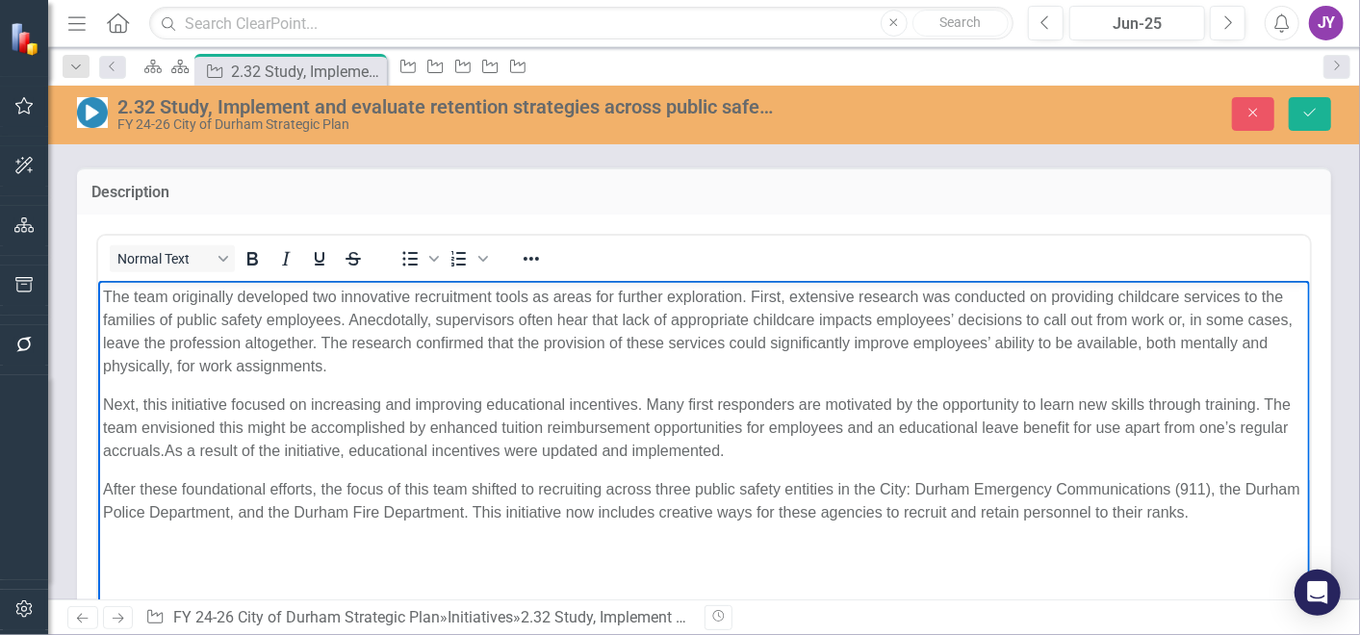
click at [503, 415] on p "Next, this initiative focused on increasing and improving educational incentive…" at bounding box center [703, 427] width 1202 height 69
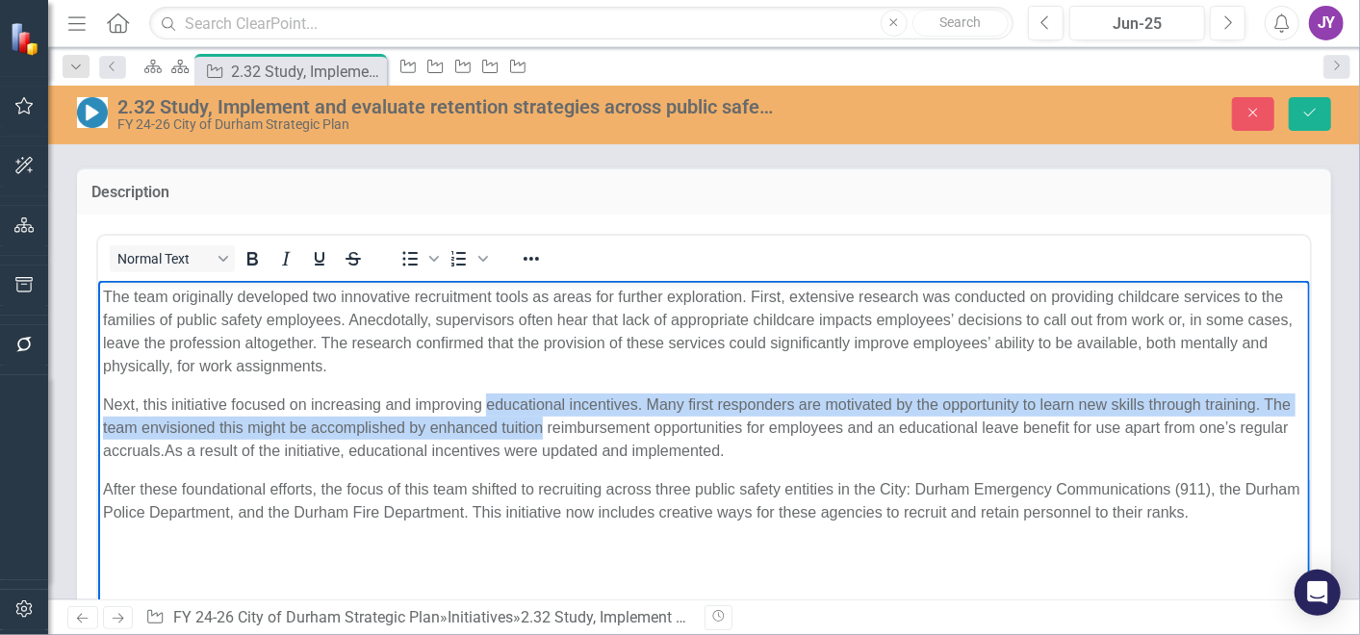
click at [503, 416] on p "Next, this initiative focused on increasing and improving educational incentive…" at bounding box center [703, 427] width 1202 height 69
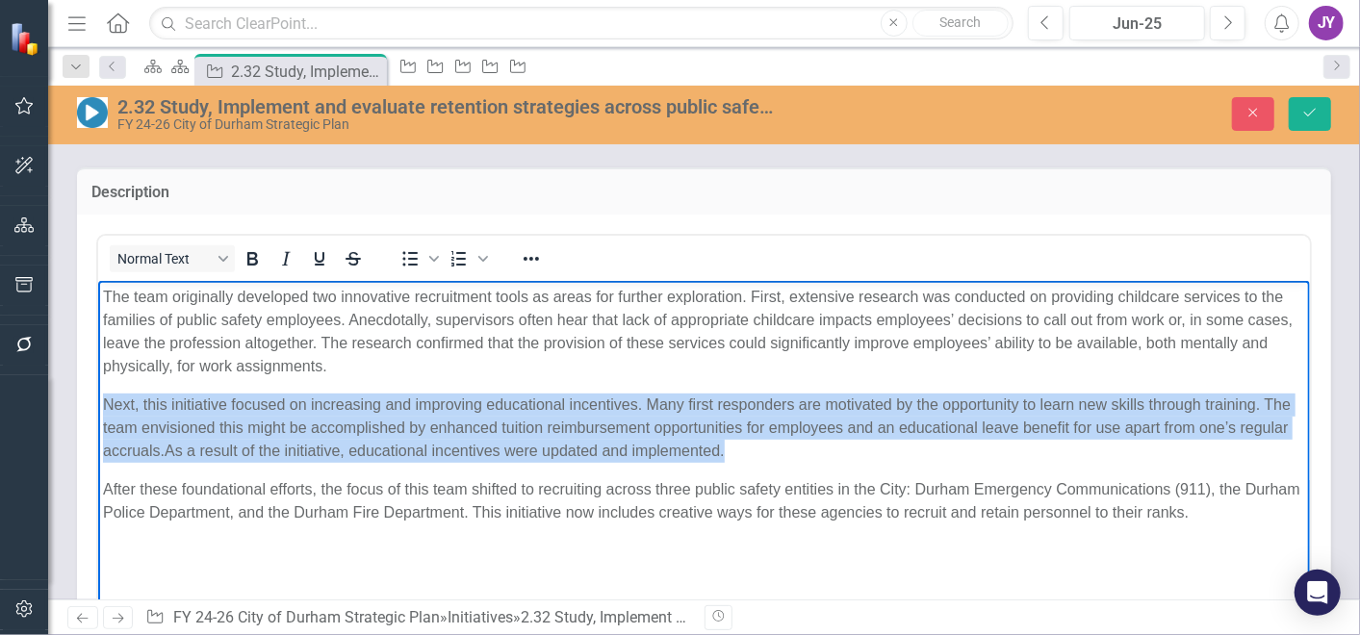
click at [503, 416] on p "Next, this initiative focused on increasing and improving educational incentive…" at bounding box center [703, 427] width 1202 height 69
copy p "Next, this initiative focused on increasing and improving educational incentive…"
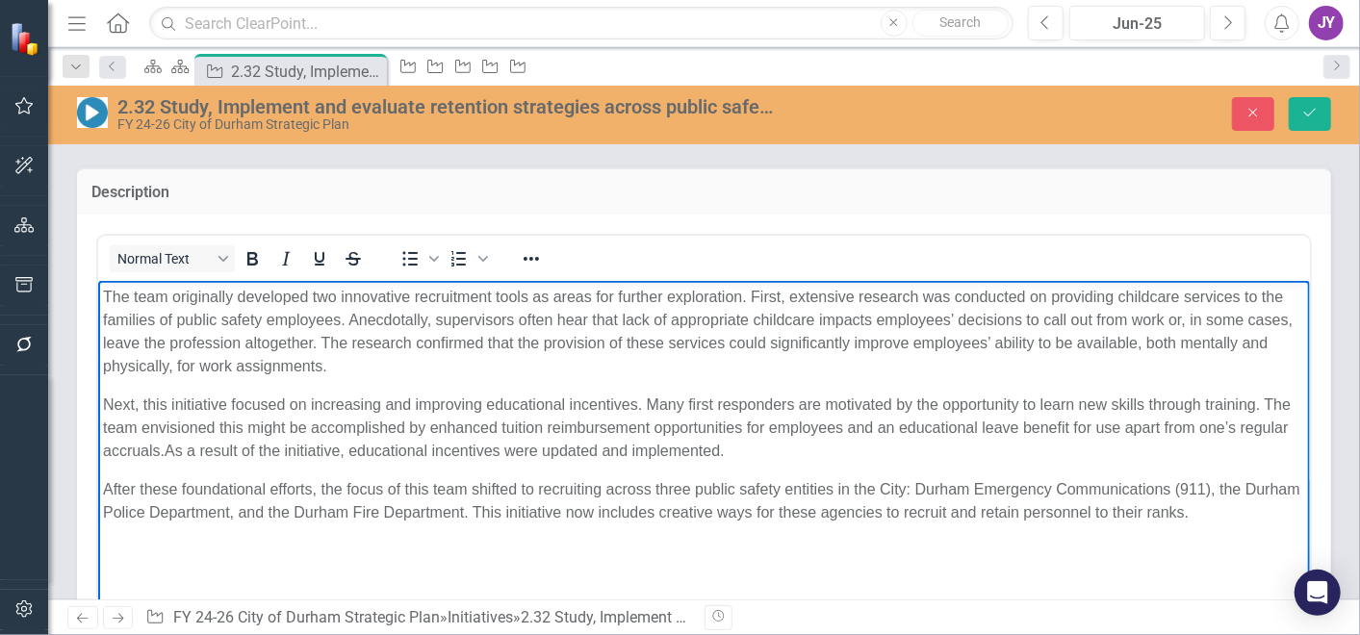
click at [191, 522] on p "After these foundational efforts, the focus of this team shifted to recruiting …" at bounding box center [703, 500] width 1202 height 46
click at [182, 499] on p "After these foundational efforts, the focus of this team shifted to recruiting …" at bounding box center [703, 500] width 1202 height 46
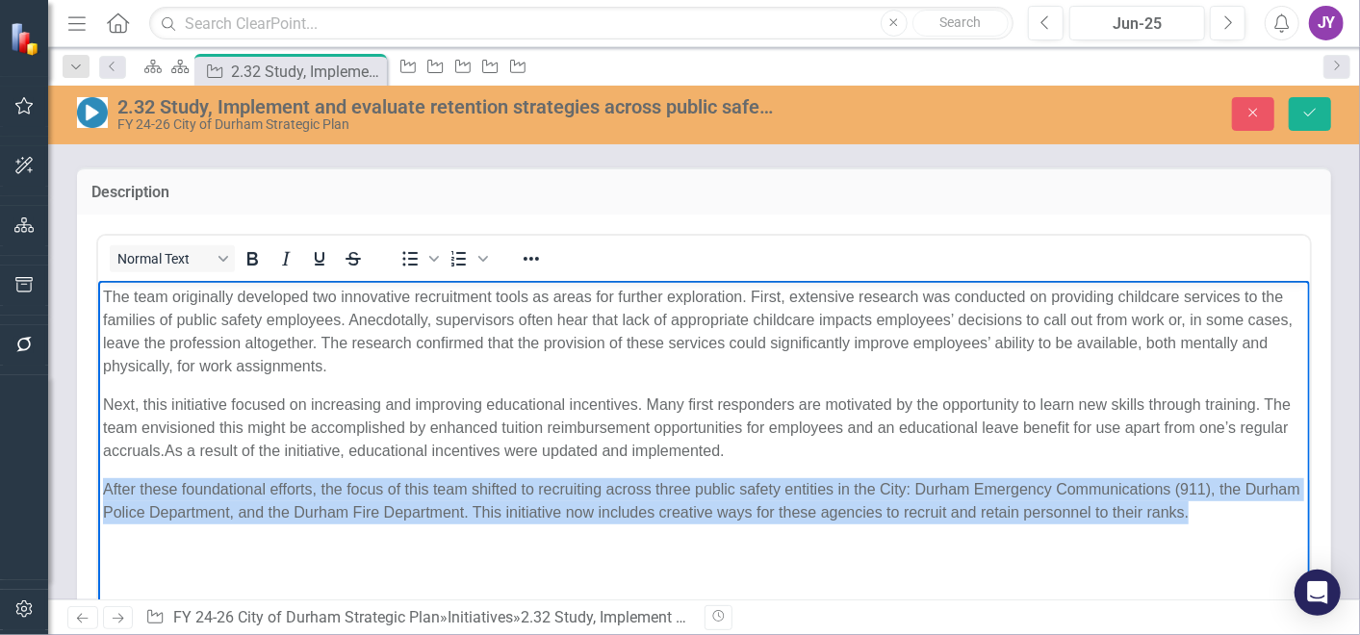
click at [182, 499] on p "After these foundational efforts, the focus of this team shifted to recruiting …" at bounding box center [703, 500] width 1202 height 46
copy span "After these foundational efforts, the focus of this team shifted to recruiting …"
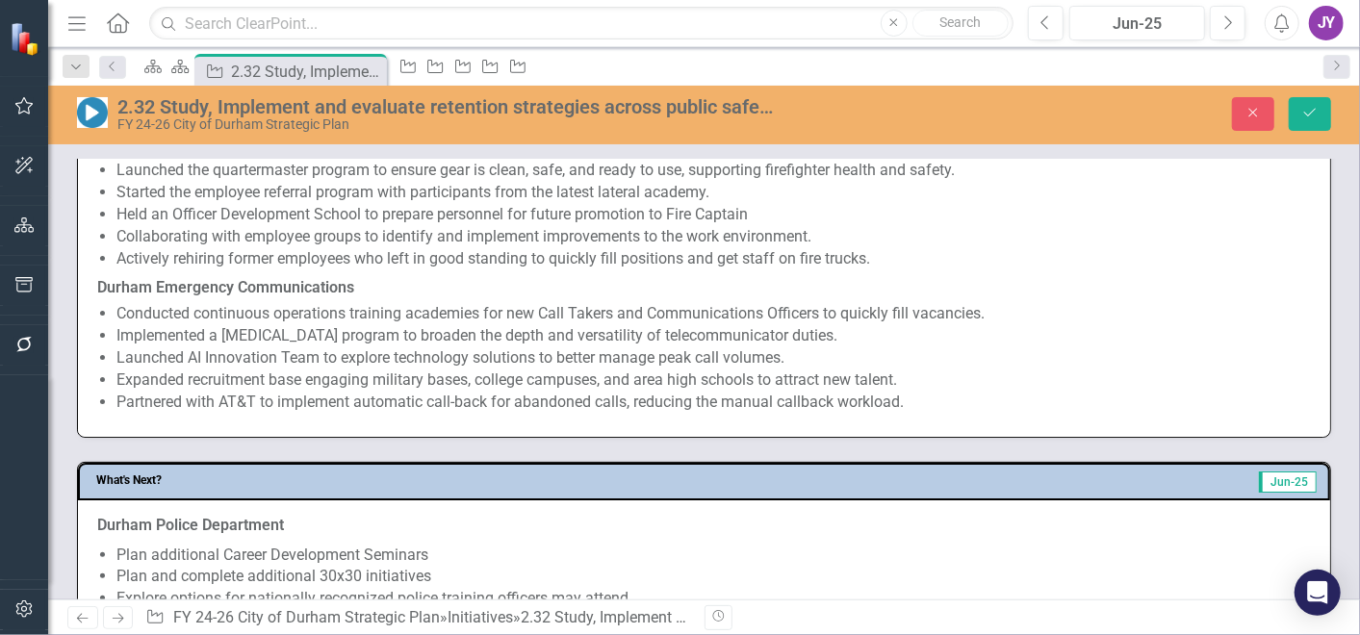
scroll to position [1390, 0]
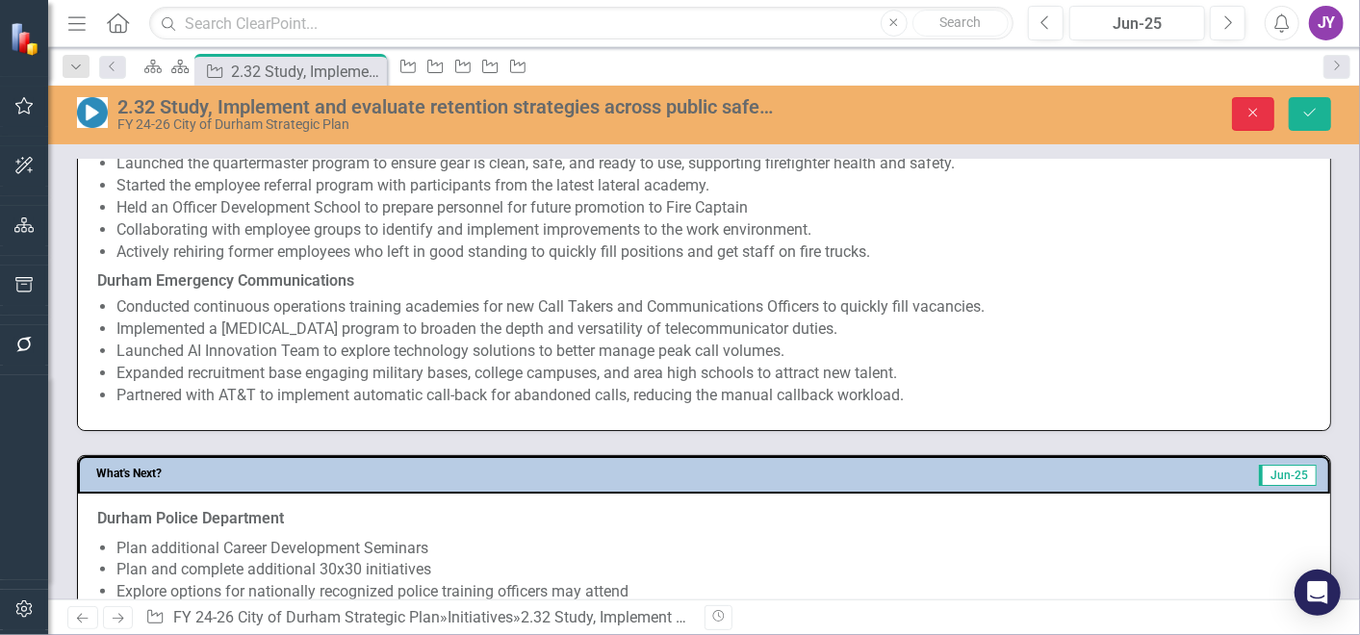
click at [1254, 110] on icon "Close" at bounding box center [1252, 112] width 17 height 13
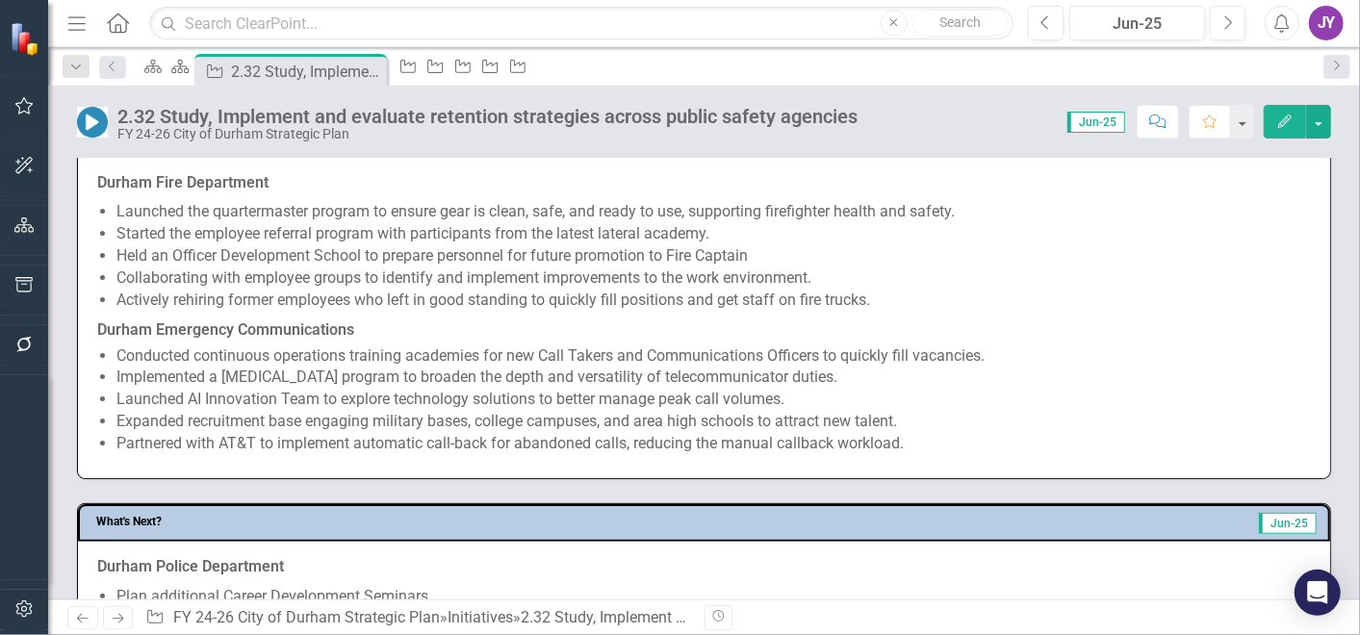
scroll to position [1161, 0]
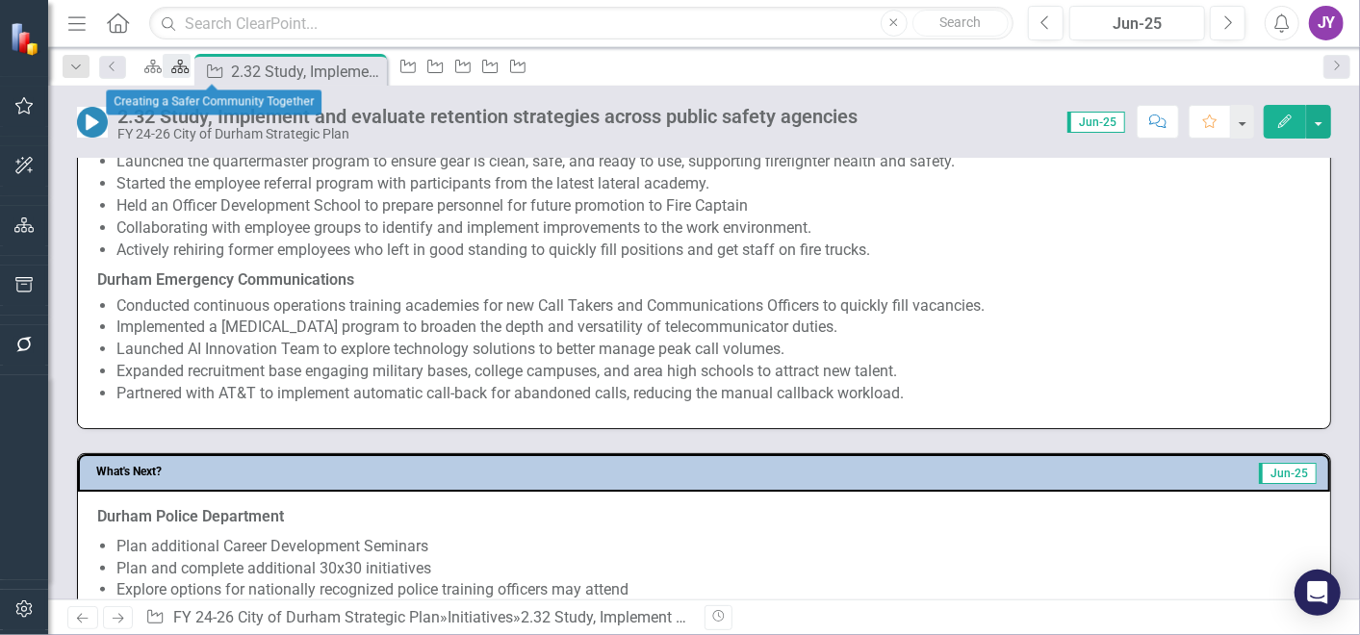
click at [190, 66] on icon "Scorecard" at bounding box center [179, 66] width 19 height 15
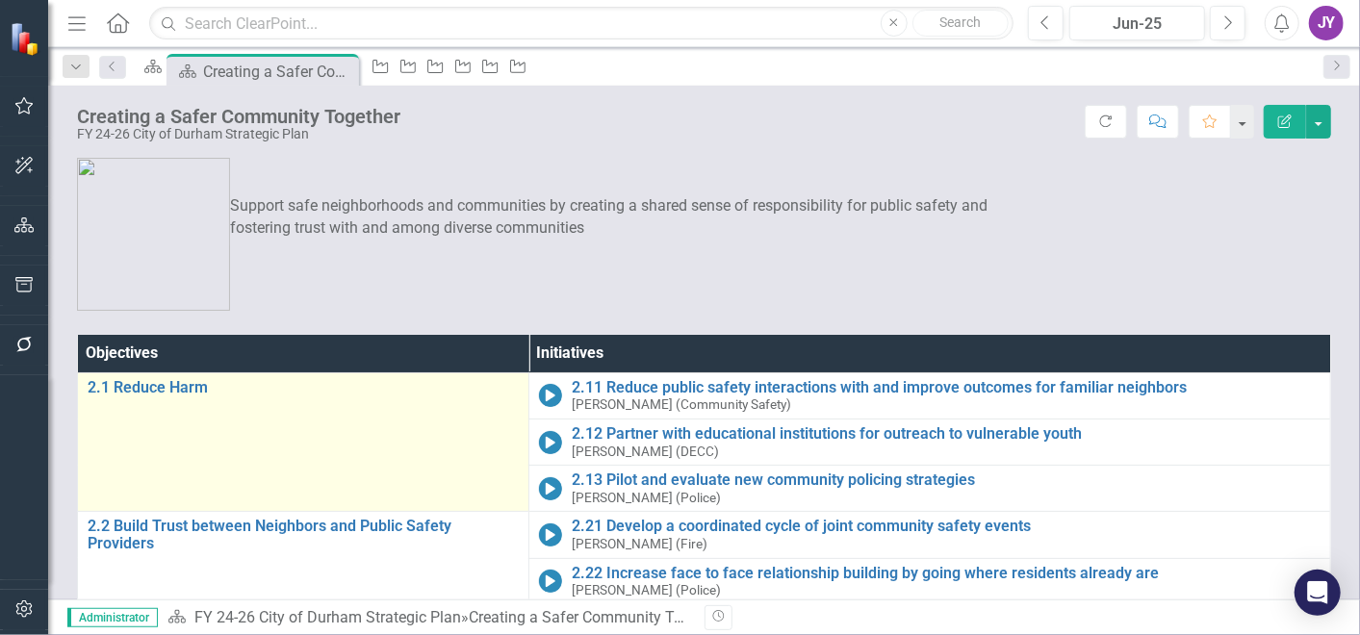
scroll to position [269, 0]
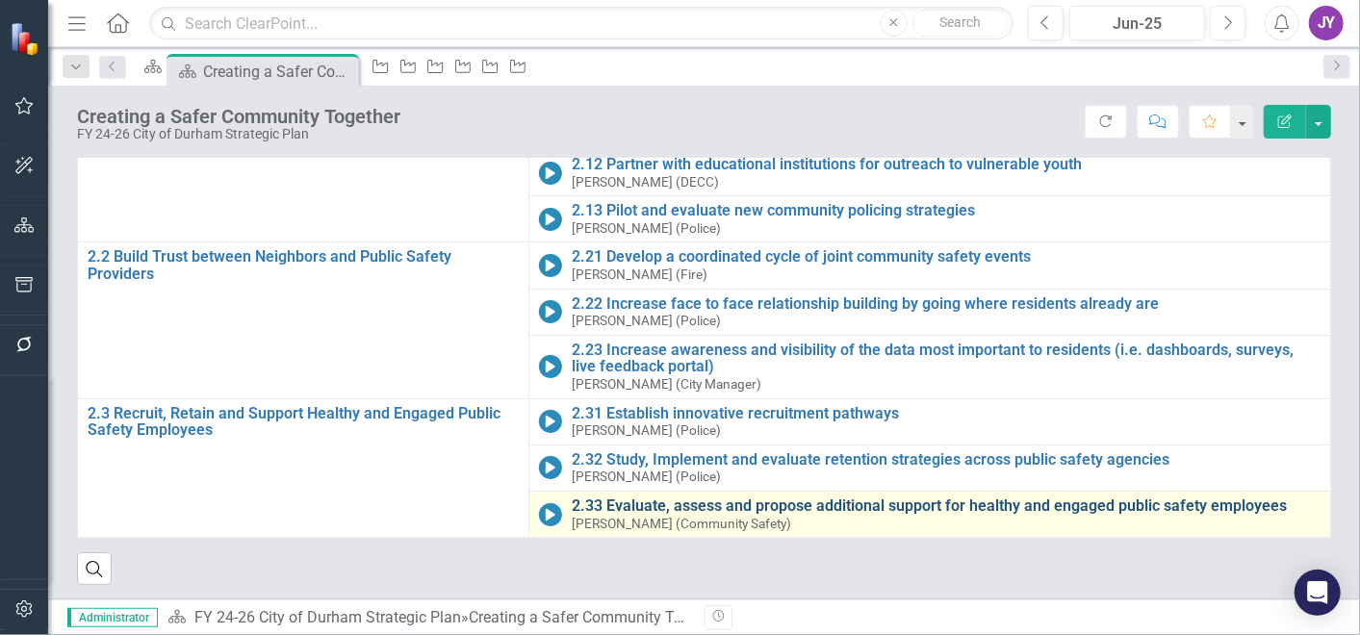
click at [626, 507] on link "2.33 Evaluate, assess and propose additional support for healthy and engaged pu…" at bounding box center [946, 506] width 749 height 17
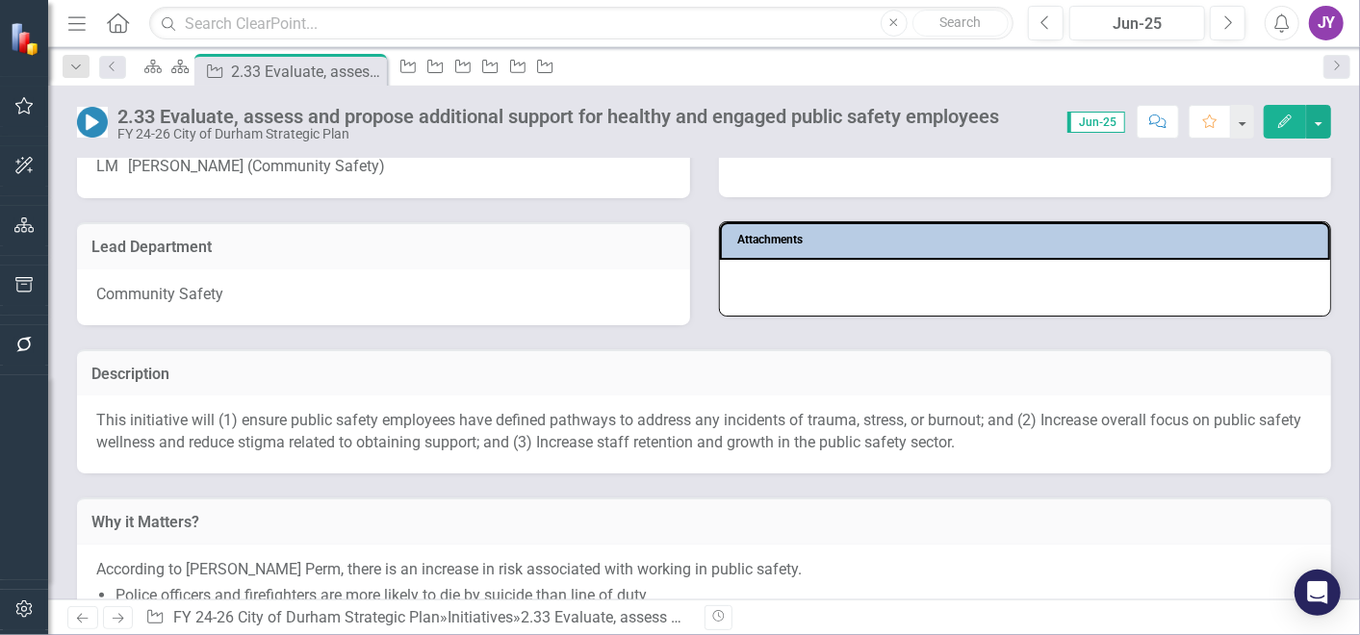
scroll to position [320, 0]
